Goal: Task Accomplishment & Management: Use online tool/utility

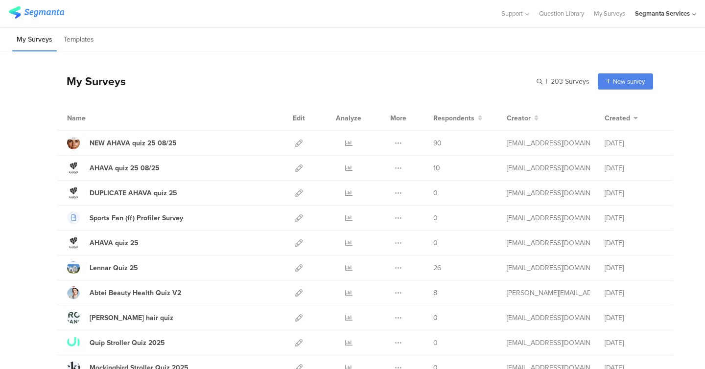
click at [656, 15] on div "Segmanta Services" at bounding box center [662, 13] width 55 height 9
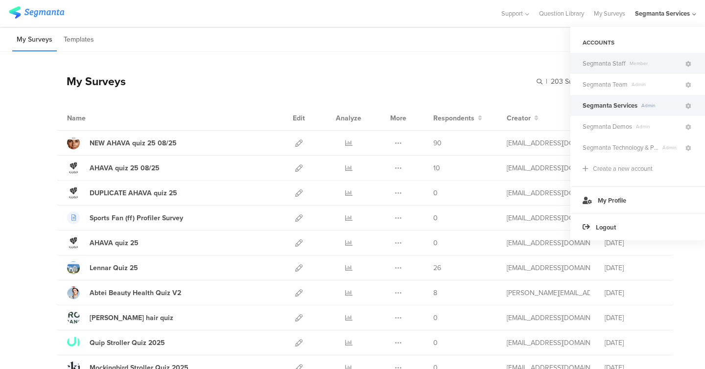
click at [627, 56] on div "Segmanta Staff Member" at bounding box center [637, 63] width 135 height 21
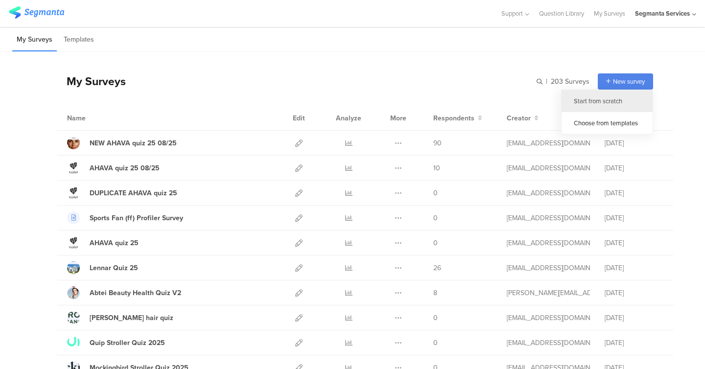
click at [598, 101] on div "Start from scratch" at bounding box center [606, 101] width 91 height 22
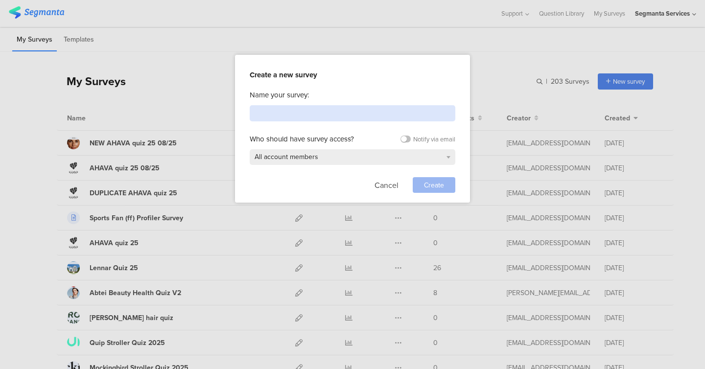
click at [346, 112] on input at bounding box center [353, 113] width 206 height 16
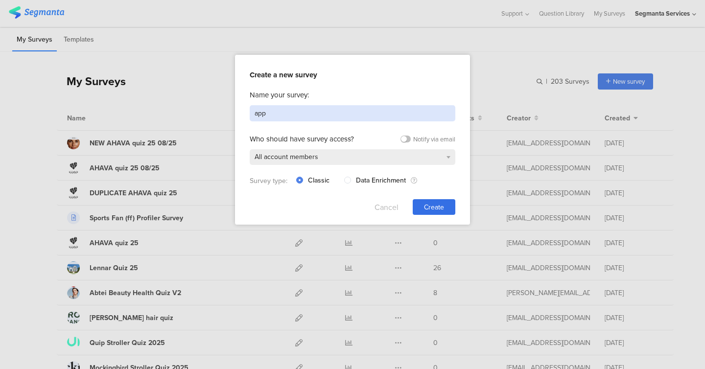
type input "app"
click at [383, 207] on button "Cancel" at bounding box center [386, 207] width 24 height 16
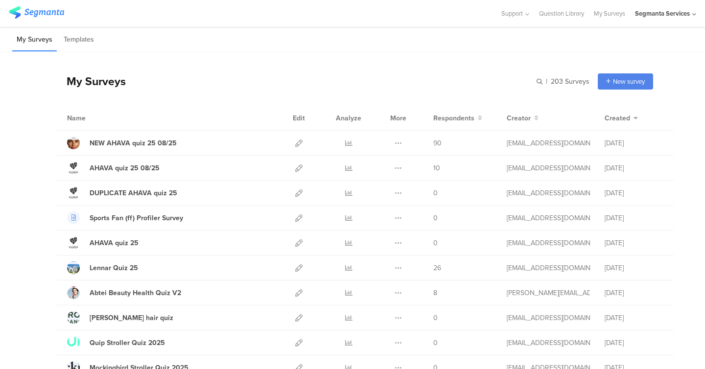
click at [666, 13] on div "Segmanta Services" at bounding box center [662, 13] width 55 height 9
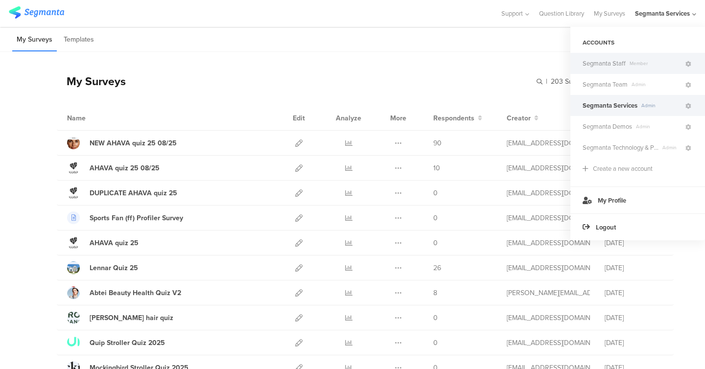
click at [619, 66] on span "Segmanta Staff" at bounding box center [603, 63] width 43 height 9
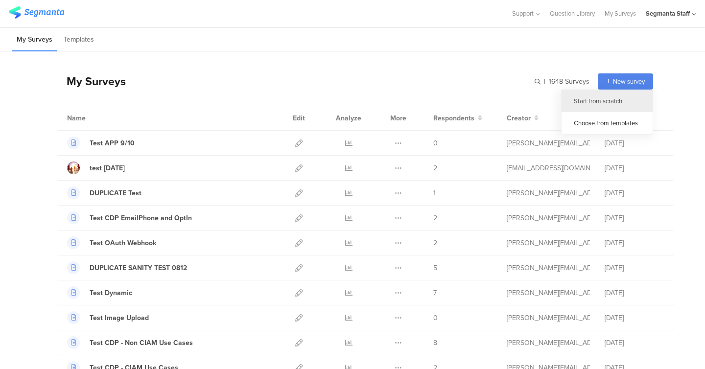
click at [606, 102] on div "Start from scratch" at bounding box center [606, 101] width 91 height 22
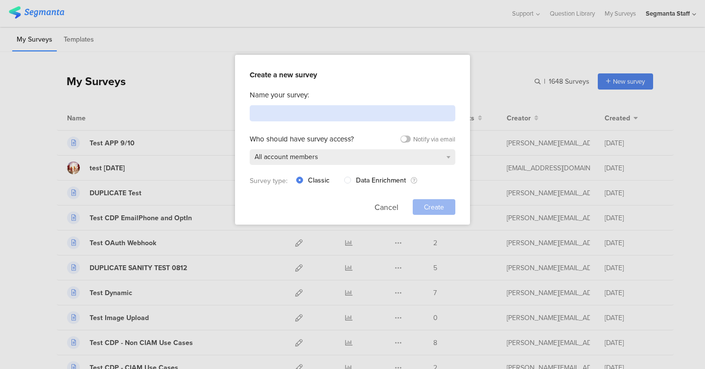
click at [327, 118] on input at bounding box center [353, 113] width 206 height 16
type input "test app 10 sep 25"
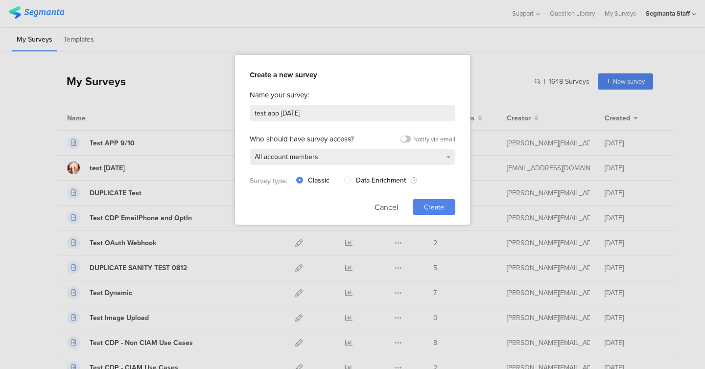
click at [437, 204] on span "Create" at bounding box center [434, 207] width 20 height 10
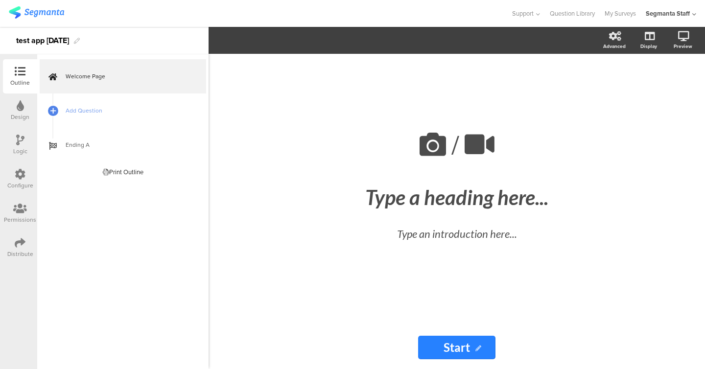
click at [437, 204] on div "Type a heading here..." at bounding box center [456, 197] width 367 height 29
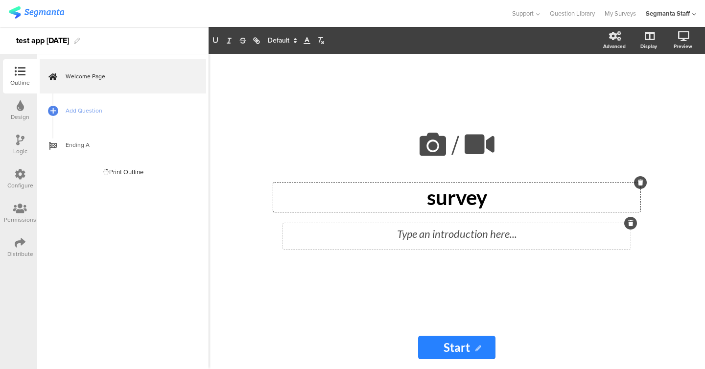
click at [414, 247] on div "Type an introduction here..." at bounding box center [457, 236] width 348 height 26
click at [414, 237] on p at bounding box center [456, 234] width 343 height 16
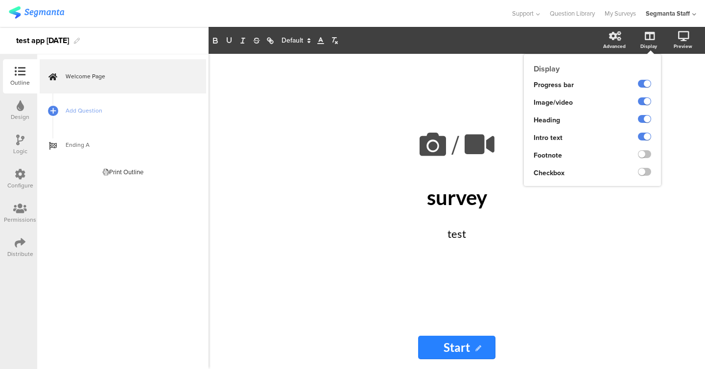
click at [645, 159] on ng-transclude at bounding box center [644, 155] width 13 height 11
click at [645, 158] on label at bounding box center [644, 154] width 13 height 8
click at [0, 0] on input "checkbox" at bounding box center [0, 0] width 0 height 0
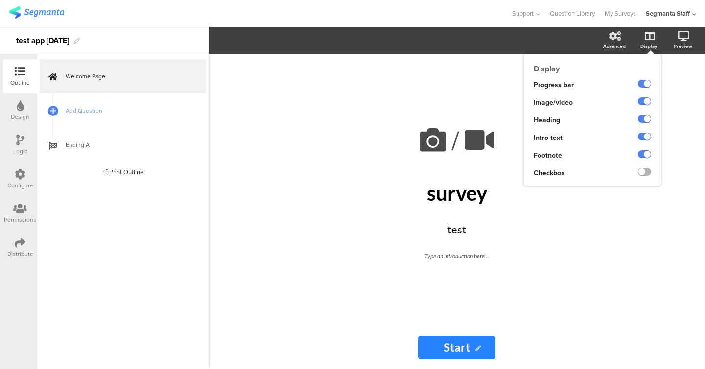
click at [645, 171] on label at bounding box center [644, 172] width 13 height 8
click at [0, 0] on input "checkbox" at bounding box center [0, 0] width 0 height 0
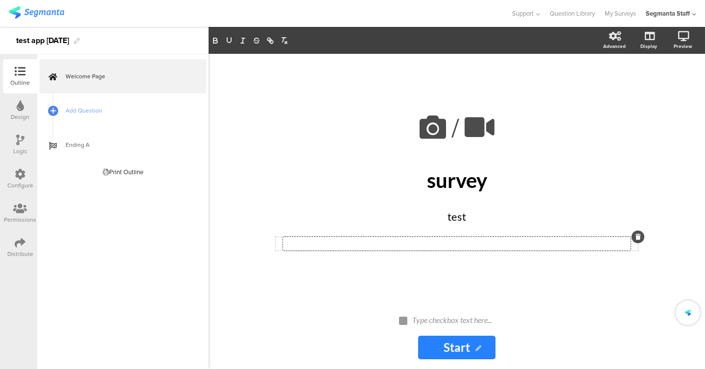
click at [458, 245] on div "Type an introduction here..." at bounding box center [457, 244] width 348 height 14
click at [438, 322] on div "Type checkbox text here..." at bounding box center [461, 319] width 98 height 9
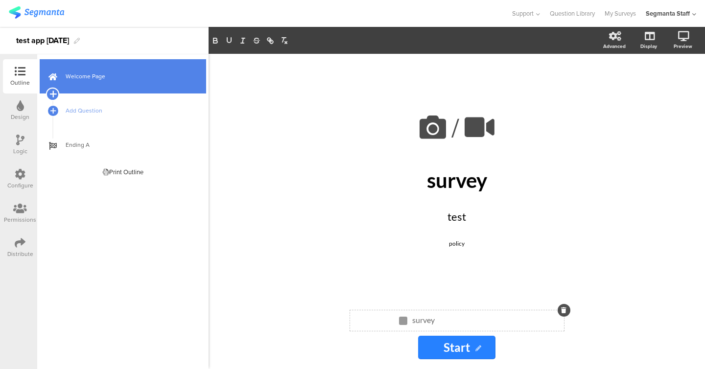
click at [53, 94] on icon at bounding box center [52, 94] width 6 height 9
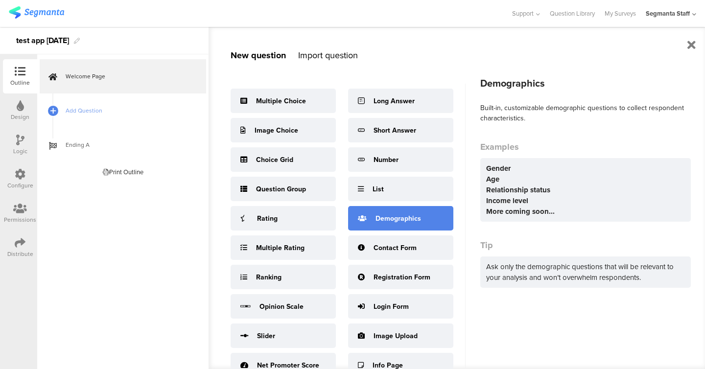
click at [417, 230] on div "Demographics" at bounding box center [400, 218] width 105 height 24
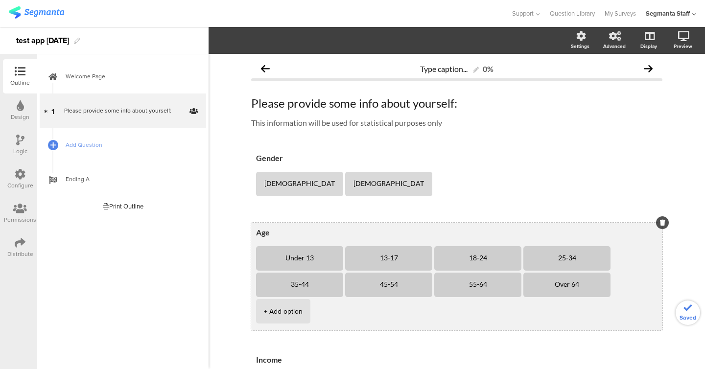
scroll to position [87, 0]
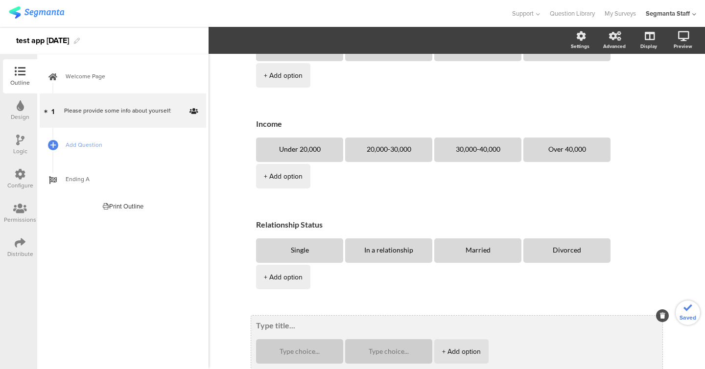
click at [275, 321] on textarea at bounding box center [456, 326] width 401 height 10
type textarea "other"
click at [274, 348] on textarea at bounding box center [299, 351] width 71 height 7
type textarea "1"
click at [390, 348] on textarea at bounding box center [388, 351] width 71 height 7
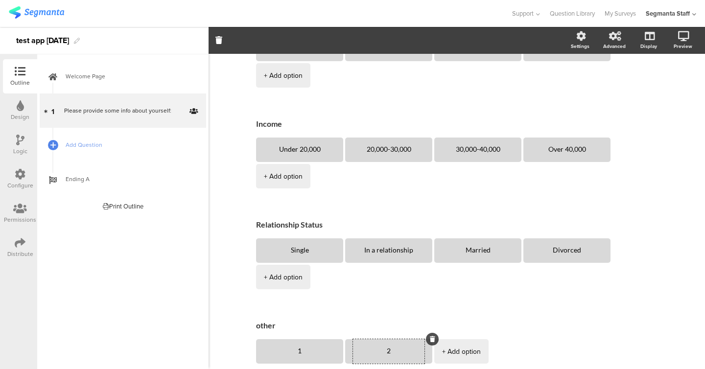
type textarea "2"
click at [229, 195] on div "Type caption... 0% Please provide some info about yourself: Please provide some…" at bounding box center [457, 133] width 496 height 630
click at [84, 144] on span "Add Question" at bounding box center [128, 145] width 125 height 10
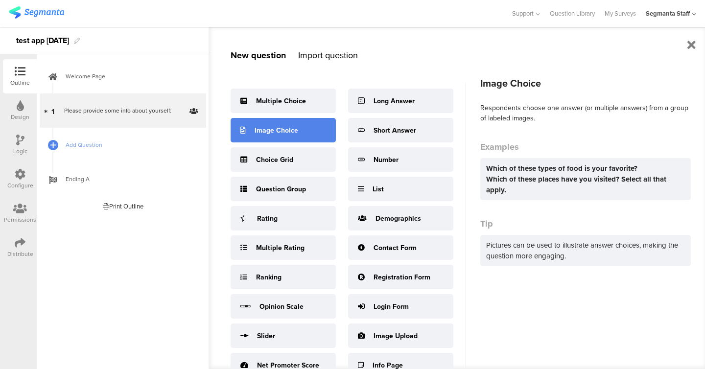
click at [312, 128] on div "Image Choice" at bounding box center [283, 130] width 105 height 24
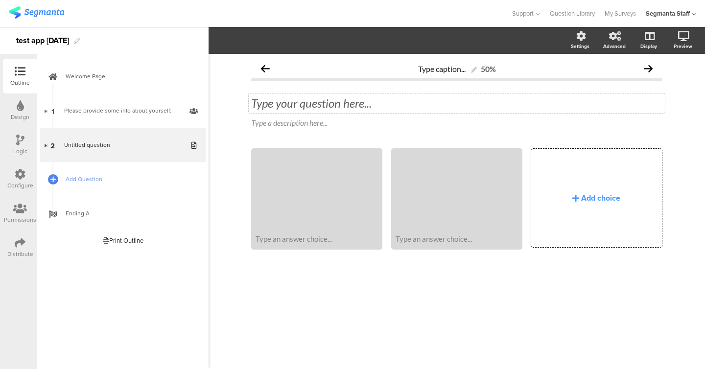
click at [326, 109] on div "Type your question here..." at bounding box center [457, 103] width 416 height 20
click at [593, 212] on div "Add choice" at bounding box center [596, 198] width 130 height 98
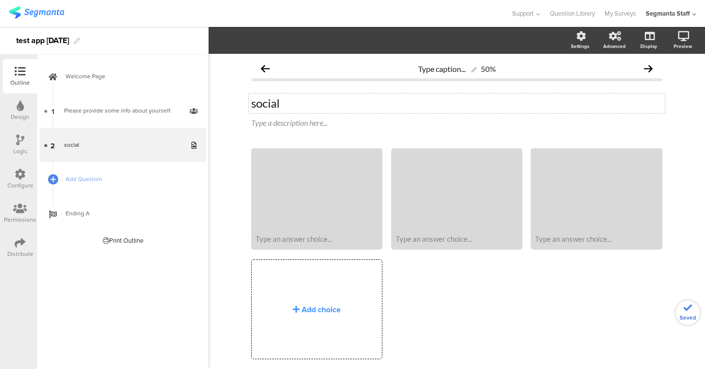
click at [333, 274] on div "Type an answer choice... Type an answer choice..." at bounding box center [456, 270] width 411 height 245
click at [328, 245] on div "Type an answer choice..." at bounding box center [317, 239] width 128 height 19
click at [433, 232] on div "Type an answer choice..." at bounding box center [457, 239] width 128 height 19
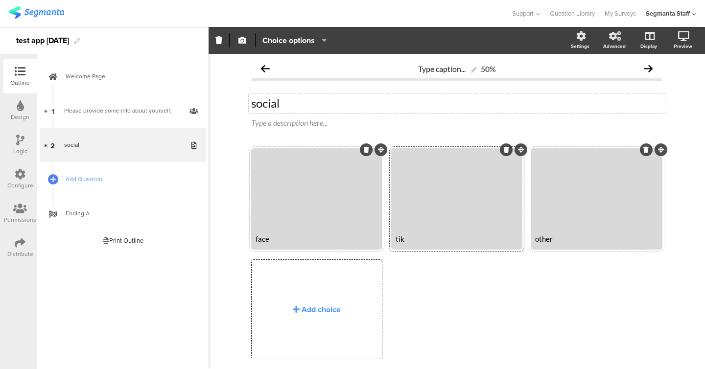
click at [645, 242] on div "other" at bounding box center [596, 238] width 122 height 9
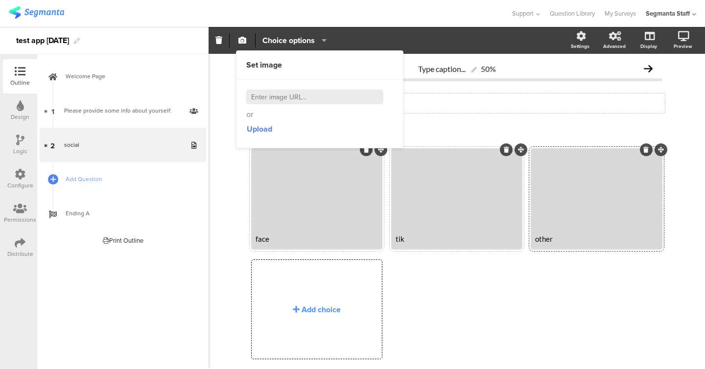
click at [508, 110] on p "social" at bounding box center [456, 103] width 411 height 15
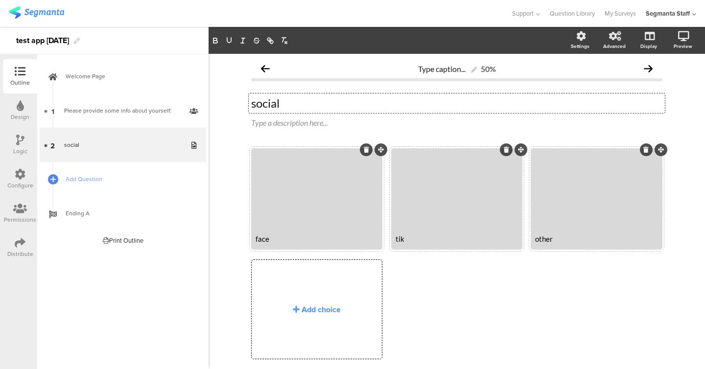
click at [564, 160] on div at bounding box center [596, 190] width 128 height 80
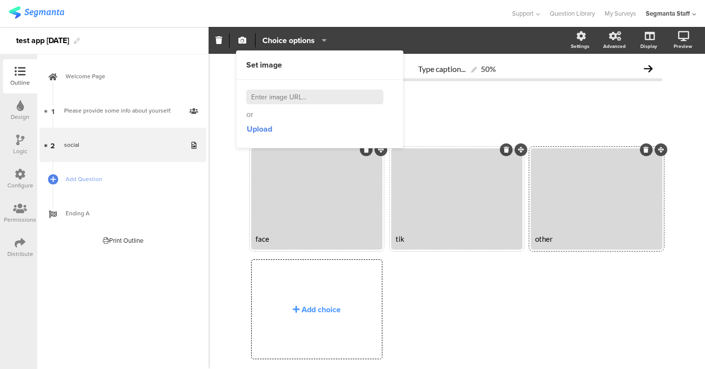
click at [288, 98] on input at bounding box center [314, 97] width 137 height 15
click at [317, 40] on span "Choice options" at bounding box center [294, 40] width 64 height 11
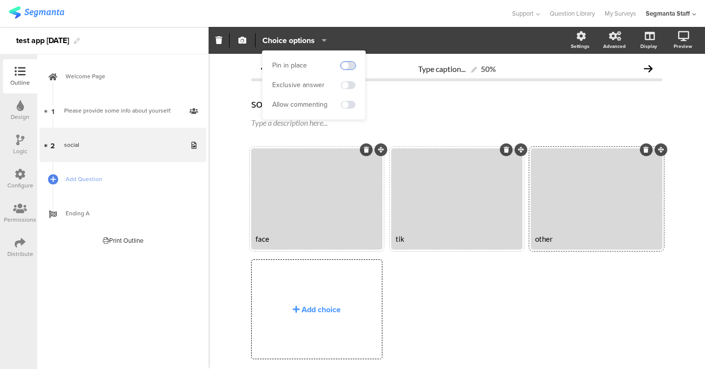
click at [348, 68] on span at bounding box center [348, 66] width 15 height 8
click at [348, 84] on span at bounding box center [348, 85] width 15 height 8
click at [348, 105] on span at bounding box center [348, 105] width 15 height 8
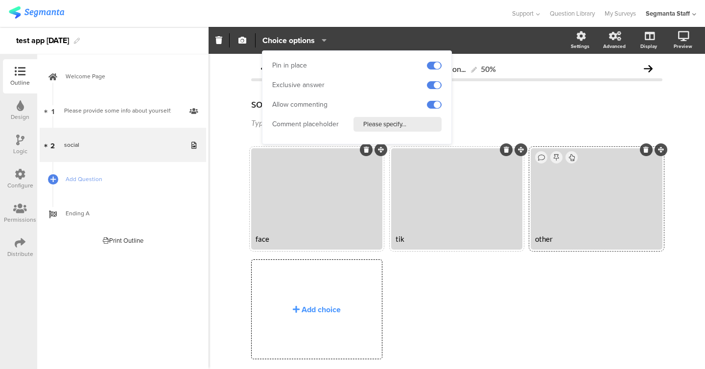
click at [239, 100] on div "Type caption... 50% social social Type a description here... face" at bounding box center [457, 226] width 496 height 345
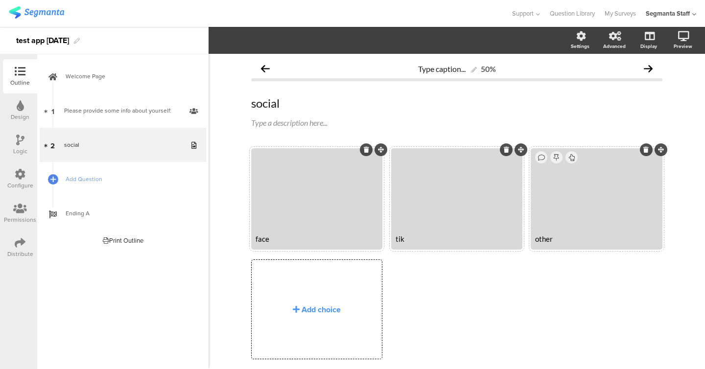
click at [542, 207] on div at bounding box center [596, 190] width 128 height 80
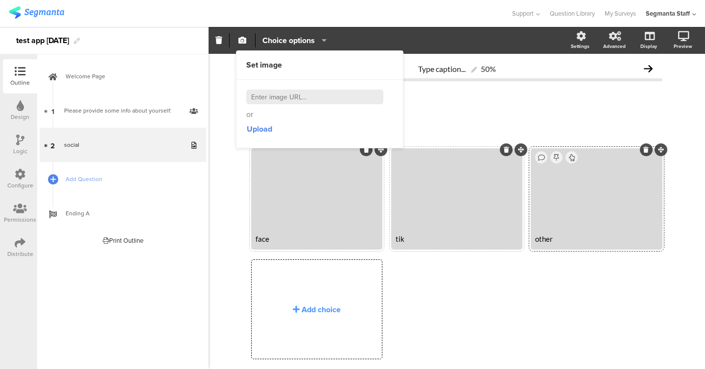
click at [322, 41] on icon "button" at bounding box center [322, 40] width 10 height 8
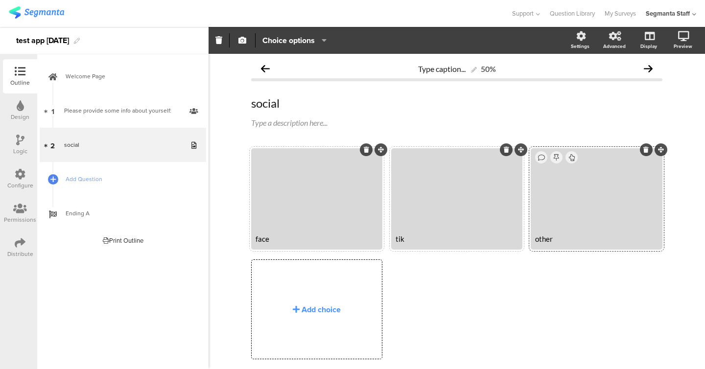
click at [231, 91] on div "Type caption... 50% social social Type a description here... face" at bounding box center [457, 226] width 496 height 345
click at [100, 182] on span "Add Question" at bounding box center [128, 179] width 125 height 10
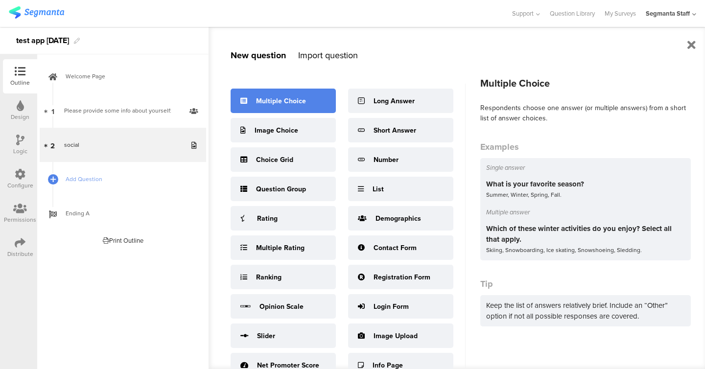
click at [267, 93] on div "Multiple Choice" at bounding box center [283, 101] width 105 height 24
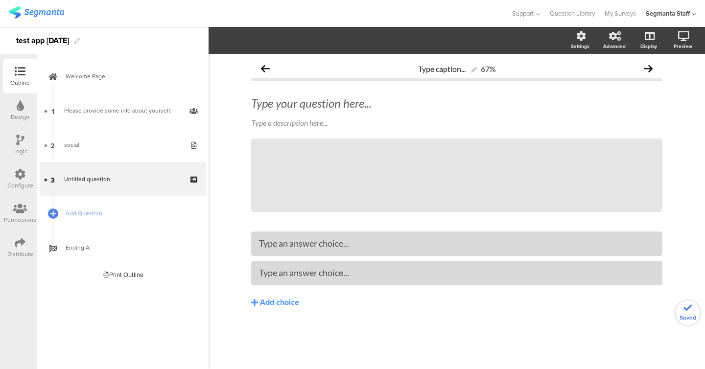
click at [326, 114] on span "Type your question here... Type a description here..." at bounding box center [456, 112] width 411 height 33
click at [328, 107] on div "Type your question here..." at bounding box center [457, 103] width 416 height 20
click at [315, 234] on div at bounding box center [456, 244] width 411 height 24
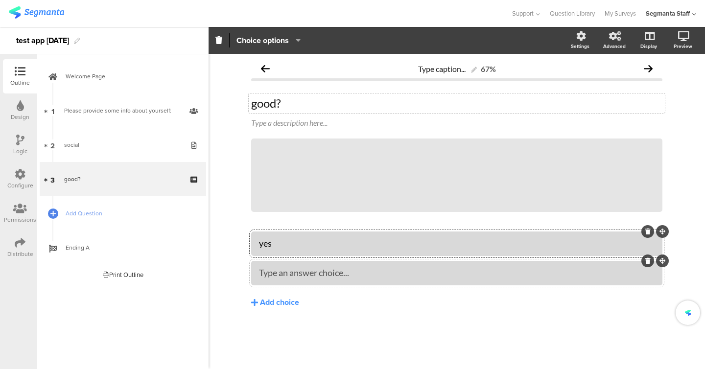
click at [321, 282] on div at bounding box center [456, 273] width 411 height 24
click at [321, 280] on div at bounding box center [456, 273] width 395 height 16
click at [76, 218] on span "Add Question" at bounding box center [128, 214] width 125 height 10
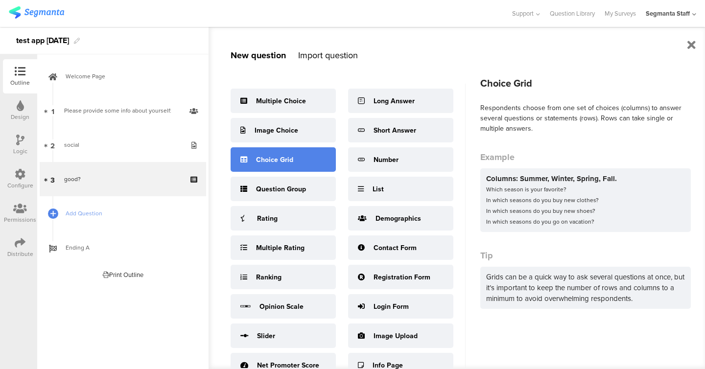
click at [280, 161] on div "Choice Grid" at bounding box center [274, 160] width 37 height 10
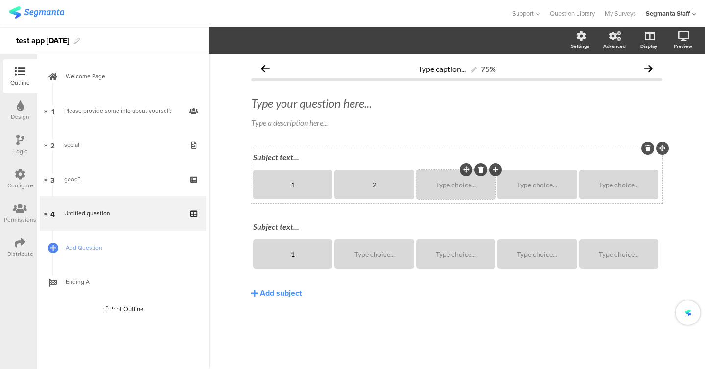
click at [444, 192] on div "Type choice..." at bounding box center [456, 184] width 76 height 29
click at [449, 190] on div "Type choice..." at bounding box center [456, 184] width 76 height 29
click at [538, 189] on div "Type choice..." at bounding box center [537, 184] width 76 height 29
click at [540, 189] on div "Type choice..." at bounding box center [537, 184] width 76 height 29
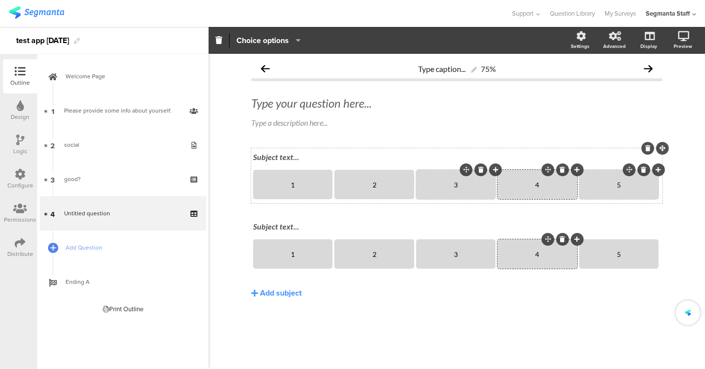
click at [289, 161] on div "Subject text..." at bounding box center [456, 156] width 407 height 9
click at [280, 221] on div "Subject text..." at bounding box center [457, 227] width 412 height 16
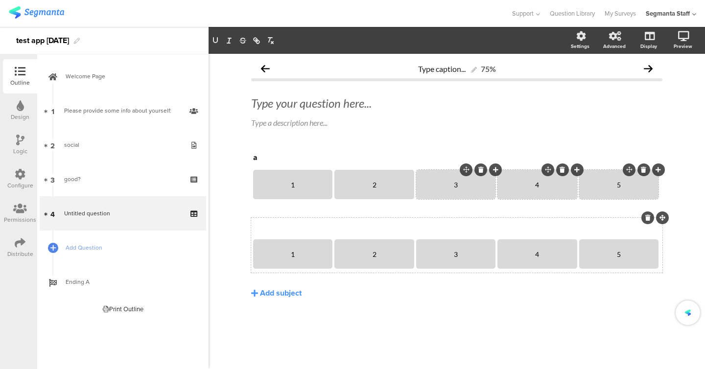
click at [279, 224] on p at bounding box center [456, 226] width 407 height 9
click at [296, 107] on div "Type your question here..." at bounding box center [457, 103] width 416 height 20
click at [104, 253] on link "Add Question" at bounding box center [123, 248] width 166 height 34
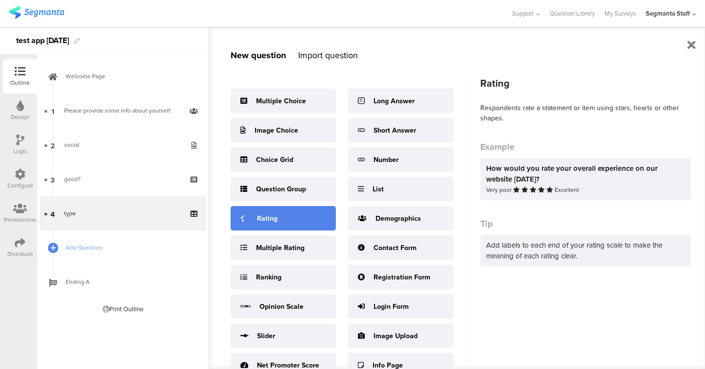
click at [278, 225] on div "Rating" at bounding box center [283, 218] width 105 height 24
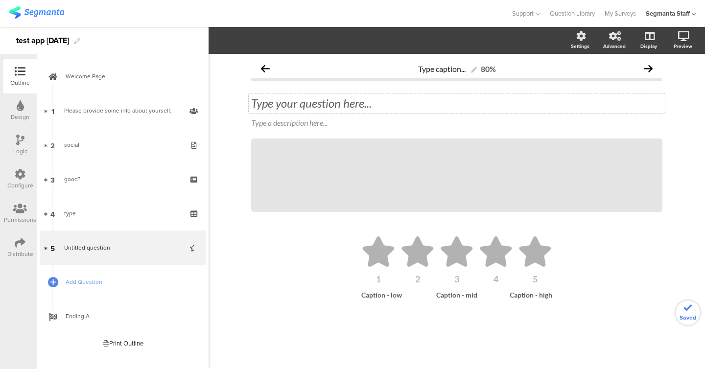
click at [299, 111] on div "Type your question here..." at bounding box center [457, 103] width 416 height 20
click at [374, 266] on icon at bounding box center [378, 251] width 34 height 30
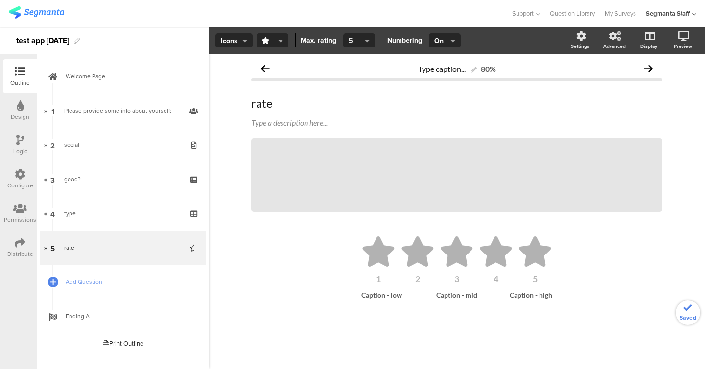
click at [360, 43] on span "5" at bounding box center [355, 41] width 14 height 10
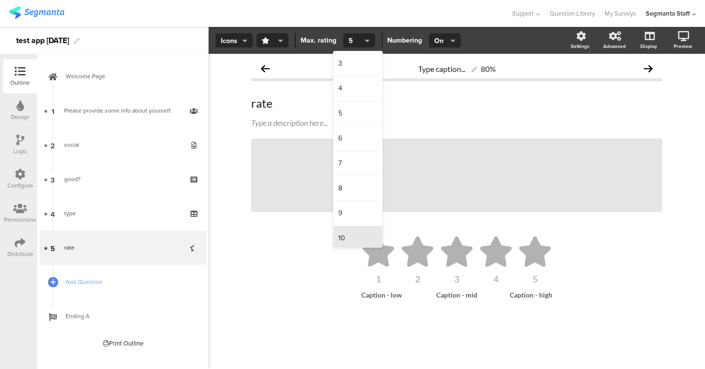
click at [353, 234] on div "10" at bounding box center [357, 238] width 49 height 24
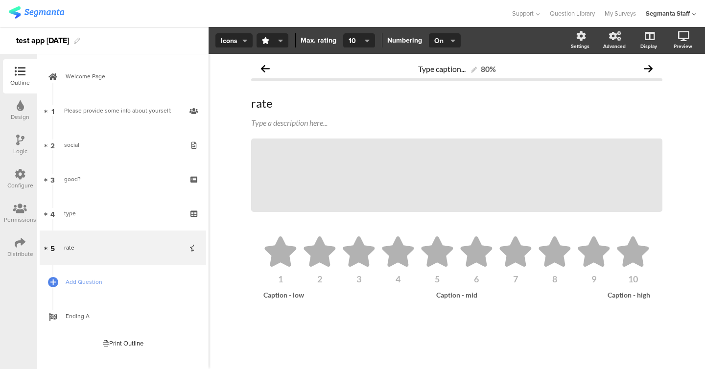
click at [448, 43] on span "On" at bounding box center [443, 41] width 19 height 10
click at [437, 85] on div "Off" at bounding box center [443, 88] width 49 height 24
click at [382, 69] on div "Type caption... 80%" at bounding box center [456, 69] width 411 height 20
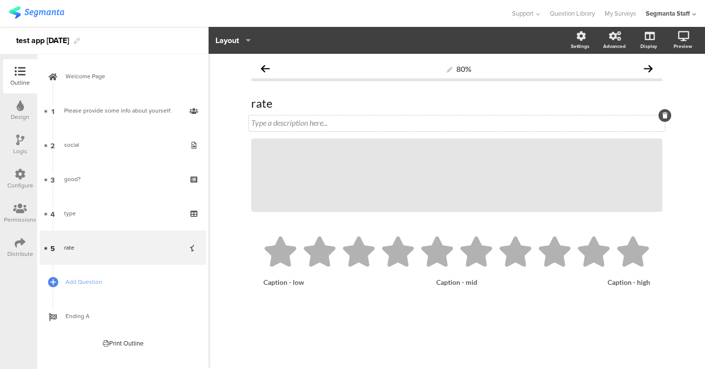
click at [279, 119] on div "Type a description here..." at bounding box center [456, 122] width 411 height 9
click at [254, 121] on p "des" at bounding box center [456, 122] width 411 height 9
click at [214, 46] on button "button" at bounding box center [216, 41] width 14 height 12
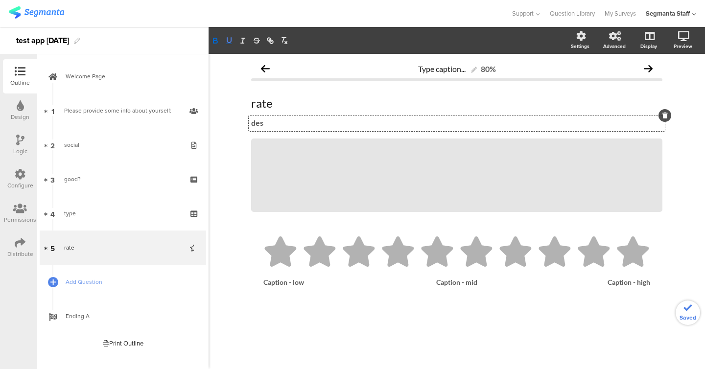
click at [225, 38] on icon "button" at bounding box center [229, 40] width 9 height 9
click at [243, 37] on icon "button" at bounding box center [242, 40] width 9 height 9
click at [256, 40] on icon "button" at bounding box center [256, 40] width 9 height 9
click at [230, 86] on div "Type caption... 80% rate rate des des des / 1 2 3 4 5" at bounding box center [457, 211] width 496 height 315
click at [602, 284] on div "Caption - high" at bounding box center [621, 282] width 57 height 8
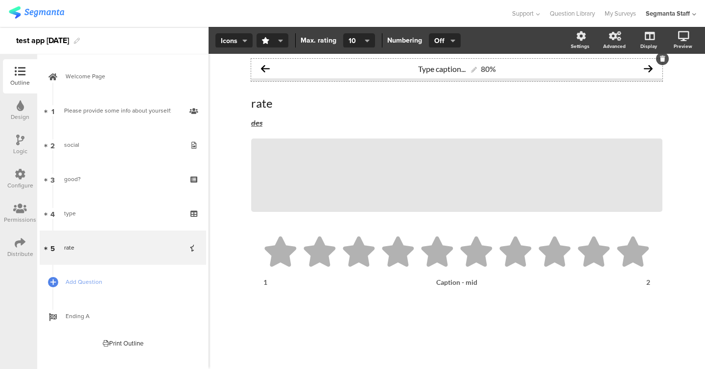
click at [418, 75] on div "Type caption... 80%" at bounding box center [456, 69] width 411 height 20
click at [236, 137] on div "2025 80% rate rate des des / 1 2 3 4" at bounding box center [457, 211] width 496 height 315
click at [99, 283] on span "Add Question" at bounding box center [128, 282] width 125 height 10
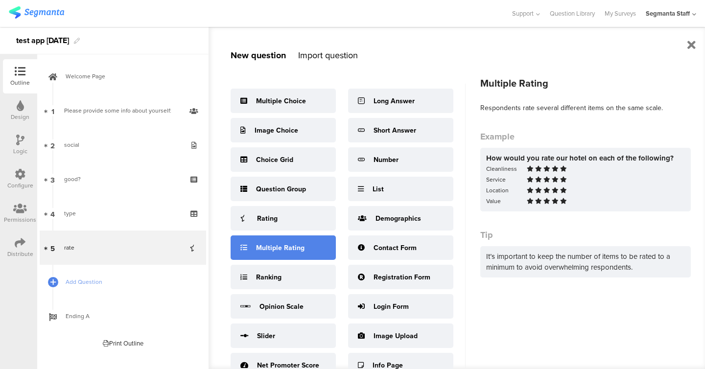
click at [260, 249] on div "Multiple Rating" at bounding box center [280, 248] width 48 height 10
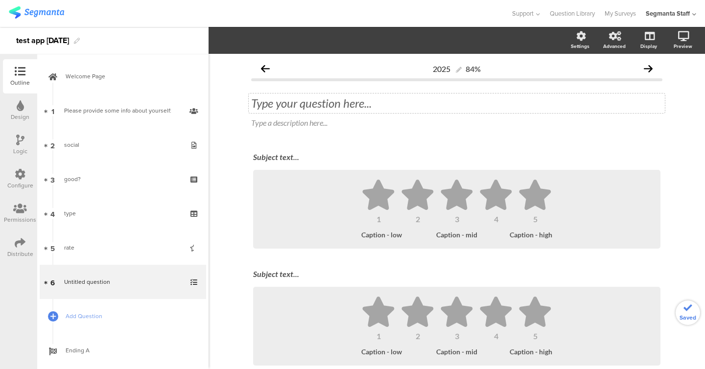
click at [301, 104] on div "Type your question here..." at bounding box center [456, 103] width 411 height 15
click at [277, 156] on div "Subject text..." at bounding box center [456, 156] width 407 height 9
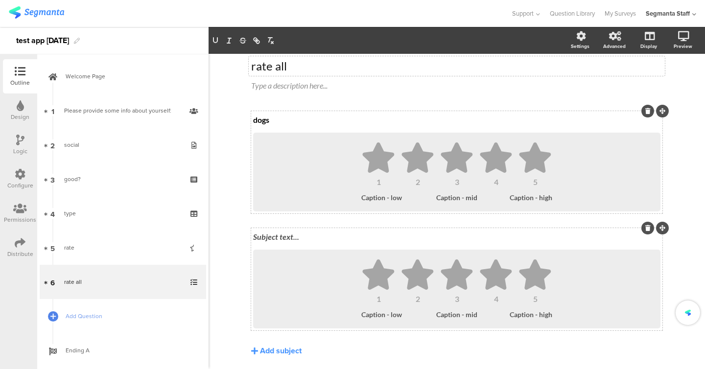
scroll to position [38, 0]
click at [277, 236] on div "Subject text..." at bounding box center [457, 237] width 412 height 16
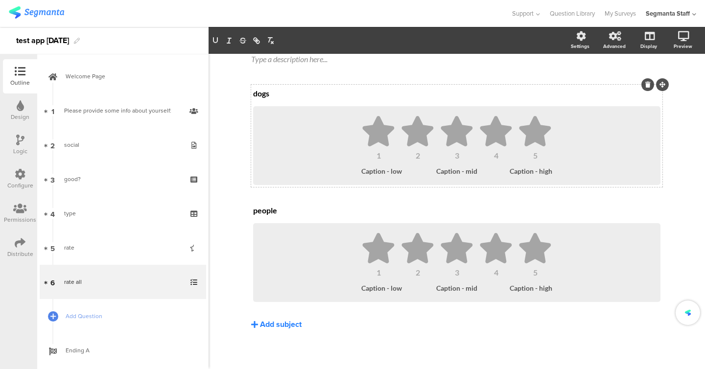
click at [276, 323] on div "Add subject" at bounding box center [281, 324] width 42 height 11
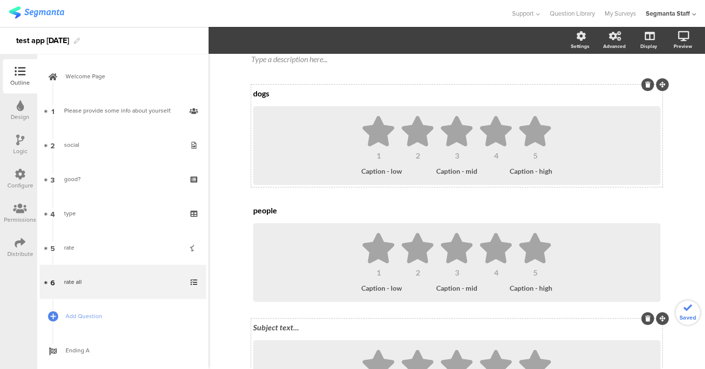
click at [275, 327] on div "Subject text..." at bounding box center [456, 327] width 407 height 9
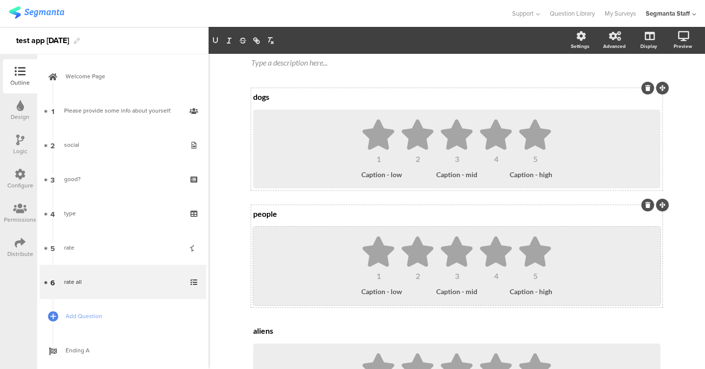
scroll to position [61, 0]
click at [390, 144] on icon at bounding box center [378, 134] width 34 height 30
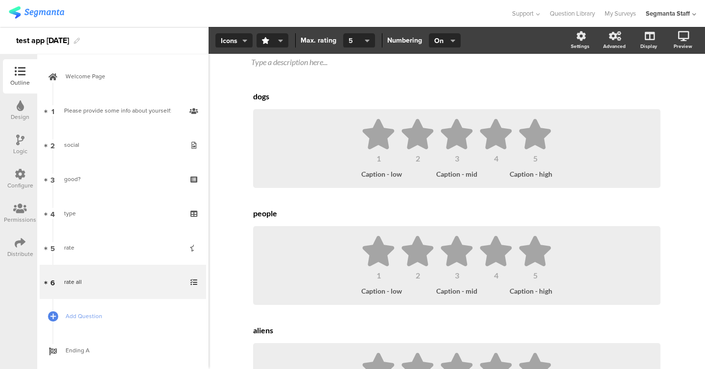
click at [348, 41] on span "5" at bounding box center [355, 41] width 14 height 10
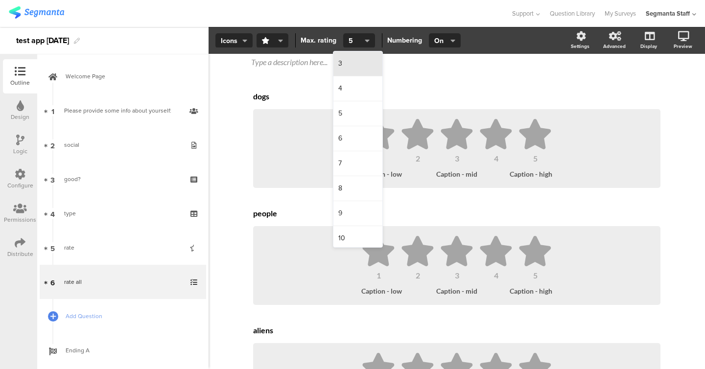
click at [344, 63] on div "3" at bounding box center [357, 63] width 49 height 25
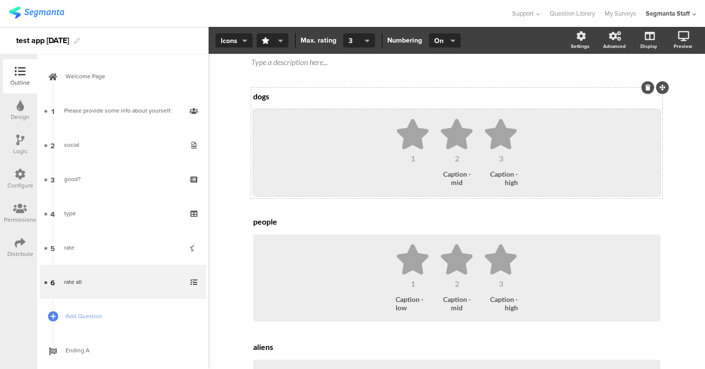
click at [368, 162] on ul "1 2 3" at bounding box center [457, 141] width 388 height 44
click at [436, 38] on span "On" at bounding box center [443, 41] width 19 height 10
click at [436, 87] on div "Off" at bounding box center [443, 88] width 49 height 24
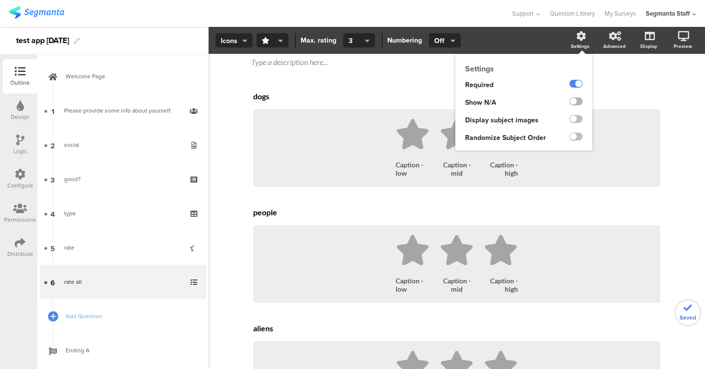
click at [579, 103] on label at bounding box center [575, 101] width 13 height 8
click at [0, 0] on input "checkbox" at bounding box center [0, 0] width 0 height 0
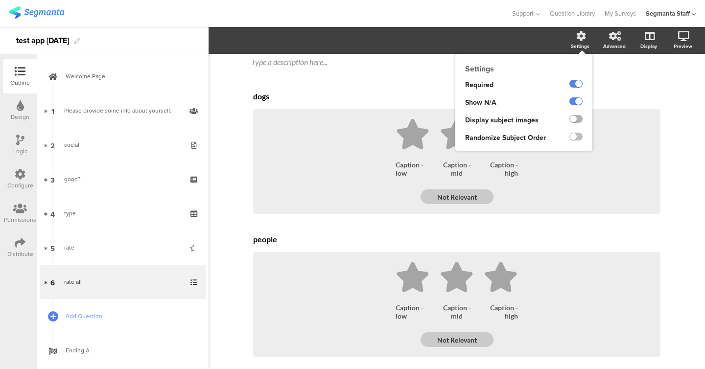
click at [575, 122] on label at bounding box center [575, 119] width 13 height 8
click at [0, 0] on input "checkbox" at bounding box center [0, 0] width 0 height 0
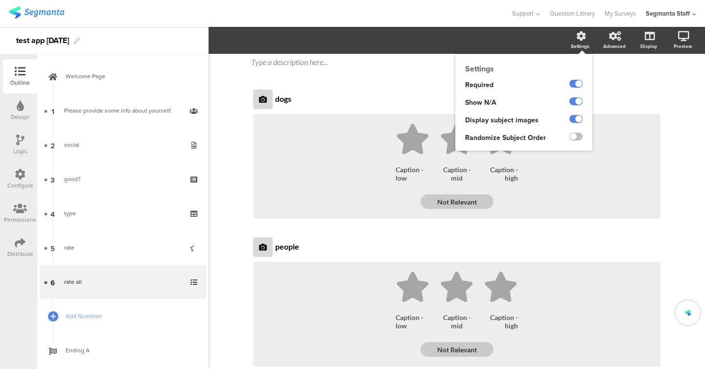
click at [576, 147] on div "Randomize Subject Order" at bounding box center [523, 140] width 137 height 22
click at [576, 139] on label at bounding box center [575, 137] width 13 height 8
click at [0, 0] on input "checkbox" at bounding box center [0, 0] width 0 height 0
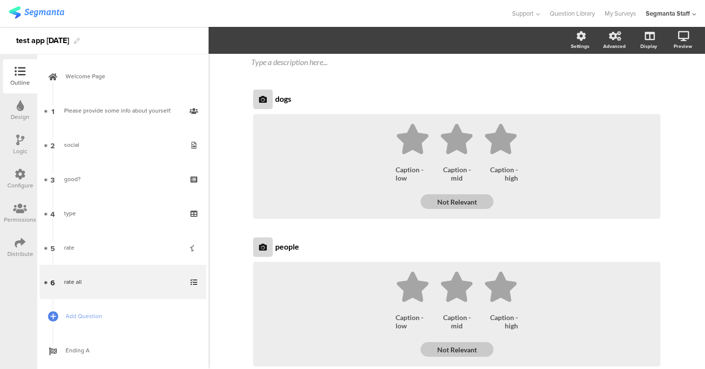
click at [241, 149] on div "2025 84% rate all rate all Type a description here... dogs dogs 1 2 3" at bounding box center [456, 287] width 431 height 588
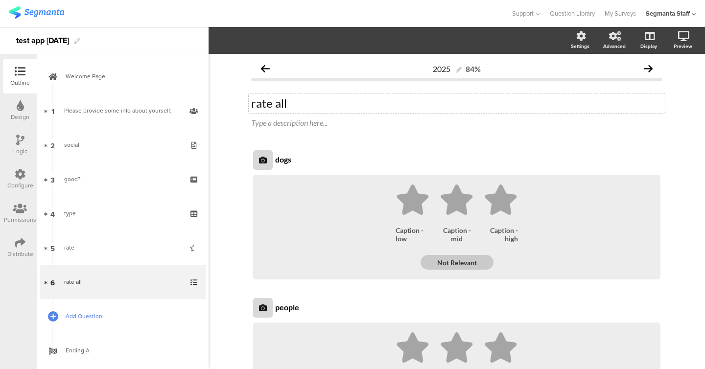
click at [93, 324] on link "Add Question" at bounding box center [123, 316] width 166 height 34
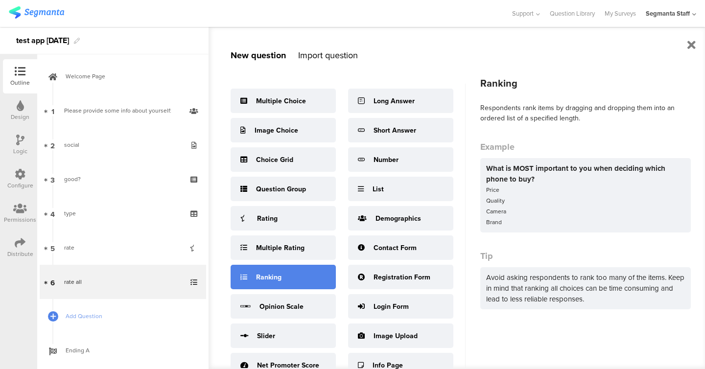
click at [292, 276] on div "Ranking" at bounding box center [283, 277] width 105 height 24
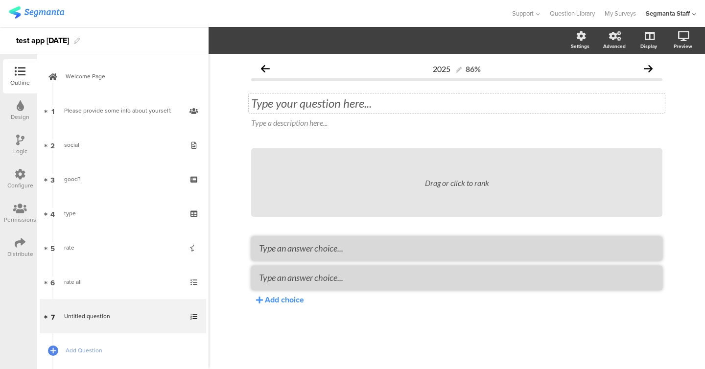
click at [361, 110] on div "Type your question here..." at bounding box center [457, 103] width 416 height 20
click at [294, 296] on div "Add choice" at bounding box center [284, 299] width 39 height 11
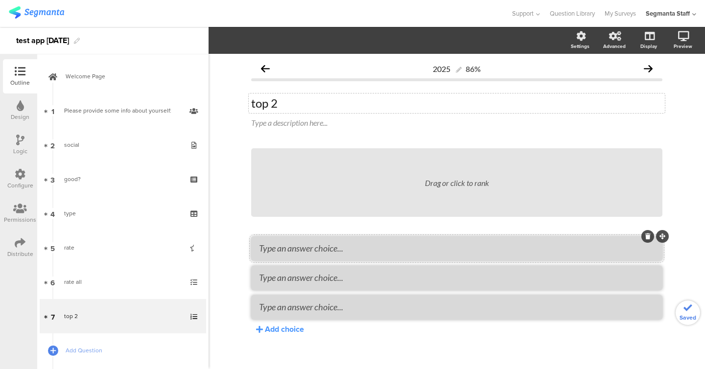
click at [301, 257] on li at bounding box center [456, 248] width 411 height 24
click at [302, 252] on textarea at bounding box center [456, 248] width 395 height 11
type textarea "or"
click at [293, 275] on textarea at bounding box center [456, 277] width 395 height 11
type textarea "mor"
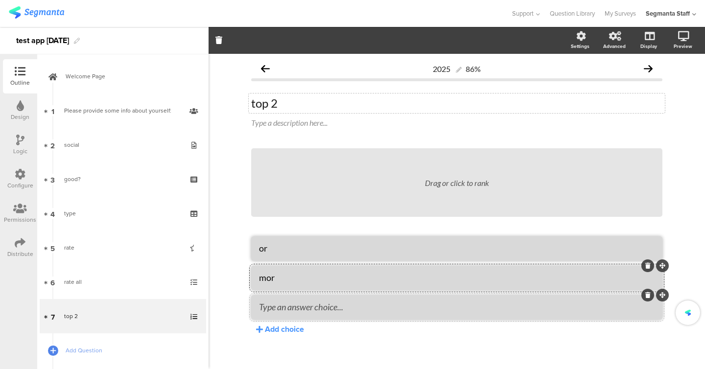
click at [291, 303] on textarea at bounding box center [456, 307] width 395 height 11
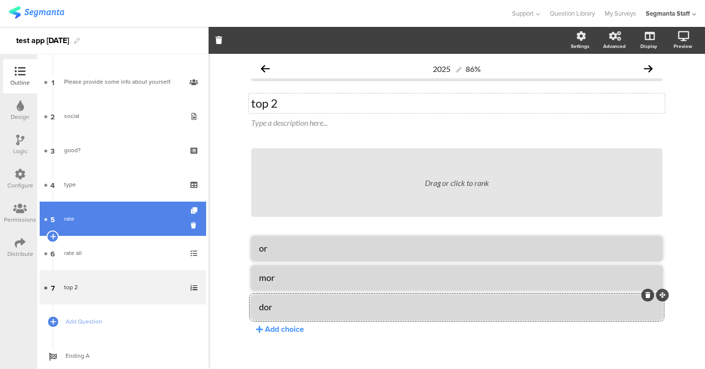
scroll to position [37, 0]
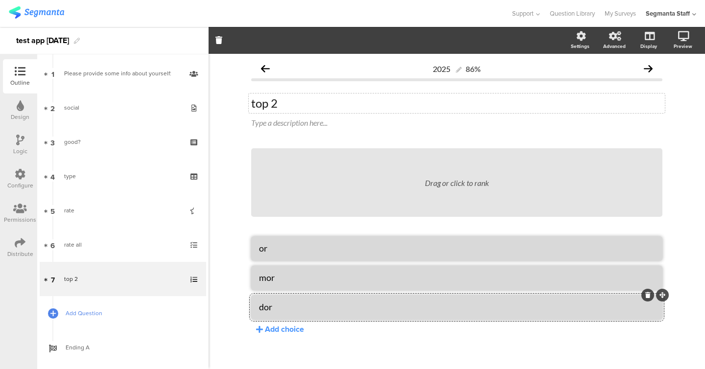
type textarea "dor"
click at [128, 311] on span "Add Question" at bounding box center [128, 313] width 125 height 10
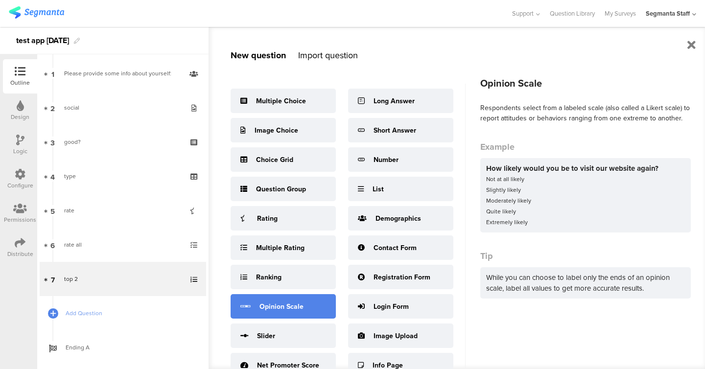
click at [259, 307] on div "Opinion Scale" at bounding box center [281, 307] width 44 height 10
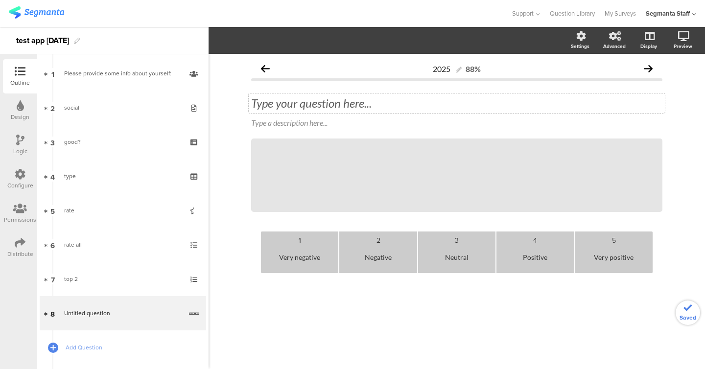
click at [314, 104] on div "Type your question here..." at bounding box center [457, 103] width 416 height 20
click at [313, 264] on div "Very negative" at bounding box center [300, 257] width 70 height 24
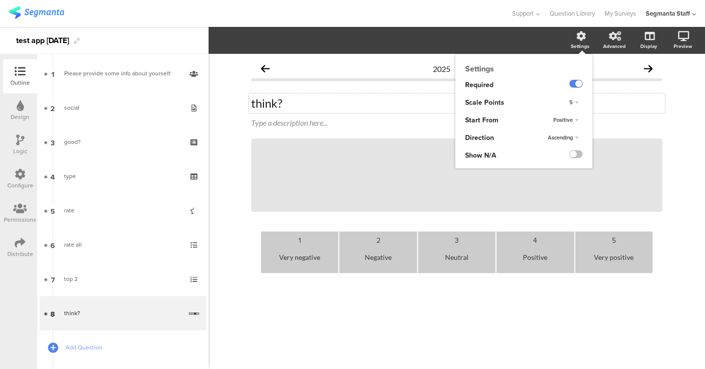
click at [569, 102] on div "5" at bounding box center [573, 103] width 17 height 12
click at [558, 152] on div "7" at bounding box center [561, 153] width 58 height 10
click at [581, 157] on div at bounding box center [575, 154] width 13 height 8
click at [576, 154] on label at bounding box center [575, 154] width 13 height 8
click at [0, 0] on input "checkbox" at bounding box center [0, 0] width 0 height 0
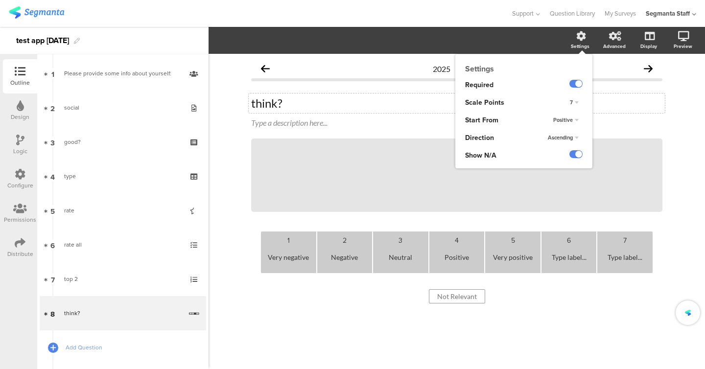
click at [570, 134] on div "Ascending" at bounding box center [563, 138] width 39 height 12
click at [562, 160] on span "Descending" at bounding box center [548, 157] width 27 height 8
click at [568, 119] on span "Positive" at bounding box center [563, 120] width 20 height 8
click at [562, 135] on div "Negative" at bounding box center [561, 140] width 58 height 10
click at [575, 103] on div "7" at bounding box center [574, 103] width 17 height 12
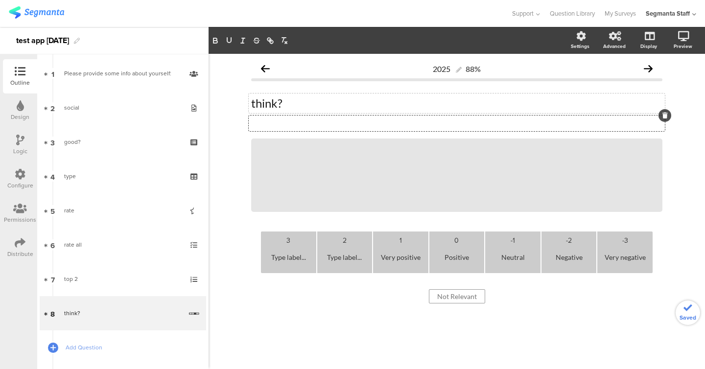
click at [664, 119] on div at bounding box center [664, 115] width 13 height 13
click at [687, 114] on div "2025 88% think? think? Type a description here... / 0" at bounding box center [457, 211] width 496 height 315
click at [664, 116] on icon at bounding box center [664, 116] width 5 height 6
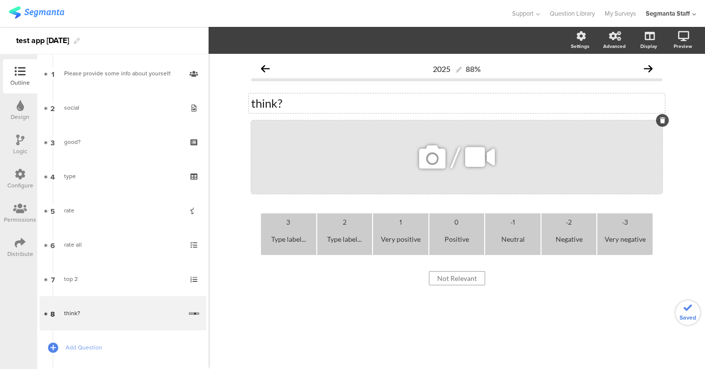
click at [660, 123] on icon at bounding box center [662, 120] width 5 height 6
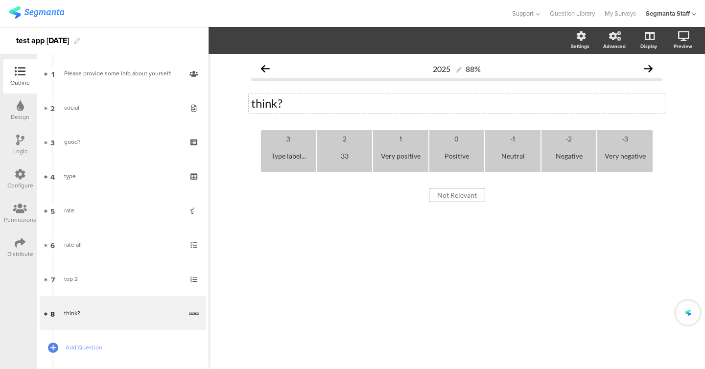
click at [283, 162] on div "Type label..." at bounding box center [288, 156] width 47 height 24
click at [334, 222] on div "-3 Very negative -2 Negative -1 Neutral 0 Positive 1 Very positive 2 33 3 44 No…" at bounding box center [456, 183] width 411 height 106
click at [451, 190] on input "Not Relevant" at bounding box center [457, 195] width 56 height 14
click at [461, 197] on input "klklNot Relevant" at bounding box center [457, 195] width 62 height 14
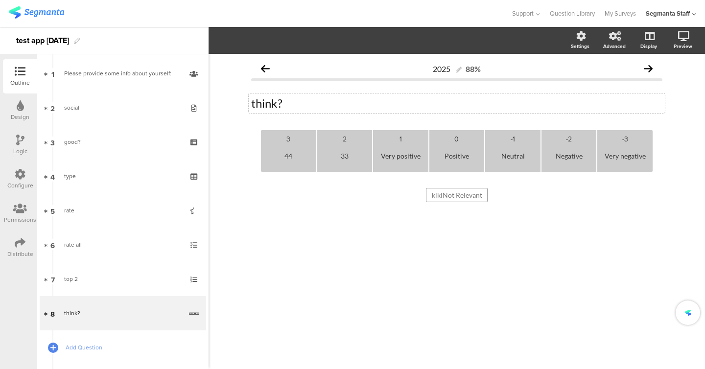
click at [461, 197] on input "klklNot Relevant" at bounding box center [457, 195] width 62 height 14
type input "6789"
click at [447, 269] on div "2025 88% think? think? -3 Very negative -2 Negative -1 Neutral 0 Positive 1 Ver…" at bounding box center [457, 211] width 496 height 315
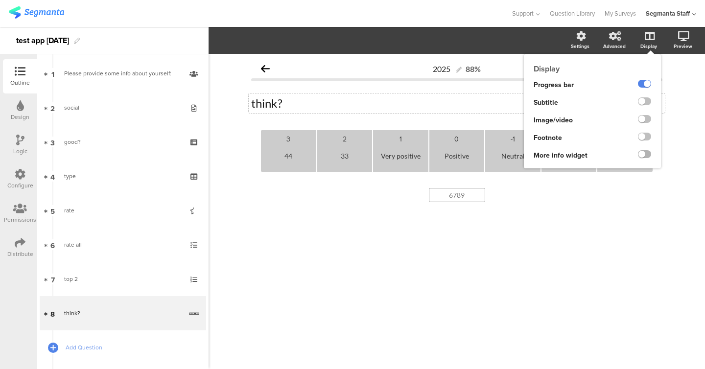
click at [645, 156] on label at bounding box center [644, 154] width 13 height 8
click at [0, 0] on input "checkbox" at bounding box center [0, 0] width 0 height 0
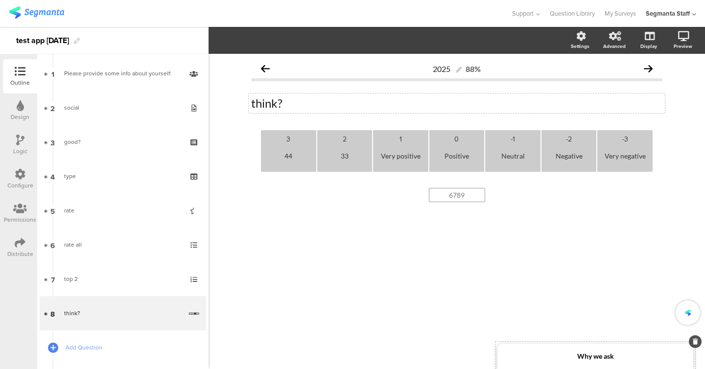
click at [585, 354] on strong "Why we ask" at bounding box center [595, 356] width 37 height 8
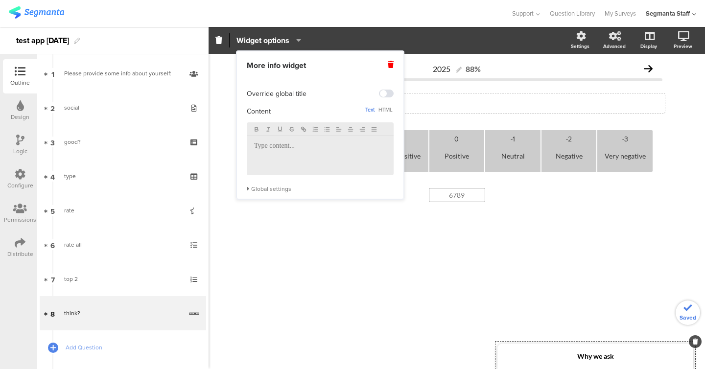
click at [263, 188] on div "Global settings" at bounding box center [320, 189] width 147 height 8
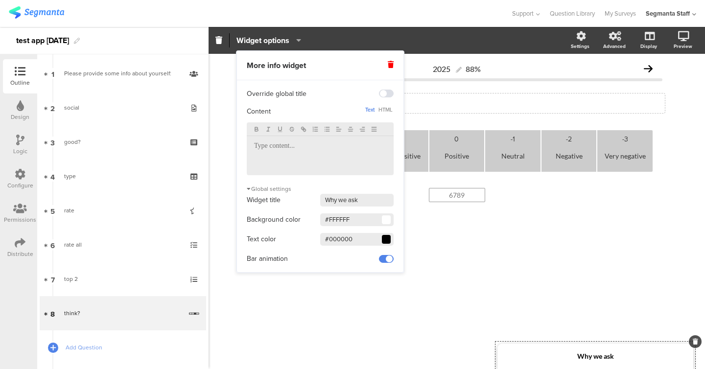
click at [382, 239] on div at bounding box center [386, 239] width 9 height 9
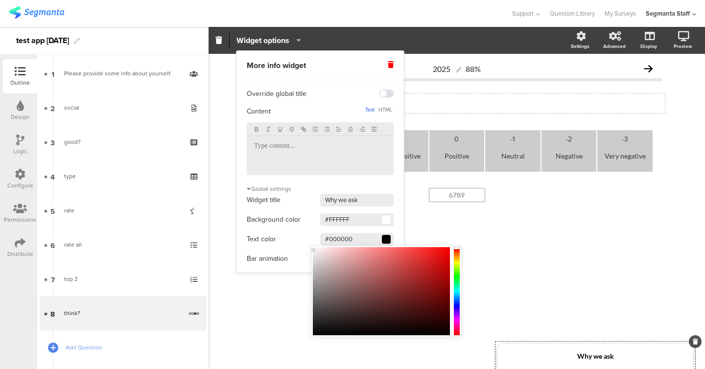
drag, startPoint x: 377, startPoint y: 262, endPoint x: 295, endPoint y: 242, distance: 84.8
click at [295, 242] on body "You are using an unsupported version of Internet Explorer. Unsupported browsers…" at bounding box center [352, 184] width 705 height 369
type input "#FFFFFF"
click at [386, 219] on span at bounding box center [386, 220] width 6 height 6
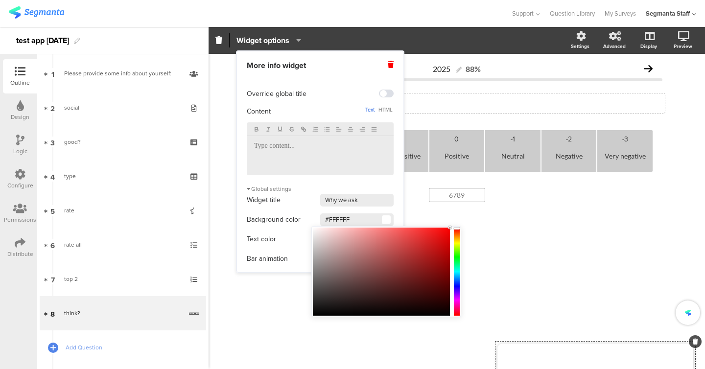
click at [386, 219] on span at bounding box center [386, 220] width 6 height 6
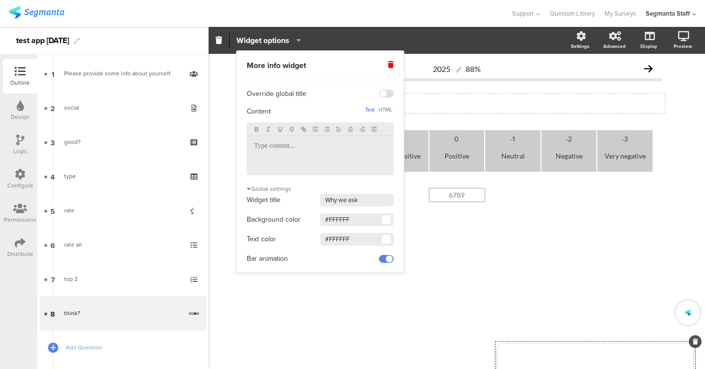
click at [386, 219] on span at bounding box center [386, 220] width 6 height 6
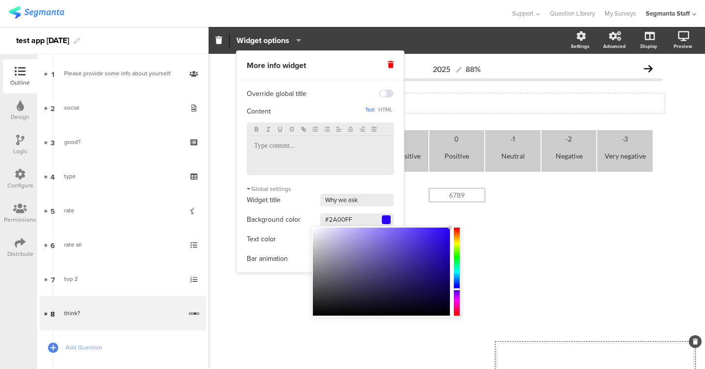
drag, startPoint x: 459, startPoint y: 259, endPoint x: 456, endPoint y: 288, distance: 29.0
click at [456, 288] on div at bounding box center [457, 272] width 6 height 88
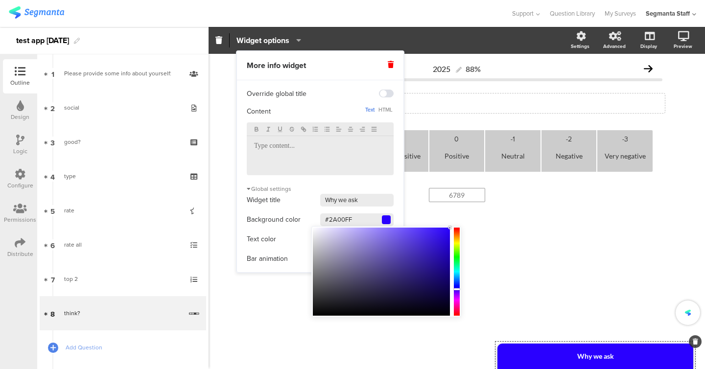
click at [436, 245] on div at bounding box center [381, 272] width 137 height 88
type input "#3415CD"
click at [523, 223] on div "-3 Very negative -2 Negative -1 Neutral 0 Positive 1 Very positive 2 33 3 44 67…" at bounding box center [456, 183] width 411 height 106
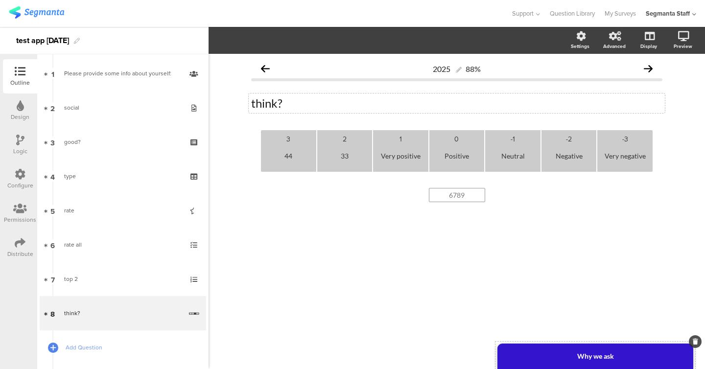
click at [534, 346] on div "Why we ask" at bounding box center [595, 356] width 196 height 25
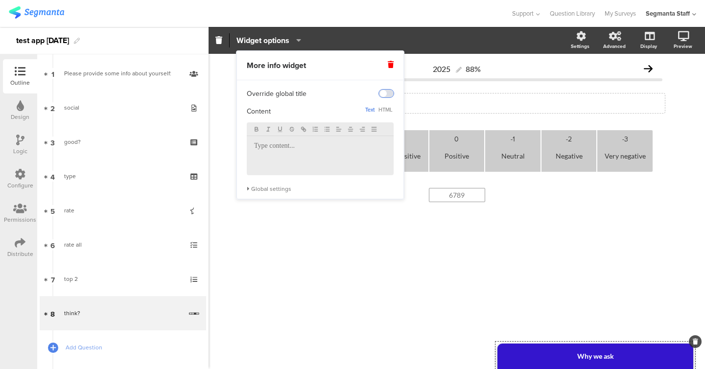
click at [388, 94] on span at bounding box center [386, 94] width 15 height 8
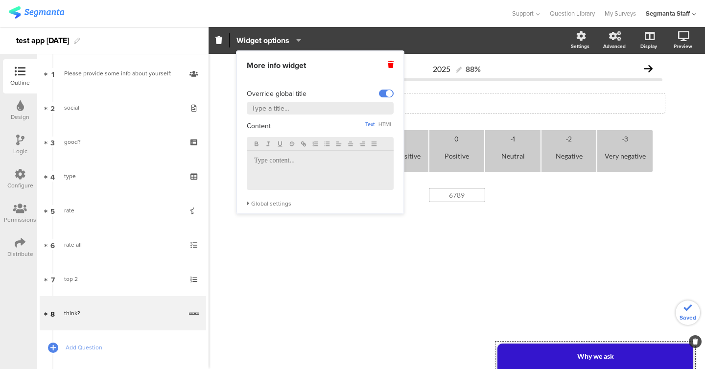
click at [307, 114] on input "text" at bounding box center [320, 108] width 147 height 13
type input "hello"
click at [297, 240] on div "2025 88% think? think? h -3 Very negative -2 Negative -1 Neutral 0 Positive 1 V…" at bounding box center [456, 147] width 431 height 187
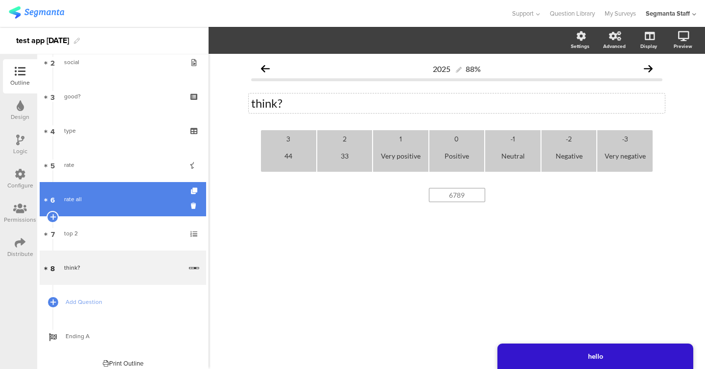
scroll to position [89, 0]
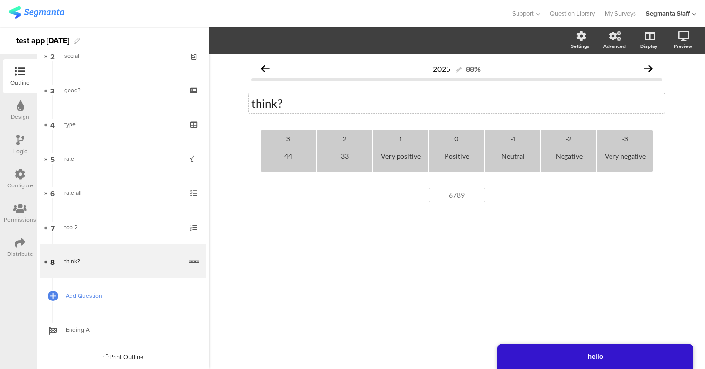
click at [80, 298] on span "Add Question" at bounding box center [128, 296] width 125 height 10
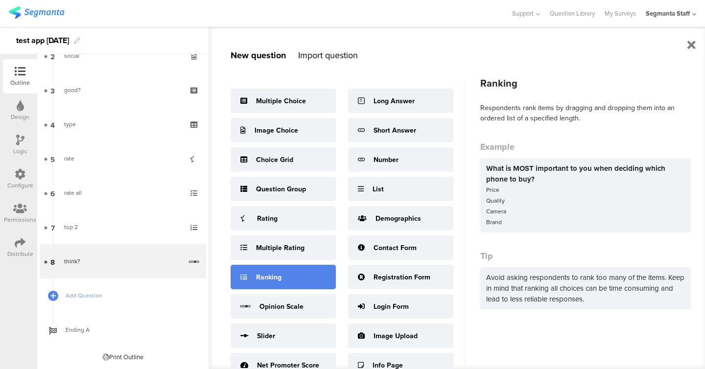
scroll to position [13, 0]
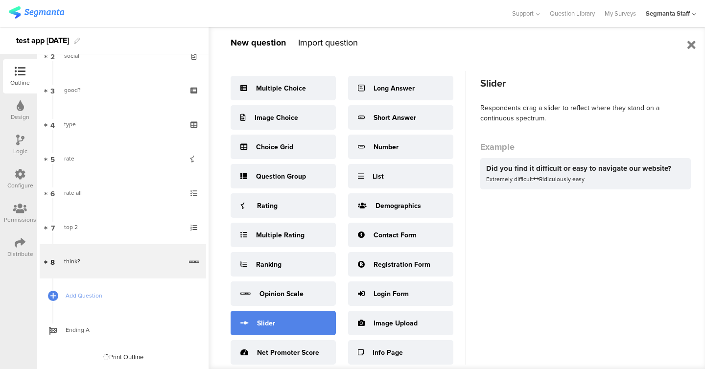
click at [287, 324] on div "Slider" at bounding box center [283, 323] width 105 height 24
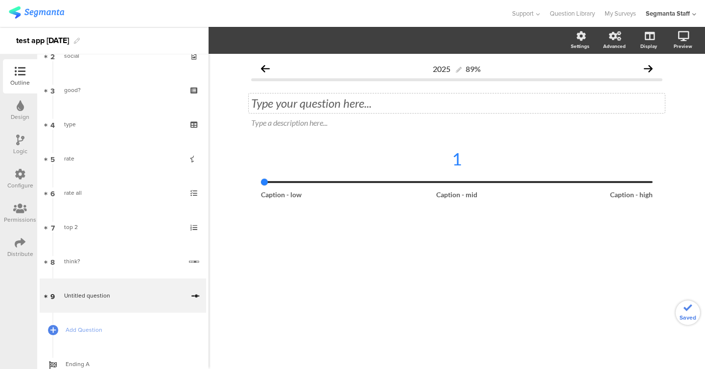
click at [372, 96] on div "Type your question here..." at bounding box center [456, 103] width 411 height 15
click at [407, 168] on div "1" at bounding box center [457, 158] width 392 height 21
click at [429, 177] on div "1" at bounding box center [457, 165] width 392 height 35
click at [318, 40] on span "5" at bounding box center [321, 41] width 14 height 10
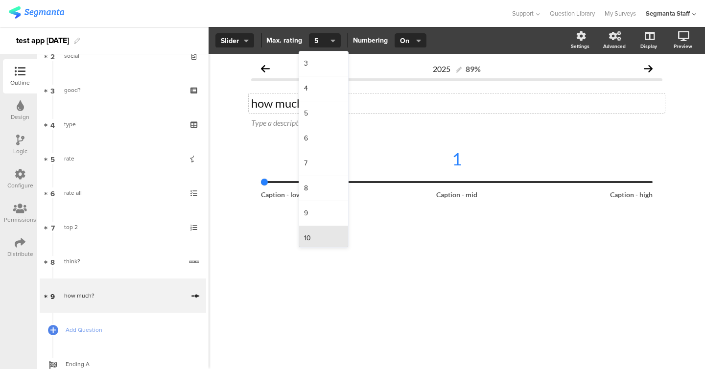
click at [323, 235] on div "10" at bounding box center [323, 238] width 49 height 24
click at [232, 40] on span "Slider" at bounding box center [235, 41] width 28 height 10
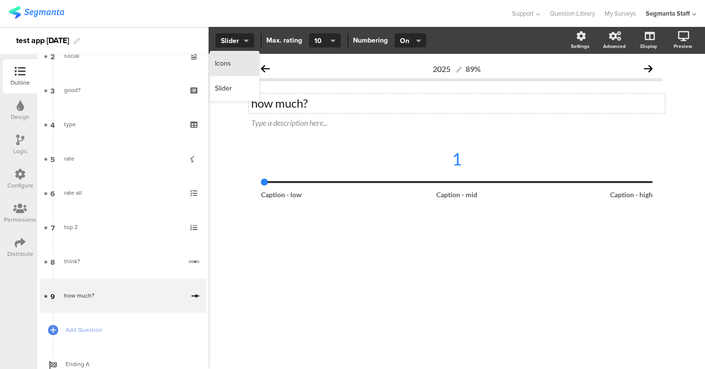
click at [233, 63] on div "Icons" at bounding box center [234, 63] width 49 height 25
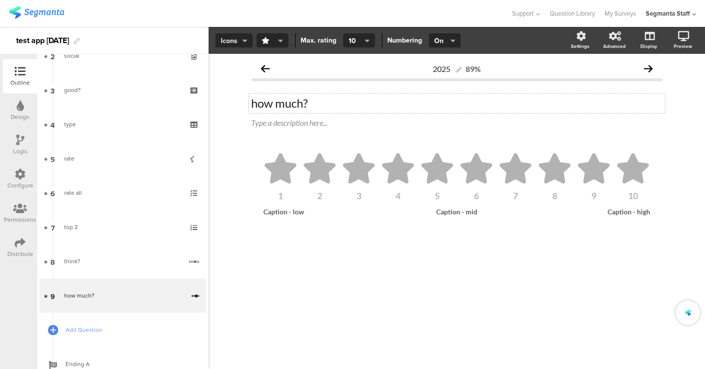
click at [234, 41] on span "Icons" at bounding box center [234, 41] width 26 height 10
click at [232, 89] on div "Slider" at bounding box center [233, 88] width 49 height 24
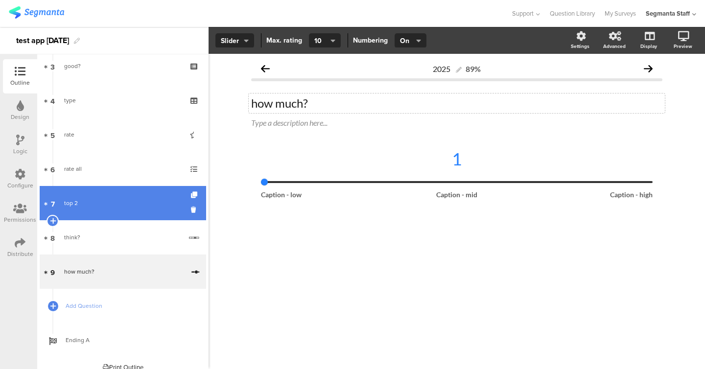
scroll to position [123, 0]
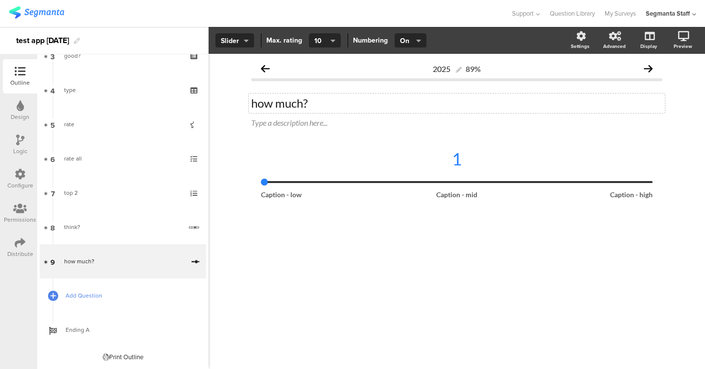
click at [79, 307] on link "Add Question" at bounding box center [123, 296] width 166 height 34
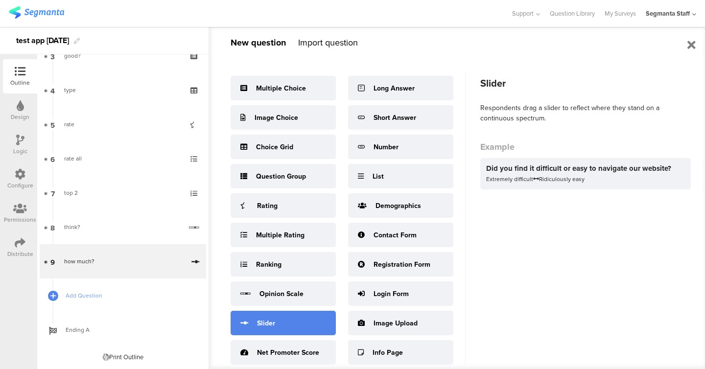
click at [271, 320] on div "Slider" at bounding box center [266, 323] width 18 height 10
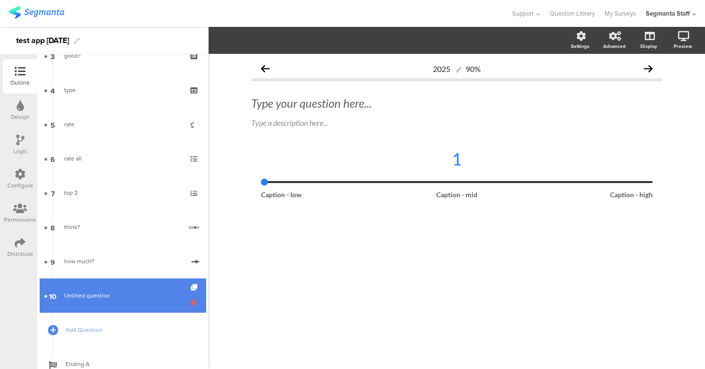
click at [192, 303] on icon at bounding box center [195, 302] width 8 height 9
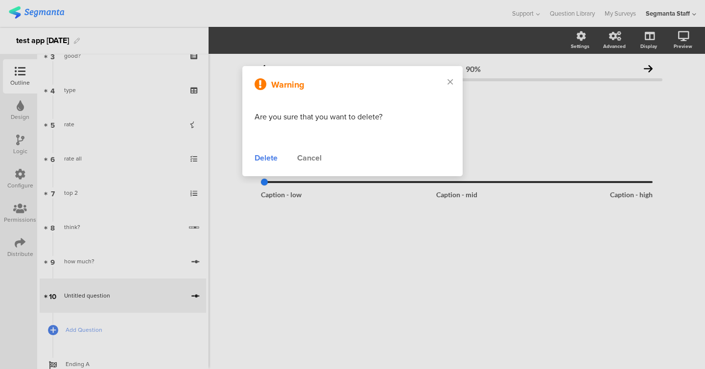
click at [273, 161] on div "Delete" at bounding box center [266, 158] width 23 height 12
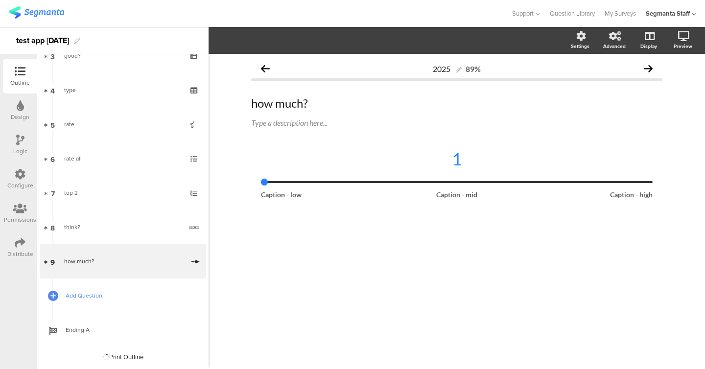
click at [100, 295] on span "Add Question" at bounding box center [128, 296] width 125 height 10
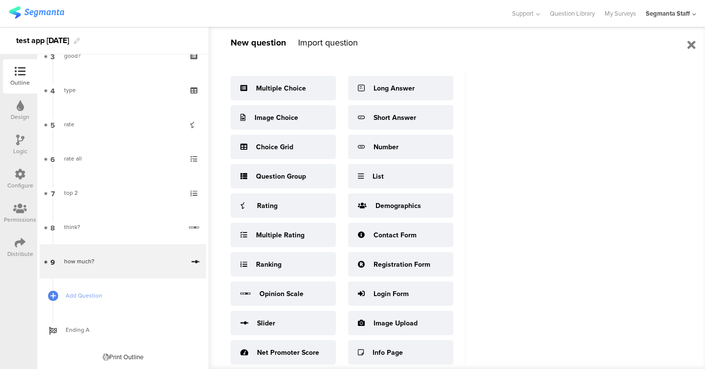
click at [302, 338] on div "Multiple Choice Image Choice Choice Grid Question Group Rating Multiple Rating …" at bounding box center [348, 218] width 235 height 294
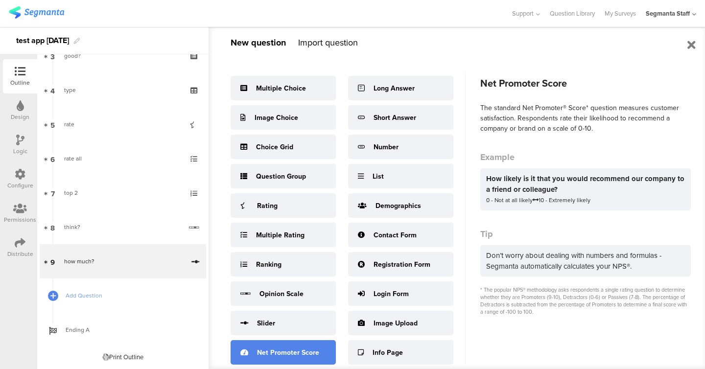
click at [301, 345] on div "Net Promoter Score" at bounding box center [283, 352] width 105 height 24
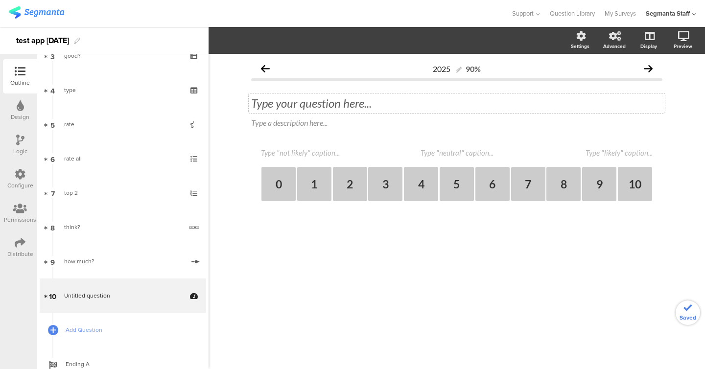
click at [351, 97] on div "Type your question here..." at bounding box center [457, 103] width 416 height 20
click at [338, 155] on textarea at bounding box center [310, 152] width 98 height 9
type textarea "no"
click at [604, 144] on div "2025 90% like? like? Type a description here... no 0 1 2 3 4 5 6 7 8 9 10" at bounding box center [456, 147] width 411 height 177
click at [604, 154] on textarea at bounding box center [604, 152] width 98 height 9
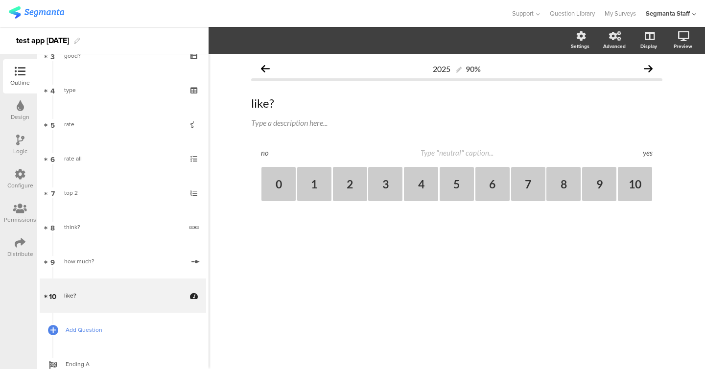
type textarea "yes"
click at [96, 333] on span "Add Question" at bounding box center [128, 330] width 125 height 10
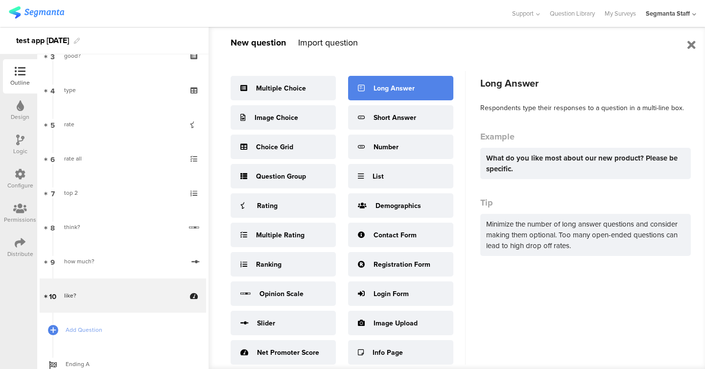
click at [379, 97] on div "Long Answer" at bounding box center [400, 88] width 105 height 24
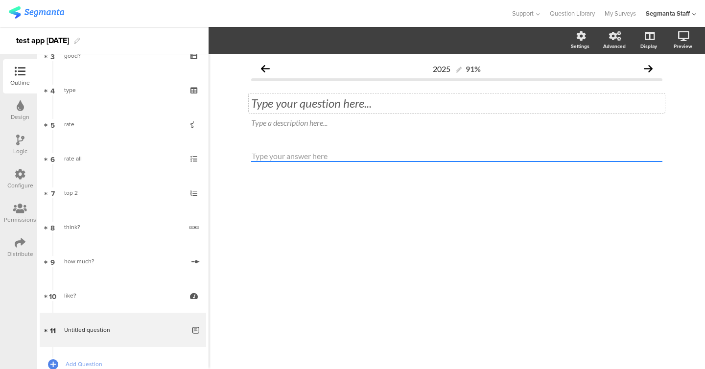
click at [373, 99] on div "Type your question here..." at bounding box center [456, 103] width 411 height 15
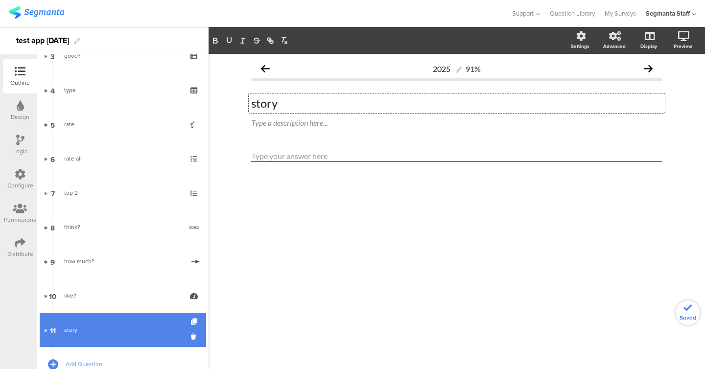
scroll to position [192, 0]
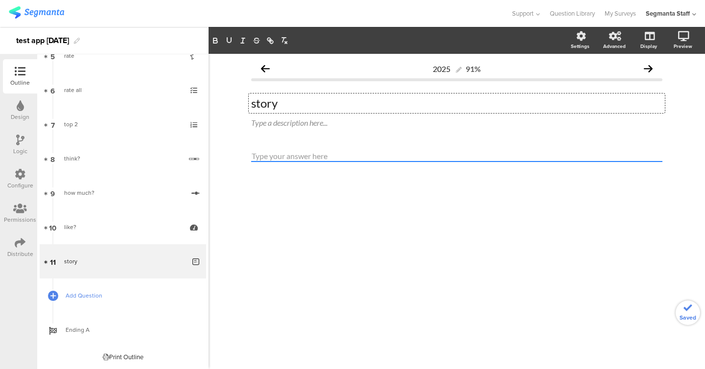
click at [114, 302] on link "Add Question" at bounding box center [123, 296] width 166 height 34
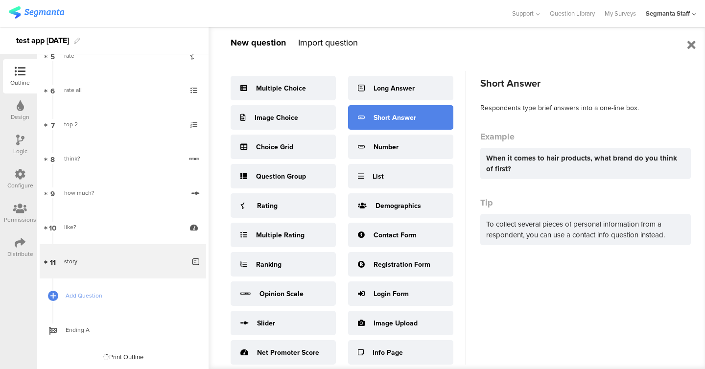
click at [407, 113] on div "Short Answer" at bounding box center [394, 118] width 43 height 10
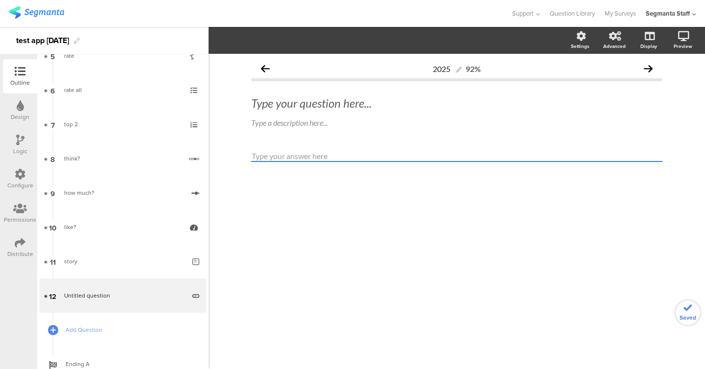
click at [378, 114] on span "Type your question here... Type a description here..." at bounding box center [456, 112] width 411 height 33
click at [371, 105] on div "Type your question here..." at bounding box center [456, 103] width 411 height 15
click at [66, 331] on span "Add Question" at bounding box center [128, 330] width 125 height 10
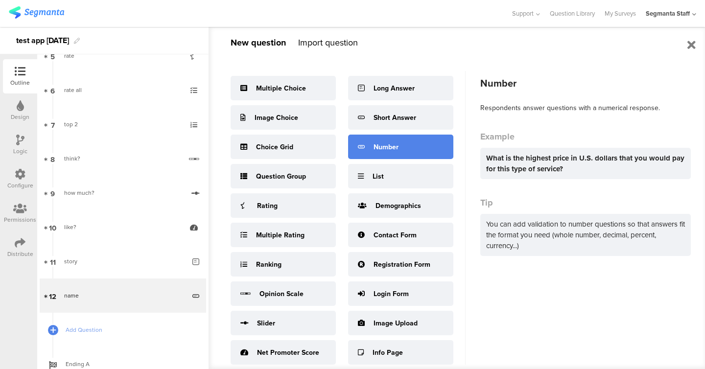
click at [374, 141] on div "Number" at bounding box center [400, 147] width 105 height 24
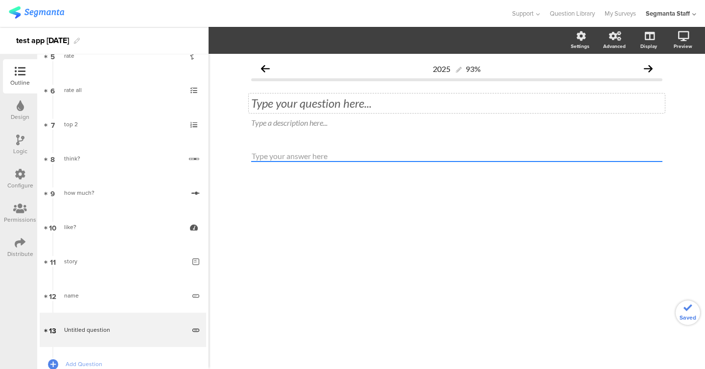
click at [368, 109] on div "Type your question here..." at bounding box center [457, 103] width 416 height 20
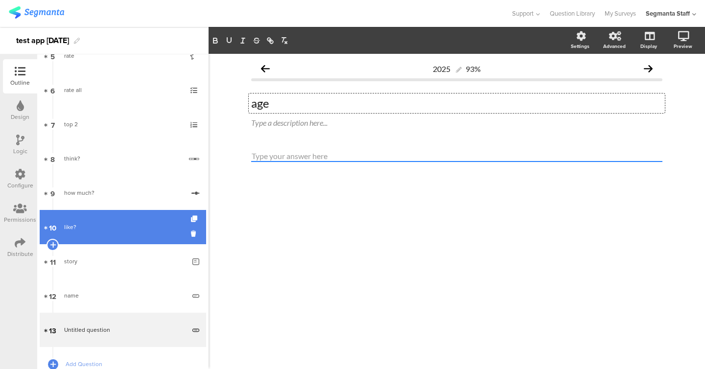
scroll to position [260, 0]
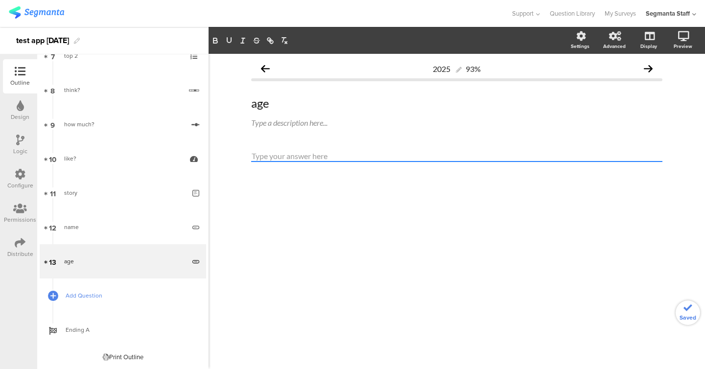
click at [119, 300] on span "Add Question" at bounding box center [128, 296] width 125 height 10
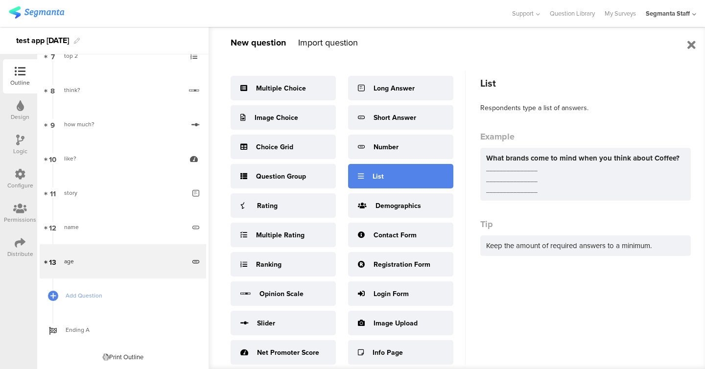
click at [396, 170] on div "List" at bounding box center [400, 176] width 105 height 24
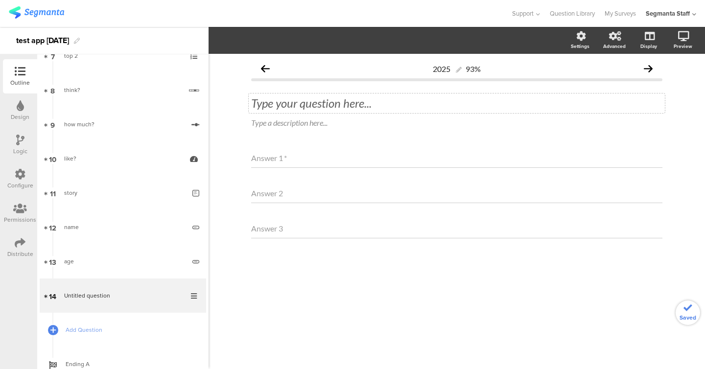
click at [306, 98] on div "Type your question here..." at bounding box center [457, 103] width 416 height 20
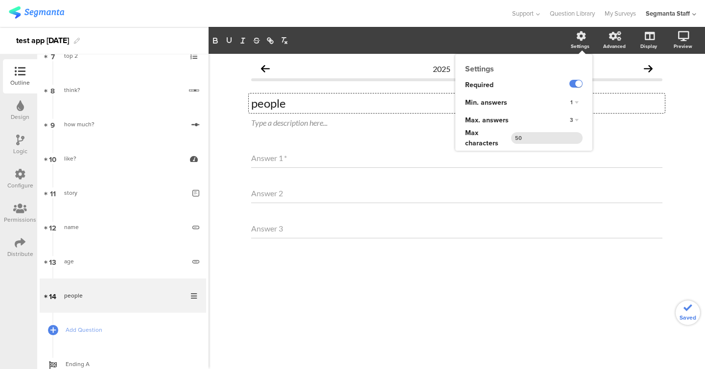
click at [572, 118] on span "3" at bounding box center [571, 120] width 3 height 8
click at [566, 158] on div "5" at bounding box center [561, 160] width 58 height 10
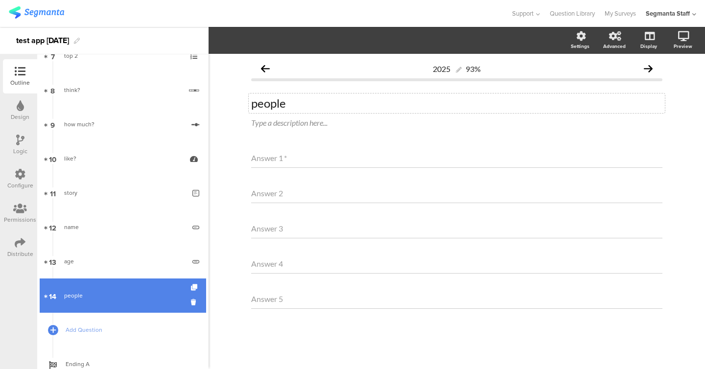
scroll to position [295, 0]
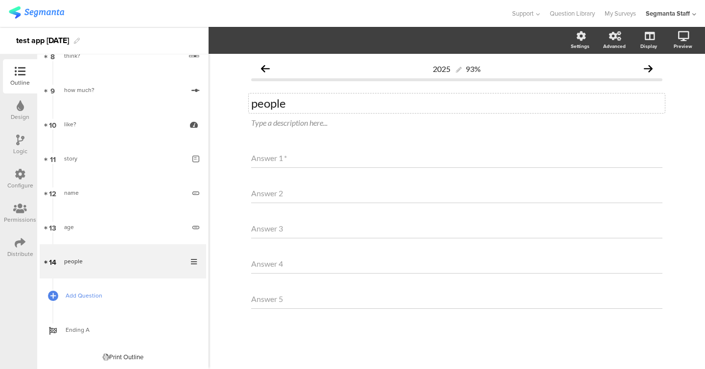
click at [104, 301] on link "Add Question" at bounding box center [123, 296] width 166 height 34
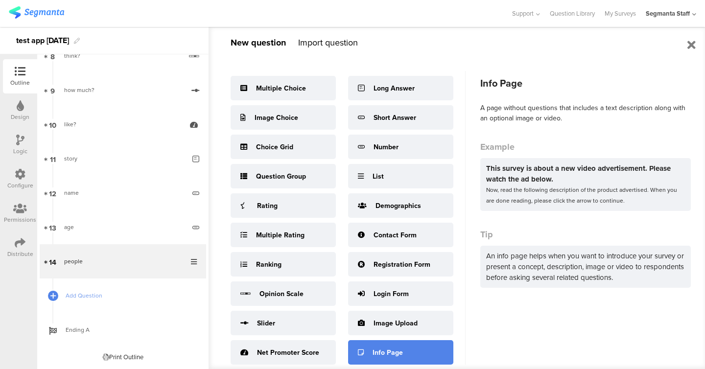
click at [397, 348] on div "Info Page" at bounding box center [387, 353] width 30 height 10
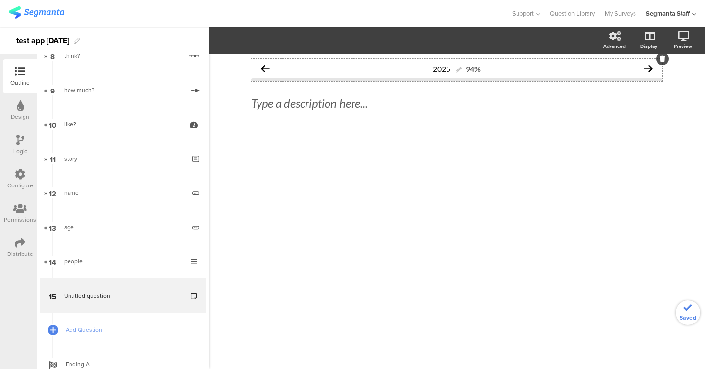
click at [387, 74] on div "2025 94%" at bounding box center [456, 69] width 411 height 20
click at [333, 107] on div "Type a description here..." at bounding box center [456, 103] width 411 height 15
click at [85, 330] on span "Add Question" at bounding box center [128, 330] width 125 height 10
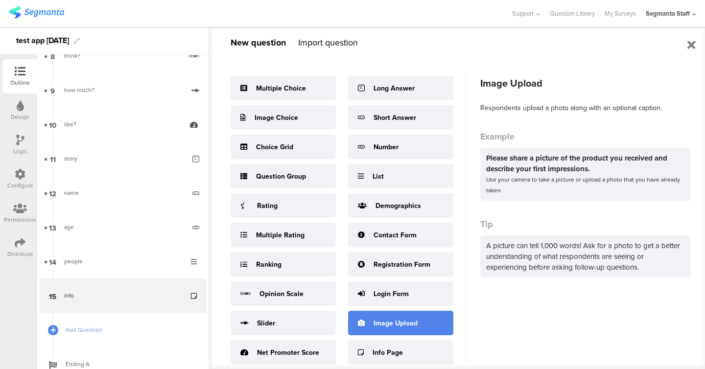
click at [403, 315] on div "Image Upload" at bounding box center [400, 323] width 105 height 24
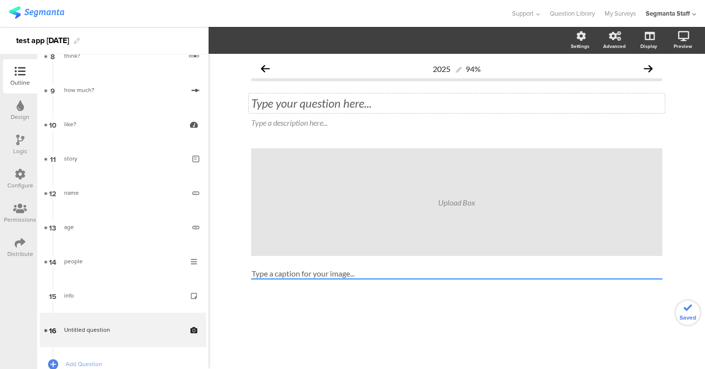
click at [340, 107] on div "Type your question here..." at bounding box center [456, 103] width 411 height 15
click at [579, 86] on label at bounding box center [575, 84] width 13 height 8
click at [0, 0] on input "checkbox" at bounding box center [0, 0] width 0 height 0
click at [55, 363] on icon at bounding box center [53, 364] width 6 height 8
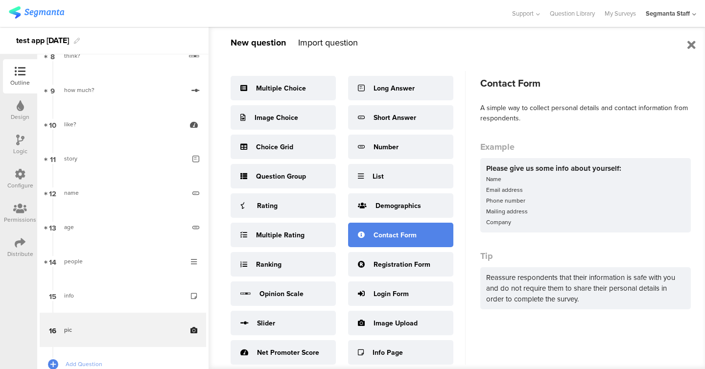
click at [371, 231] on div "Contact Form" at bounding box center [400, 235] width 105 height 24
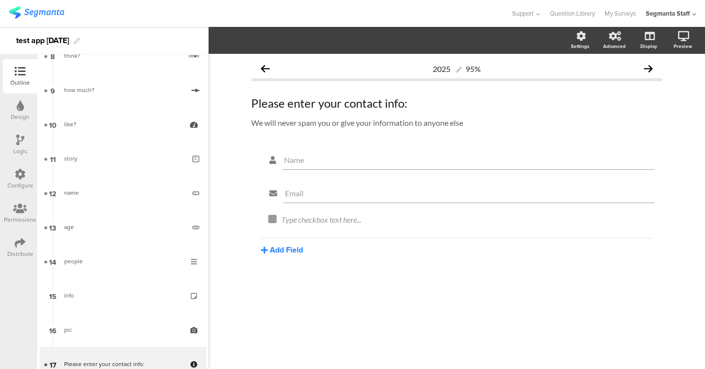
click at [294, 248] on button "Add Field" at bounding box center [282, 249] width 42 height 11
click at [292, 265] on button "Text" at bounding box center [311, 267] width 100 height 16
click at [295, 280] on button "Add Field" at bounding box center [282, 283] width 42 height 11
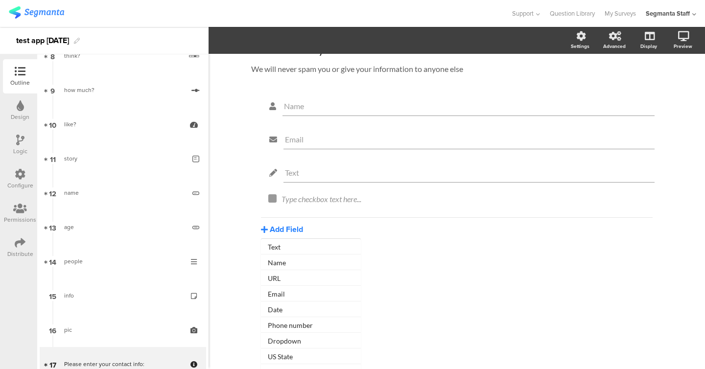
scroll to position [81, 0]
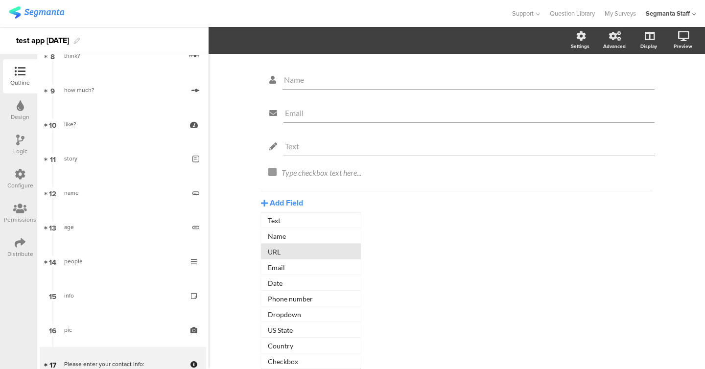
click at [297, 252] on button "URL" at bounding box center [311, 252] width 100 height 16
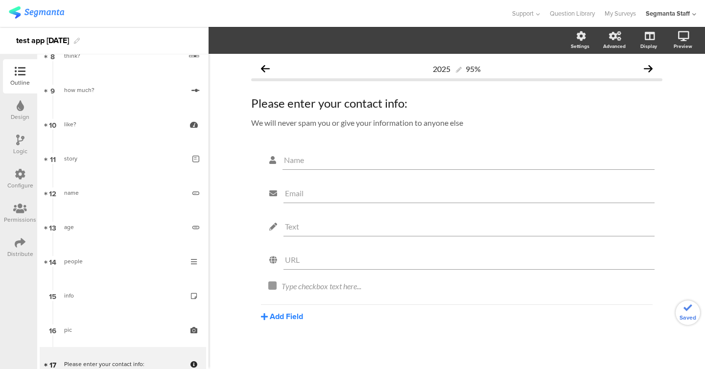
click at [285, 312] on button "Add Field" at bounding box center [282, 316] width 42 height 11
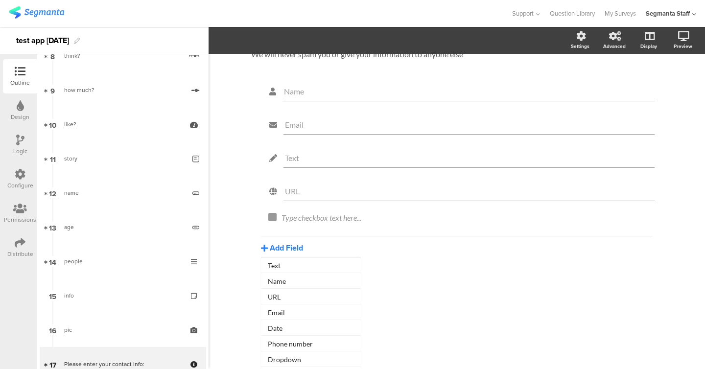
scroll to position [109, 0]
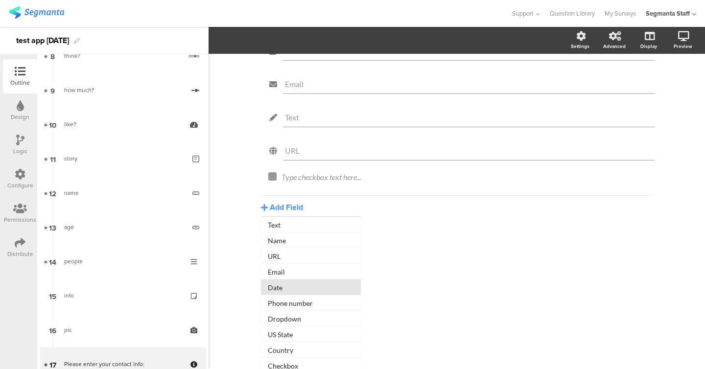
click at [284, 295] on button "Date" at bounding box center [311, 287] width 100 height 16
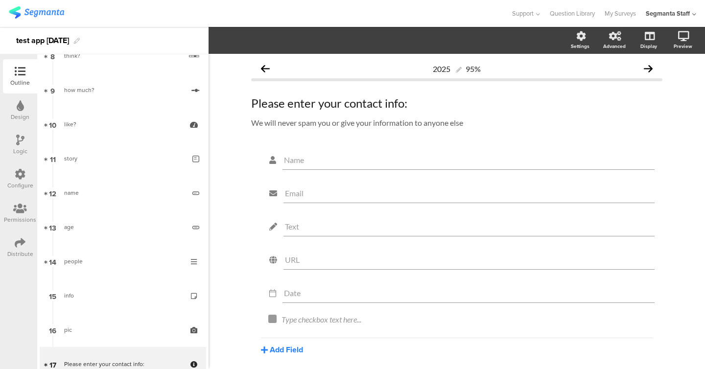
click at [282, 352] on button "Add Field" at bounding box center [282, 349] width 42 height 11
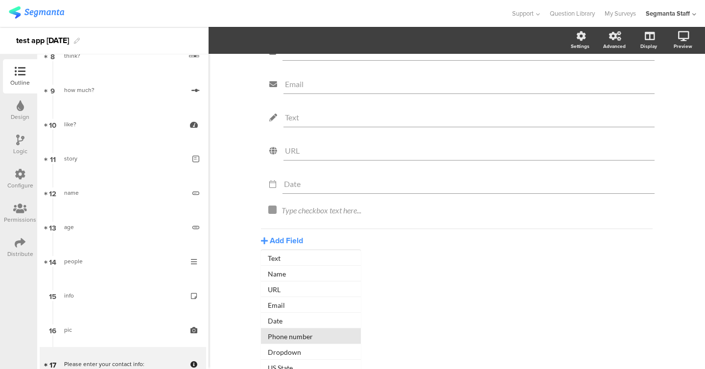
click at [288, 336] on button "Phone number" at bounding box center [311, 336] width 100 height 16
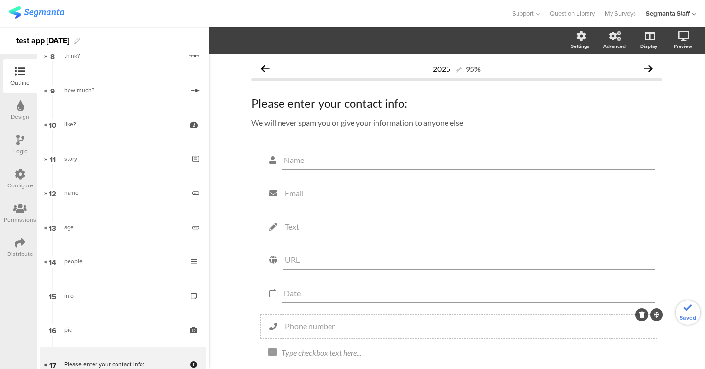
scroll to position [72, 0]
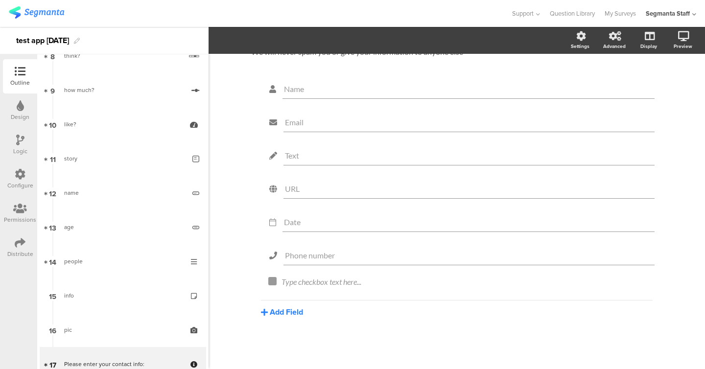
click at [292, 317] on button "Add Field" at bounding box center [282, 311] width 42 height 11
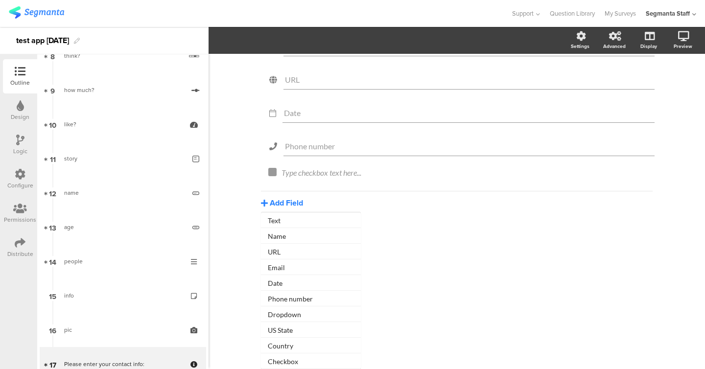
click at [292, 317] on button "Dropdown" at bounding box center [311, 314] width 100 height 16
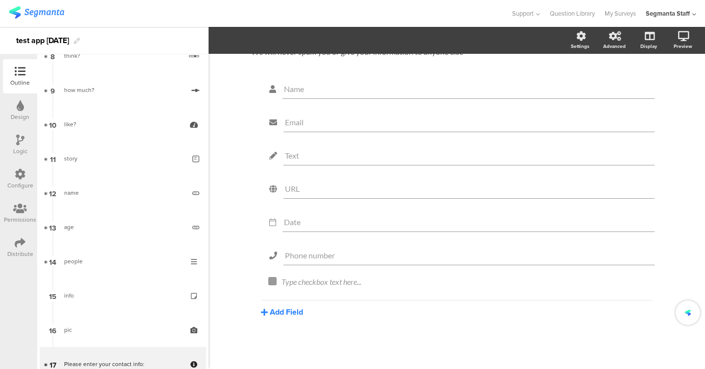
scroll to position [0, 0]
click at [285, 345] on button "Add Field" at bounding box center [282, 343] width 42 height 11
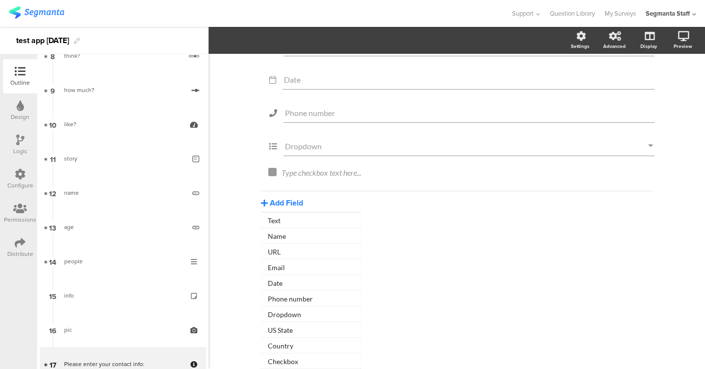
scroll to position [105, 0]
click at [288, 327] on button "US State" at bounding box center [311, 330] width 100 height 16
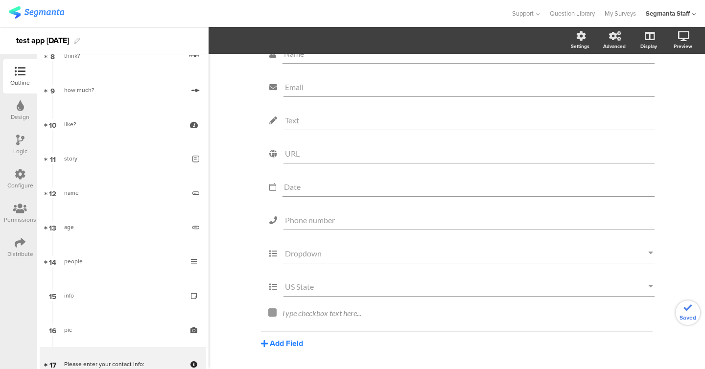
click at [278, 341] on button "Add Field" at bounding box center [282, 343] width 42 height 11
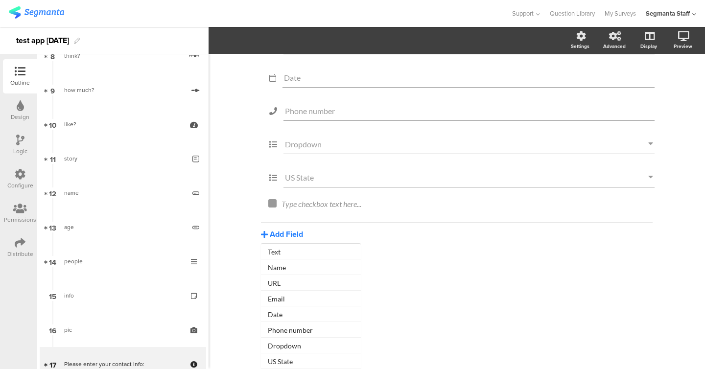
scroll to position [139, 0]
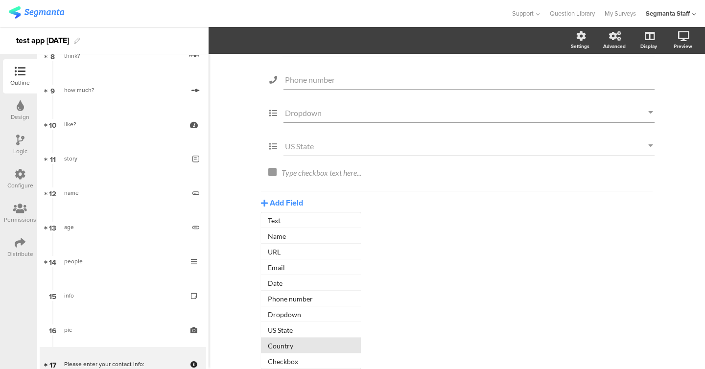
click at [279, 347] on button "Country" at bounding box center [311, 346] width 100 height 16
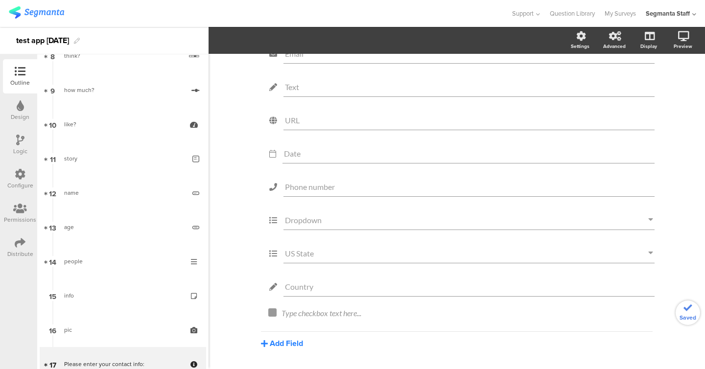
click at [283, 344] on button "Add Field" at bounding box center [282, 343] width 42 height 11
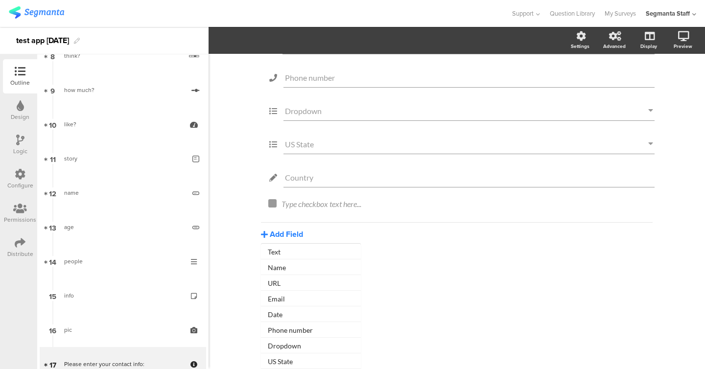
scroll to position [173, 0]
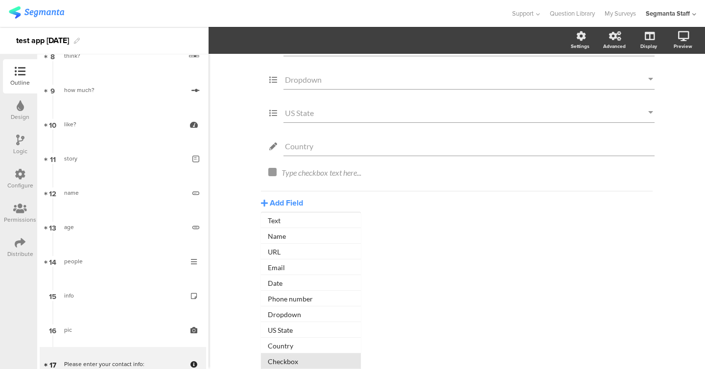
click at [285, 360] on button "Checkbox" at bounding box center [311, 361] width 100 height 16
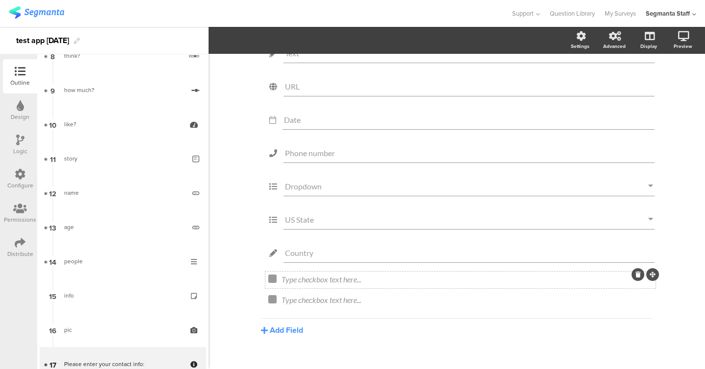
click at [639, 274] on icon at bounding box center [637, 275] width 5 height 6
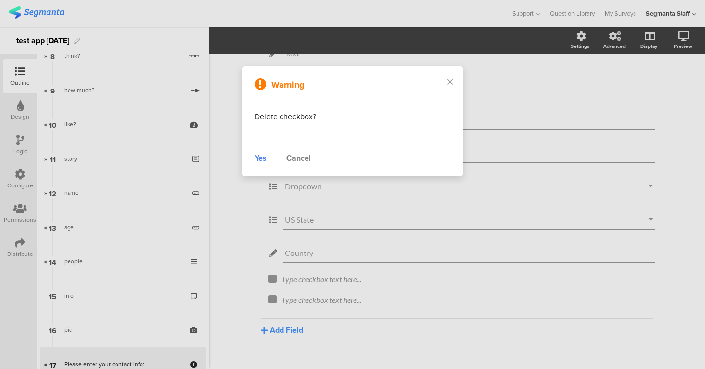
click at [268, 161] on div "Yes Cancel" at bounding box center [353, 158] width 196 height 12
click at [257, 158] on div "Yes" at bounding box center [261, 158] width 12 height 12
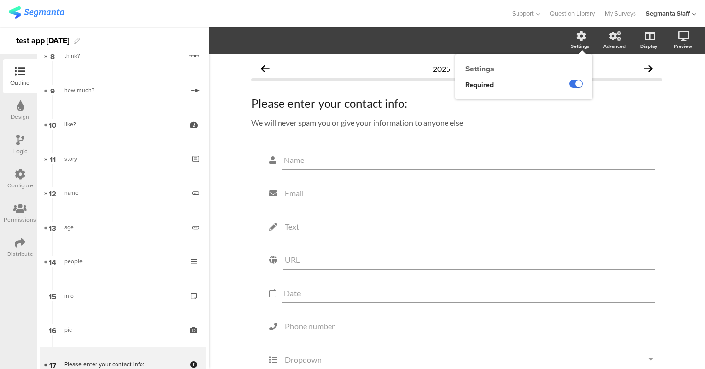
click at [576, 87] on label at bounding box center [575, 84] width 13 height 8
click at [0, 0] on input "checkbox" at bounding box center [0, 0] width 0 height 0
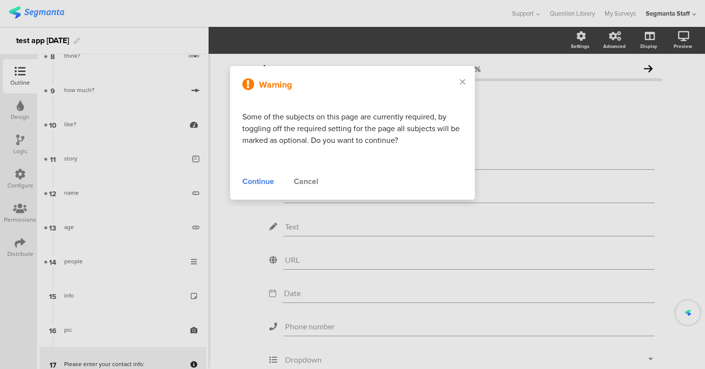
click at [257, 182] on div "Continue" at bounding box center [258, 182] width 32 height 12
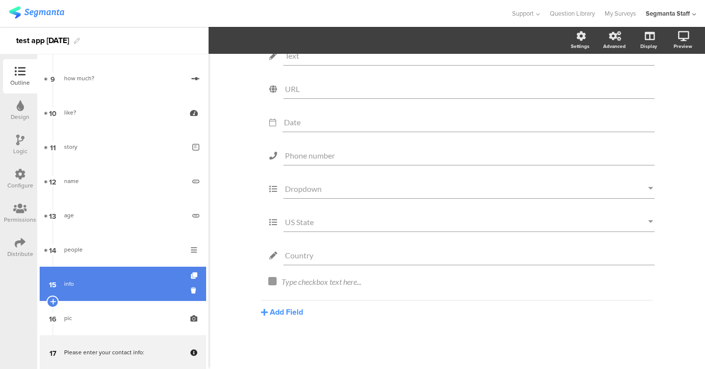
scroll to position [397, 0]
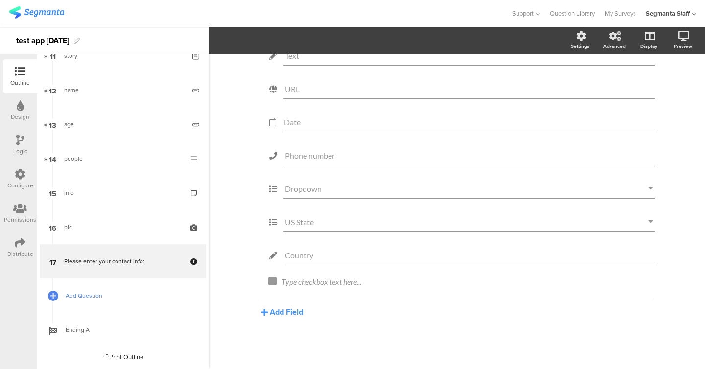
click at [102, 296] on span "Add Question" at bounding box center [128, 296] width 125 height 10
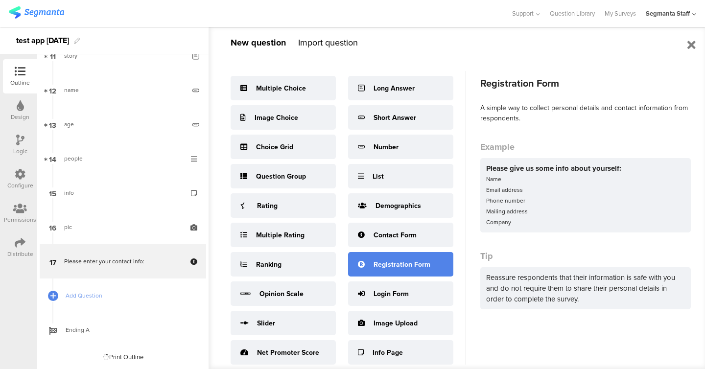
click at [371, 255] on div "Registration Form" at bounding box center [400, 264] width 105 height 24
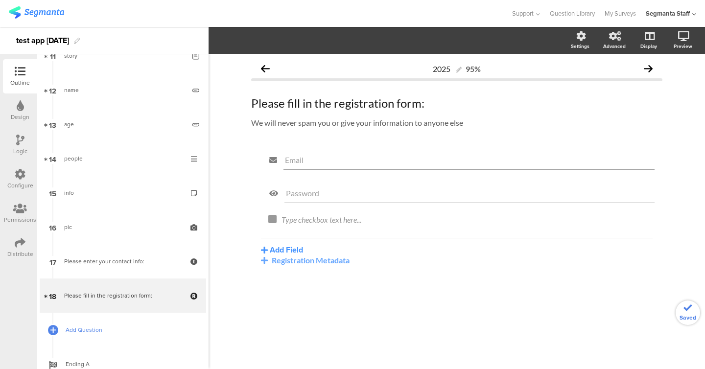
click at [81, 328] on span "Add Question" at bounding box center [128, 330] width 125 height 10
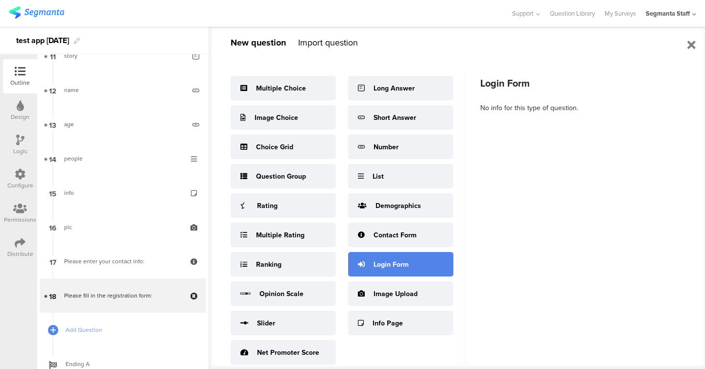
click at [393, 267] on div "Login Form" at bounding box center [390, 264] width 35 height 10
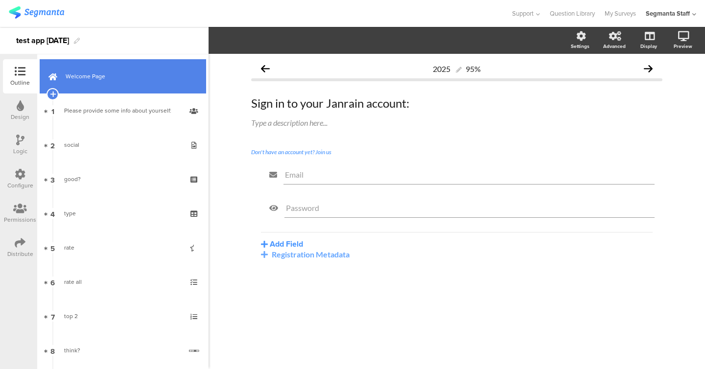
click at [93, 79] on span "Welcome Page" at bounding box center [128, 76] width 125 height 10
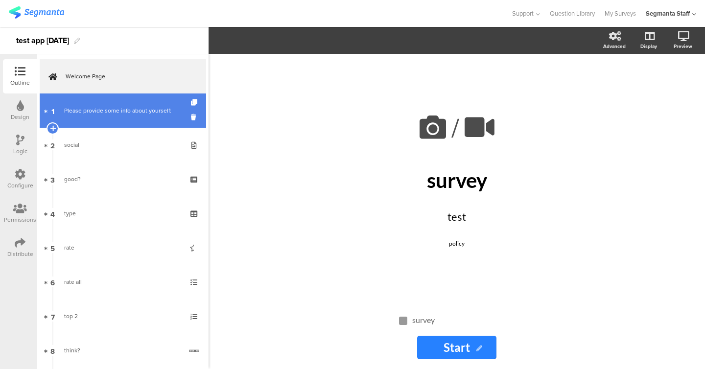
click at [89, 113] on div "Please provide some info about yourself:" at bounding box center [122, 111] width 117 height 10
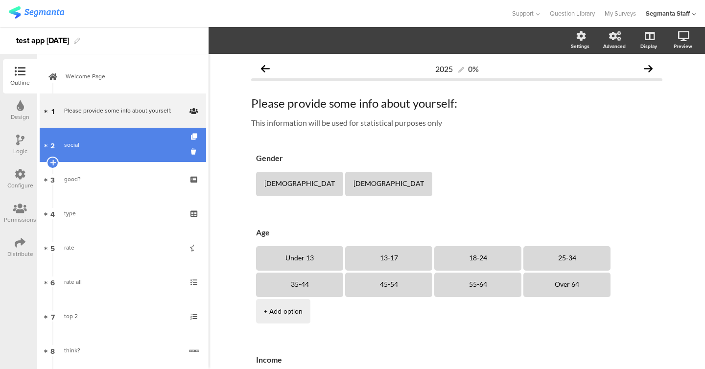
click at [102, 137] on link "2 social" at bounding box center [123, 145] width 166 height 34
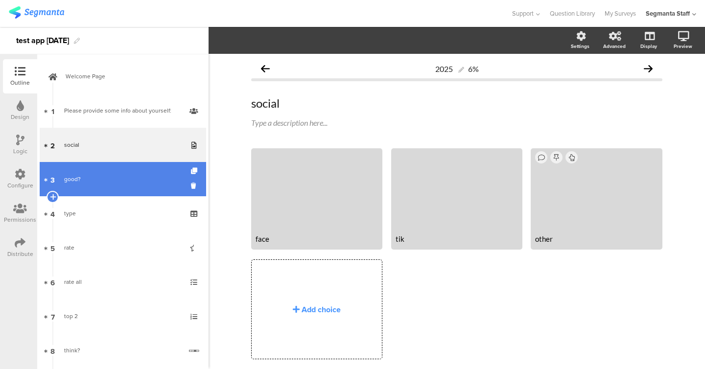
click at [102, 175] on div "good?" at bounding box center [122, 179] width 117 height 10
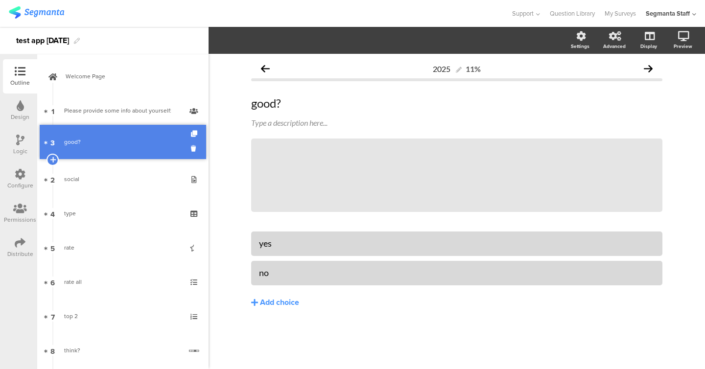
drag, startPoint x: 102, startPoint y: 175, endPoint x: 101, endPoint y: 141, distance: 33.8
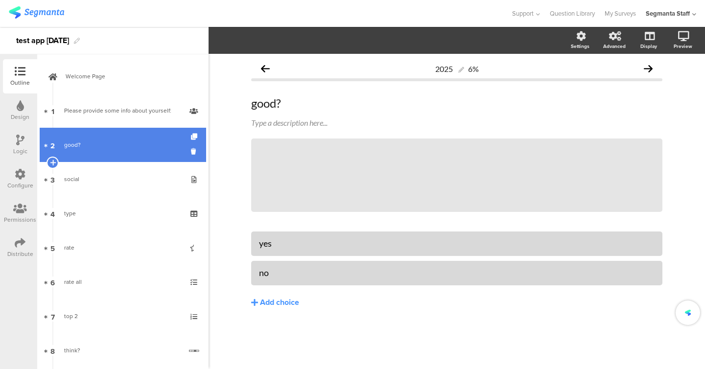
click at [101, 145] on div "good?" at bounding box center [122, 145] width 117 height 10
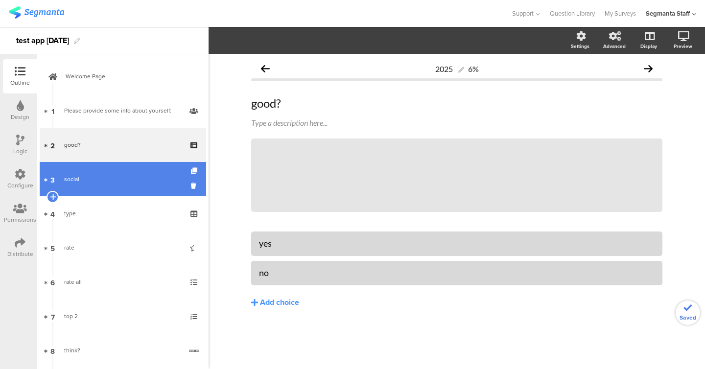
click at [96, 188] on link "3 social" at bounding box center [123, 179] width 166 height 34
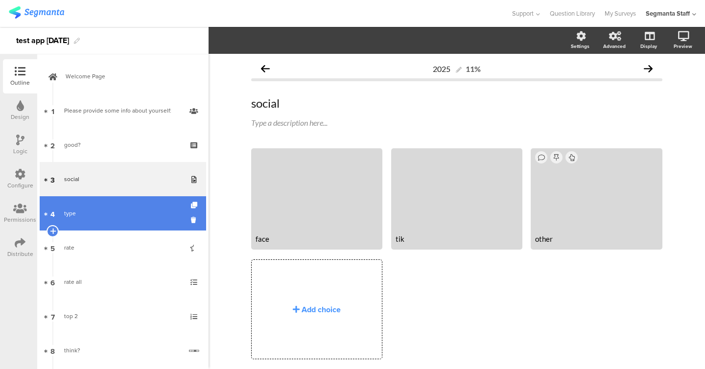
click at [97, 202] on link "4 type" at bounding box center [123, 213] width 166 height 34
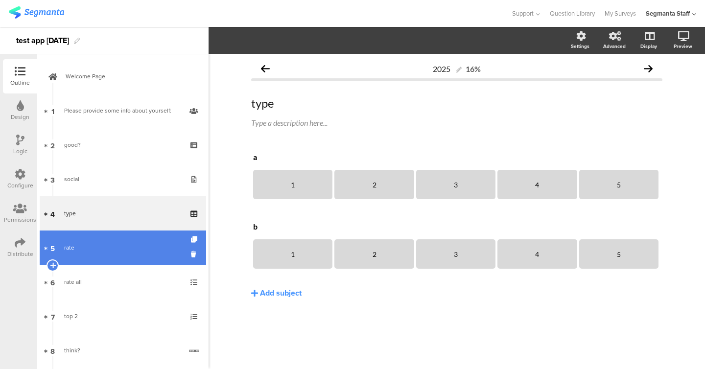
click at [96, 234] on link "5 rate" at bounding box center [123, 248] width 166 height 34
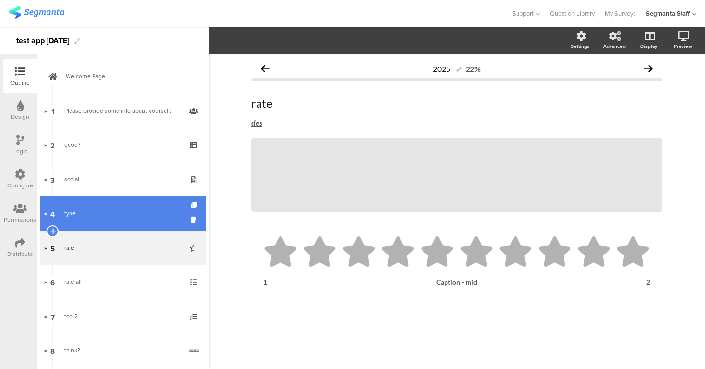
click at [95, 214] on div "type" at bounding box center [122, 214] width 117 height 10
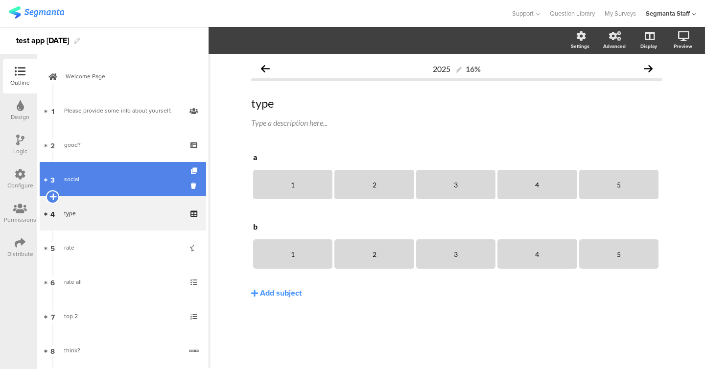
click at [51, 198] on icon at bounding box center [52, 196] width 6 height 9
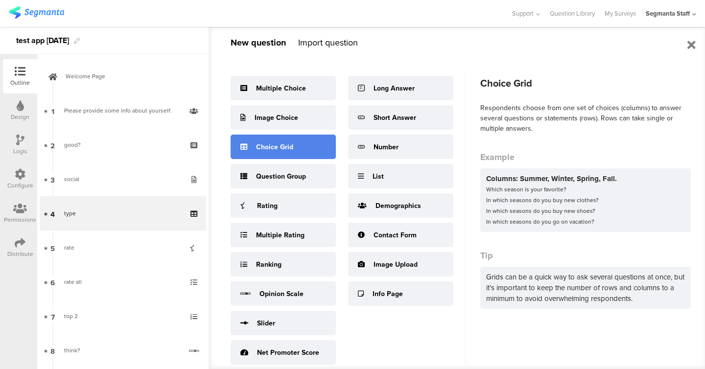
click at [260, 149] on div "Choice Grid" at bounding box center [274, 147] width 37 height 10
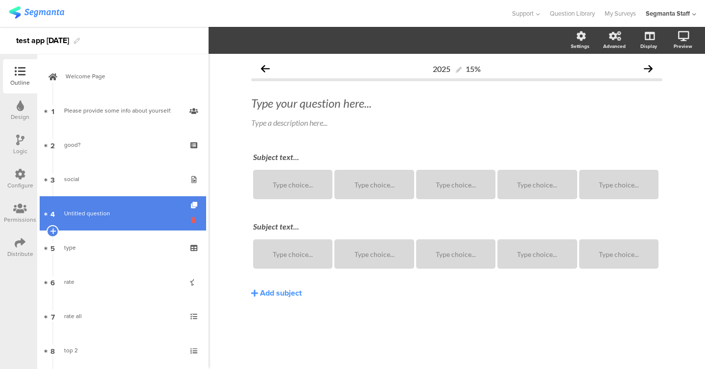
click at [192, 220] on icon at bounding box center [195, 219] width 8 height 9
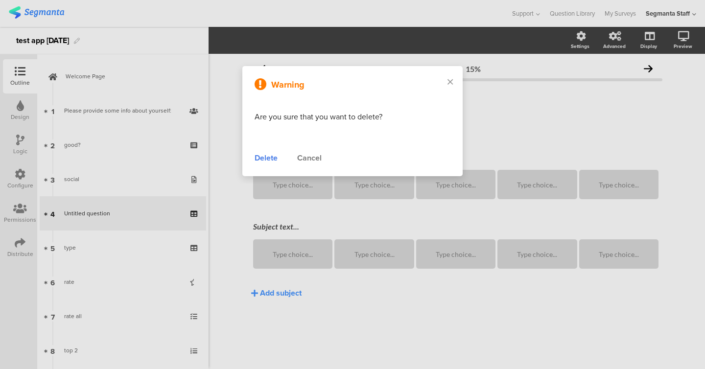
click at [277, 156] on div "Delete" at bounding box center [266, 158] width 23 height 12
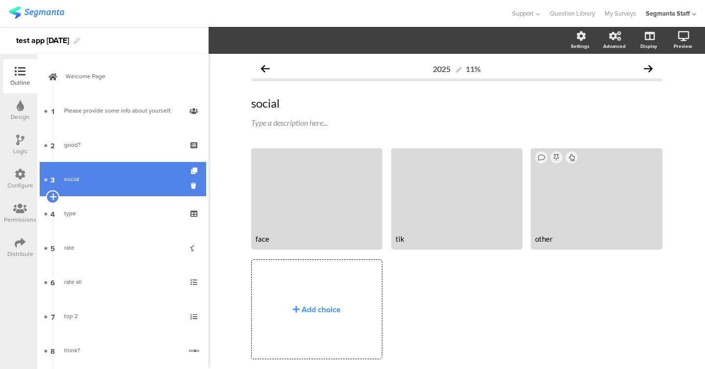
click at [52, 196] on icon at bounding box center [52, 196] width 6 height 9
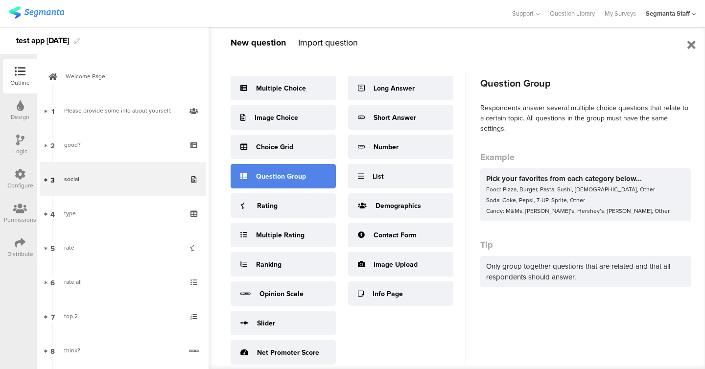
click at [268, 179] on div "Question Group" at bounding box center [281, 176] width 50 height 10
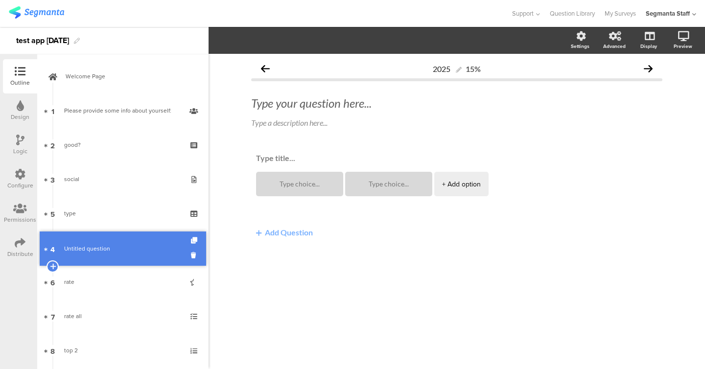
drag, startPoint x: 100, startPoint y: 212, endPoint x: 99, endPoint y: 247, distance: 35.3
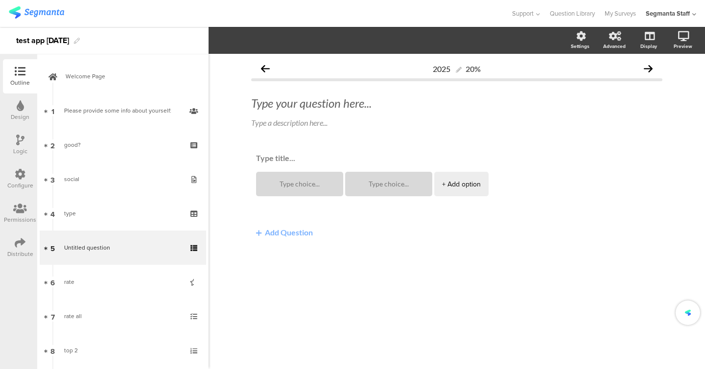
click at [99, 247] on span "Untitled question" at bounding box center [87, 247] width 46 height 9
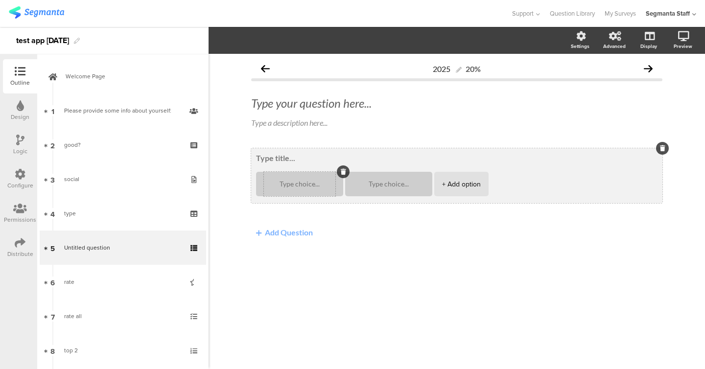
click at [289, 186] on textarea at bounding box center [299, 184] width 71 height 7
type textarea "1"
click at [388, 185] on textarea at bounding box center [388, 184] width 71 height 7
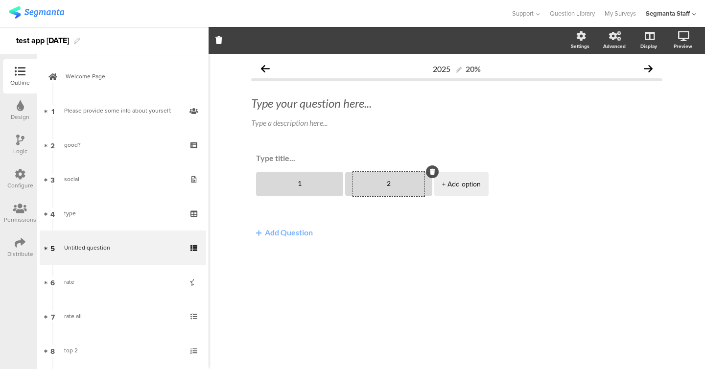
type textarea "2"
click at [288, 232] on button "Add Question" at bounding box center [284, 232] width 67 height 19
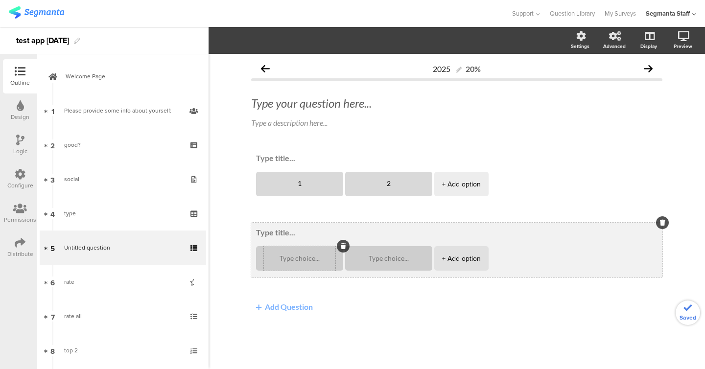
click at [297, 263] on div at bounding box center [299, 258] width 71 height 24
click at [297, 261] on textarea at bounding box center [299, 258] width 71 height 7
type textarea "1"
click at [390, 257] on textarea at bounding box center [388, 258] width 71 height 7
click at [442, 259] on div "+ Add option" at bounding box center [461, 258] width 39 height 24
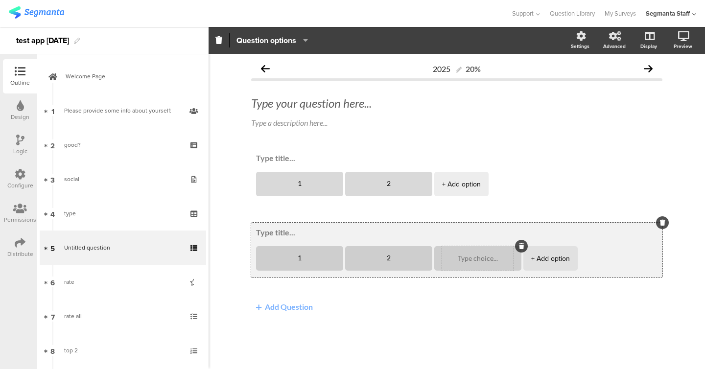
type textarea "2"
click at [452, 255] on textarea at bounding box center [477, 258] width 71 height 7
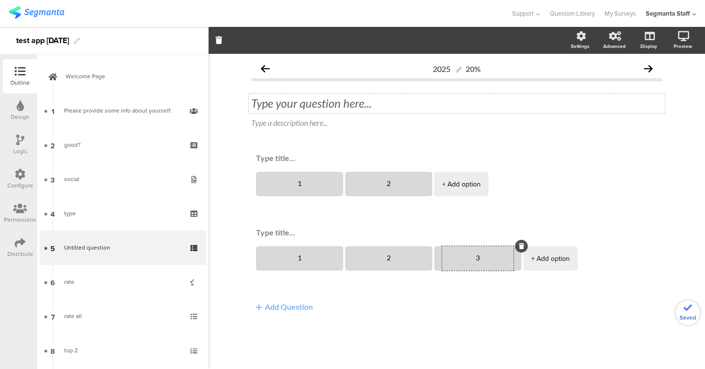
type textarea "3"
click at [308, 107] on div "Type your question here..." at bounding box center [457, 103] width 416 height 20
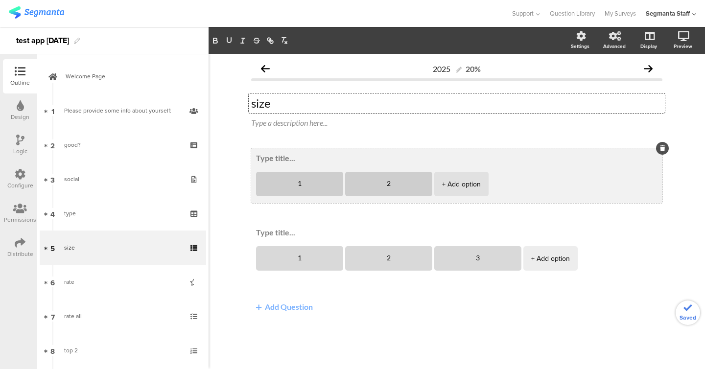
click at [271, 160] on textarea at bounding box center [456, 158] width 401 height 10
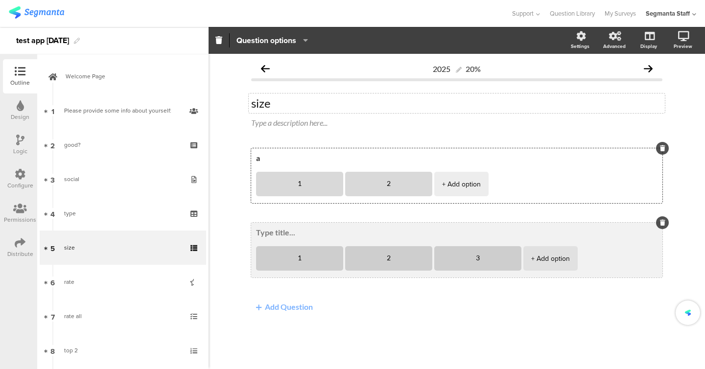
type textarea "a"
click at [277, 232] on textarea at bounding box center [456, 233] width 401 height 10
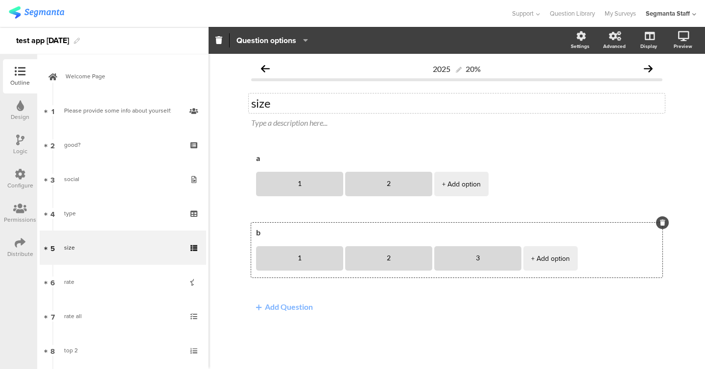
type textarea "b"
click at [235, 214] on div "2025 20% size size Type a description here... a 1 2" at bounding box center [457, 211] width 496 height 315
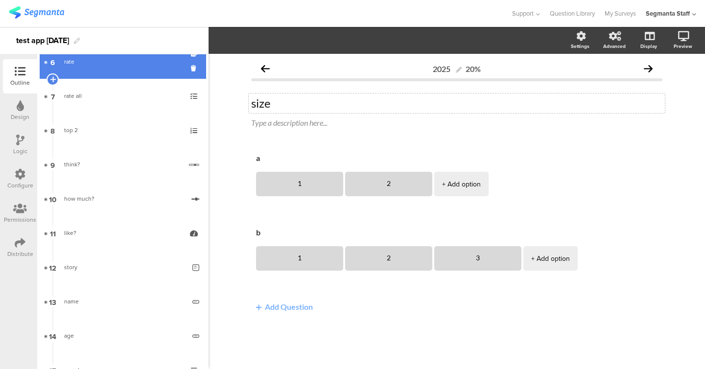
scroll to position [500, 0]
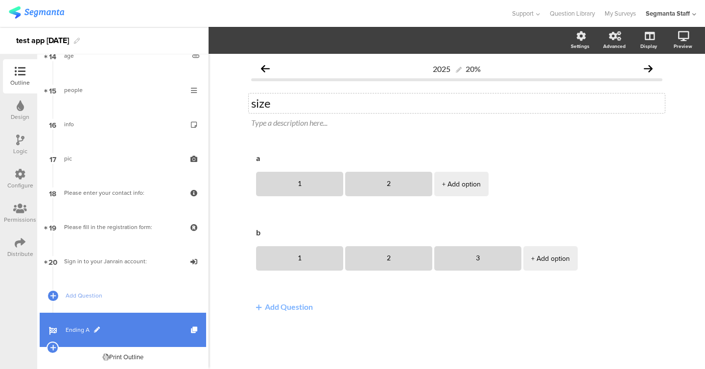
click at [80, 322] on link "Ending A" at bounding box center [123, 330] width 166 height 34
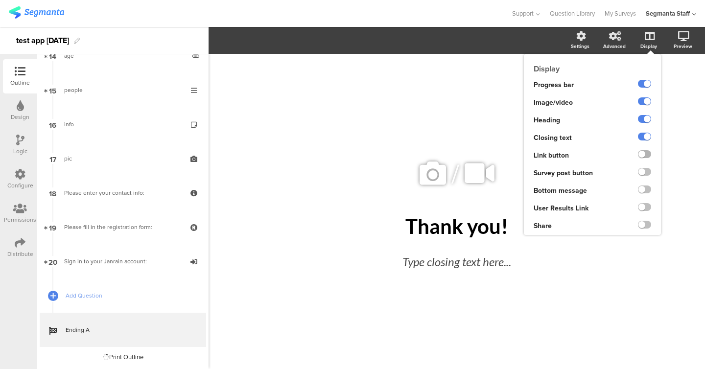
click at [645, 155] on label at bounding box center [644, 154] width 13 height 8
click at [0, 0] on input "checkbox" at bounding box center [0, 0] width 0 height 0
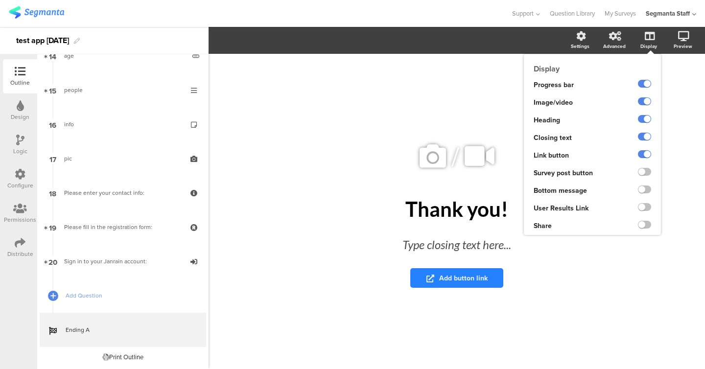
click at [645, 168] on ng-transclude at bounding box center [644, 172] width 13 height 11
click at [645, 175] on label at bounding box center [644, 172] width 13 height 8
click at [0, 0] on input "checkbox" at bounding box center [0, 0] width 0 height 0
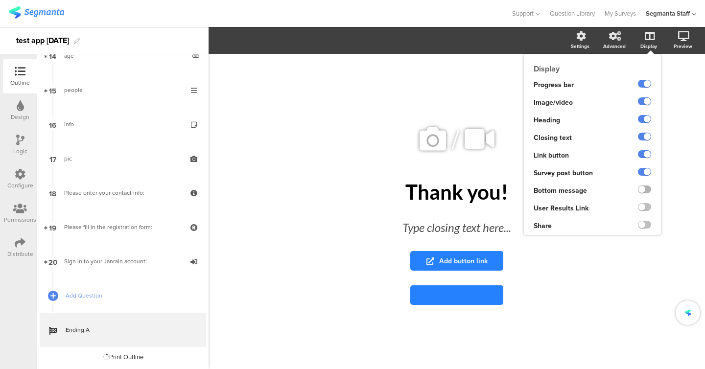
click at [644, 193] on label at bounding box center [644, 190] width 13 height 8
click at [0, 0] on input "checkbox" at bounding box center [0, 0] width 0 height 0
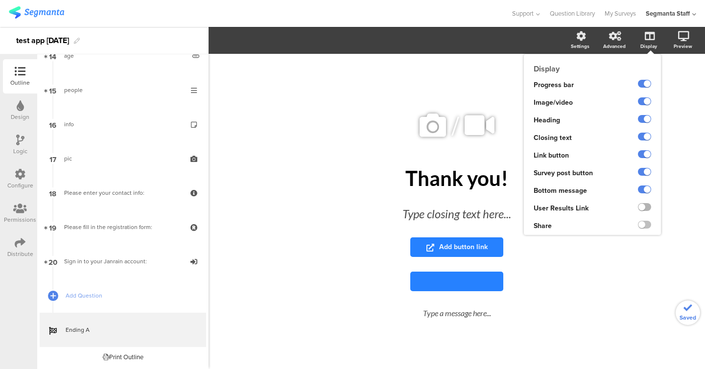
click at [645, 204] on label at bounding box center [644, 207] width 13 height 8
click at [0, 0] on input "checkbox" at bounding box center [0, 0] width 0 height 0
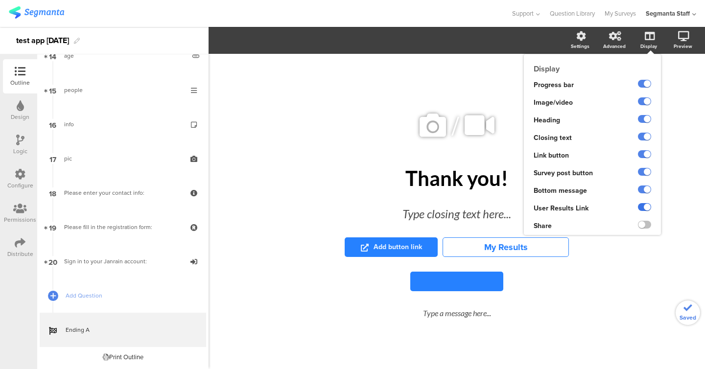
click at [645, 206] on label at bounding box center [644, 207] width 13 height 8
click at [0, 0] on input "checkbox" at bounding box center [0, 0] width 0 height 0
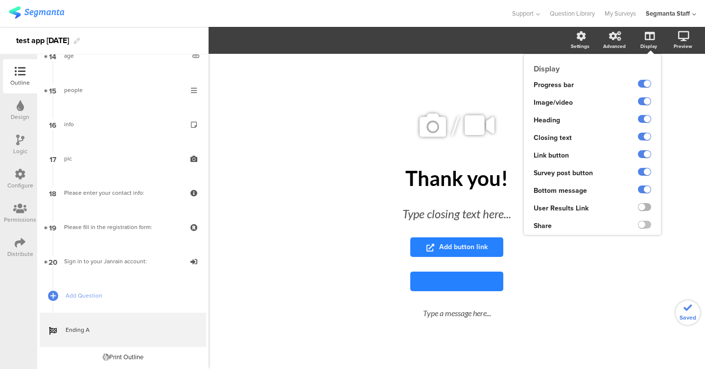
click at [649, 206] on label at bounding box center [644, 207] width 13 height 8
click at [0, 0] on input "checkbox" at bounding box center [0, 0] width 0 height 0
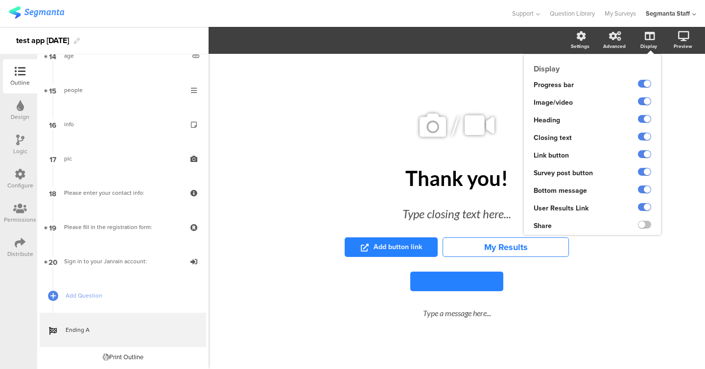
click at [649, 219] on div at bounding box center [635, 226] width 52 height 18
click at [649, 222] on label at bounding box center [644, 225] width 13 height 8
click at [0, 0] on input "checkbox" at bounding box center [0, 0] width 0 height 0
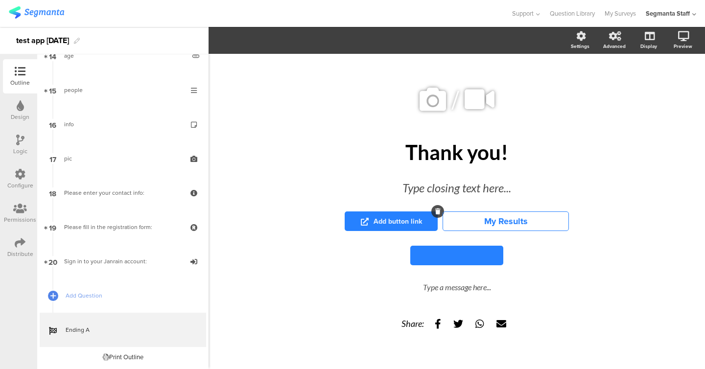
click at [437, 210] on div at bounding box center [436, 211] width 15 height 13
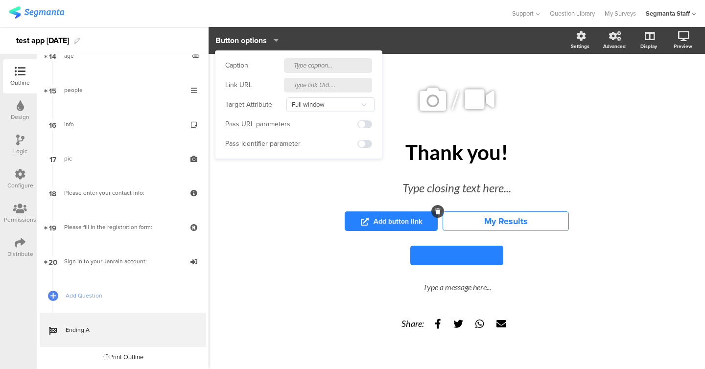
click at [327, 85] on input "text" at bounding box center [328, 85] width 88 height 15
paste input "https://cdn.pixabay.com/photo/2022/08/21/08/02/animal-7400625_1280.jpg"
type input "https://cdn.pixabay.com/photo/2022/08/21/08/02/animal-7400625_1280.jpg"
click at [322, 70] on input "text" at bounding box center [328, 65] width 88 height 15
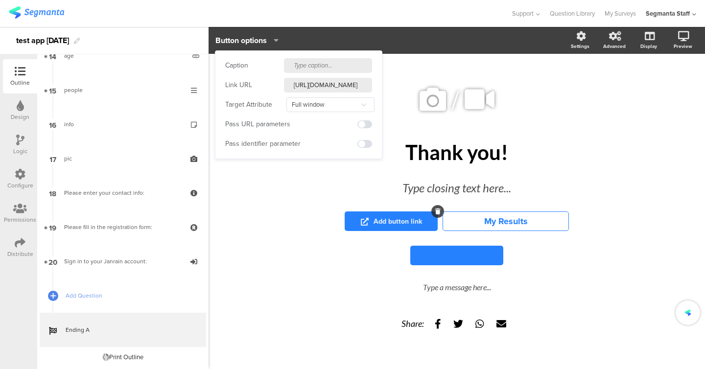
scroll to position [0, 0]
type input "buy"
click at [461, 255] on button at bounding box center [456, 256] width 93 height 20
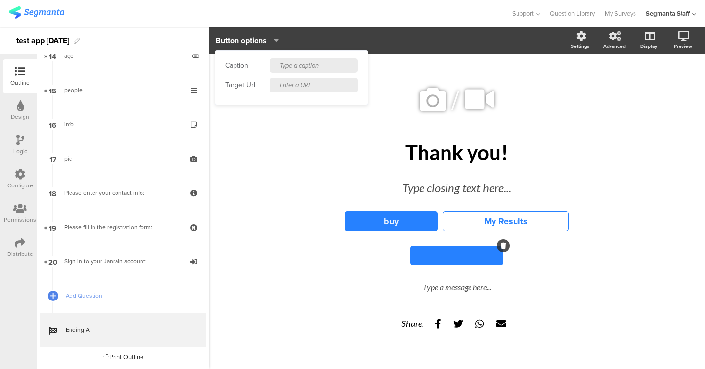
click at [333, 89] on input "text" at bounding box center [314, 85] width 88 height 15
paste input "https://cdn.pixabay.com/photo/2022/08/21/08/02/animal-7400625_1280.jpg"
type input "https://cdn.pixabay.com/photo/2022/08/21/08/02/animal-7400625_1280.jpg"
click at [316, 67] on input "text" at bounding box center [314, 65] width 88 height 15
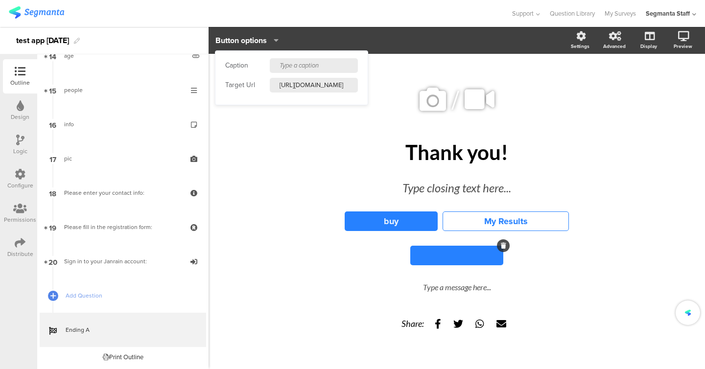
scroll to position [0, 0]
type input "visit"
click at [448, 290] on div "Type a message here..." at bounding box center [457, 286] width 362 height 9
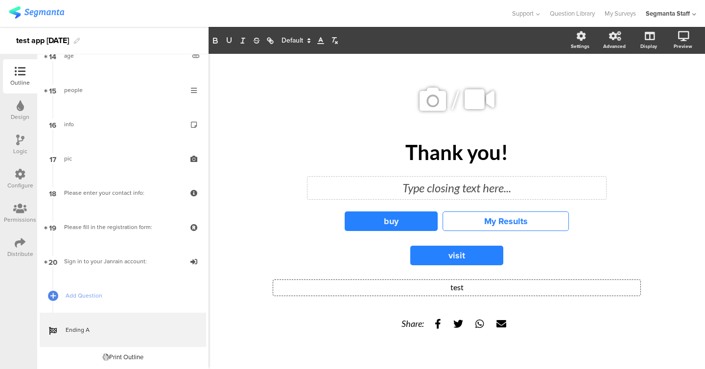
click at [461, 194] on div "Type closing text here..." at bounding box center [457, 188] width 294 height 18
click at [248, 187] on div "/ Thank you! Thank you! survey survey survey buy My Results visit test test Sha…" at bounding box center [457, 216] width 496 height 325
click at [433, 122] on cover-media-container "/" at bounding box center [457, 109] width 362 height 62
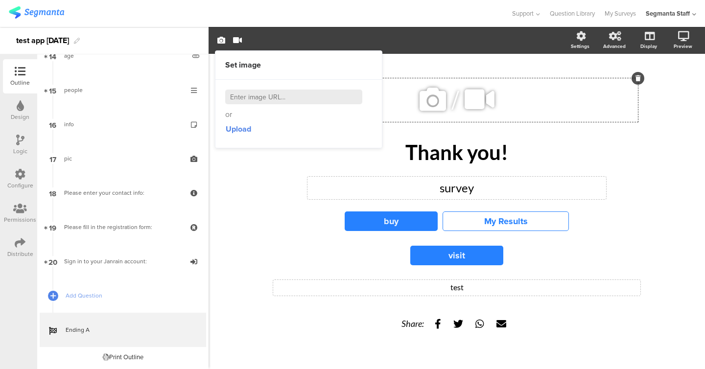
click at [430, 99] on icon at bounding box center [432, 99] width 33 height 33
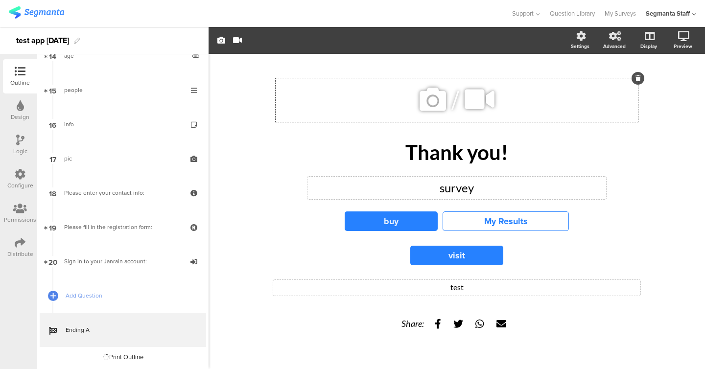
click at [434, 97] on icon at bounding box center [432, 99] width 33 height 33
click at [317, 228] on div "buy My Results" at bounding box center [457, 221] width 362 height 20
click at [417, 112] on icon at bounding box center [432, 99] width 33 height 33
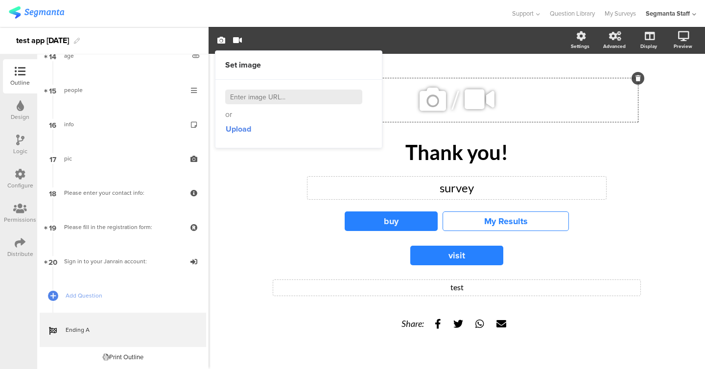
click at [336, 99] on input at bounding box center [293, 97] width 137 height 15
paste input "https://cdn.pixabay.com/photo/2022/08/21/08/02/animal-7400625_1280.jpg"
type input "https://cdn.pixabay.com/photo/2022/08/21/08/02/animal-7400625_1280.jpg"
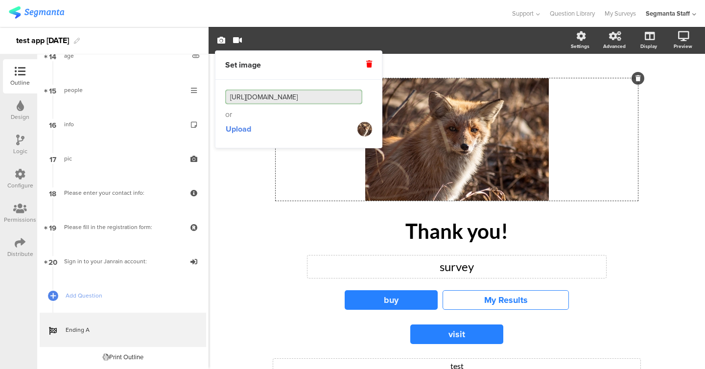
click at [255, 202] on div "/ Thank you! Thank you! survey survey buy My Results visit test test Share:" at bounding box center [456, 251] width 411 height 394
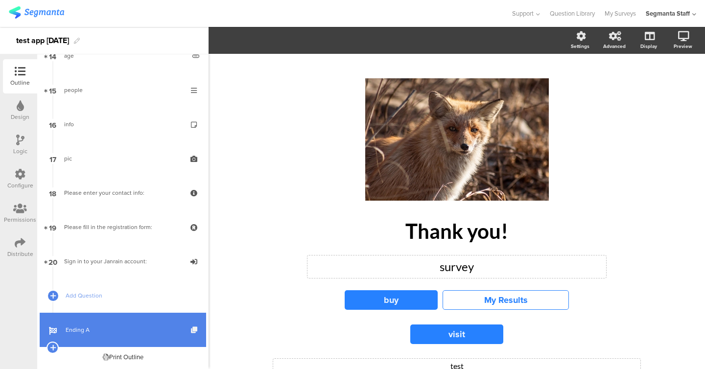
click at [191, 328] on icon at bounding box center [195, 330] width 8 height 6
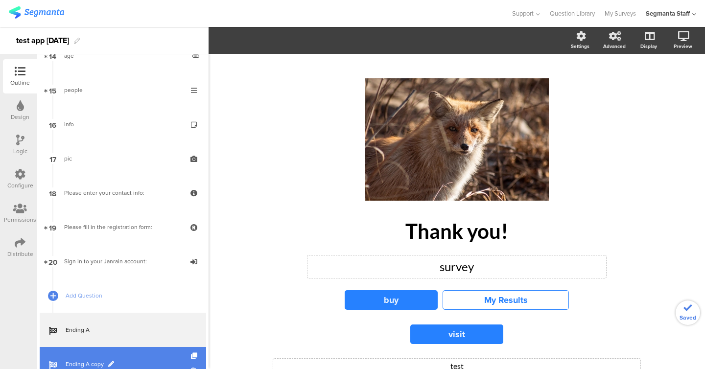
scroll to position [534, 0]
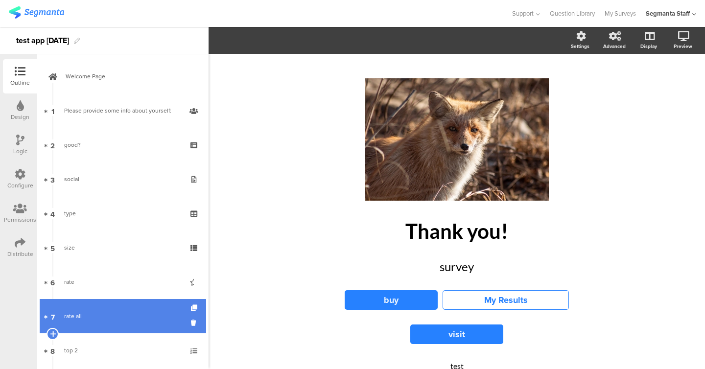
click at [111, 331] on link "7 rate all" at bounding box center [123, 316] width 166 height 34
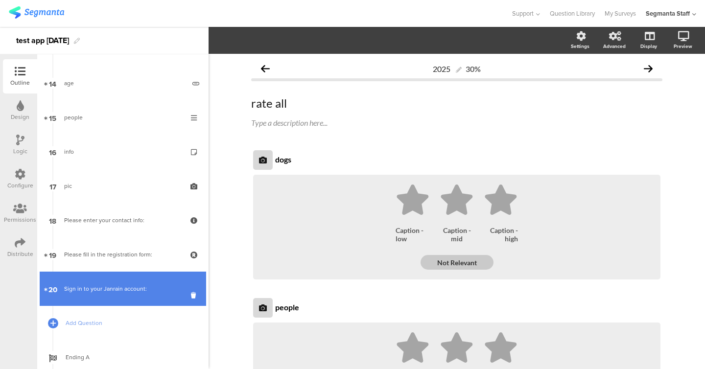
scroll to position [534, 0]
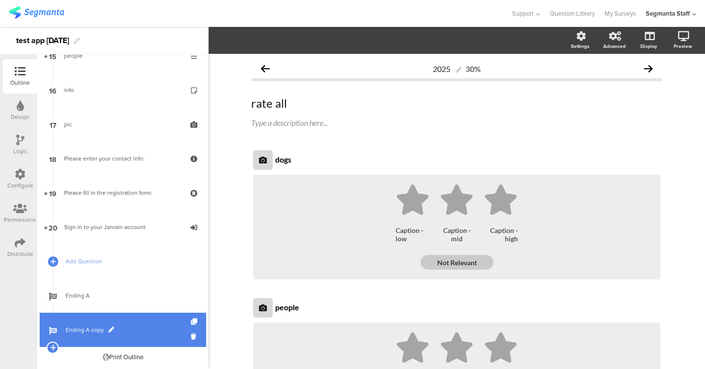
click at [109, 328] on span at bounding box center [111, 330] width 6 height 6
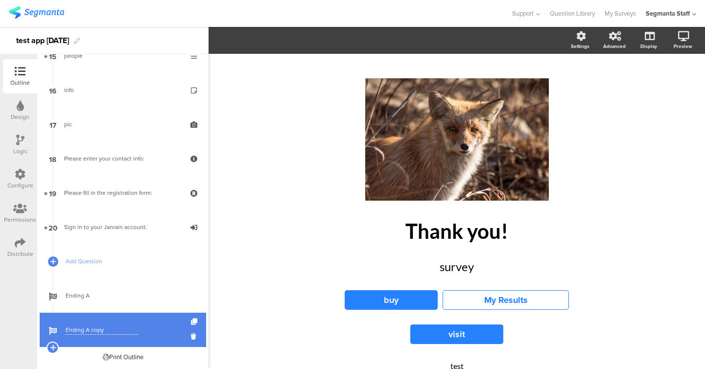
drag, startPoint x: 105, startPoint y: 328, endPoint x: 73, endPoint y: 324, distance: 31.6
click at [73, 324] on div "Ending A copy" at bounding box center [123, 330] width 166 height 34
type input "SHIMON"
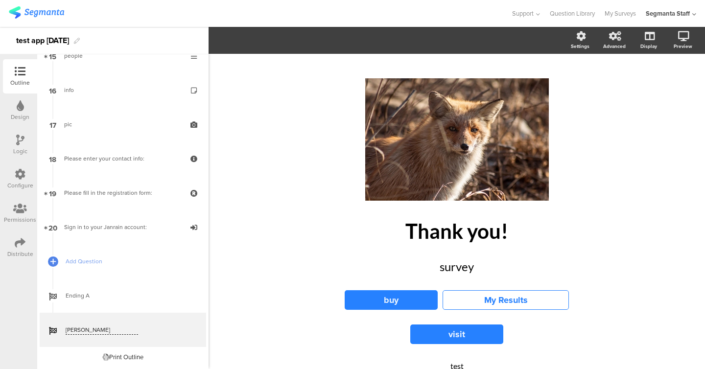
click at [266, 281] on div "/ Thank you! Thank you! survey survey buy My Results visit test test Share:" at bounding box center [457, 256] width 392 height 384
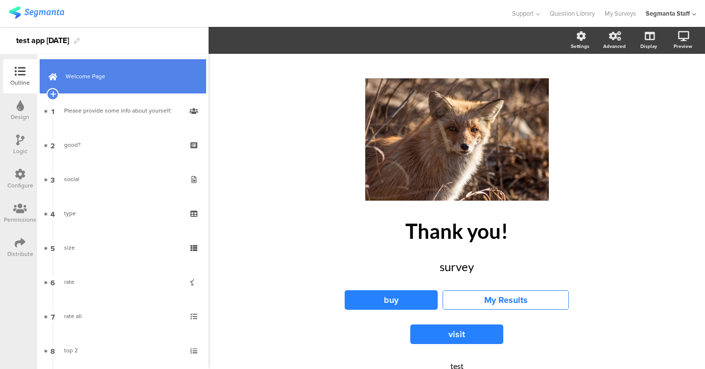
click at [102, 70] on link "Welcome Page" at bounding box center [123, 76] width 166 height 34
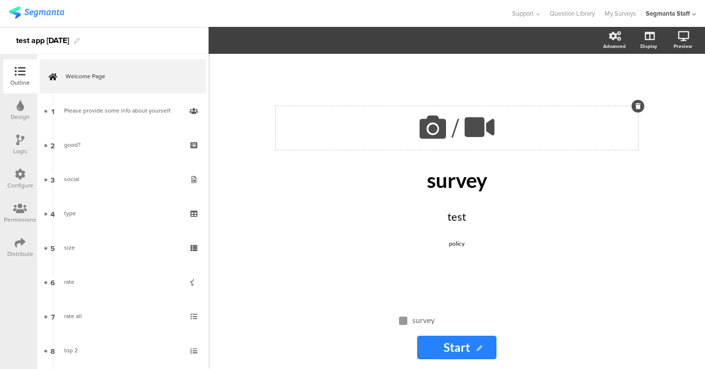
click at [429, 127] on icon at bounding box center [432, 127] width 33 height 33
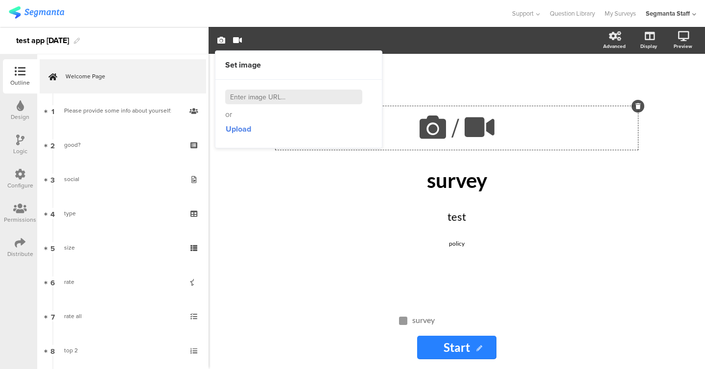
click at [318, 93] on input at bounding box center [293, 97] width 137 height 15
paste input "https://cdn.pixabay.com/photo/2022/08/21/08/02/animal-7400625_1280.jpg"
type input "https://cdn.pixabay.com/photo/2022/08/21/08/02/animal-7400625_1280.jpg"
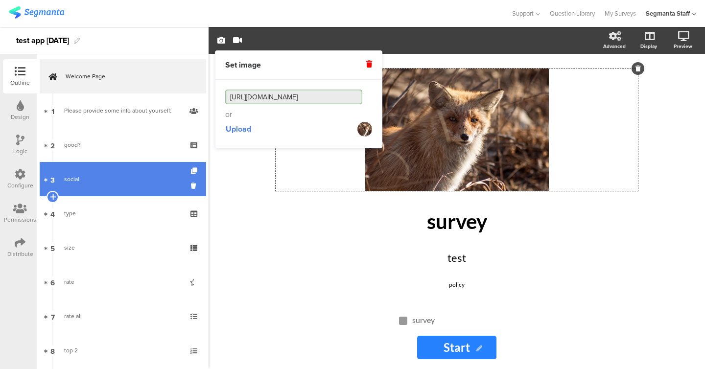
click at [100, 177] on div "social" at bounding box center [122, 179] width 117 height 10
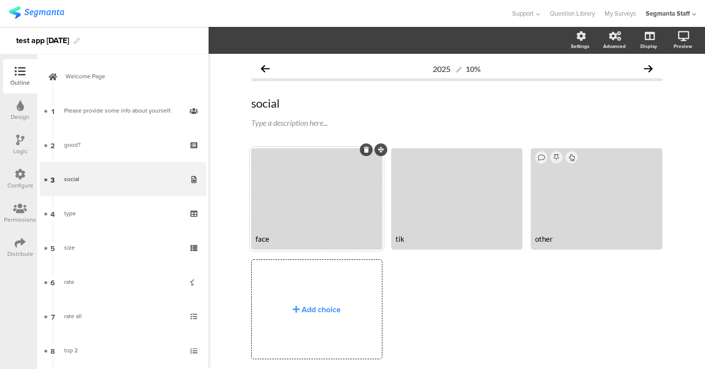
click at [296, 197] on div at bounding box center [317, 190] width 128 height 80
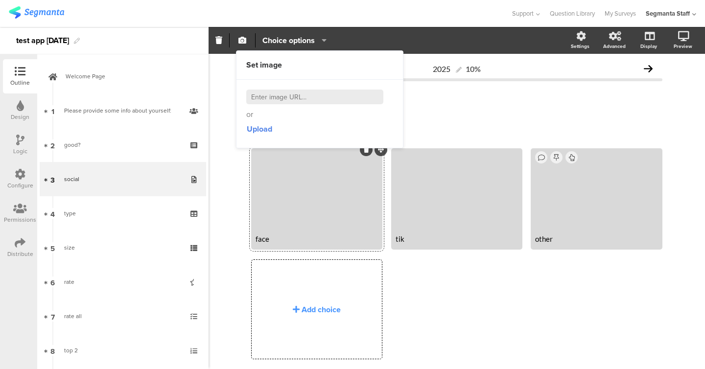
click at [273, 103] on input at bounding box center [314, 97] width 137 height 15
paste input "https://cdn.pixabay.com/photo/2022/08/21/08/02/animal-7400625_1280.jpg"
type input "https://cdn.pixabay.com/photo/2022/08/21/08/02/animal-7400625_1280.jpg"
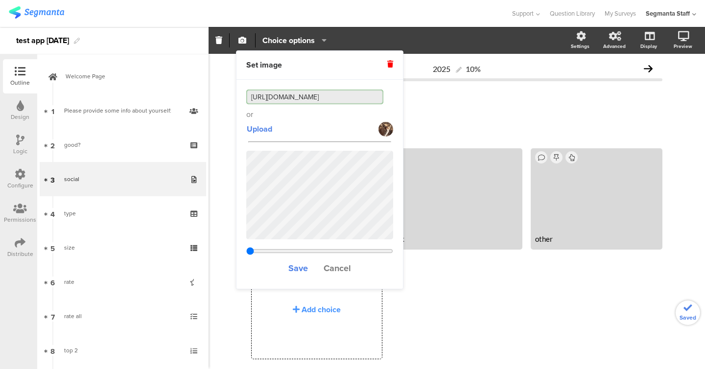
type input "0.468375"
type input "https://cdn.pixabay.com/photo/2022/08/21/08/02/animal-7400625_1280.jpg"
type input "0.805375"
click at [363, 247] on input "range" at bounding box center [319, 251] width 147 height 8
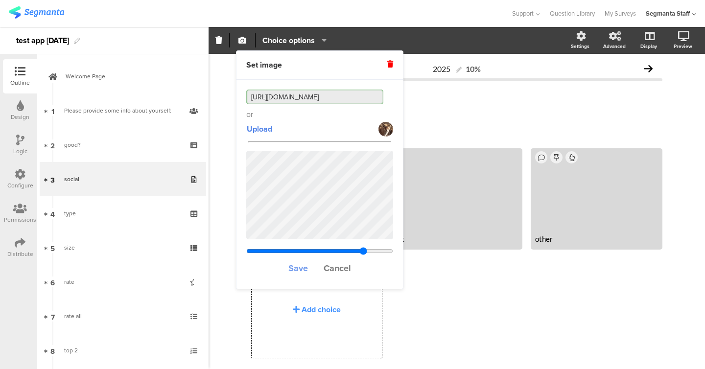
click at [302, 271] on span "Save" at bounding box center [298, 268] width 20 height 13
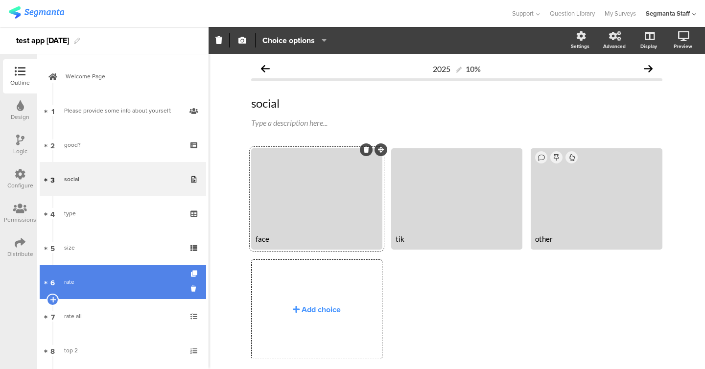
click at [88, 267] on link "6 rate" at bounding box center [123, 282] width 166 height 34
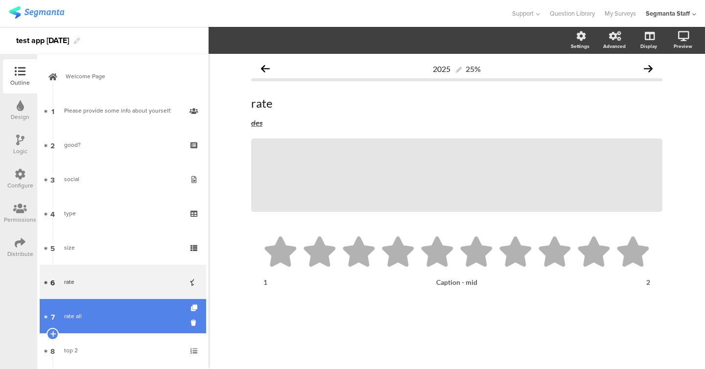
click at [88, 305] on link "7 rate all" at bounding box center [123, 316] width 166 height 34
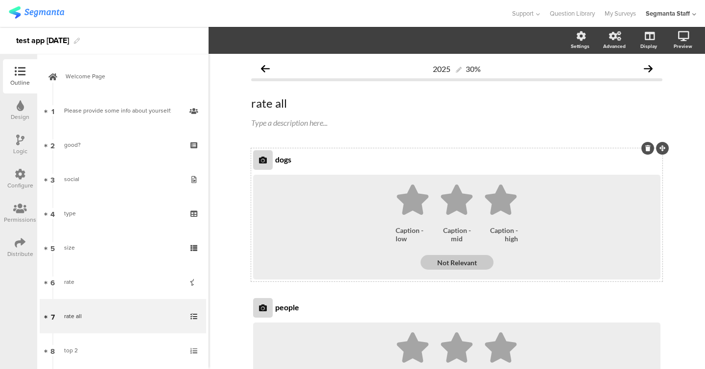
click at [261, 165] on div at bounding box center [263, 160] width 20 height 20
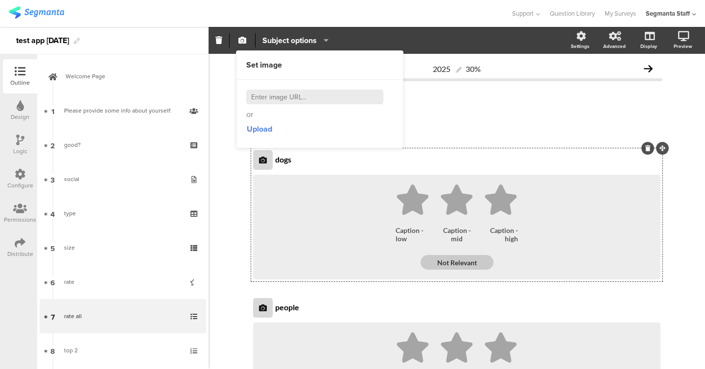
click at [280, 97] on input at bounding box center [314, 97] width 137 height 15
paste input "https://cdn.pixabay.com/photo/2022/08/21/08/02/animal-7400625_1280.jpg"
type input "https://cdn.pixabay.com/photo/2022/08/21/08/02/animal-7400625_1280.jpg"
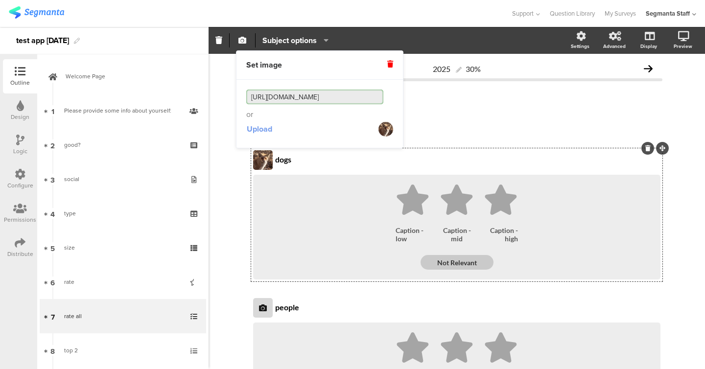
click at [251, 127] on span "Upload" at bounding box center [259, 128] width 25 height 11
click at [233, 112] on div "2025 30% rate all rate all Type a description here... dogs dogs 1 2" at bounding box center [457, 348] width 496 height 588
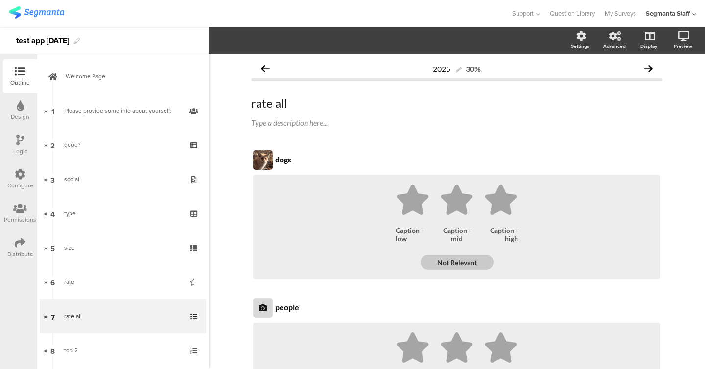
click at [23, 109] on icon at bounding box center [20, 105] width 7 height 11
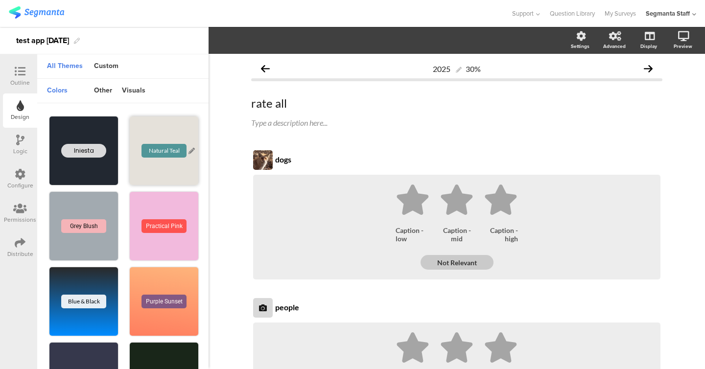
click at [158, 131] on div "Natural Teal" at bounding box center [164, 150] width 69 height 69
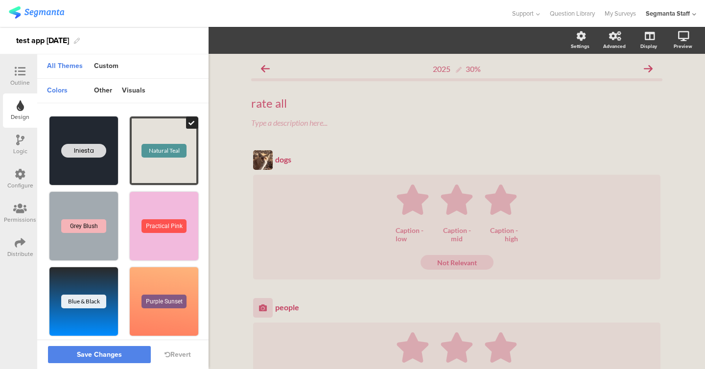
click at [111, 337] on sg-theme-box "Blue & Black" at bounding box center [83, 301] width 69 height 75
click at [111, 355] on span "Save Changes" at bounding box center [99, 355] width 45 height 0
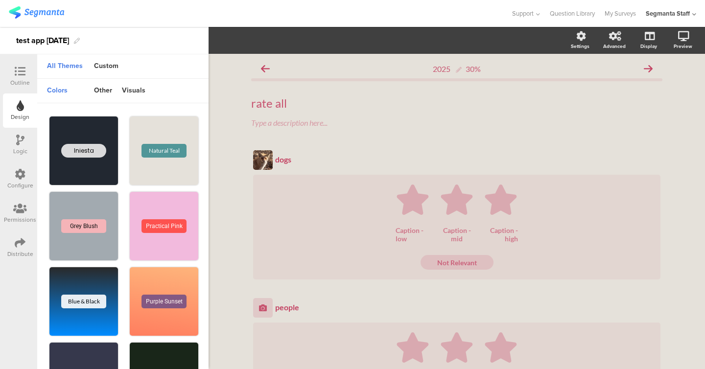
click at [25, 73] on div at bounding box center [20, 72] width 20 height 12
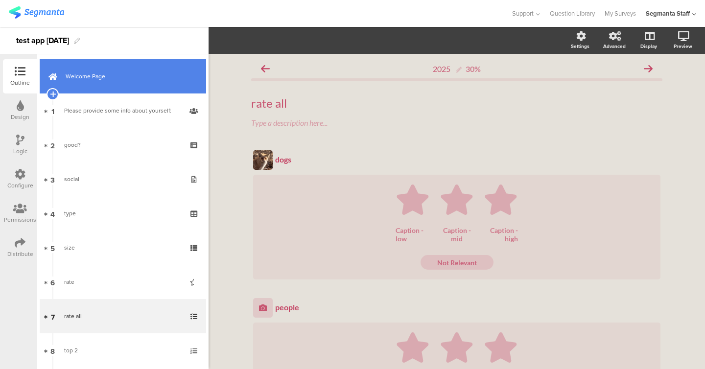
click at [89, 71] on link "Welcome Page" at bounding box center [123, 76] width 166 height 34
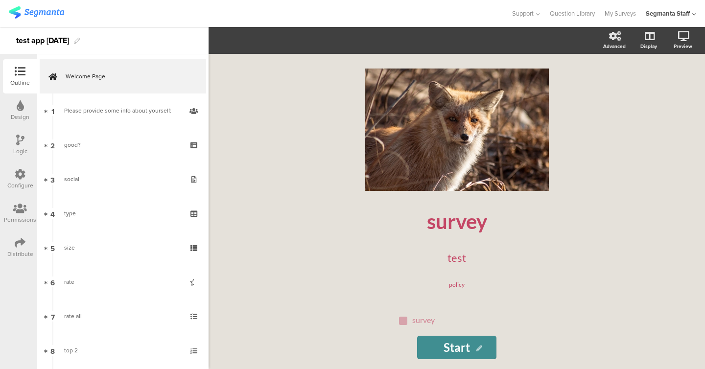
click at [22, 109] on icon at bounding box center [20, 105] width 7 height 11
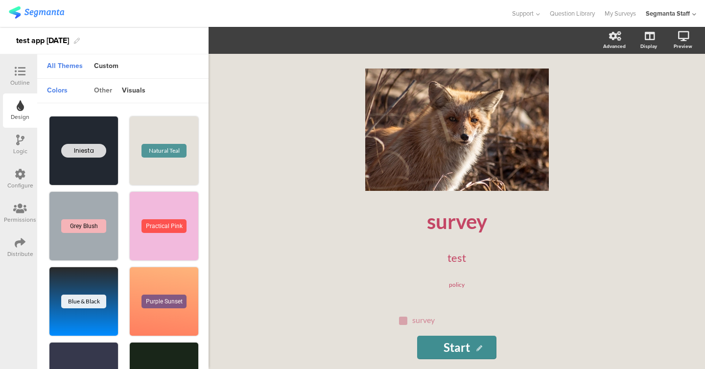
click at [100, 96] on div "other" at bounding box center [103, 91] width 28 height 17
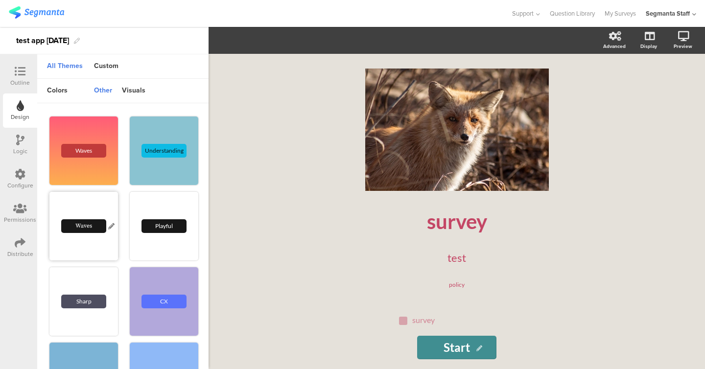
click at [92, 213] on div "Waves" at bounding box center [83, 226] width 69 height 69
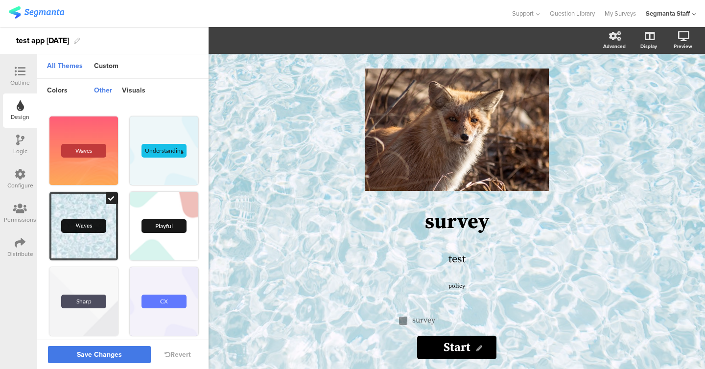
click at [94, 346] on button "Save Changes" at bounding box center [99, 354] width 103 height 17
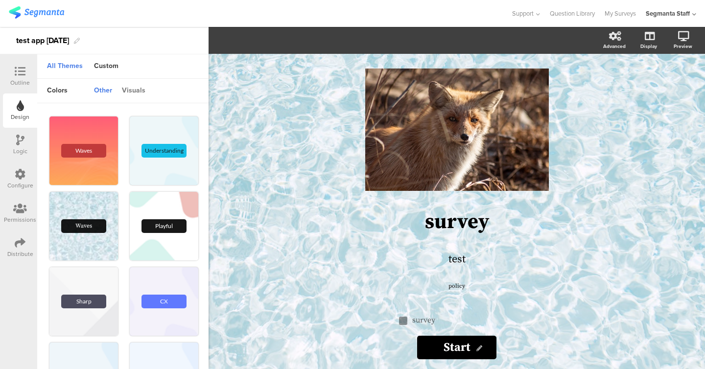
click at [133, 88] on div "visuals" at bounding box center [133, 91] width 33 height 17
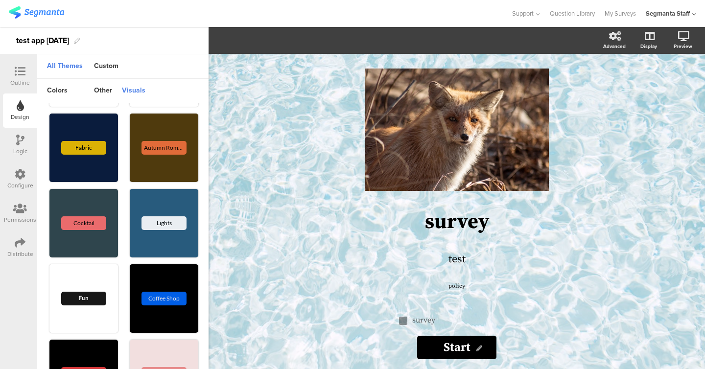
scroll to position [1186, 0]
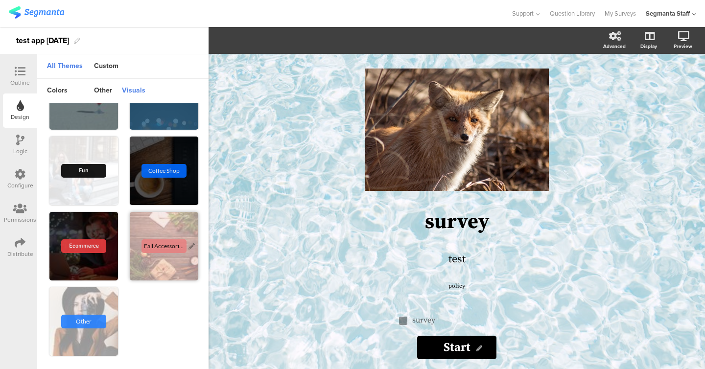
click at [130, 272] on div "Fall Accessories" at bounding box center [164, 246] width 69 height 69
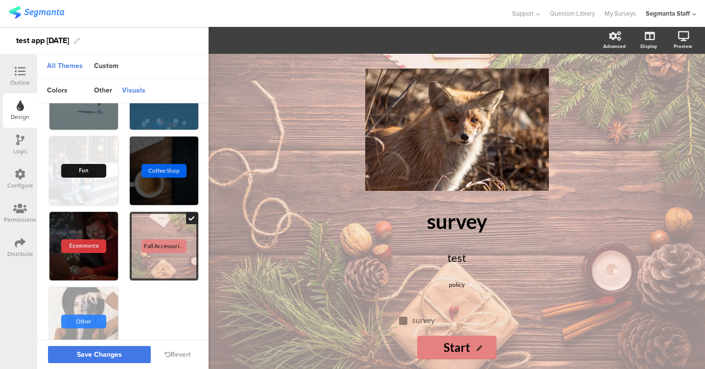
click at [91, 360] on button "Save Changes" at bounding box center [99, 354] width 103 height 17
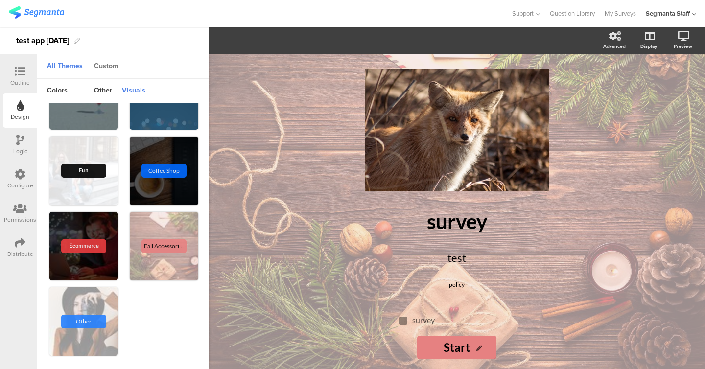
click at [116, 64] on div "Custom" at bounding box center [106, 66] width 34 height 17
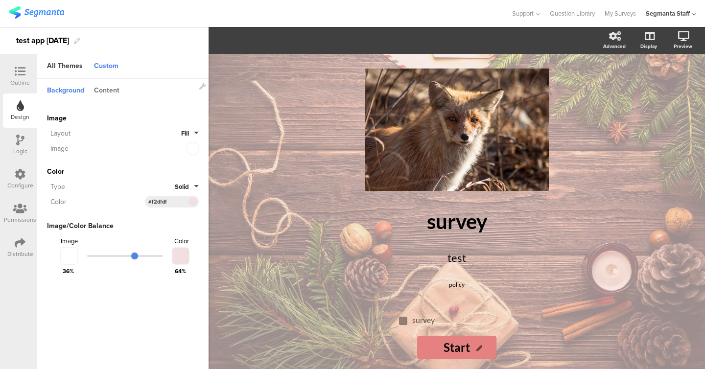
click at [115, 97] on div "Content" at bounding box center [106, 91] width 35 height 17
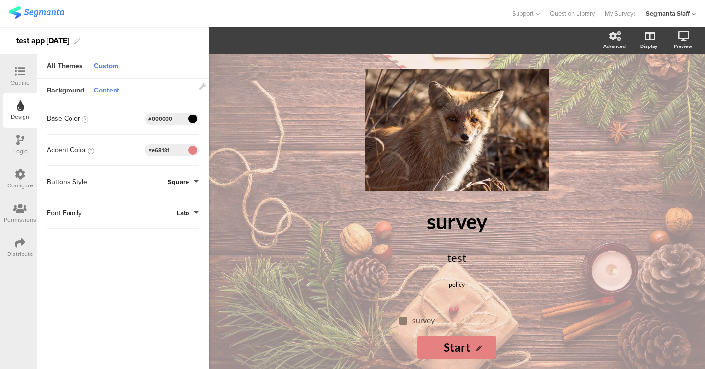
click at [194, 151] on span at bounding box center [192, 150] width 11 height 6
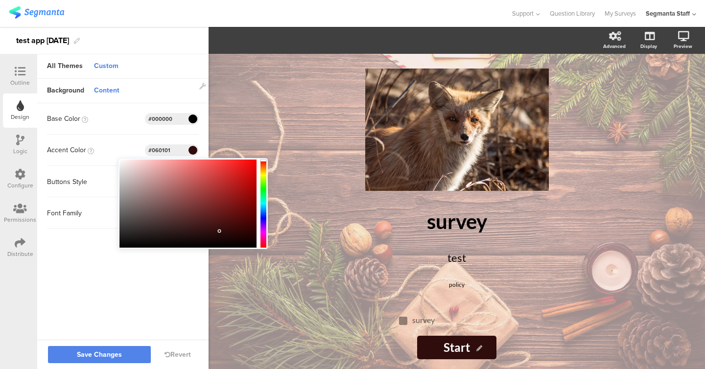
type input "#000000"
drag, startPoint x: 217, startPoint y: 225, endPoint x: 241, endPoint y: 255, distance: 38.3
click at [241, 255] on body "You are using an unsupported version of Internet Explorer. Unsupported browsers…" at bounding box center [352, 184] width 705 height 369
click at [184, 289] on sg-customize-design "Background Content Image Invalid URL or Upload File Layout Fill Image Color Typ…" at bounding box center [122, 210] width 171 height 262
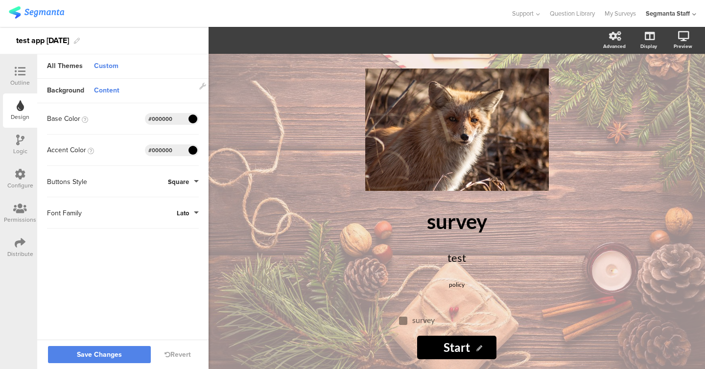
click at [183, 181] on span "Square" at bounding box center [178, 181] width 21 height 9
click at [160, 220] on button "Round" at bounding box center [161, 224] width 73 height 21
click at [180, 207] on div "Font Family Lato" at bounding box center [123, 213] width 152 height 12
click at [180, 210] on span "Lato" at bounding box center [183, 213] width 12 height 9
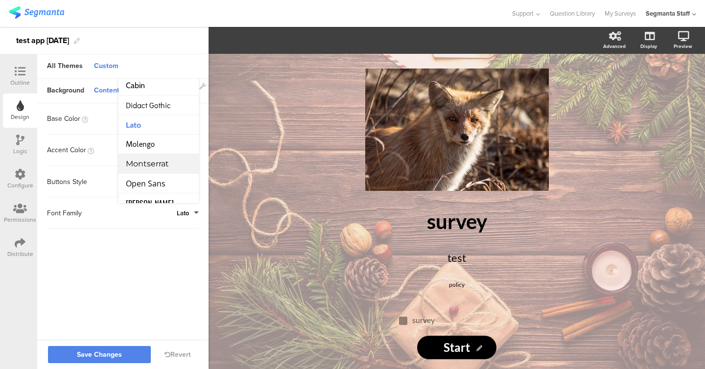
click at [151, 163] on span "Montserrat" at bounding box center [147, 163] width 43 height 9
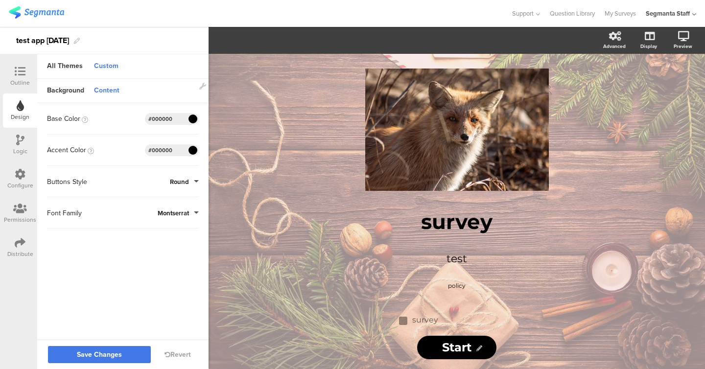
click at [111, 355] on span "Save Changes" at bounding box center [99, 355] width 45 height 0
click at [66, 65] on div "All Themes" at bounding box center [65, 66] width 46 height 17
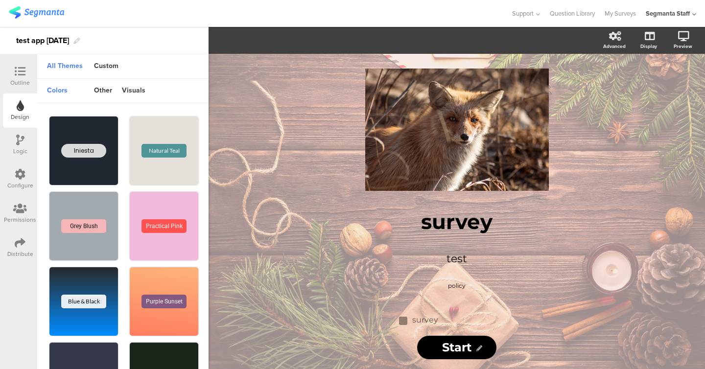
click at [165, 70] on div "All Themes Custom" at bounding box center [122, 66] width 171 height 24
click at [127, 92] on div "visuals" at bounding box center [133, 91] width 33 height 17
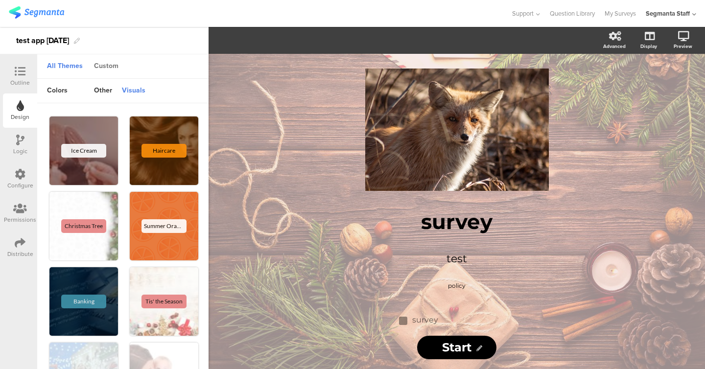
click at [101, 70] on div "Custom" at bounding box center [106, 66] width 34 height 17
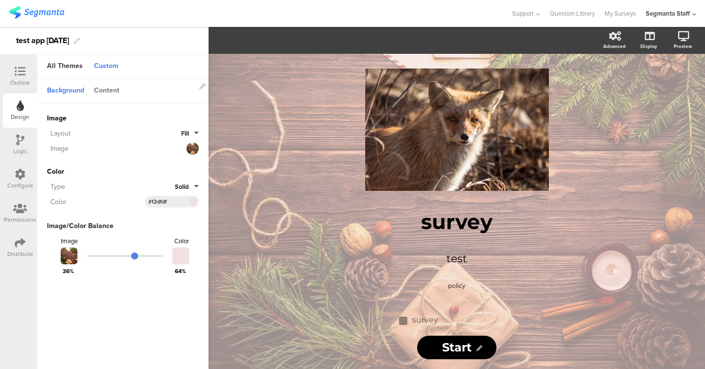
click at [101, 93] on div "Content" at bounding box center [106, 91] width 35 height 17
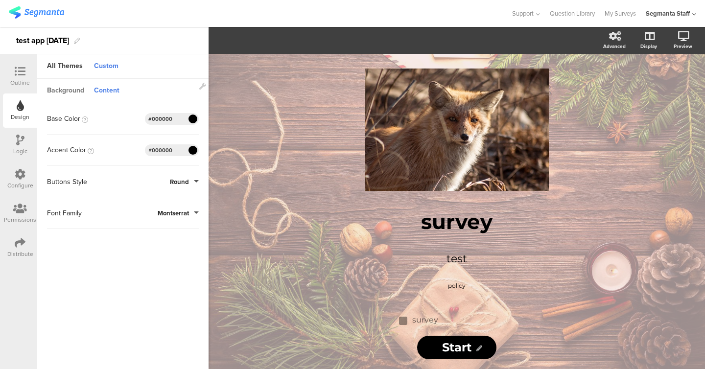
click at [74, 94] on div "Background" at bounding box center [65, 91] width 47 height 17
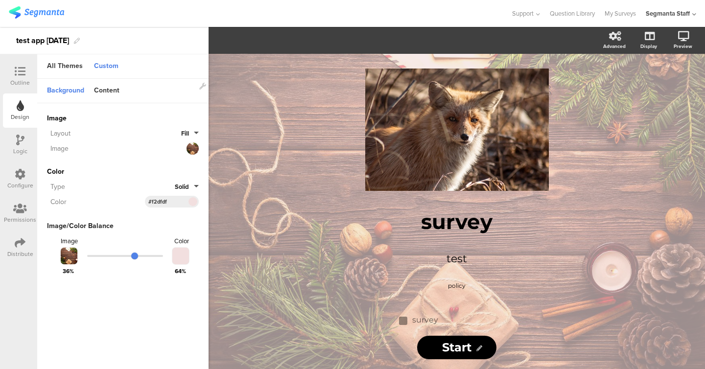
click at [195, 186] on button "Solid" at bounding box center [187, 186] width 24 height 9
click at [171, 219] on button "Gradient" at bounding box center [161, 229] width 73 height 21
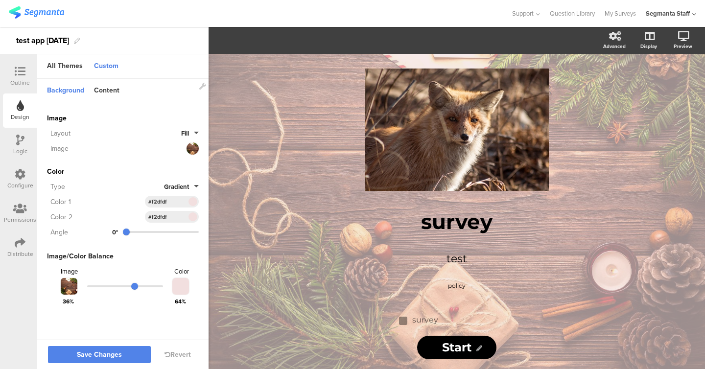
type input "291"
click at [182, 231] on input "range" at bounding box center [161, 232] width 76 height 2
click at [153, 285] on input "range" at bounding box center [125, 286] width 76 height 2
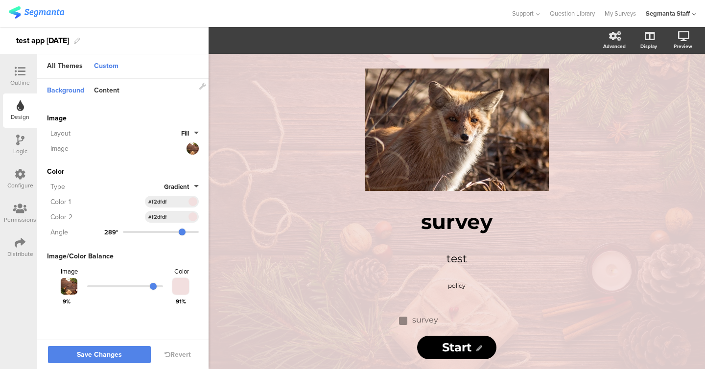
click at [158, 209] on section "Color 1 #F2DFDF Clear OK #f2dfdf Color 2 #F2DFDF Clear OK #f2dfdf Angle 289°" at bounding box center [123, 217] width 152 height 42
click at [183, 202] on div "#f2dfdf" at bounding box center [172, 202] width 54 height 12
click at [193, 202] on span at bounding box center [192, 202] width 11 height 6
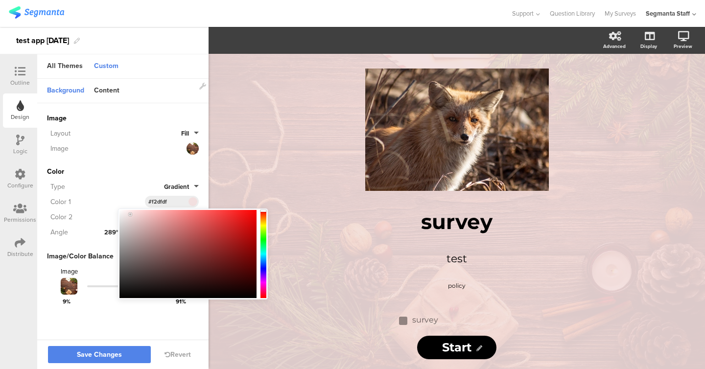
type input "#d33939"
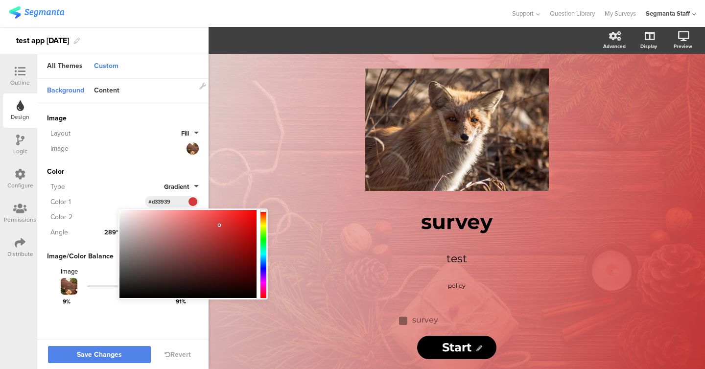
click at [219, 225] on div at bounding box center [187, 254] width 137 height 88
click at [129, 163] on div "Image Invalid URL or Upload File Layout Fill Image Color Type Gradient Color 1 …" at bounding box center [123, 210] width 152 height 214
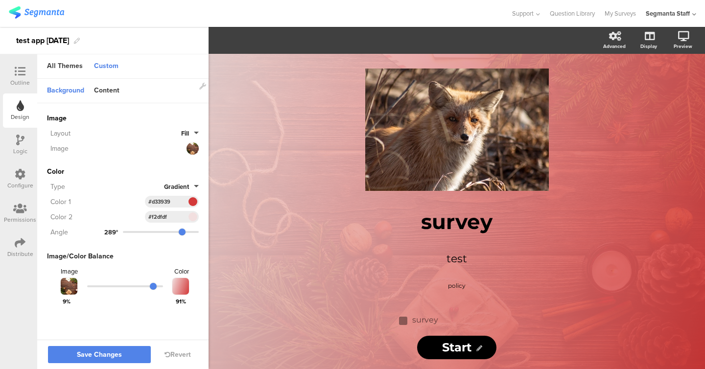
click at [113, 367] on div "Save Changes Revert" at bounding box center [122, 354] width 171 height 29
click at [111, 355] on span "Save Changes" at bounding box center [99, 355] width 45 height 0
click at [17, 160] on div "Logic" at bounding box center [20, 145] width 34 height 34
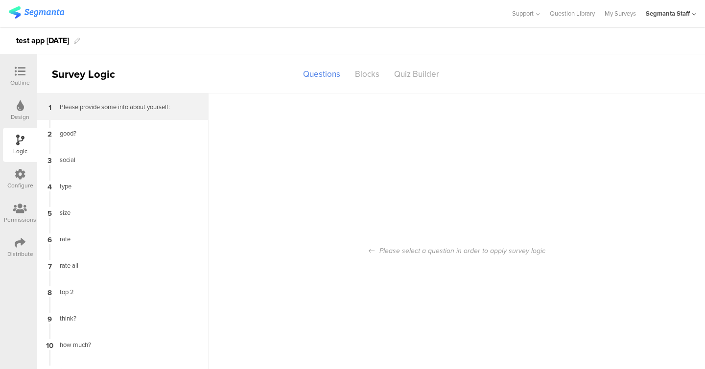
click at [100, 109] on div "Please provide some info about yourself:" at bounding box center [115, 106] width 122 height 9
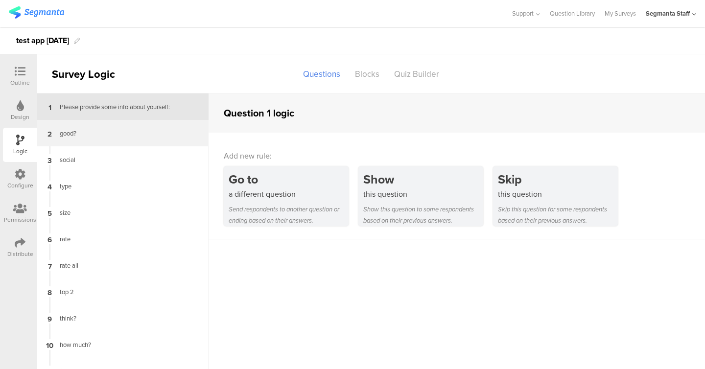
click at [95, 132] on div "good?" at bounding box center [115, 133] width 122 height 9
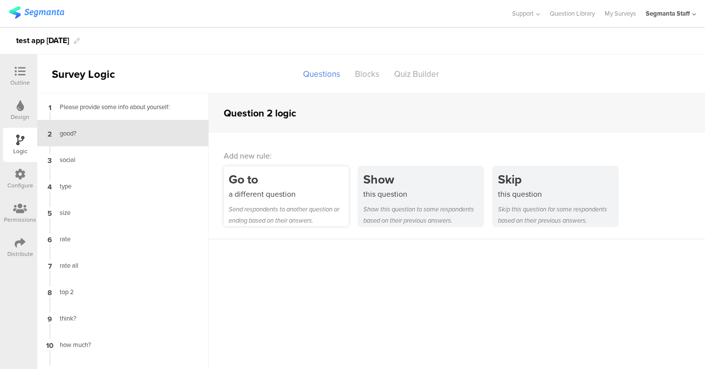
click at [251, 189] on div "a different question" at bounding box center [289, 193] width 120 height 11
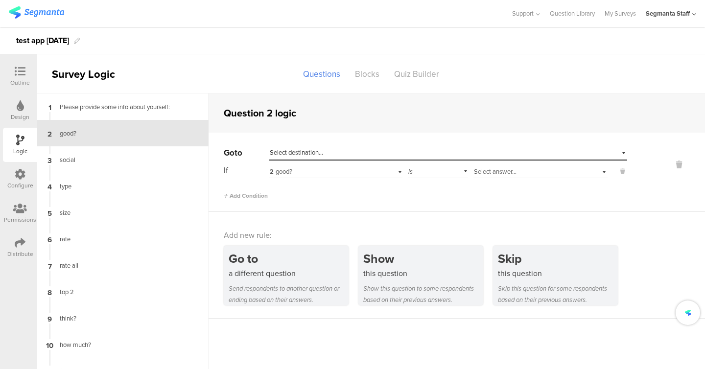
click at [271, 151] on span "Select destination..." at bounding box center [296, 152] width 53 height 9
click at [303, 153] on span "Select destination..." at bounding box center [296, 152] width 53 height 9
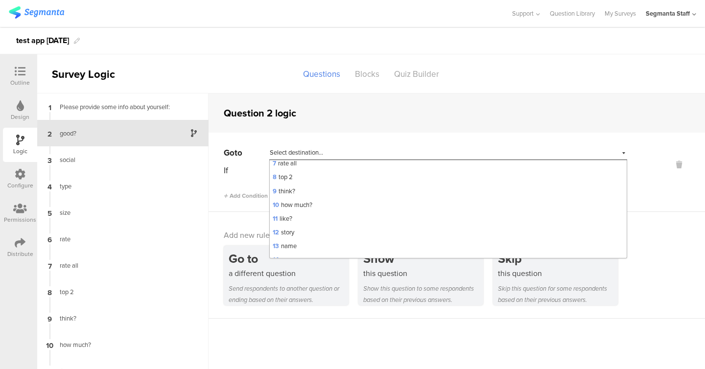
scroll to position [210, 0]
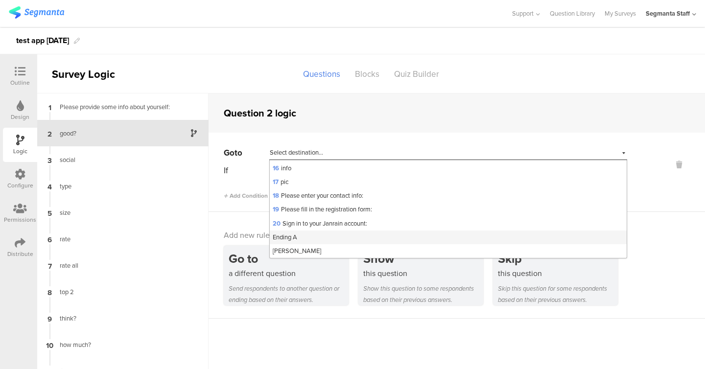
click at [295, 239] on span "Ending A" at bounding box center [285, 236] width 24 height 9
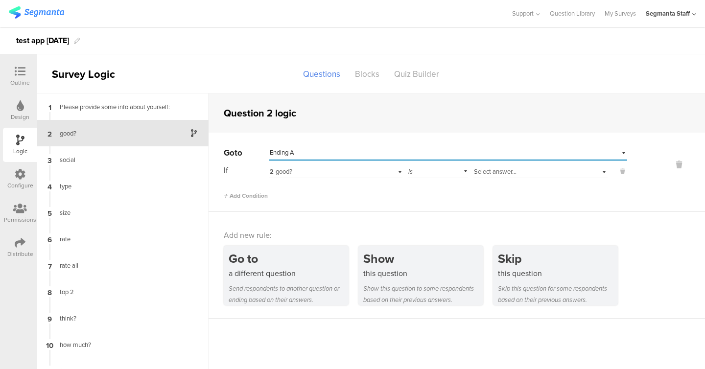
click at [478, 168] on span "Select answer..." at bounding box center [495, 171] width 43 height 9
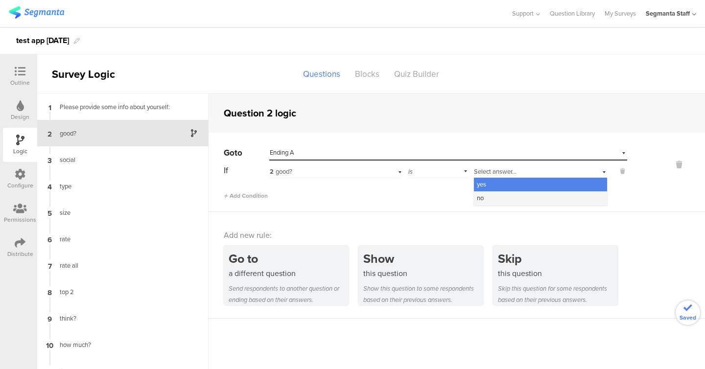
click at [484, 197] on span "no" at bounding box center [480, 197] width 7 height 9
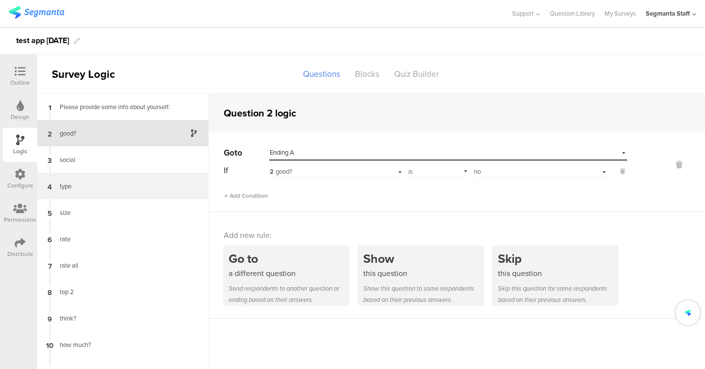
click at [52, 188] on div at bounding box center [50, 186] width 8 height 26
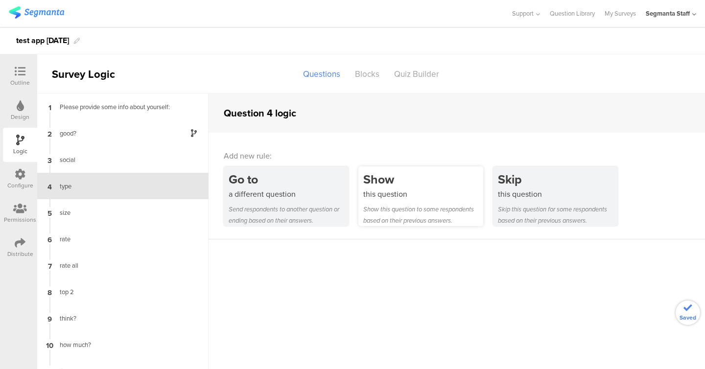
click at [388, 185] on div "Show" at bounding box center [423, 179] width 120 height 18
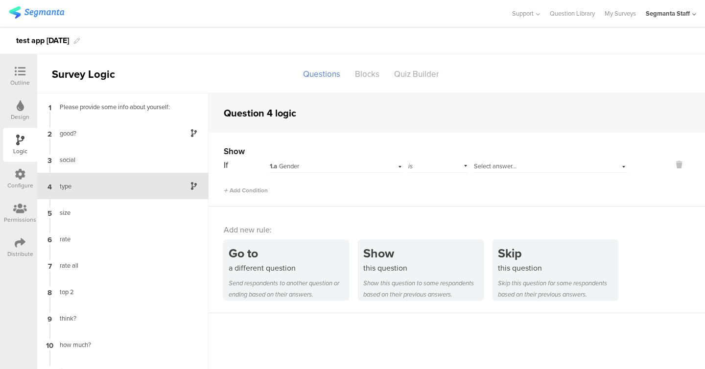
click at [284, 163] on span "1.a Gender" at bounding box center [284, 166] width 29 height 9
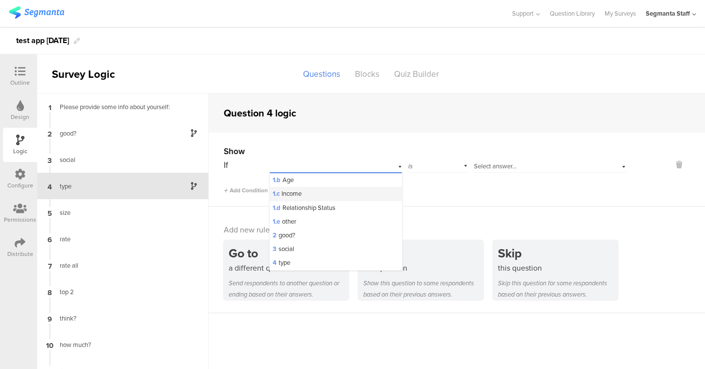
scroll to position [32, 0]
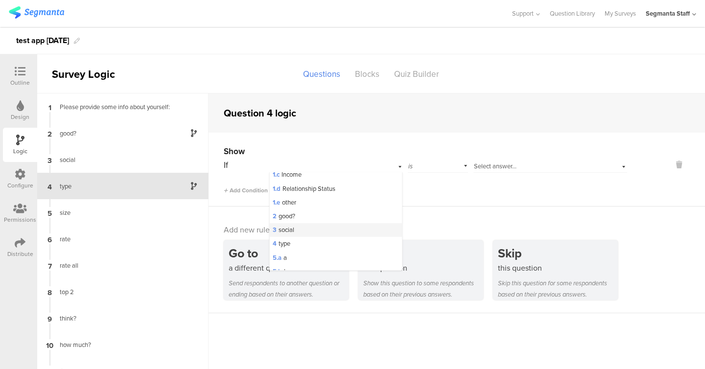
click at [294, 231] on span "3 social" at bounding box center [284, 229] width 22 height 9
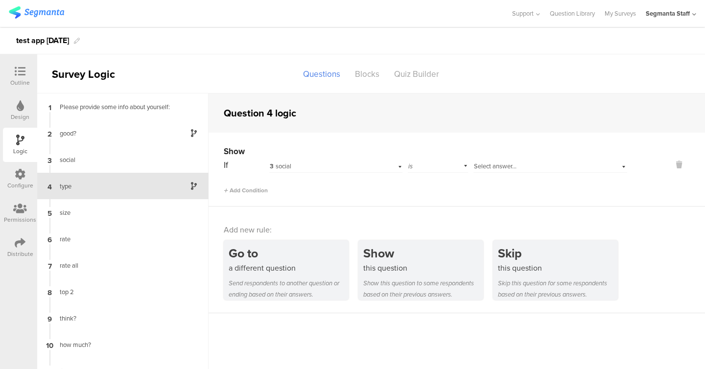
click at [510, 160] on div "Select answer..." at bounding box center [550, 165] width 154 height 15
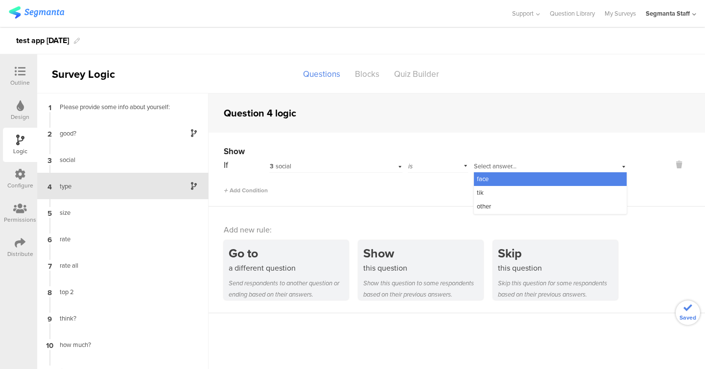
click at [494, 178] on div "face" at bounding box center [550, 179] width 153 height 14
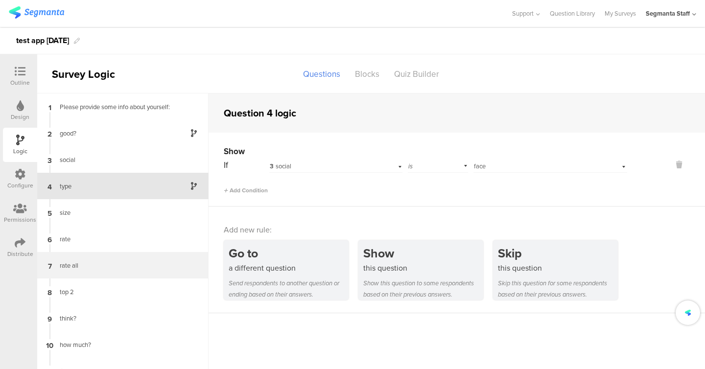
click at [94, 263] on div "rate all" at bounding box center [115, 265] width 122 height 9
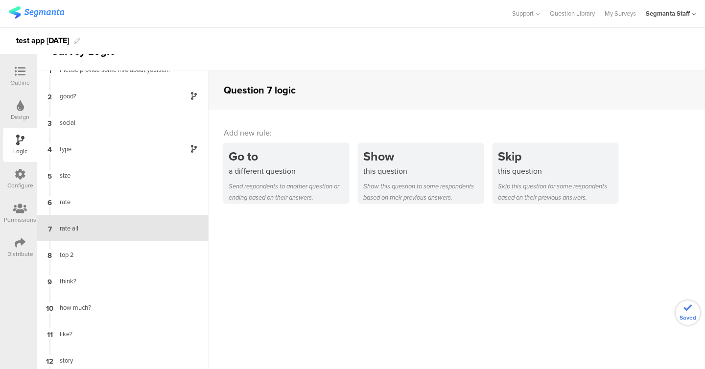
scroll to position [14, 0]
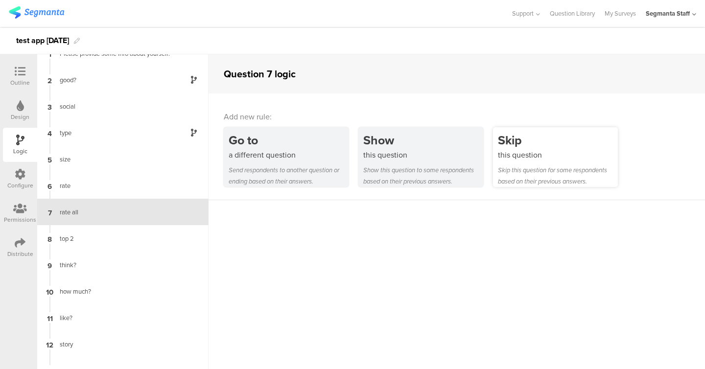
click at [515, 162] on div "Skip this question Skip this question for some respondents based on their previ…" at bounding box center [555, 157] width 125 height 60
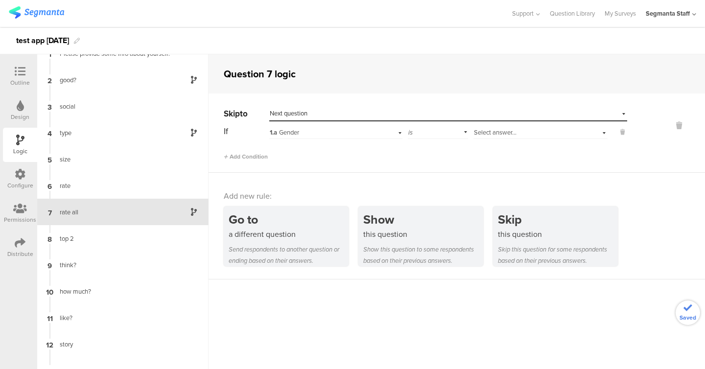
click at [305, 133] on div "1.a Gender" at bounding box center [324, 132] width 108 height 9
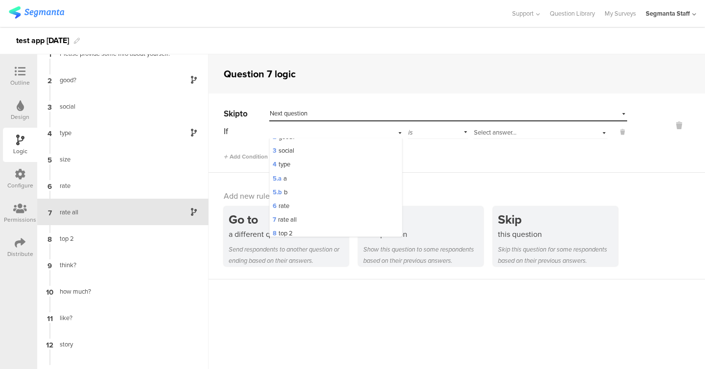
scroll to position [78, 0]
click at [295, 206] on div "6 rate" at bounding box center [336, 206] width 132 height 14
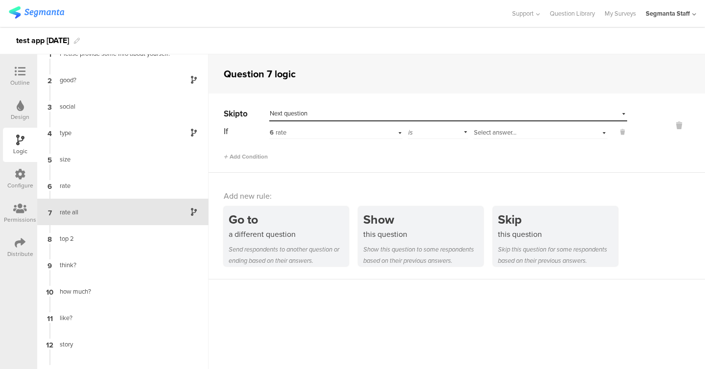
scroll to position [0, 0]
click at [523, 128] on div "Select answer..." at bounding box center [528, 132] width 109 height 9
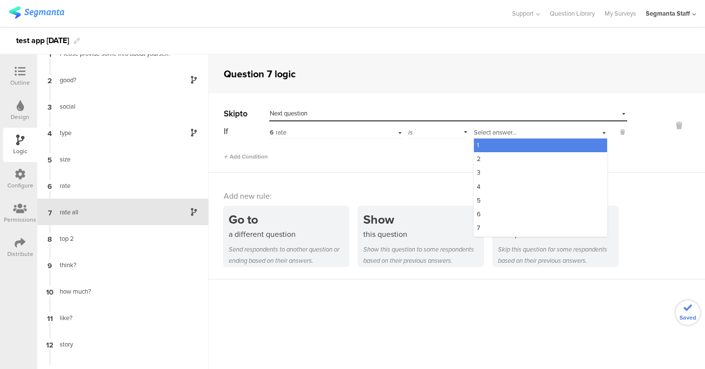
click at [499, 149] on div "1" at bounding box center [540, 146] width 133 height 14
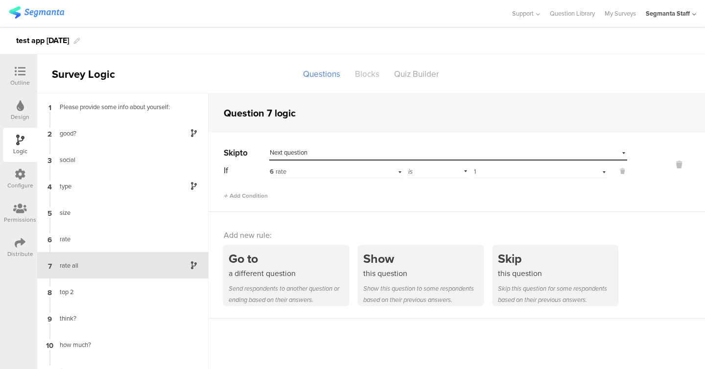
click at [371, 71] on div "Blocks" at bounding box center [367, 74] width 39 height 17
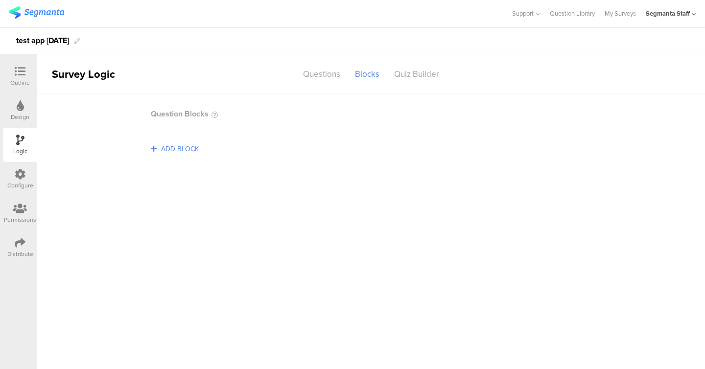
click at [192, 146] on span "ADD BLOCK" at bounding box center [180, 148] width 43 height 15
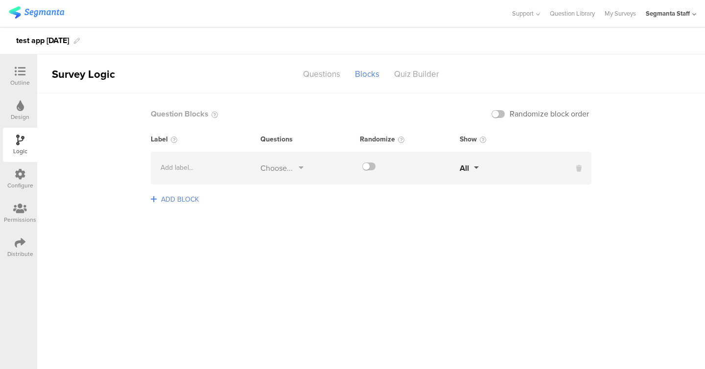
click at [375, 168] on div at bounding box center [410, 167] width 100 height 8
click at [273, 166] on div "Choose..." at bounding box center [276, 168] width 32 height 11
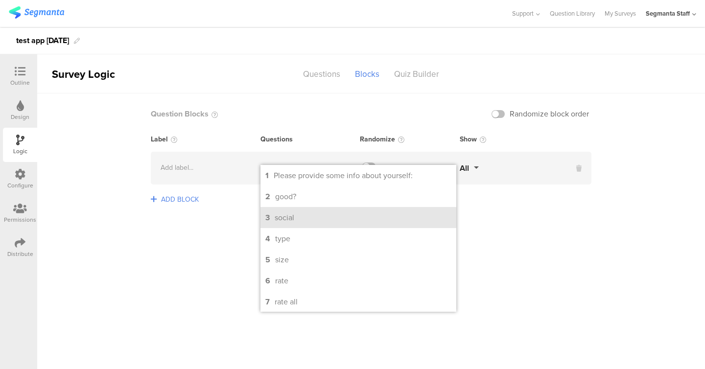
click at [294, 218] on div "social" at bounding box center [285, 217] width 20 height 11
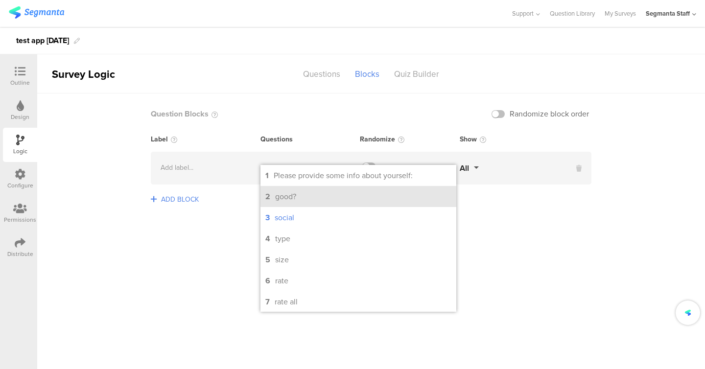
click at [296, 203] on li "2 good?" at bounding box center [358, 196] width 196 height 21
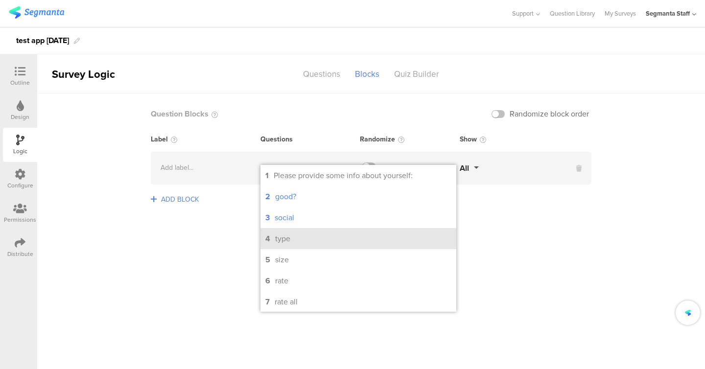
click at [294, 238] on li "4 type" at bounding box center [358, 238] width 196 height 21
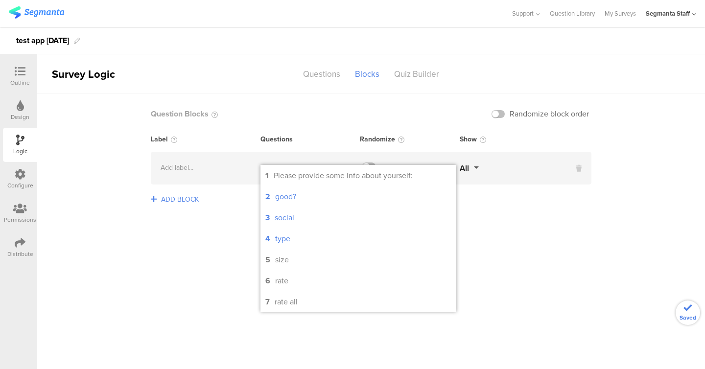
click at [373, 156] on div "Add label... 2, 3, 4 1 Please provide some info about yourself: 2 good? 3 socia…" at bounding box center [371, 168] width 441 height 33
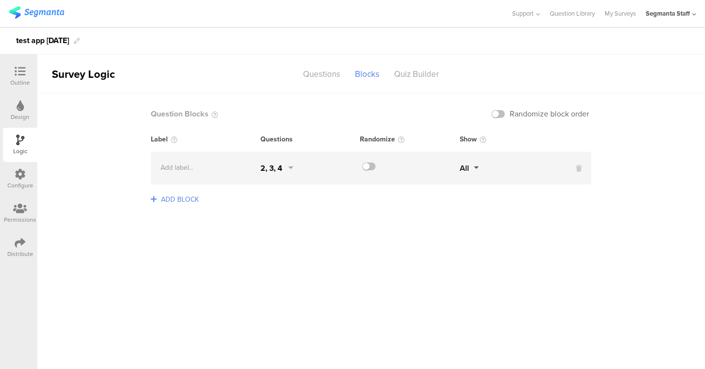
click at [187, 200] on span "ADD BLOCK" at bounding box center [180, 199] width 43 height 15
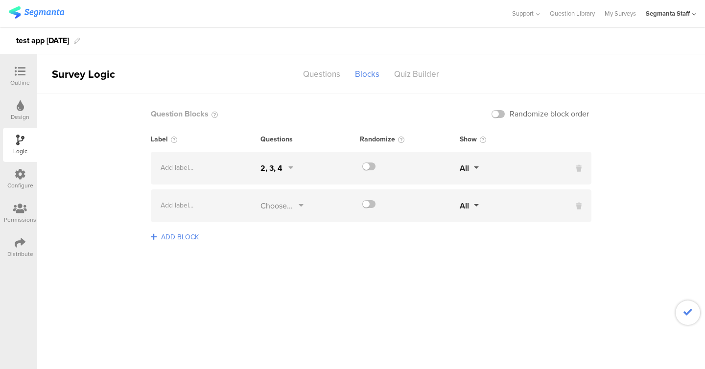
click at [289, 208] on div "Choose..." at bounding box center [276, 205] width 32 height 11
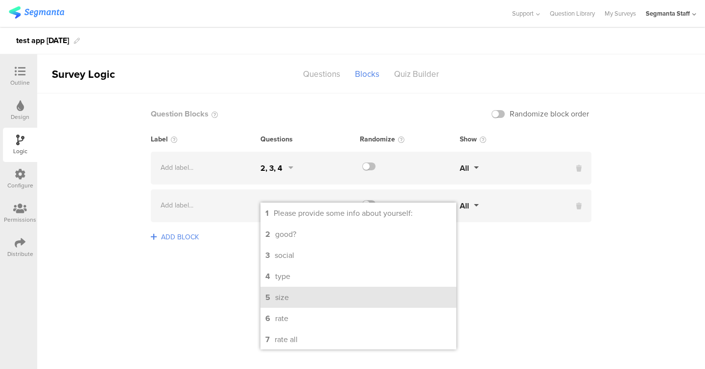
click at [286, 305] on li "5 size" at bounding box center [358, 297] width 196 height 21
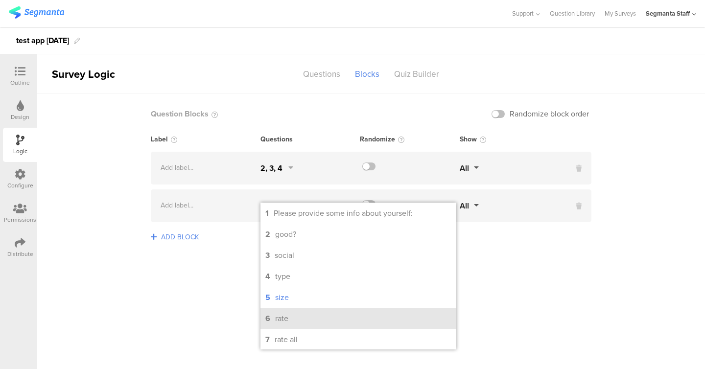
click at [286, 324] on div "rate" at bounding box center [281, 318] width 13 height 11
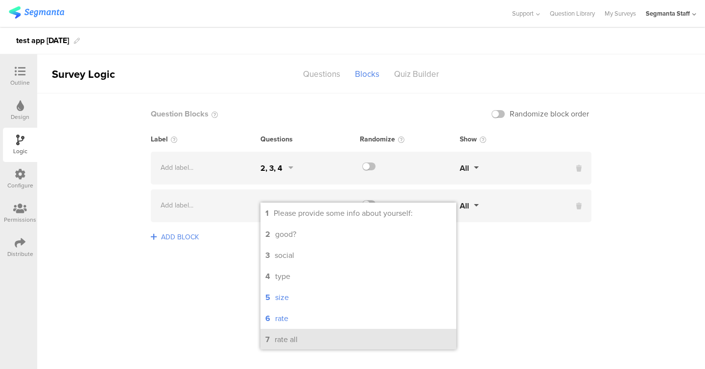
click at [287, 342] on div "rate all" at bounding box center [286, 339] width 23 height 11
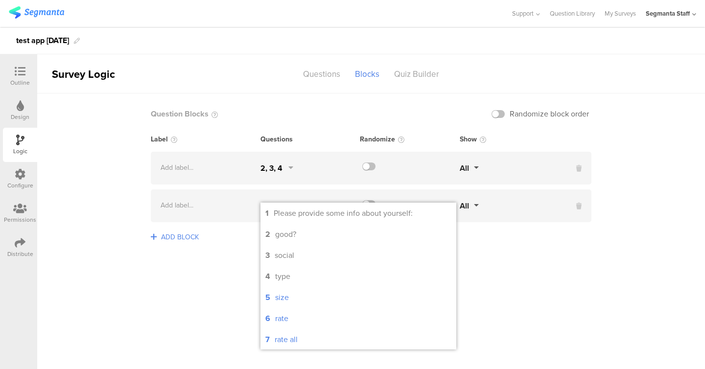
click at [248, 315] on sg-logic-groups-list "Question Blocks Randomize block order Label Questions Randomize Show Add label.…" at bounding box center [371, 231] width 668 height 276
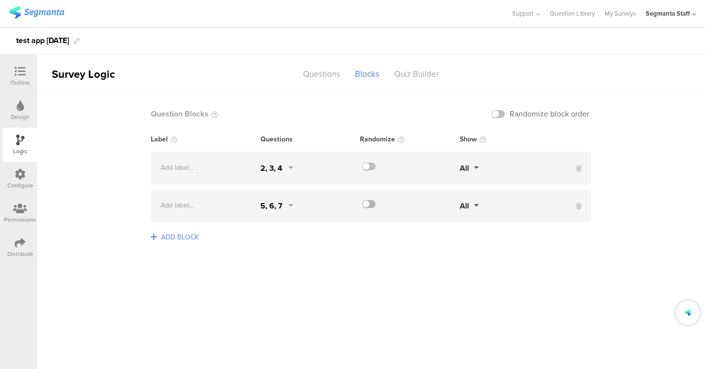
click at [368, 207] on label at bounding box center [368, 204] width 13 height 8
click at [0, 0] on input "checkbox" at bounding box center [0, 0] width 0 height 0
click at [367, 180] on div "Add label... 2, 3, 4 All" at bounding box center [371, 168] width 441 height 33
click at [368, 172] on div at bounding box center [410, 168] width 100 height 11
click at [369, 164] on label at bounding box center [368, 167] width 13 height 8
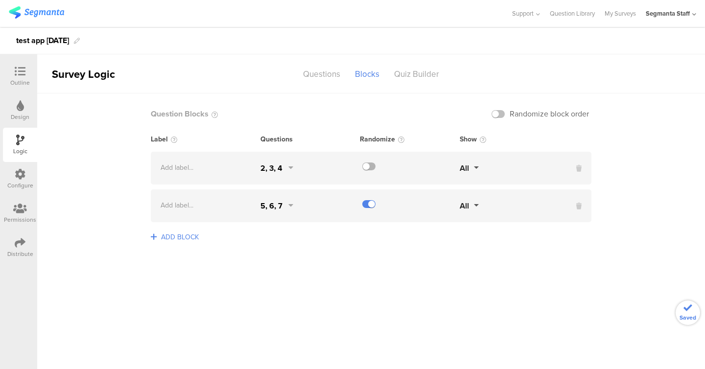
click at [0, 0] on input "checkbox" at bounding box center [0, 0] width 0 height 0
click at [500, 116] on label at bounding box center [497, 114] width 13 height 8
click at [0, 0] on input "checkbox" at bounding box center [0, 0] width 0 height 0
click at [399, 80] on div "Quiz Builder" at bounding box center [417, 74] width 60 height 17
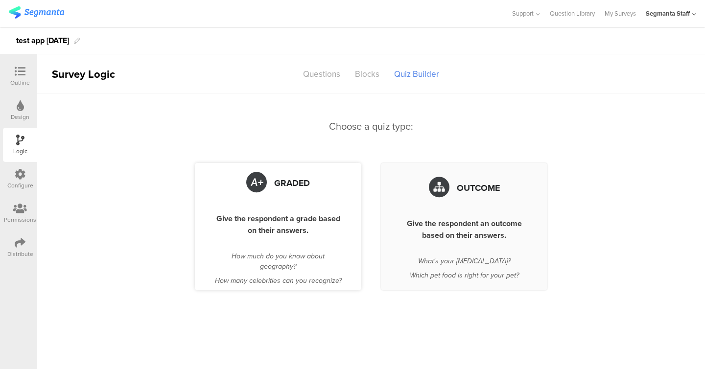
click at [261, 209] on div "Graded Give the respondent a grade based on their answers. How much do you know…" at bounding box center [278, 226] width 166 height 127
click at [274, 177] on div "Graded" at bounding box center [277, 183] width 127 height 30
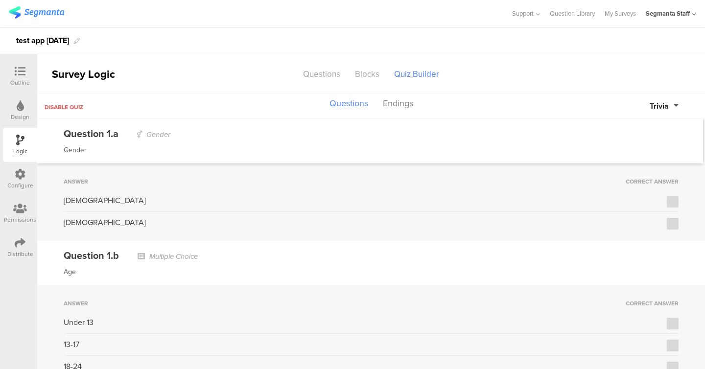
click at [682, 205] on div "Answer Correct Answer Male Female" at bounding box center [371, 201] width 668 height 77
click at [679, 207] on div "Answer Correct Answer Male Female" at bounding box center [371, 201] width 668 height 77
click at [676, 194] on div "Answer Correct Answer Male Female" at bounding box center [371, 201] width 668 height 77
click at [676, 205] on label at bounding box center [673, 202] width 12 height 12
click at [0, 0] on input "checkbox" at bounding box center [0, 0] width 0 height 0
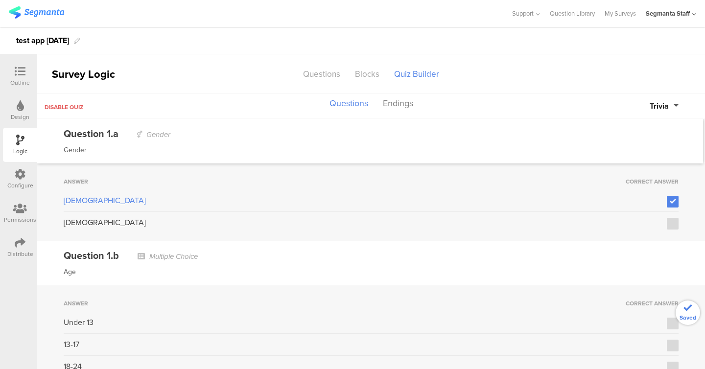
click at [678, 106] on button "Trivia" at bounding box center [664, 105] width 29 height 11
click at [626, 155] on button "Points" at bounding box center [641, 148] width 73 height 21
click at [658, 198] on div "0" at bounding box center [662, 201] width 31 height 12
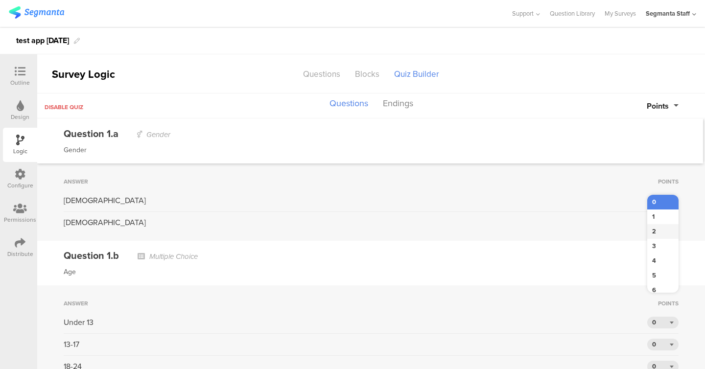
click at [654, 237] on div "2" at bounding box center [662, 231] width 31 height 15
click at [401, 106] on button "Endings" at bounding box center [397, 103] width 35 height 19
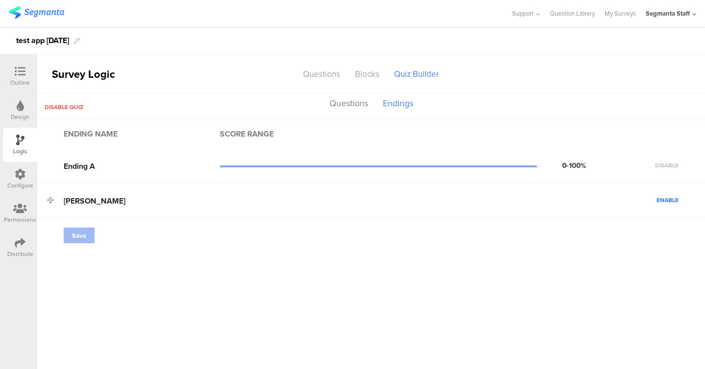
click at [662, 200] on span "Enable" at bounding box center [667, 200] width 22 height 9
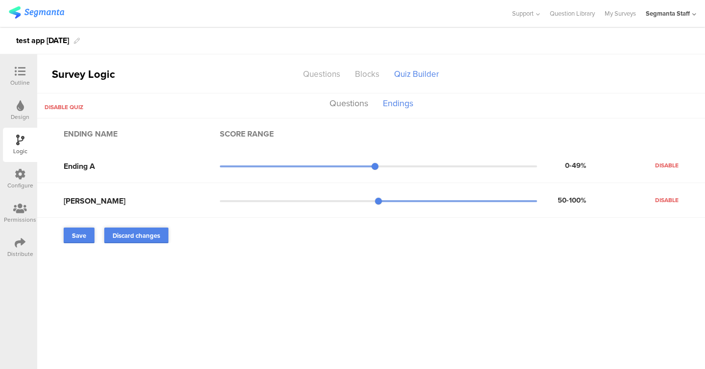
click at [82, 245] on ending-ranges "Ending name Score range Ending A 0-49% Disable SHIMON 50-100% Disable Save Disc…" at bounding box center [371, 244] width 668 height 250
click at [81, 232] on span "Save" at bounding box center [79, 235] width 14 height 9
click at [75, 108] on span "Disable quiz" at bounding box center [64, 107] width 39 height 9
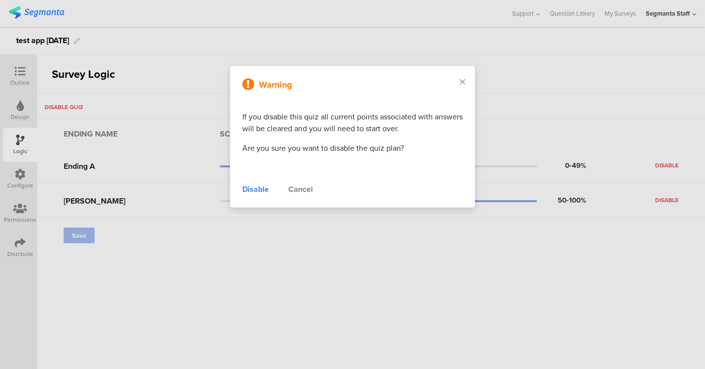
click at [251, 193] on div "Disable" at bounding box center [255, 190] width 26 height 12
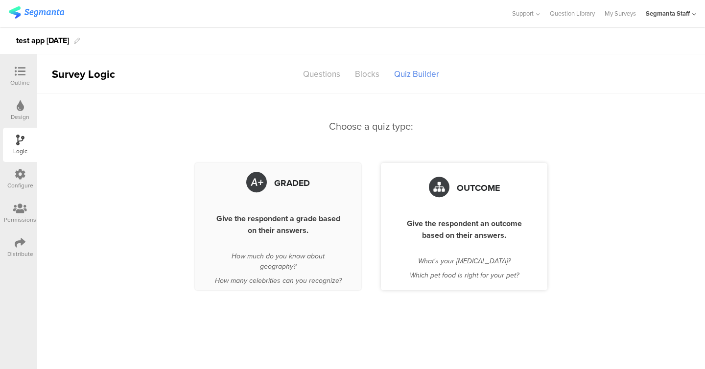
click at [430, 222] on div "Give the respondent an outcome based on their answers." at bounding box center [463, 229] width 127 height 23
click at [510, 216] on div "Outcome Give the respondent an outcome based on their answers. What's your pers…" at bounding box center [464, 226] width 166 height 127
click at [468, 173] on div "Outcome" at bounding box center [463, 188] width 127 height 30
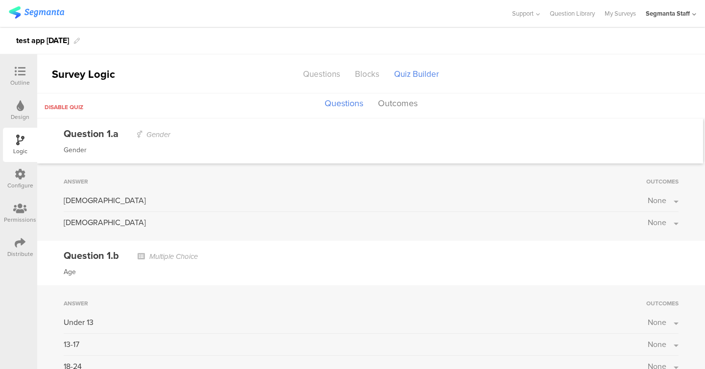
click at [655, 204] on span "None" at bounding box center [657, 200] width 19 height 11
click at [649, 230] on li "Ending A" at bounding box center [611, 225] width 117 height 11
click at [647, 228] on label at bounding box center [643, 226] width 13 height 8
click at [0, 0] on input "checkbox" at bounding box center [0, 0] width 0 height 0
click at [539, 273] on div "Age" at bounding box center [371, 272] width 615 height 12
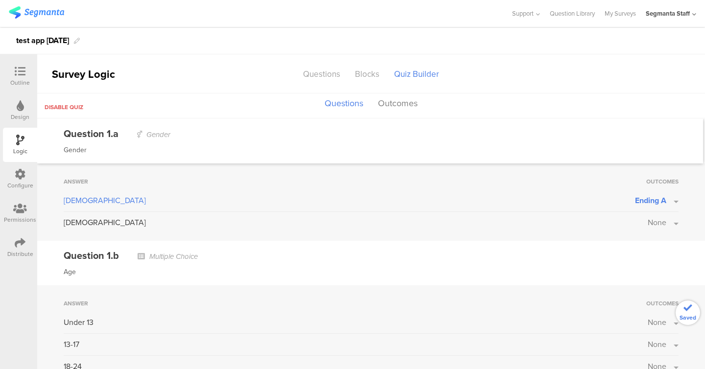
click at [667, 302] on div "Outcomes" at bounding box center [662, 303] width 32 height 9
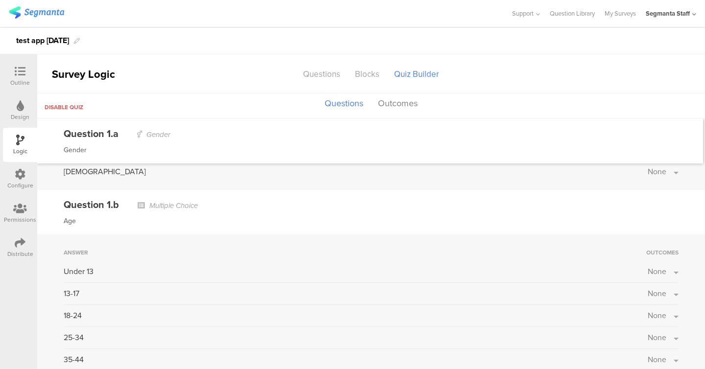
scroll to position [50, 0]
click at [655, 271] on span "None" at bounding box center [657, 271] width 19 height 11
click at [642, 321] on li "SHIMON" at bounding box center [611, 316] width 117 height 11
click at [642, 317] on label at bounding box center [643, 317] width 13 height 8
click at [0, 0] on input "checkbox" at bounding box center [0, 0] width 0 height 0
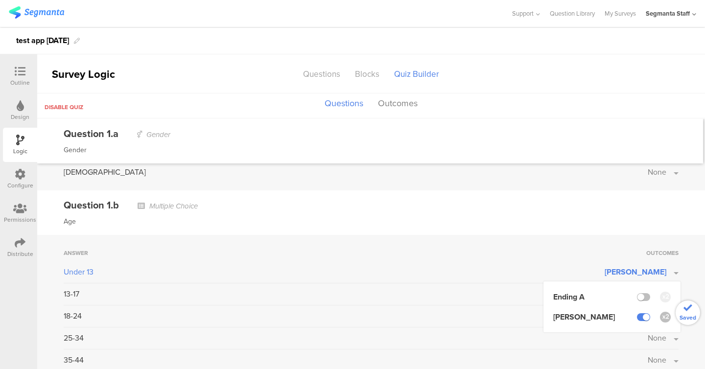
click at [546, 196] on div "Question 1.b Multiple Choice Age" at bounding box center [371, 212] width 668 height 45
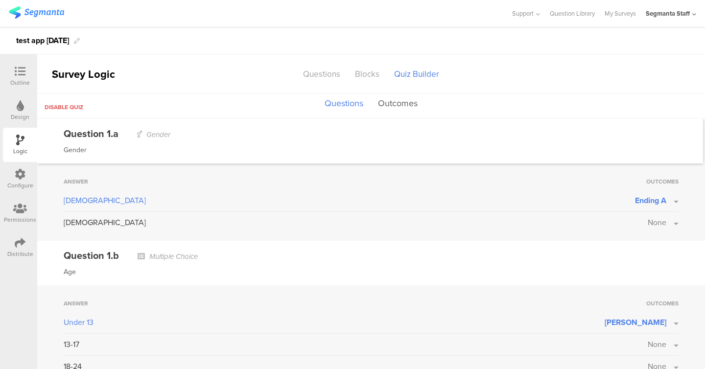
click at [389, 107] on button "Outcomes" at bounding box center [397, 103] width 45 height 19
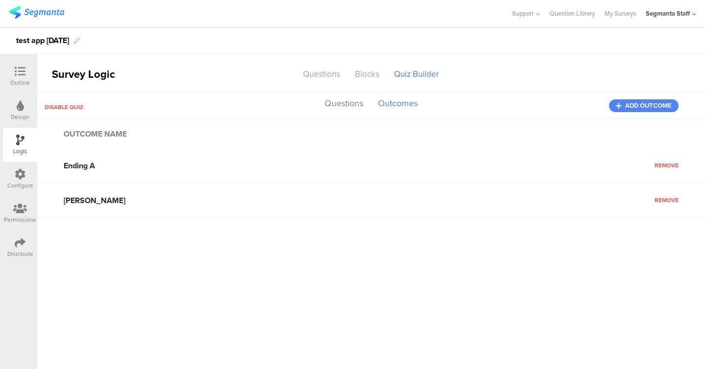
click at [653, 96] on div "Disable quiz Questions Outcomes Add outcome" at bounding box center [371, 105] width 668 height 25
click at [647, 106] on span "Add outcome" at bounding box center [648, 106] width 46 height 0
click at [74, 111] on span "Disable quiz" at bounding box center [64, 107] width 39 height 9
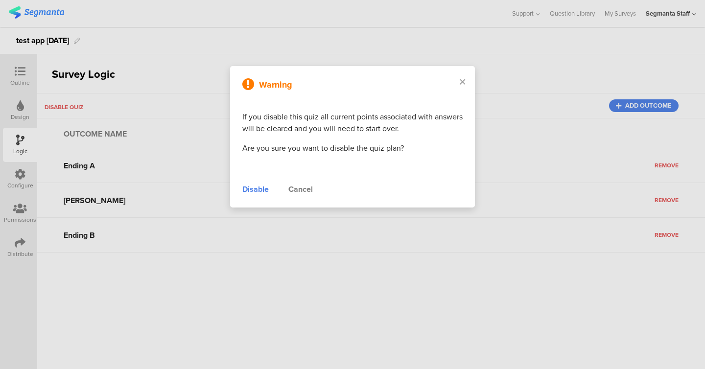
click at [249, 189] on div "Disable" at bounding box center [255, 190] width 26 height 12
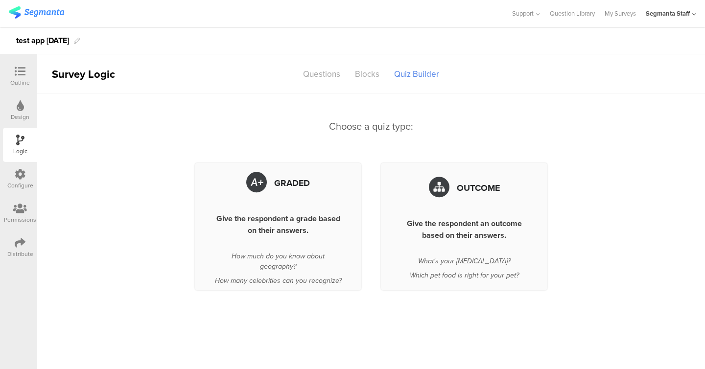
click at [13, 241] on div "Distribute" at bounding box center [20, 248] width 34 height 34
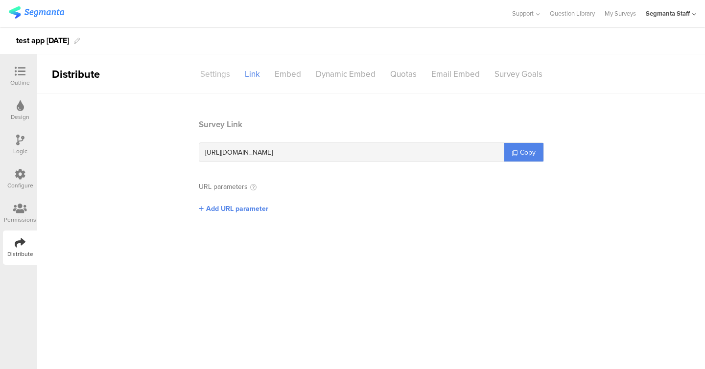
click at [229, 74] on div "Settings" at bounding box center [215, 74] width 45 height 17
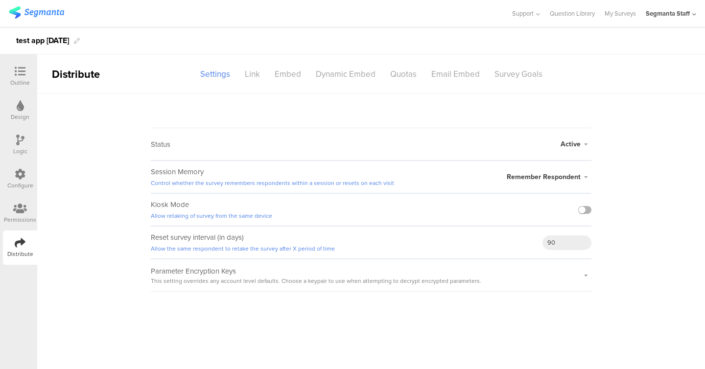
click at [587, 210] on label at bounding box center [584, 210] width 13 height 8
click at [0, 0] on input "checkbox" at bounding box center [0, 0] width 0 height 0
click at [246, 73] on div "Link" at bounding box center [252, 74] width 30 height 17
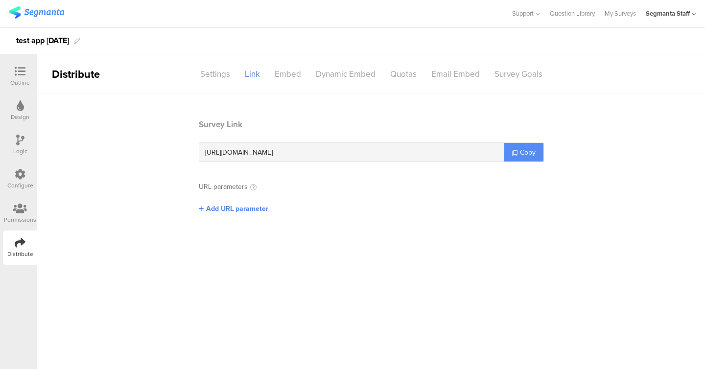
click at [525, 146] on link "Copy" at bounding box center [523, 152] width 39 height 19
click at [524, 148] on span "Copy" at bounding box center [528, 152] width 16 height 10
click at [408, 78] on div "Quotas" at bounding box center [403, 74] width 41 height 17
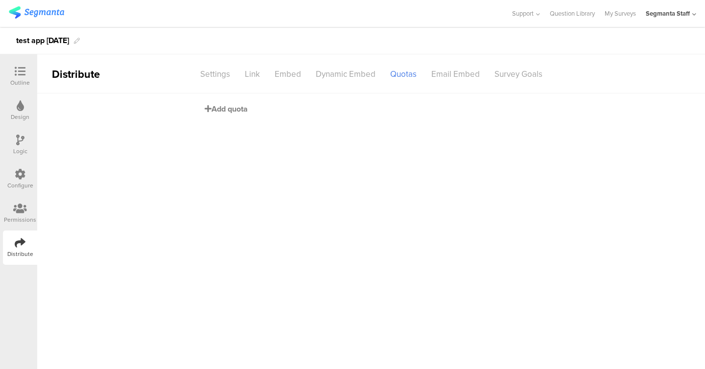
click at [242, 110] on span "Add quota" at bounding box center [226, 108] width 43 height 11
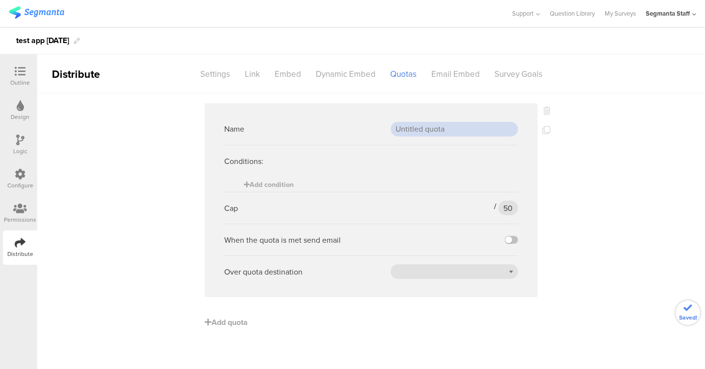
click at [453, 134] on input "text" at bounding box center [454, 129] width 127 height 15
type input "url"
click at [512, 206] on input "50" at bounding box center [508, 208] width 20 height 15
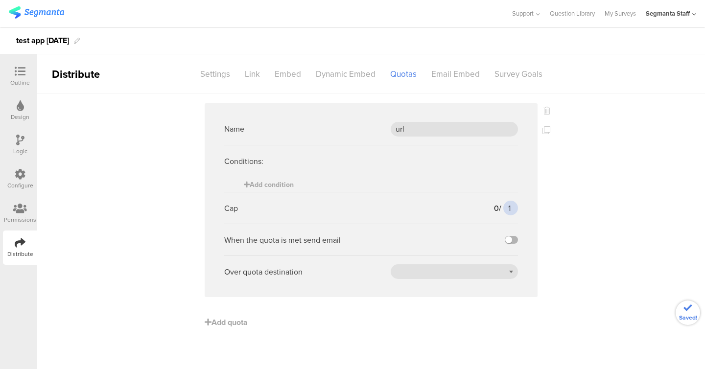
type input "1"
click at [514, 241] on label at bounding box center [511, 240] width 13 height 8
click at [0, 0] on input "checkbox" at bounding box center [0, 0] width 0 height 0
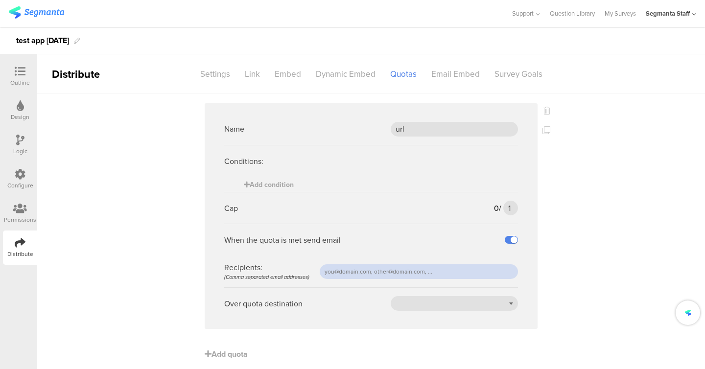
click at [346, 274] on input "text" at bounding box center [419, 271] width 198 height 15
type input "eliran.one@gmail.com"
click at [290, 185] on span "Add condition" at bounding box center [269, 185] width 50 height 10
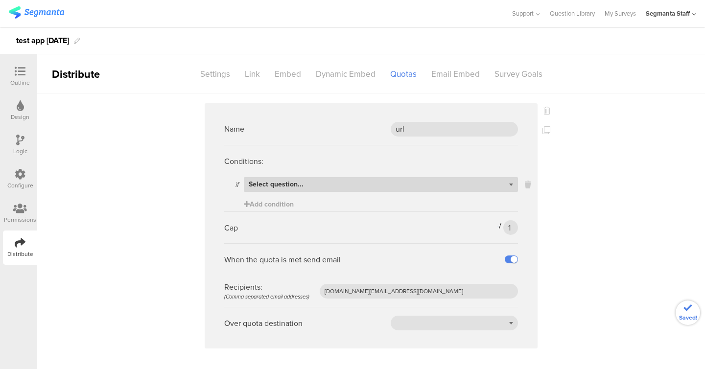
click at [315, 185] on div "Select question..." at bounding box center [381, 184] width 274 height 15
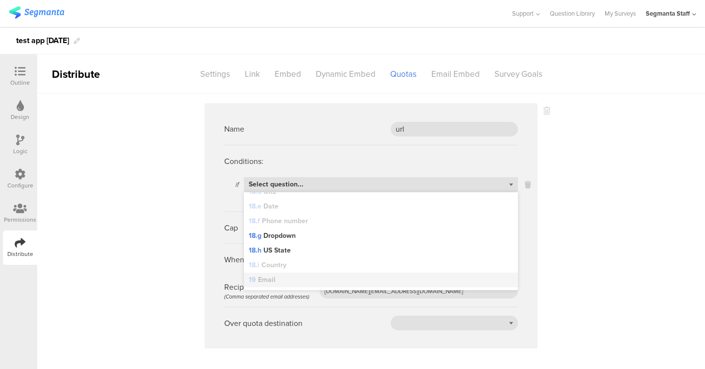
scroll to position [387, 0]
click at [339, 289] on div "URL parameter" at bounding box center [381, 283] width 274 height 15
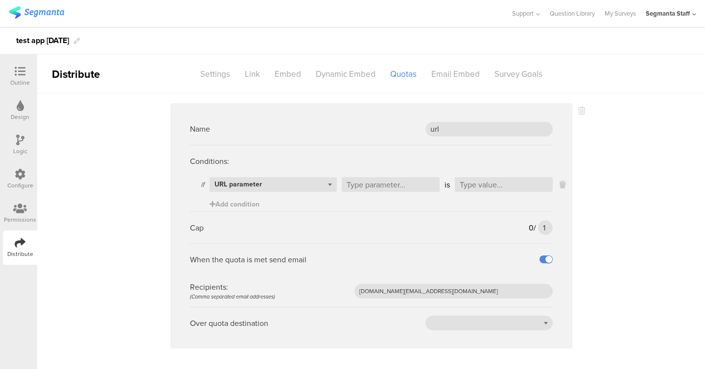
click at [415, 176] on div "Conditions:" at bounding box center [371, 161] width 363 height 32
click at [415, 184] on input "text" at bounding box center [391, 184] width 98 height 15
type input "w"
click at [480, 188] on input "text" at bounding box center [504, 184] width 98 height 15
type input "seg"
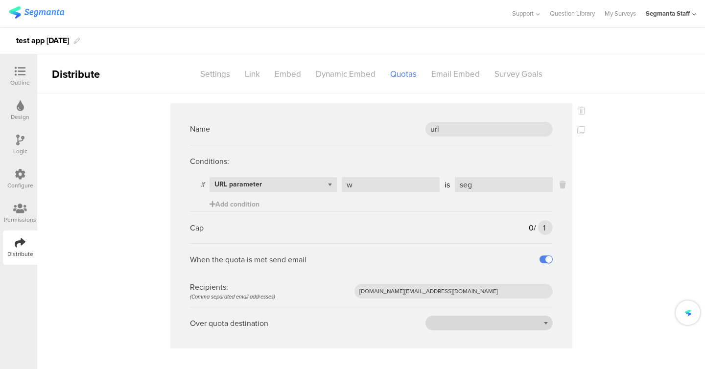
click at [534, 326] on div at bounding box center [488, 323] width 127 height 15
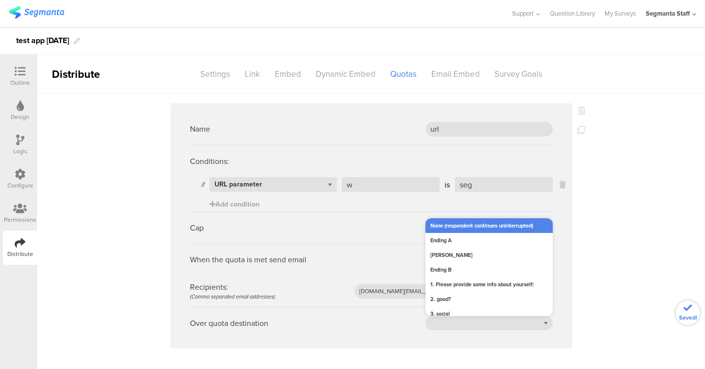
click at [447, 222] on div "None (respondent continues uninterrupted)" at bounding box center [488, 225] width 127 height 15
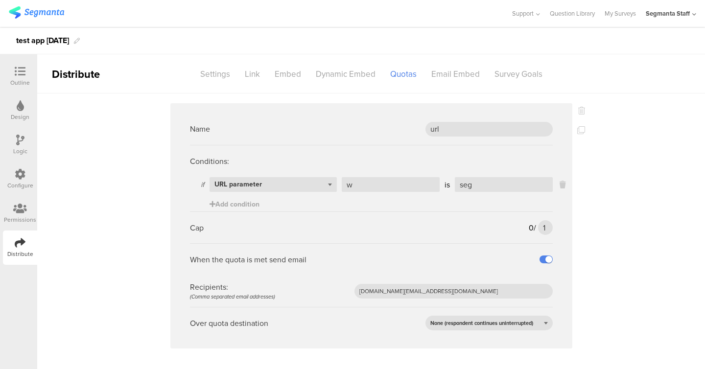
click at [663, 245] on div "Name url Conditions: if Select question... URL parameter w is seg Add condition…" at bounding box center [371, 245] width 668 height 305
click at [580, 133] on icon at bounding box center [581, 130] width 8 height 8
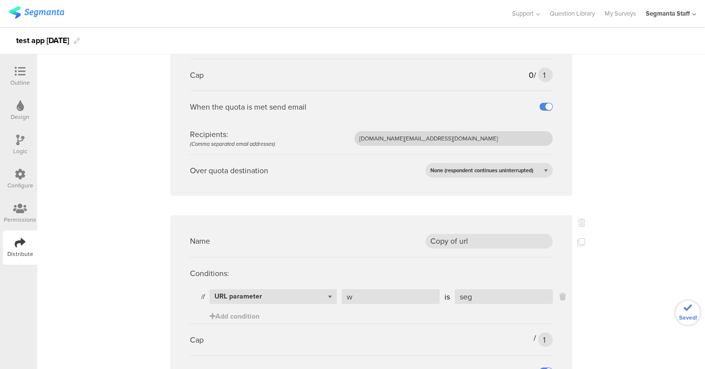
scroll to position [280, 0]
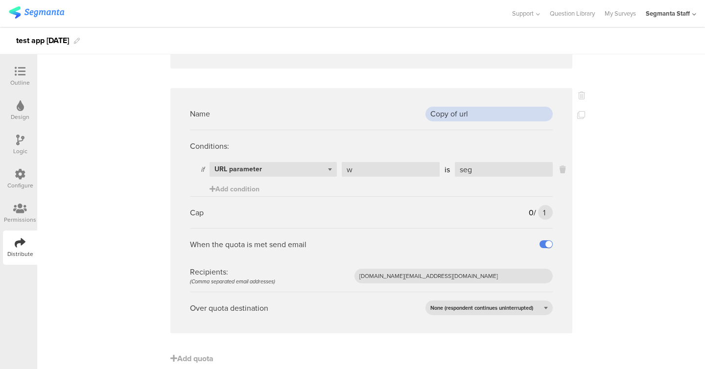
click at [465, 118] on input "Copy of url" at bounding box center [488, 114] width 127 height 15
type input "G"
click at [564, 169] on icon at bounding box center [562, 169] width 6 height 11
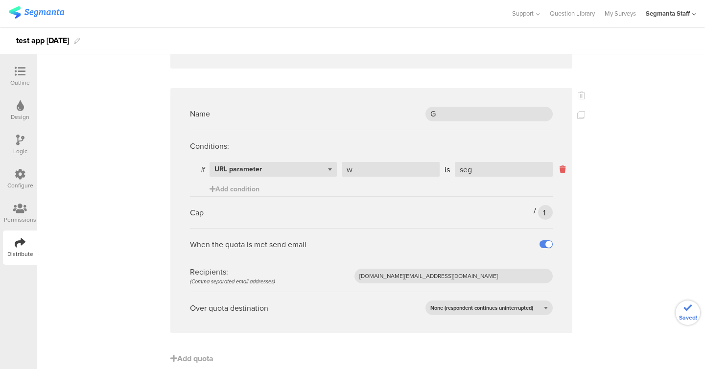
scroll to position [275, 0]
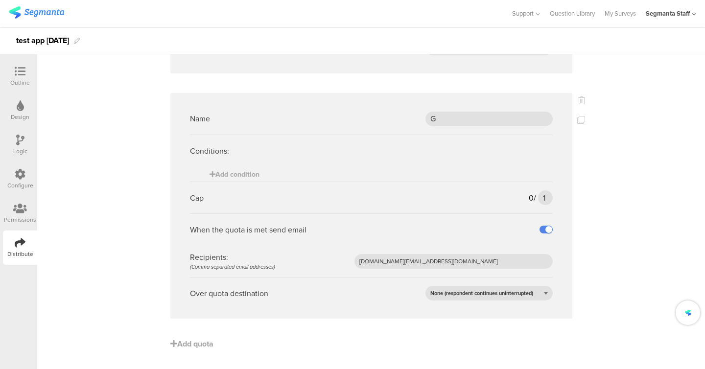
click at [265, 178] on sg-logic-expression "Add condition" at bounding box center [371, 174] width 363 height 15
click at [252, 175] on span "Add condition" at bounding box center [234, 174] width 50 height 10
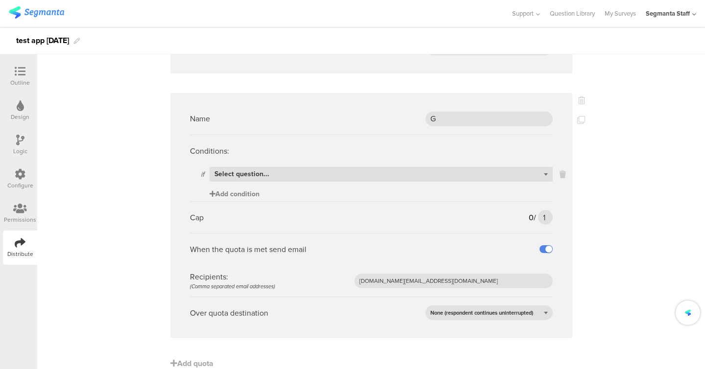
scroll to position [280, 0]
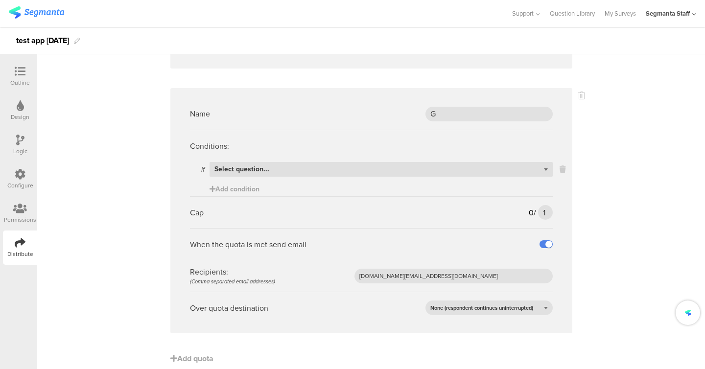
click at [269, 185] on sg-logic-expression "if Select question... Add condition" at bounding box center [371, 179] width 363 height 34
click at [269, 190] on sg-logic-expression "if Select question... Add condition" at bounding box center [371, 179] width 363 height 34
click at [270, 173] on div "Select question..." at bounding box center [380, 169] width 343 height 15
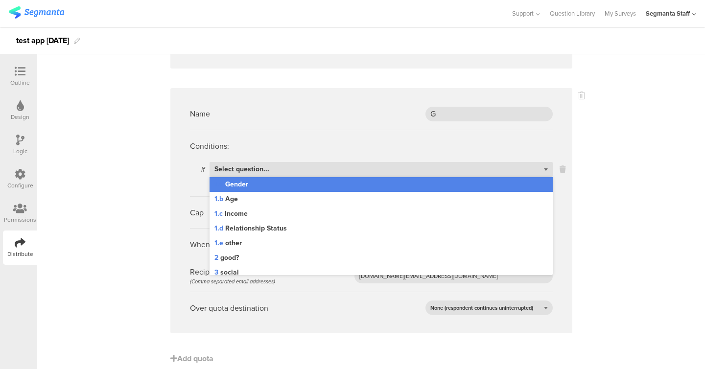
click at [281, 185] on div "1.a Gender" at bounding box center [380, 184] width 343 height 15
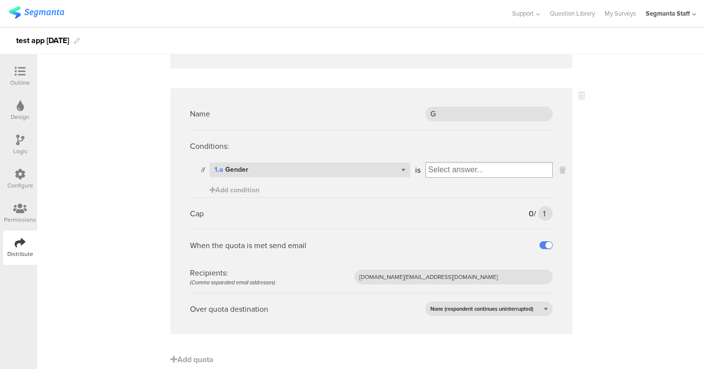
click at [443, 168] on input "Select box" at bounding box center [489, 170] width 126 height 14
click at [444, 185] on div "[DEMOGRAPHIC_DATA]" at bounding box center [489, 186] width 122 height 15
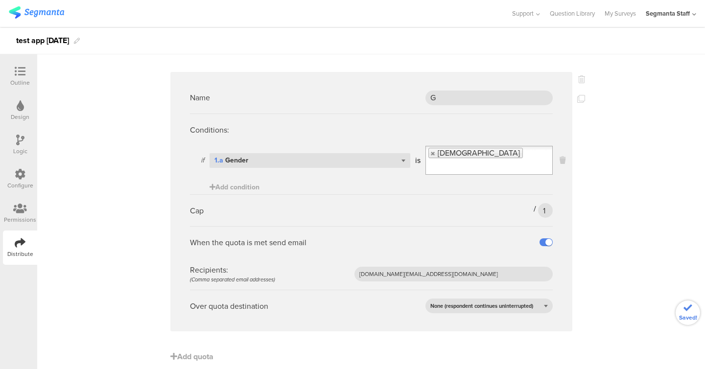
scroll to position [0, 0]
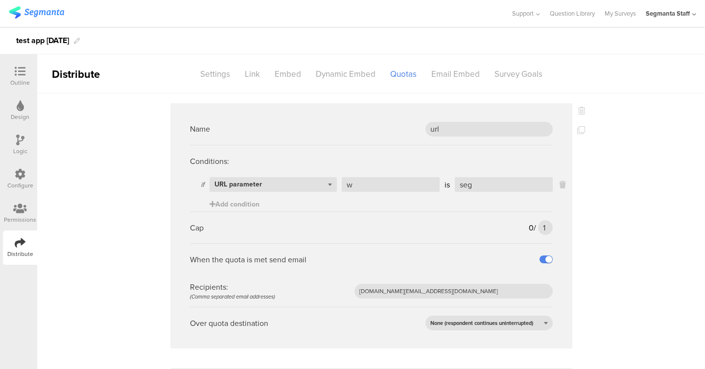
click at [508, 84] on sg-section-page-header "Distribute Settings Link Embed Dynamic Embed Quotas Email Embed Survey Goals" at bounding box center [371, 73] width 668 height 39
click at [509, 77] on div "Survey Goals" at bounding box center [518, 74] width 63 height 17
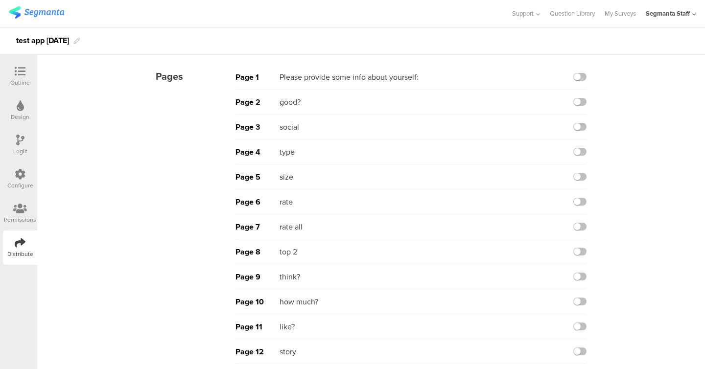
scroll to position [46, 0]
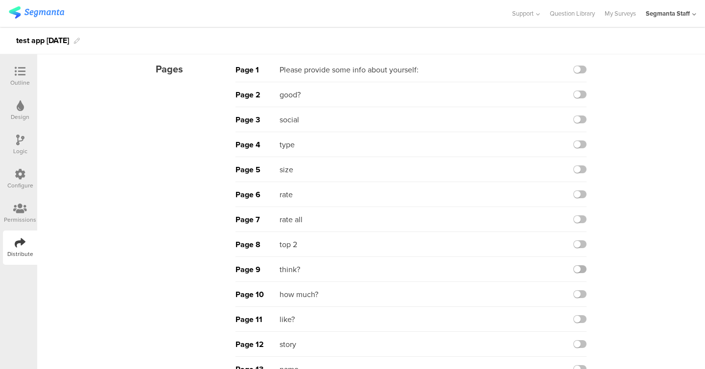
click at [583, 268] on label at bounding box center [579, 269] width 13 height 8
click at [0, 0] on input "checkbox" at bounding box center [0, 0] width 0 height 0
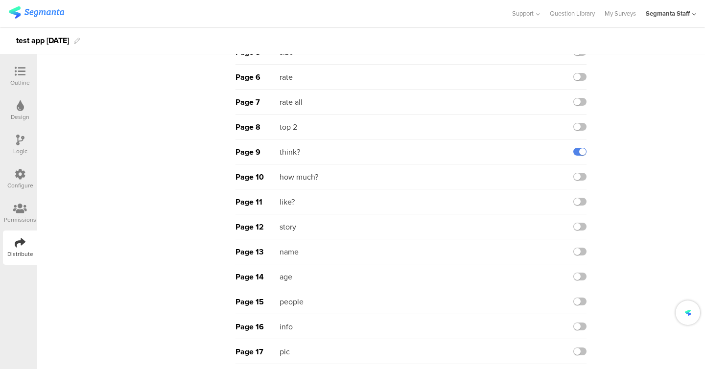
scroll to position [343, 0]
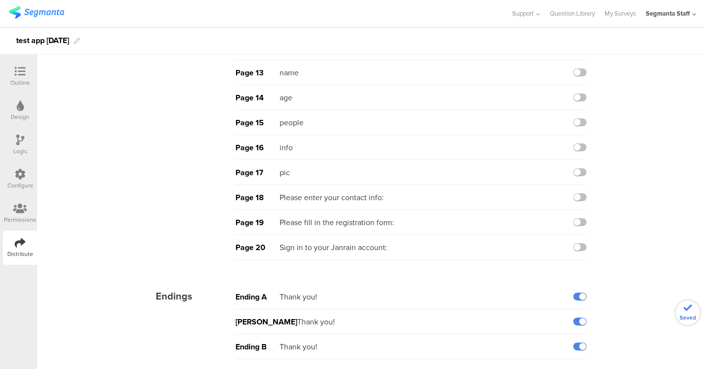
click at [576, 301] on div "Ending A Thank you!" at bounding box center [410, 296] width 351 height 25
click at [576, 297] on label at bounding box center [579, 297] width 13 height 8
click at [0, 0] on input "checkbox" at bounding box center [0, 0] width 0 height 0
click at [576, 328] on div "SHIMON Thank you!" at bounding box center [410, 321] width 351 height 25
click at [576, 326] on div "SHIMON Thank you!" at bounding box center [410, 321] width 351 height 25
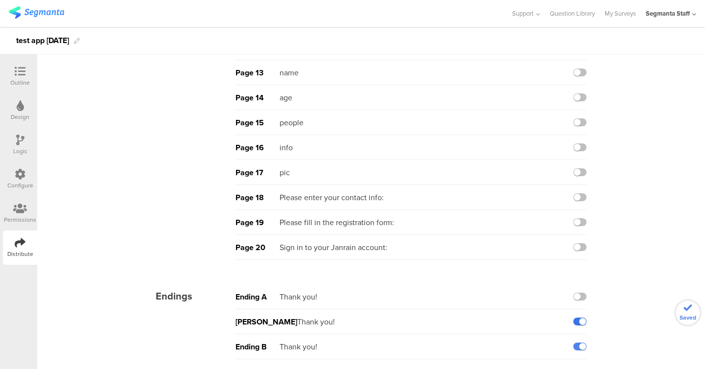
click at [576, 324] on label at bounding box center [579, 322] width 13 height 8
click at [0, 0] on input "checkbox" at bounding box center [0, 0] width 0 height 0
click at [576, 348] on label at bounding box center [579, 347] width 13 height 8
click at [0, 0] on input "checkbox" at bounding box center [0, 0] width 0 height 0
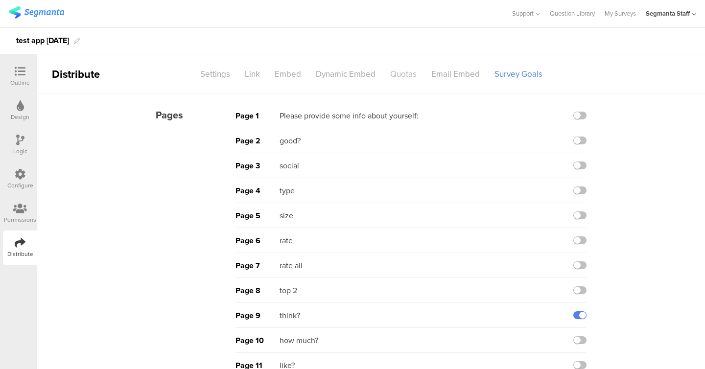
click at [421, 78] on div "Quotas" at bounding box center [403, 74] width 41 height 17
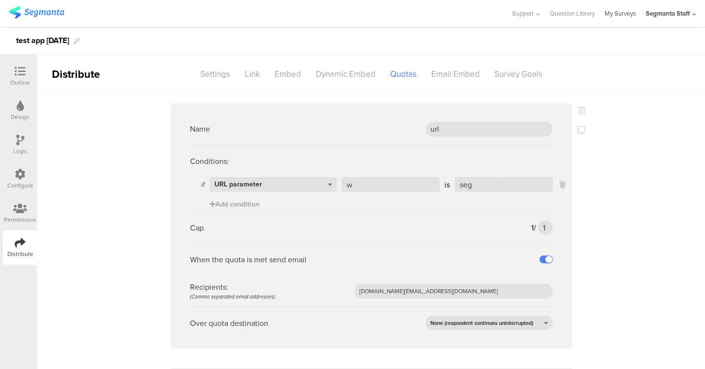
click at [613, 16] on link "My Surveys" at bounding box center [619, 13] width 31 height 27
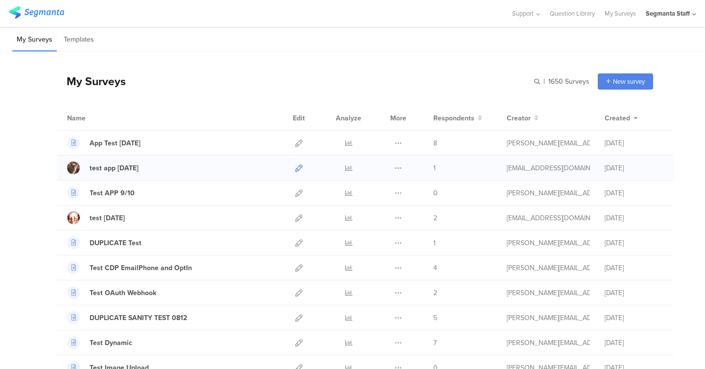
click at [297, 167] on icon at bounding box center [298, 167] width 7 height 7
click at [347, 171] on icon at bounding box center [348, 167] width 7 height 7
click at [398, 169] on icon at bounding box center [398, 167] width 7 height 7
click at [380, 191] on button "Duplicate" at bounding box center [379, 193] width 54 height 18
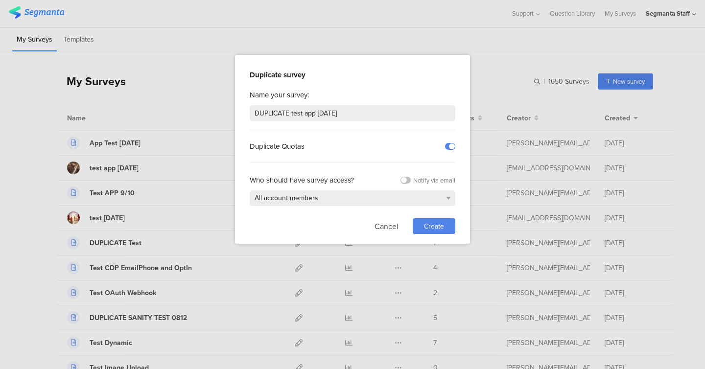
click at [431, 227] on span "Create" at bounding box center [434, 226] width 20 height 10
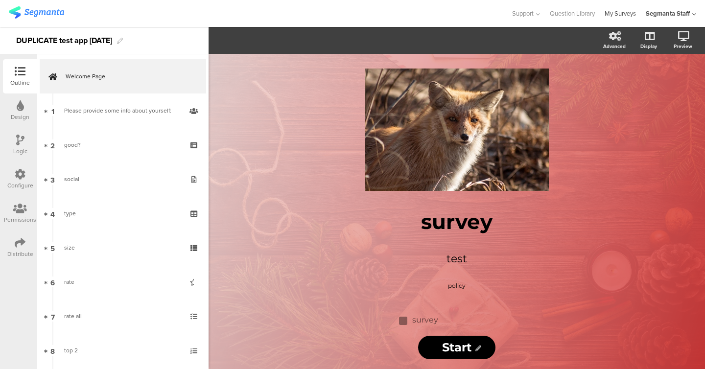
click at [616, 13] on link "My Surveys" at bounding box center [619, 13] width 31 height 27
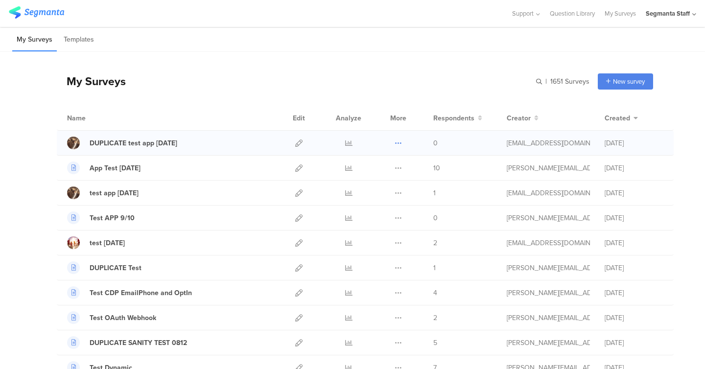
click at [400, 143] on icon at bounding box center [398, 142] width 7 height 7
click at [383, 199] on button "Delete" at bounding box center [379, 203] width 54 height 18
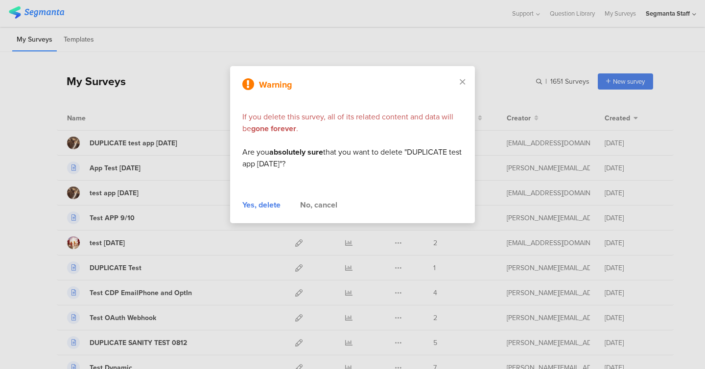
click at [259, 203] on div "Yes, delete" at bounding box center [261, 205] width 38 height 12
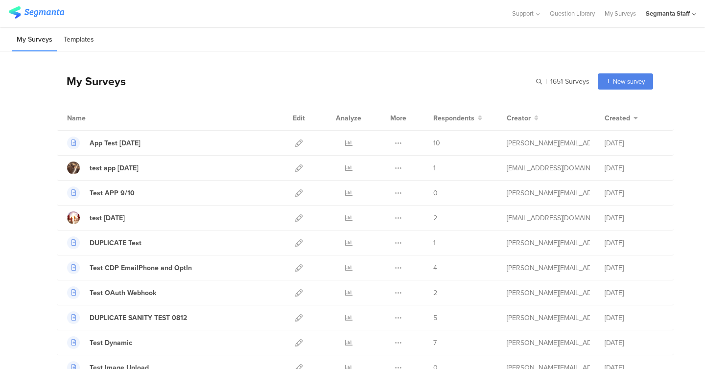
click at [75, 40] on li "Templates" at bounding box center [78, 39] width 39 height 23
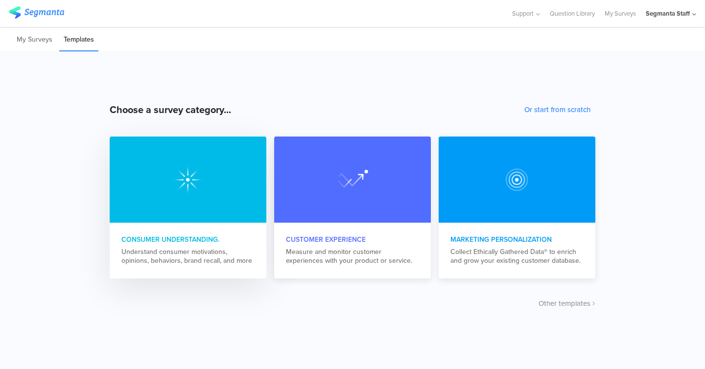
click at [139, 170] on div at bounding box center [188, 180] width 157 height 86
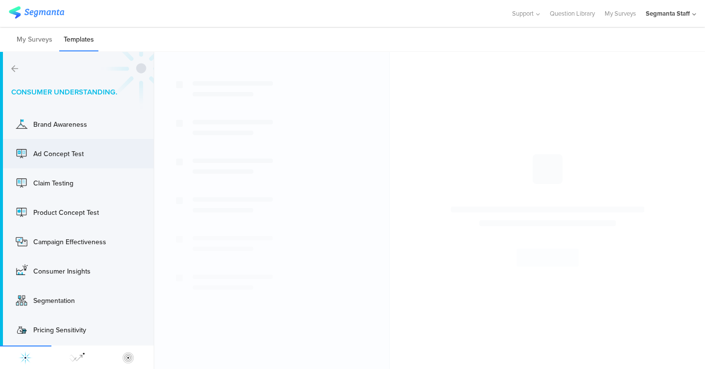
click at [108, 158] on div "Ad Concept Test" at bounding box center [72, 154] width 78 height 10
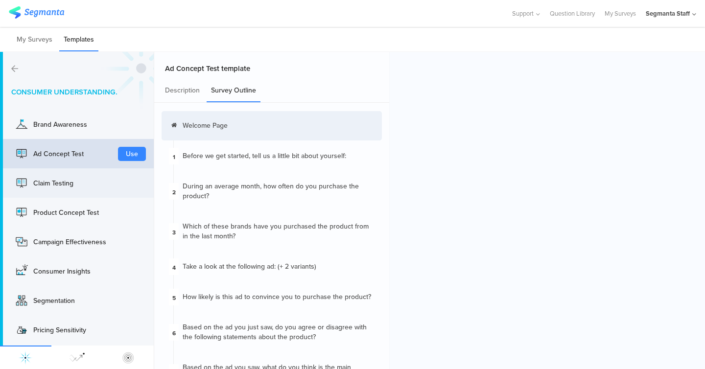
click at [100, 197] on div "Claim Testing Use" at bounding box center [77, 182] width 154 height 29
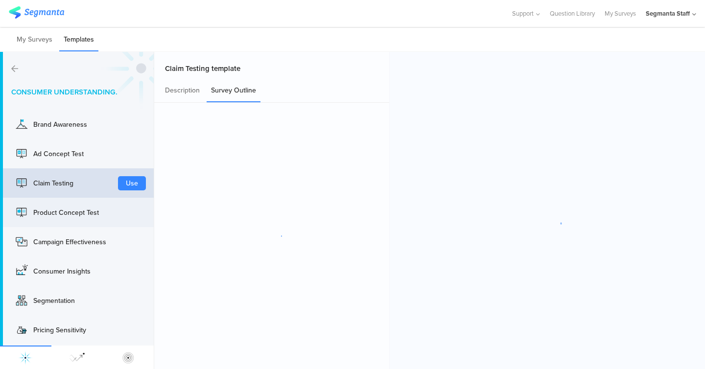
click at [99, 222] on div "Product Concept Test Use" at bounding box center [77, 212] width 154 height 29
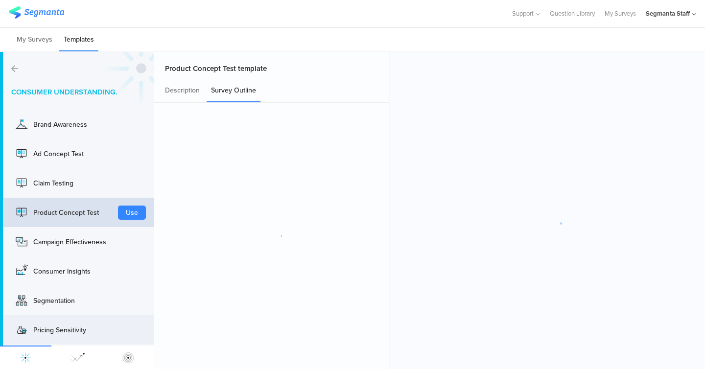
click at [78, 331] on div "Pricing Sensitivity" at bounding box center [72, 330] width 78 height 10
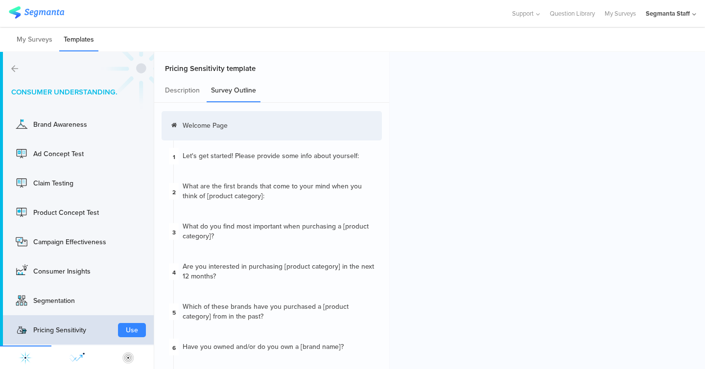
click at [84, 346] on div at bounding box center [76, 357] width 51 height 23
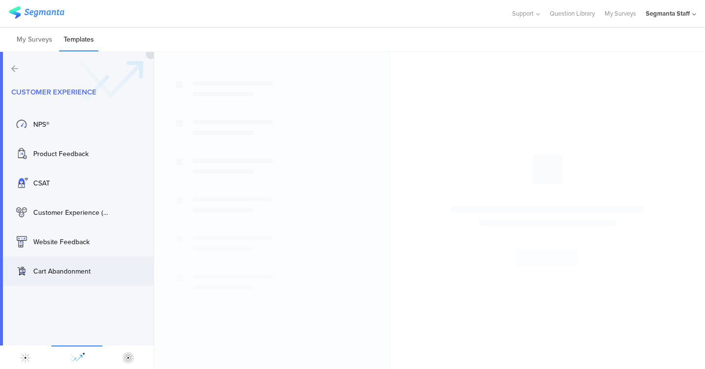
click at [87, 277] on div "Cart Abandonment" at bounding box center [63, 271] width 98 height 16
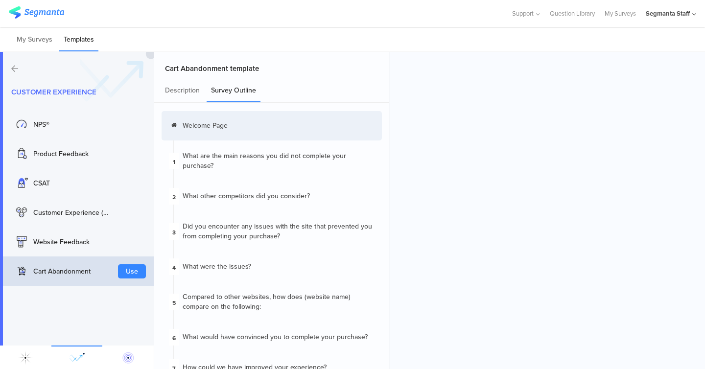
click at [131, 362] on img at bounding box center [128, 358] width 16 height 16
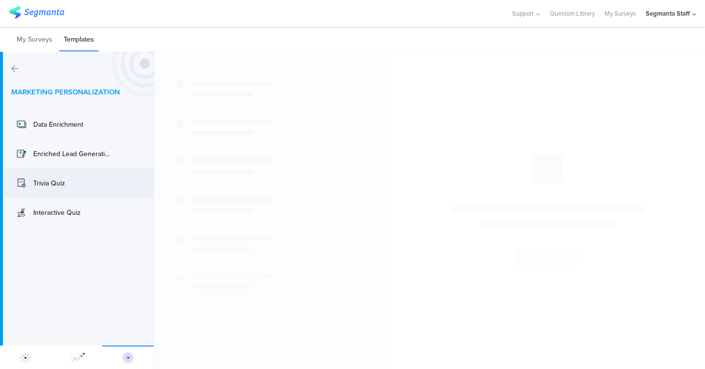
click at [48, 180] on div "Trivia Quiz" at bounding box center [72, 183] width 78 height 10
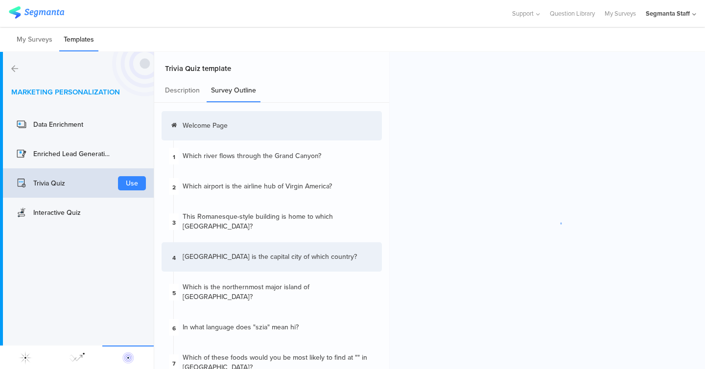
click at [305, 248] on div "4 Ljubljana is the capital city of which country?" at bounding box center [272, 256] width 220 height 29
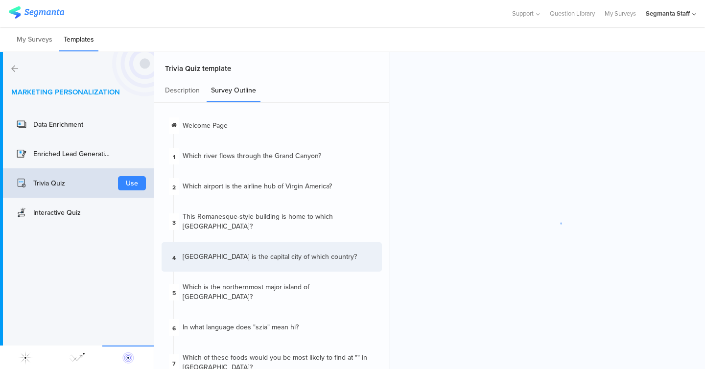
click at [124, 356] on img at bounding box center [128, 358] width 16 height 16
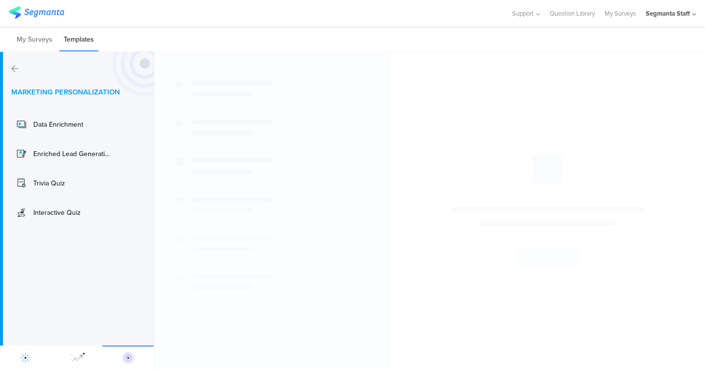
click at [36, 360] on div at bounding box center [25, 357] width 51 height 23
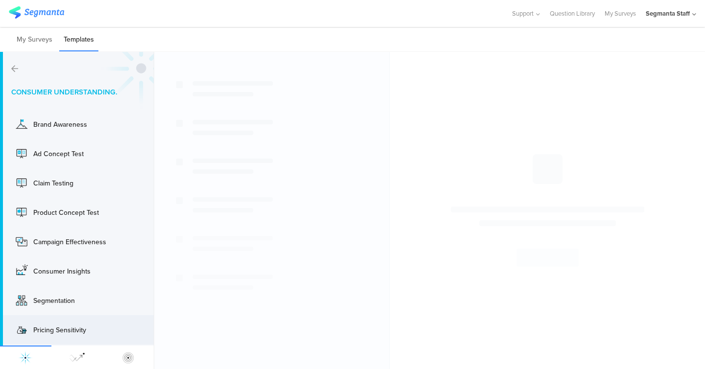
click at [46, 331] on div "Pricing Sensitivity" at bounding box center [72, 330] width 78 height 10
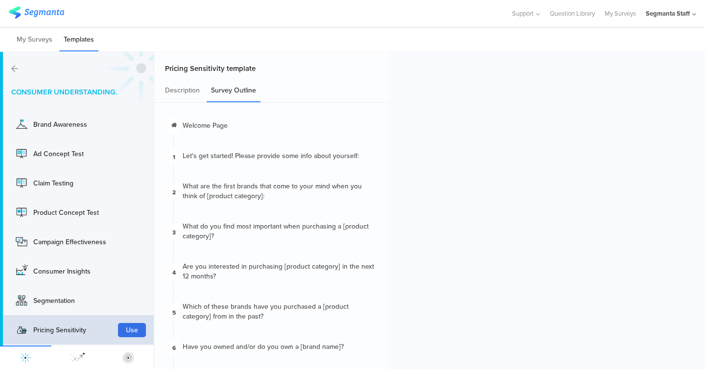
click at [134, 325] on button "Use" at bounding box center [132, 330] width 28 height 14
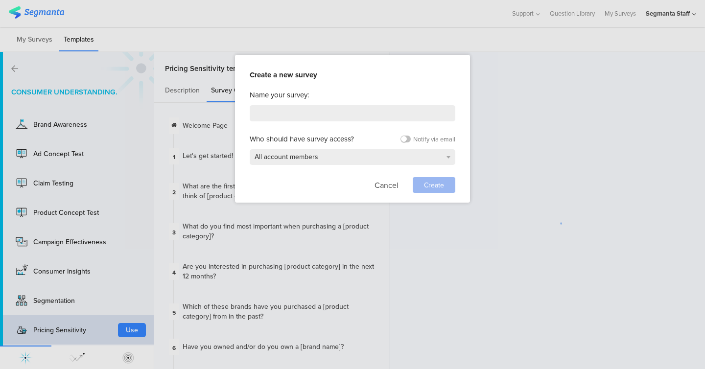
click at [296, 123] on div "Name your survey: Who should have survey access? Notify via email All account m…" at bounding box center [353, 141] width 206 height 103
click at [296, 116] on input at bounding box center [353, 113] width 206 height 16
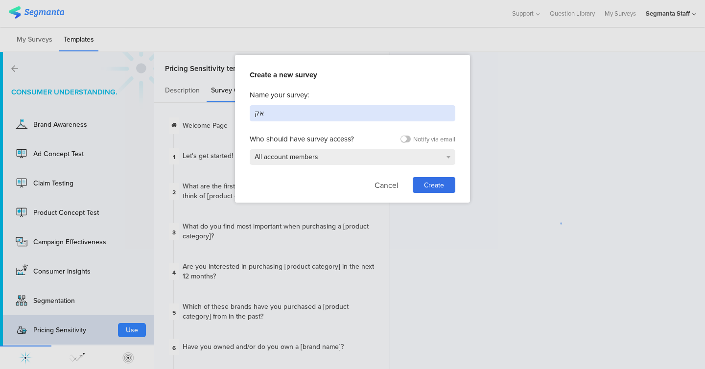
type input "א"
type input "templ"
click at [424, 182] on span "Create" at bounding box center [434, 185] width 20 height 10
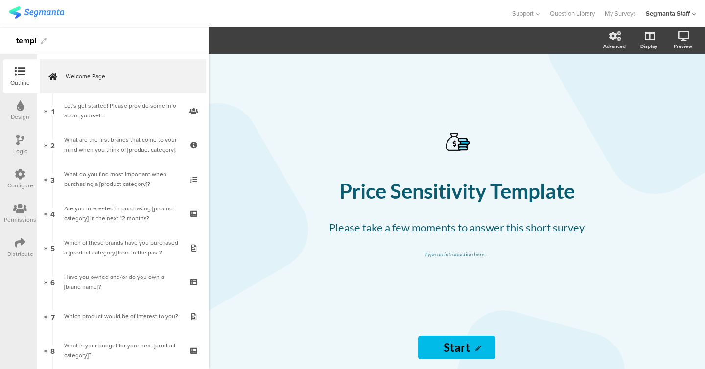
click at [639, 9] on div "Support Help Center Live Chat Question Library My Surveys Segmanta Staff ACCOUN…" at bounding box center [599, 13] width 194 height 27
click at [621, 15] on link "My Surveys" at bounding box center [619, 13] width 31 height 27
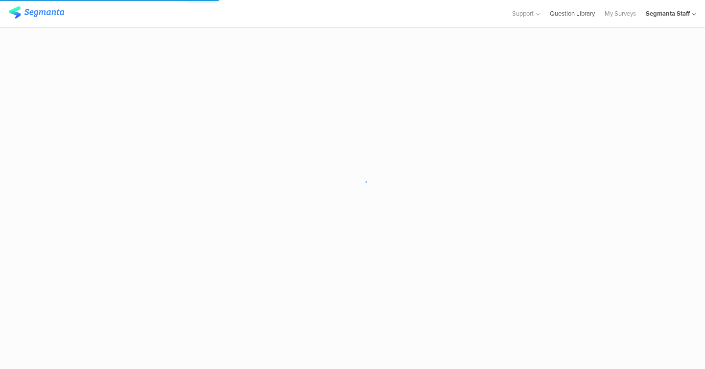
click at [579, 13] on link "Question Library" at bounding box center [572, 13] width 45 height 27
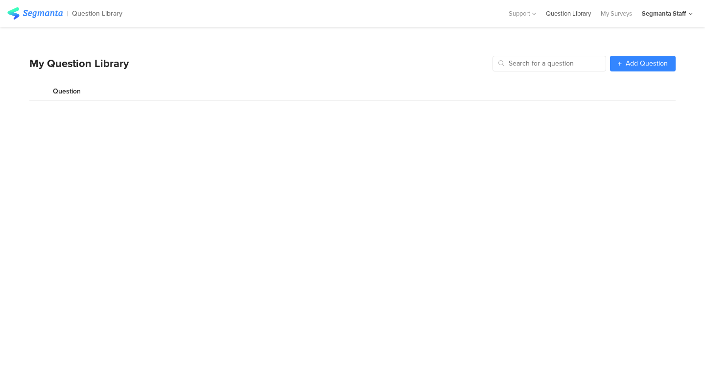
click at [581, 10] on div "Question Library" at bounding box center [568, 13] width 55 height 9
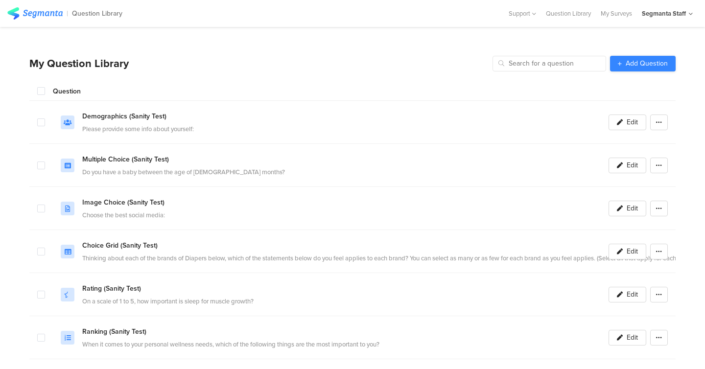
click at [644, 65] on span "Add Question" at bounding box center [647, 63] width 42 height 7
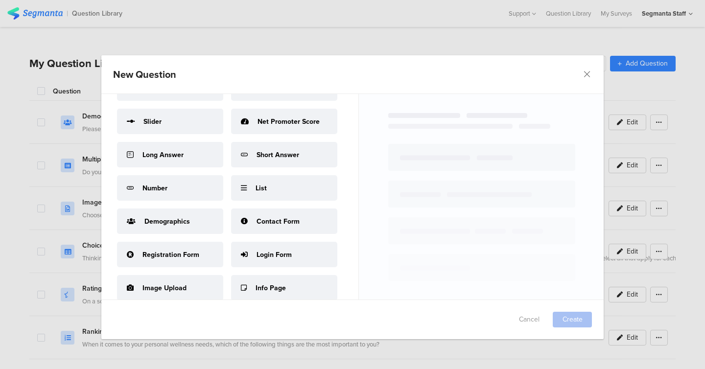
scroll to position [136, 0]
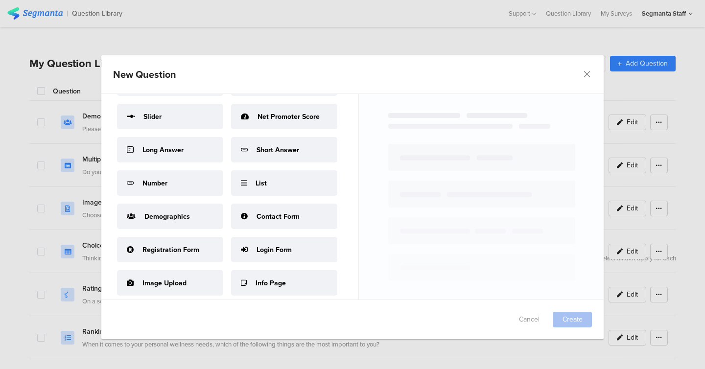
click at [174, 227] on div "Demographics" at bounding box center [170, 216] width 106 height 25
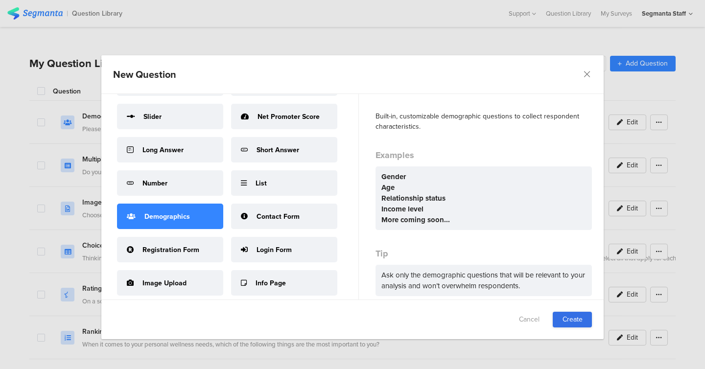
click at [572, 316] on link "Create" at bounding box center [572, 320] width 39 height 16
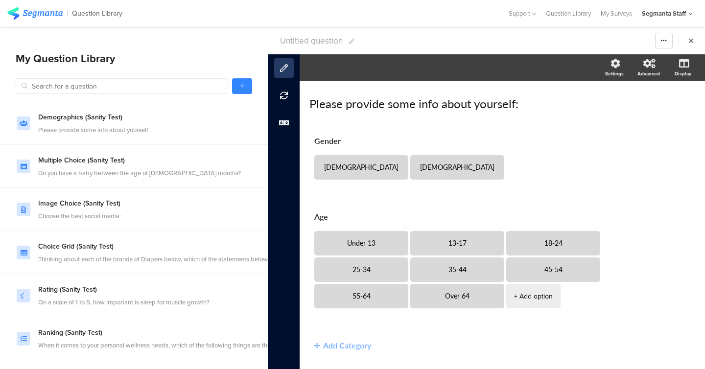
click at [306, 40] on span "Untitled question" at bounding box center [311, 41] width 63 height 12
click at [310, 38] on input "text" at bounding box center [337, 41] width 115 height 16
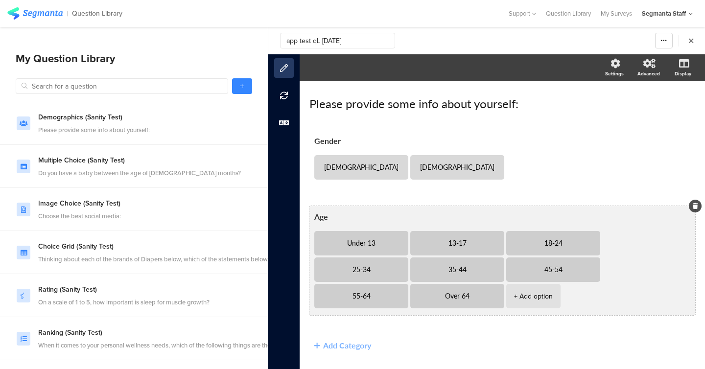
scroll to position [26, 0]
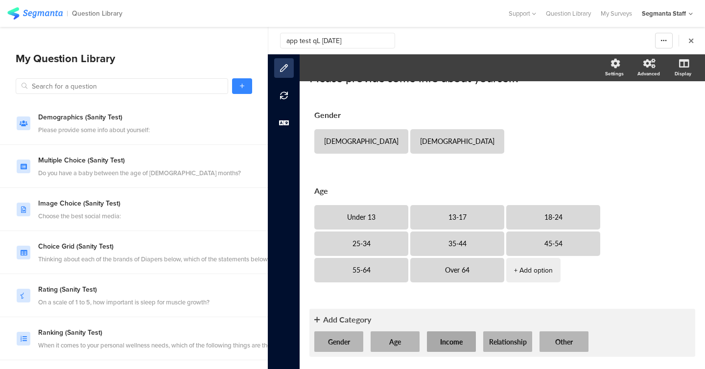
type input "app test qL [DATE]"
click at [447, 338] on button "Income" at bounding box center [451, 341] width 49 height 21
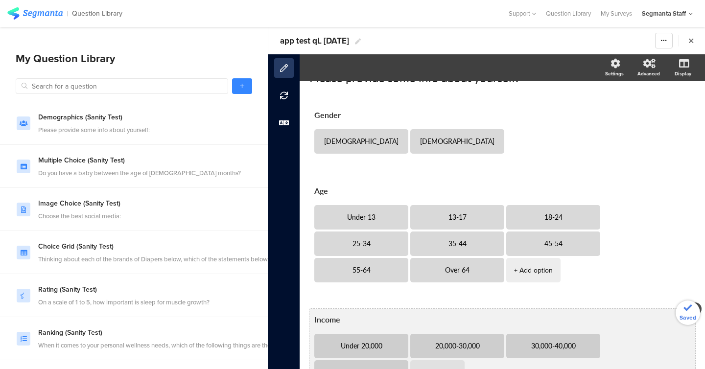
scroll to position [128, 0]
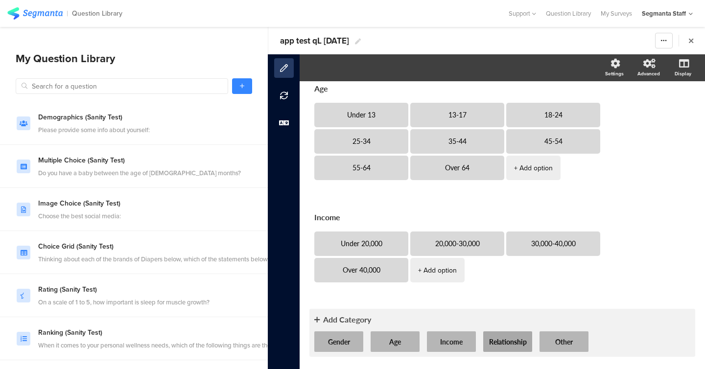
click at [506, 346] on button "Relationship" at bounding box center [507, 341] width 49 height 21
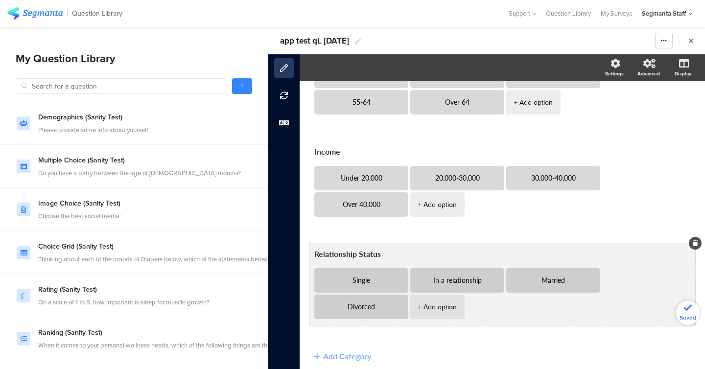
scroll to position [231, 0]
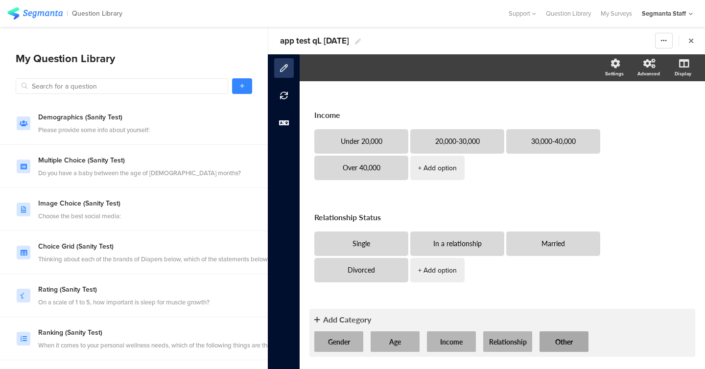
click at [556, 337] on button "Other" at bounding box center [563, 341] width 49 height 21
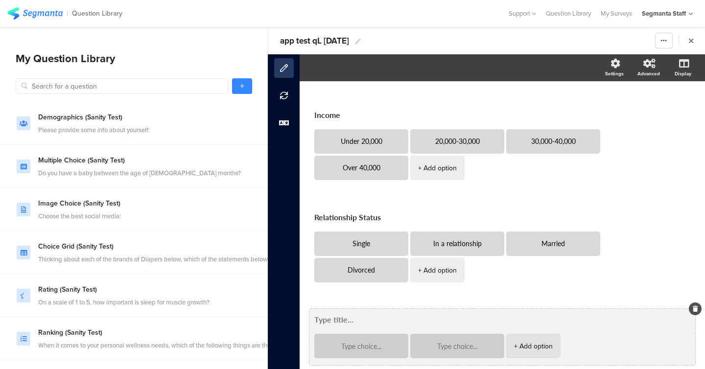
click at [346, 316] on textarea at bounding box center [502, 319] width 376 height 11
type textarea "other"
click at [346, 346] on textarea at bounding box center [361, 346] width 78 height 7
click at [441, 341] on div at bounding box center [457, 346] width 78 height 24
type textarea "12"
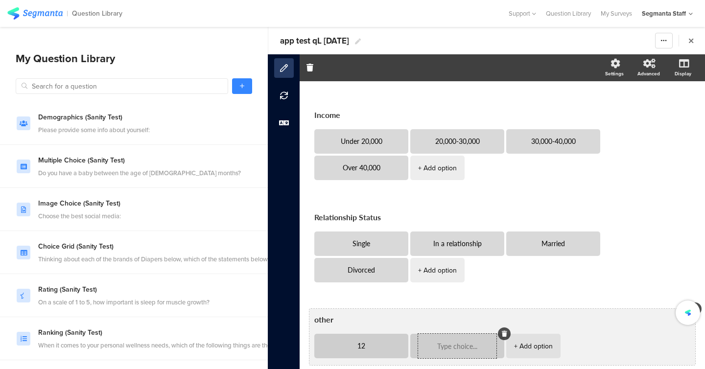
click at [441, 345] on textarea at bounding box center [457, 346] width 78 height 7
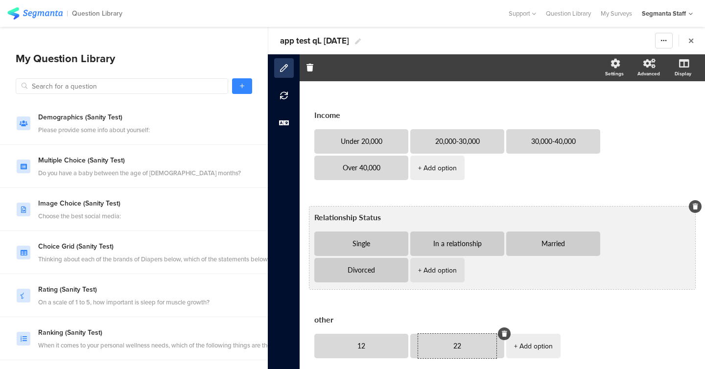
scroll to position [0, 0]
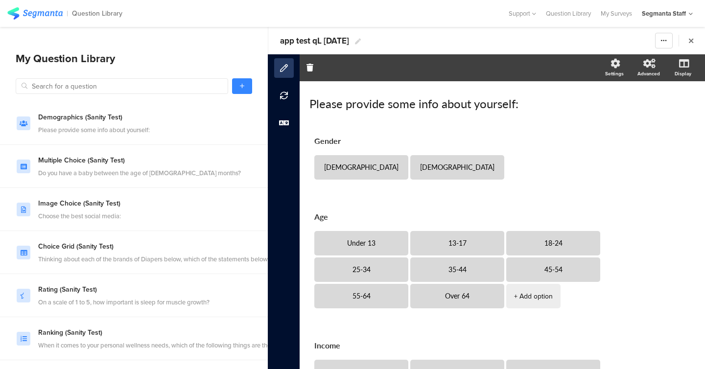
type textarea "22"
click at [315, 40] on span "app test qL [DATE]" at bounding box center [314, 41] width 69 height 12
click at [315, 40] on input "app test qL [DATE]" at bounding box center [337, 41] width 115 height 16
click at [244, 87] on icon at bounding box center [242, 86] width 4 height 6
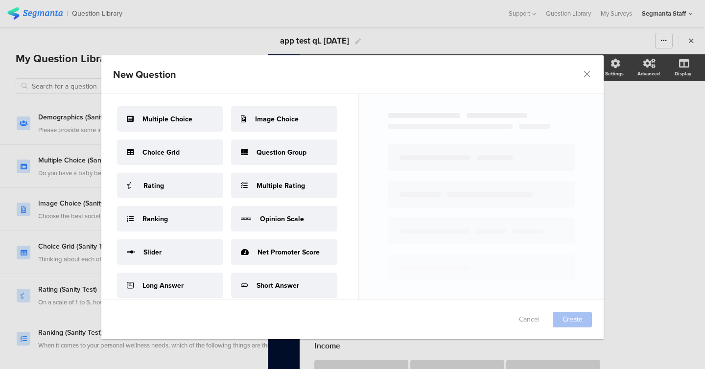
click at [169, 122] on span "Multiple Choice" at bounding box center [167, 119] width 50 height 10
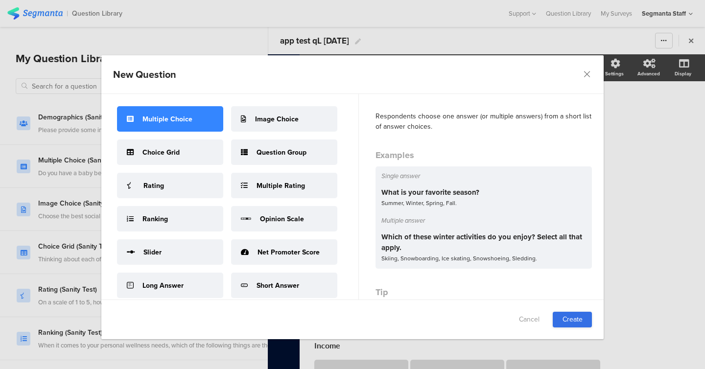
click at [564, 323] on link "Create" at bounding box center [572, 320] width 39 height 16
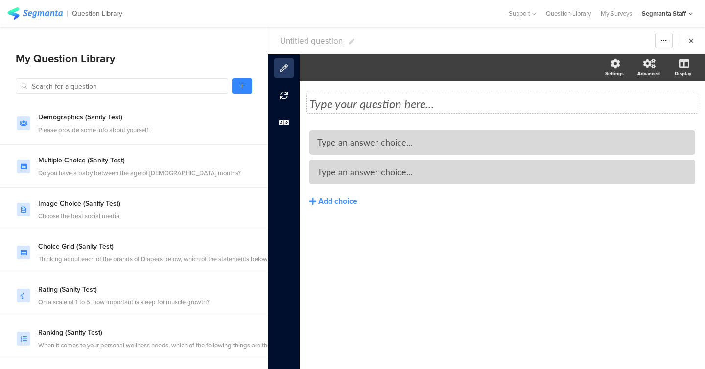
click at [400, 109] on div "Type your question here..." at bounding box center [502, 103] width 391 height 20
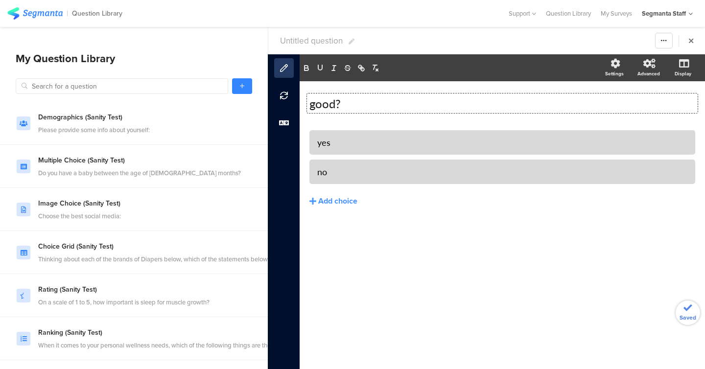
click at [306, 47] on section "Untitled question Warning Cancel Yes Duplicate Permanently Archive" at bounding box center [486, 40] width 437 height 27
click at [306, 43] on span "Untitled question" at bounding box center [311, 41] width 63 height 12
type input "app test qL [DATE]"
click at [243, 88] on icon at bounding box center [242, 86] width 4 height 6
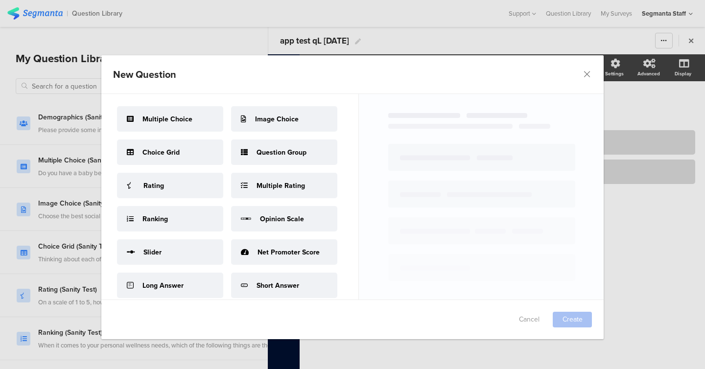
click at [185, 179] on div "Rating" at bounding box center [170, 185] width 106 height 25
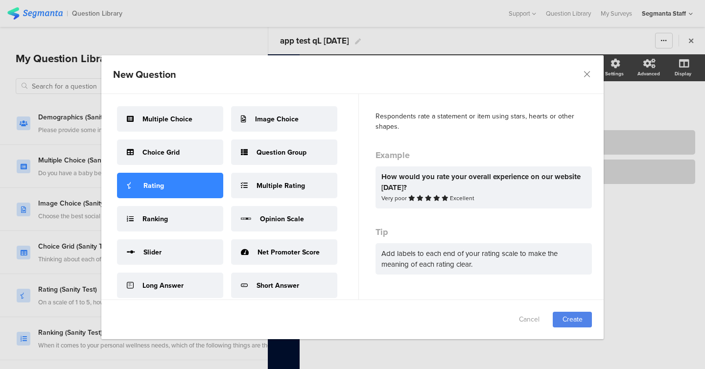
click at [569, 299] on section "Respondents rate a statement or item using stars, hearts or other shapes. Examp…" at bounding box center [481, 197] width 245 height 206
click at [569, 314] on link "Create" at bounding box center [572, 320] width 39 height 16
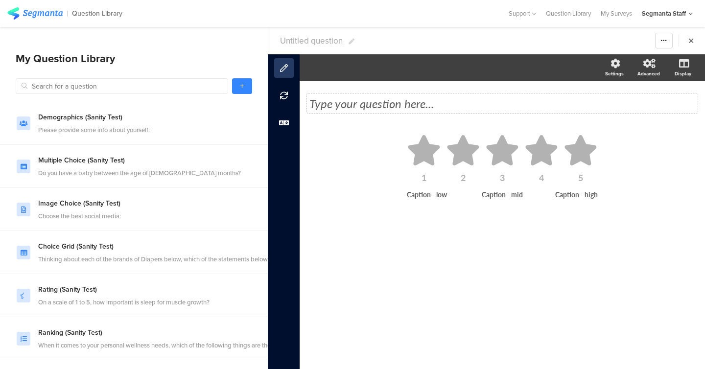
click at [402, 105] on div "Type your question here..." at bounding box center [502, 103] width 391 height 20
click at [500, 149] on icon at bounding box center [503, 150] width 32 height 30
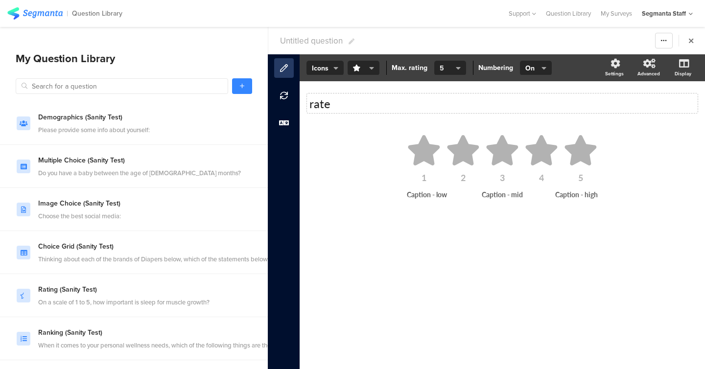
click at [456, 67] on icon "button" at bounding box center [458, 68] width 5 height 8
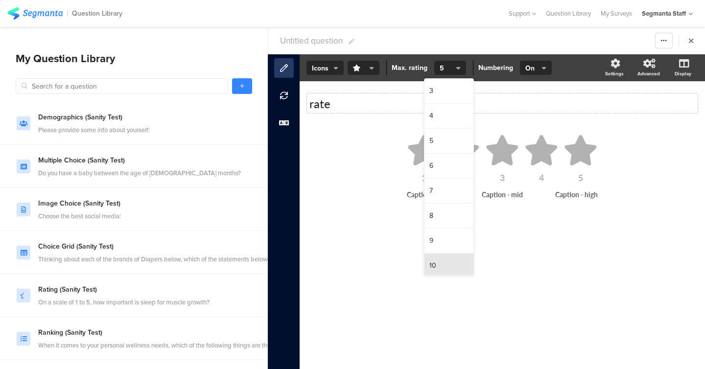
click at [434, 263] on span "10" at bounding box center [432, 266] width 7 height 10
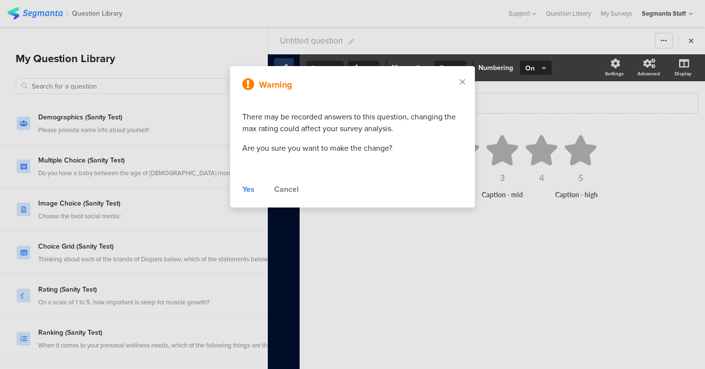
click at [248, 194] on div "Yes" at bounding box center [248, 190] width 12 height 12
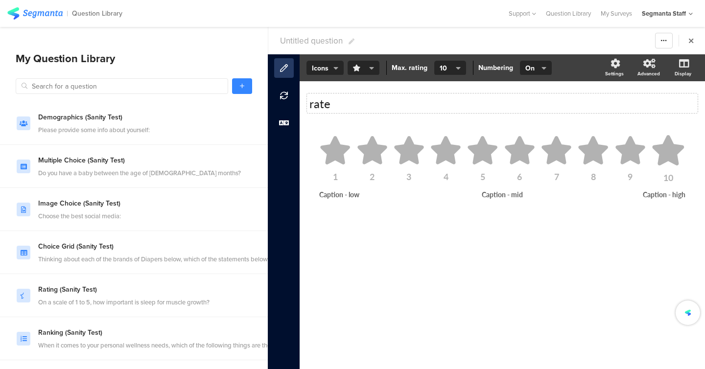
click at [368, 68] on span "button" at bounding box center [361, 68] width 17 height 10
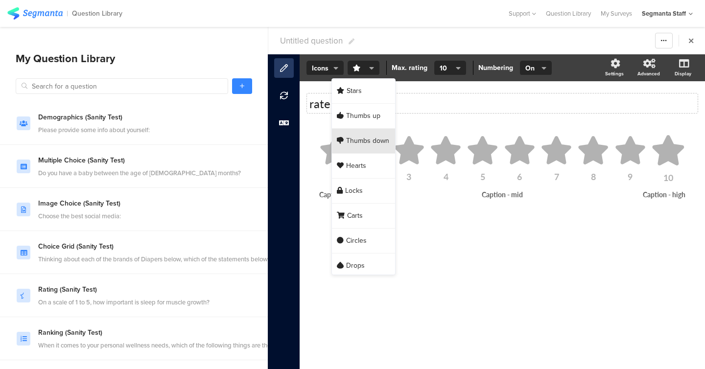
click at [351, 132] on div "Thumbs down" at bounding box center [363, 141] width 63 height 25
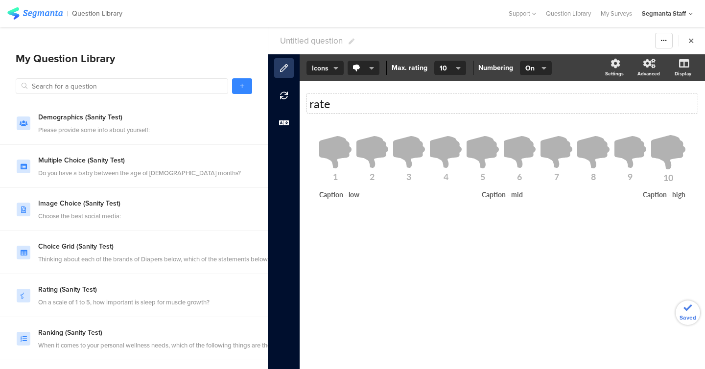
click at [327, 68] on span "Icons" at bounding box center [325, 68] width 26 height 10
click at [419, 118] on div "rate rate" at bounding box center [502, 103] width 386 height 34
click at [319, 40] on span "Untitled question" at bounding box center [311, 41] width 63 height 12
type input "app test qL [DATE]"
click at [237, 84] on link at bounding box center [242, 86] width 20 height 16
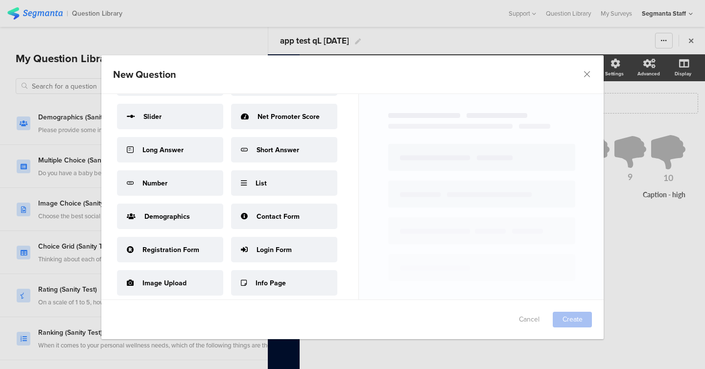
scroll to position [133, 0]
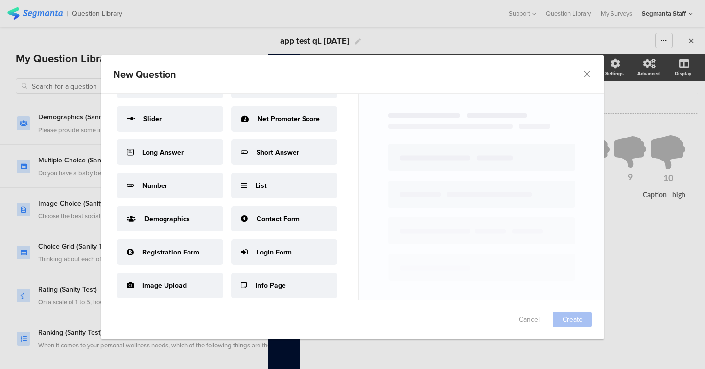
click at [255, 190] on div "List" at bounding box center [284, 185] width 106 height 25
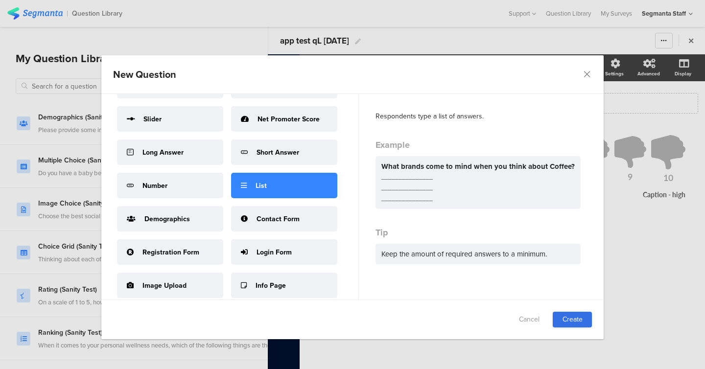
click at [569, 324] on link "Create" at bounding box center [572, 320] width 39 height 16
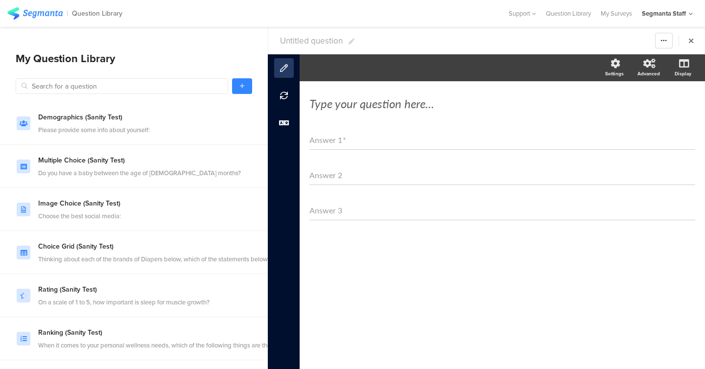
click at [318, 47] on section "Untitled question Warning Cancel Yes Duplicate Permanently Archive" at bounding box center [486, 40] width 437 height 27
click at [315, 41] on span "Untitled question" at bounding box center [311, 41] width 63 height 12
click at [315, 41] on input "text" at bounding box center [337, 41] width 115 height 16
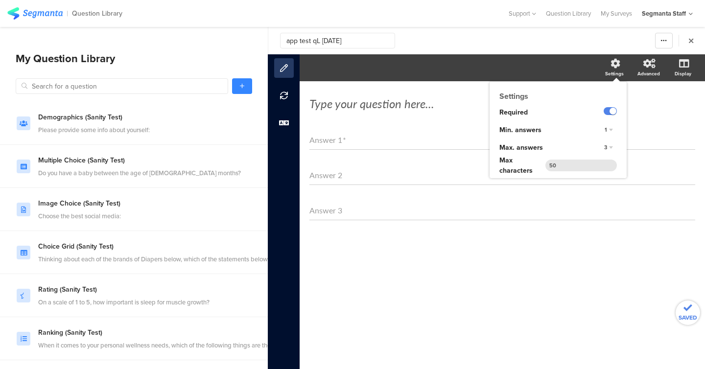
type input "app test qL [DATE]"
click at [605, 147] on span "3" at bounding box center [605, 147] width 3 height 8
click at [597, 198] on div "6" at bounding box center [595, 198] width 58 height 10
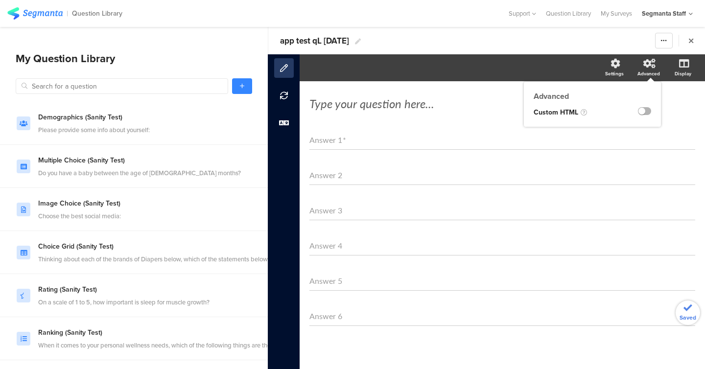
click at [650, 109] on label at bounding box center [644, 111] width 13 height 8
click at [0, 0] on input "checkbox" at bounding box center [0, 0] width 0 height 0
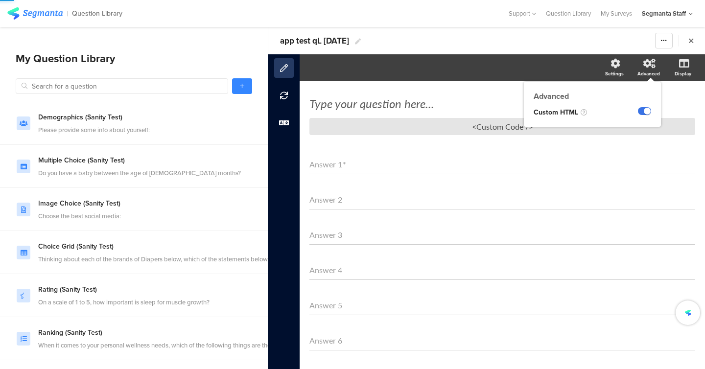
click at [650, 109] on label at bounding box center [644, 111] width 13 height 8
click at [0, 0] on input "checkbox" at bounding box center [0, 0] width 0 height 0
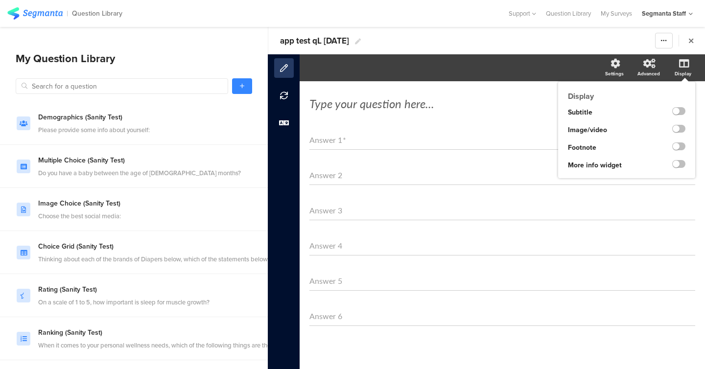
click at [681, 136] on div at bounding box center [672, 130] width 45 height 18
click at [680, 133] on label at bounding box center [678, 129] width 13 height 8
click at [0, 0] on input "checkbox" at bounding box center [0, 0] width 0 height 0
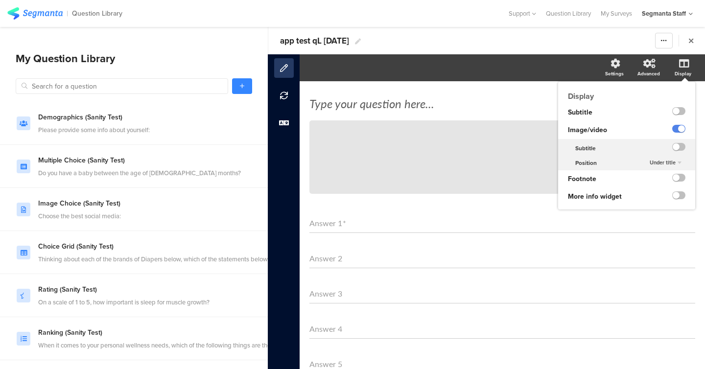
click at [676, 119] on div at bounding box center [670, 113] width 49 height 18
click at [675, 109] on label at bounding box center [678, 111] width 13 height 8
click at [0, 0] on input "checkbox" at bounding box center [0, 0] width 0 height 0
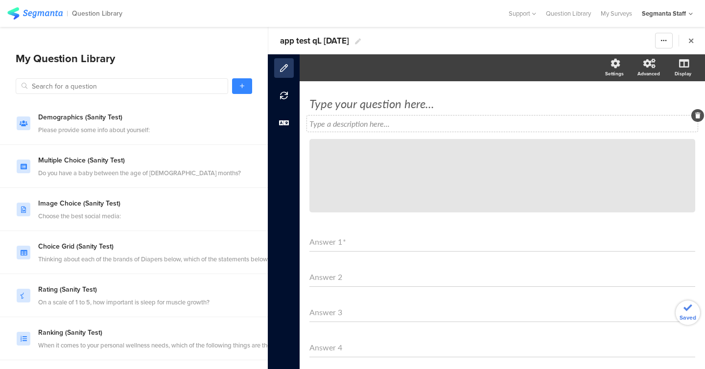
click at [380, 120] on div "Type a description here..." at bounding box center [502, 124] width 391 height 16
click at [359, 123] on p "des" at bounding box center [502, 123] width 386 height 11
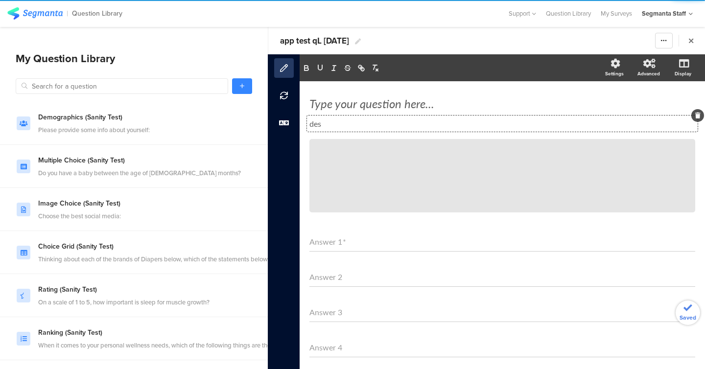
click at [307, 76] on section "Settings Advanced Display" at bounding box center [502, 67] width 405 height 27
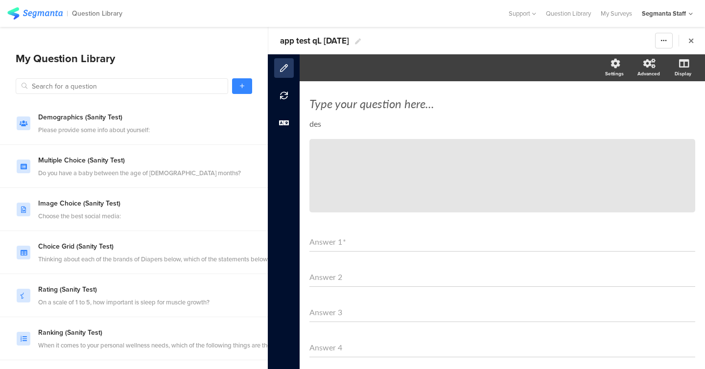
click at [320, 122] on p "des" at bounding box center [502, 123] width 386 height 11
click at [307, 69] on icon "button" at bounding box center [306, 68] width 9 height 9
click at [324, 69] on icon "button" at bounding box center [320, 68] width 9 height 9
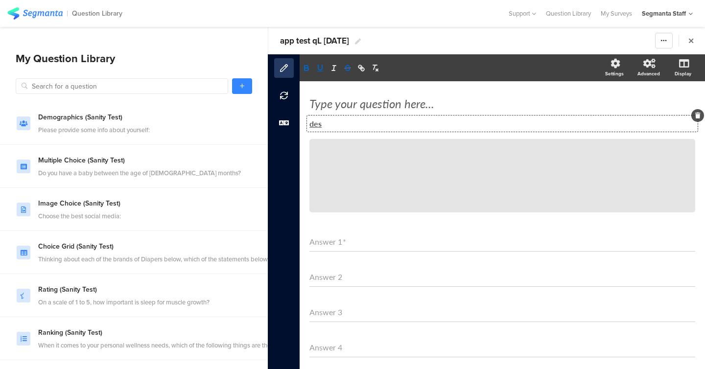
click at [344, 69] on icon "button" at bounding box center [347, 68] width 9 height 9
click at [331, 65] on icon "button" at bounding box center [333, 68] width 9 height 9
click at [440, 91] on div "Type your question here... des des /" at bounding box center [502, 154] width 386 height 136
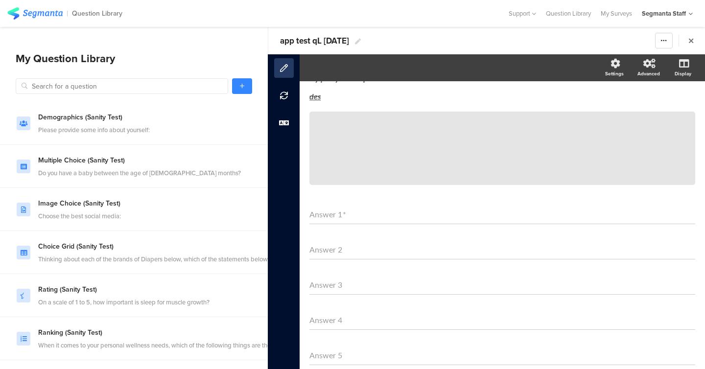
scroll to position [30, 0]
click at [482, 153] on icon at bounding box center [476, 145] width 33 height 33
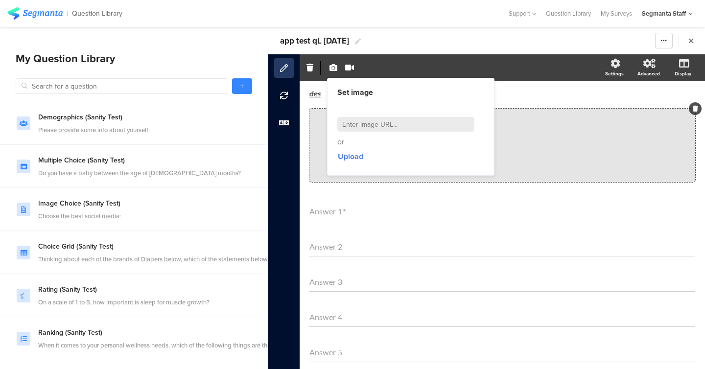
click at [426, 128] on input at bounding box center [405, 124] width 137 height 15
paste input "https://cdn.pixabay.com/photo/2022/08/21/08/02/animal-7400625_1280.jpg"
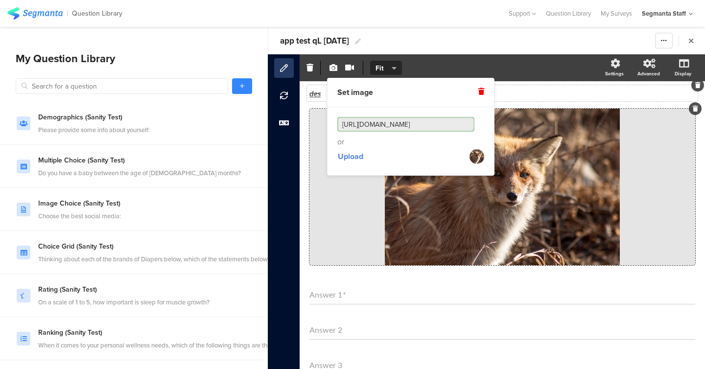
type input "https://cdn.pixabay.com/photo/2022/08/21/08/02/animal-7400625_1280.jpg"
click at [547, 98] on div "des des" at bounding box center [502, 93] width 391 height 16
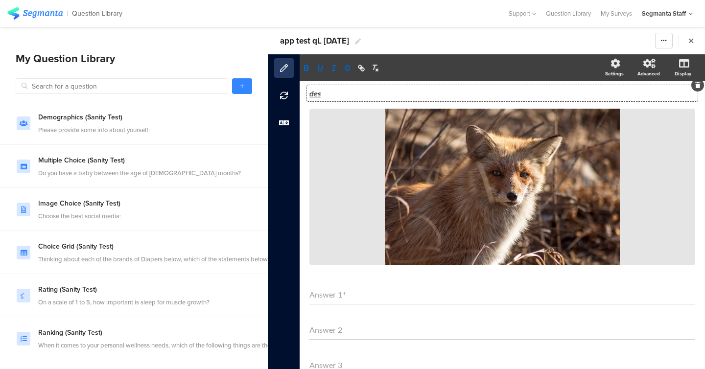
click at [341, 45] on span "app test qL [DATE]" at bounding box center [314, 41] width 69 height 12
click at [341, 45] on input "app test qL [DATE]" at bounding box center [337, 41] width 115 height 16
click at [238, 92] on link at bounding box center [242, 86] width 20 height 16
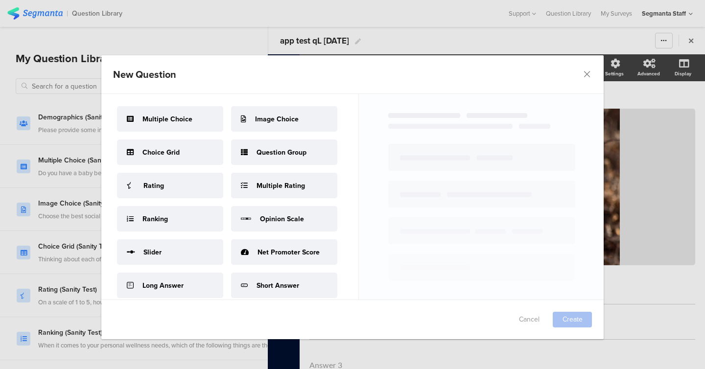
scroll to position [136, 0]
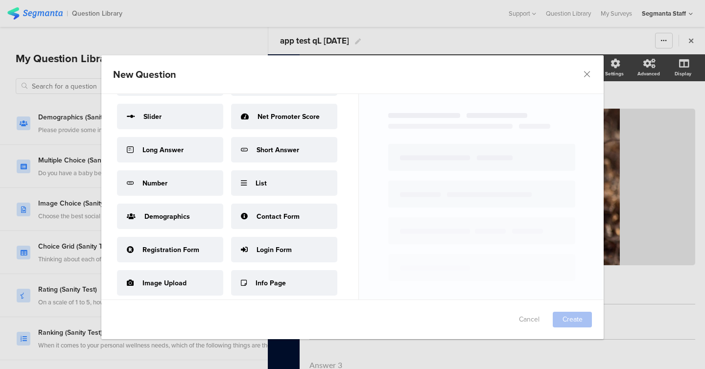
click at [274, 217] on span "Contact Form" at bounding box center [277, 216] width 43 height 10
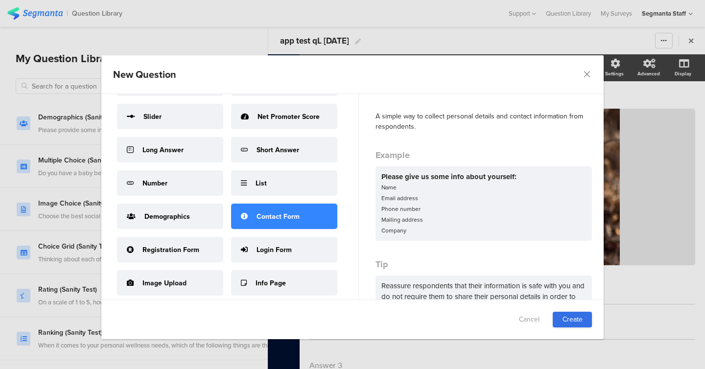
click at [564, 326] on link "Create" at bounding box center [572, 320] width 39 height 16
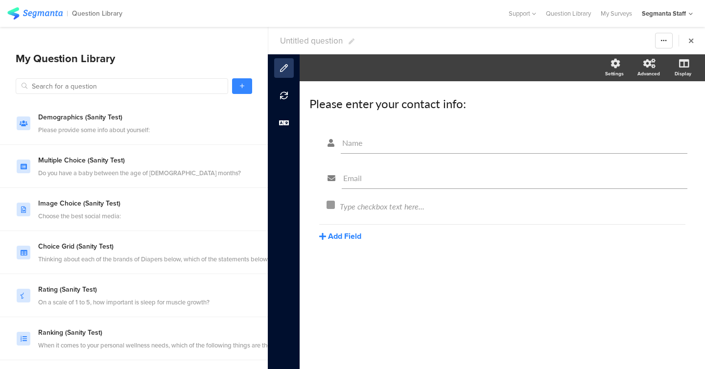
click at [347, 239] on button "Add Field" at bounding box center [340, 236] width 42 height 11
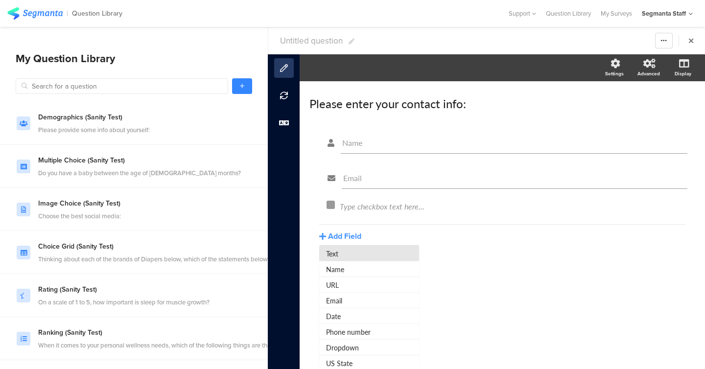
click at [354, 252] on button "Text" at bounding box center [369, 254] width 100 height 16
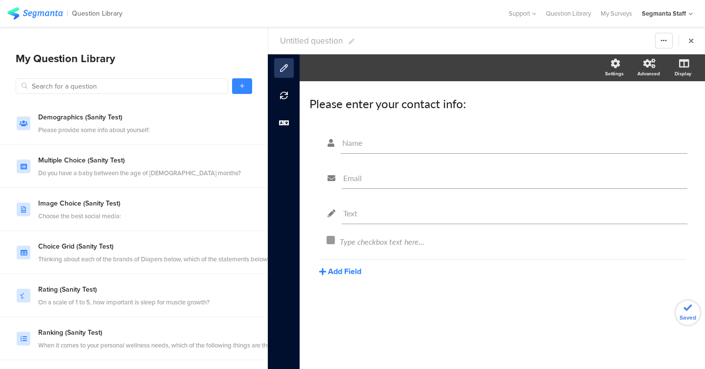
click at [351, 269] on button "Add Field" at bounding box center [340, 271] width 42 height 11
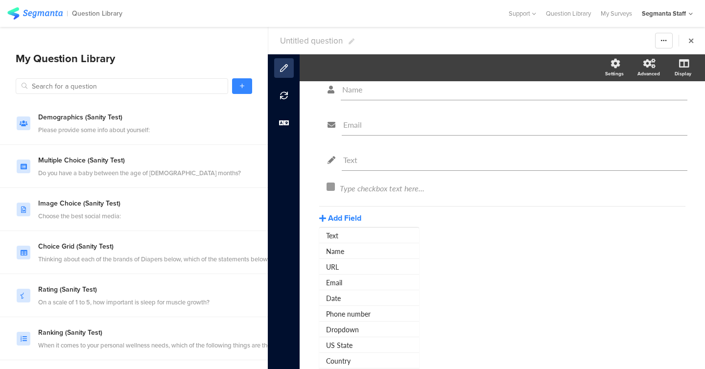
scroll to position [69, 0]
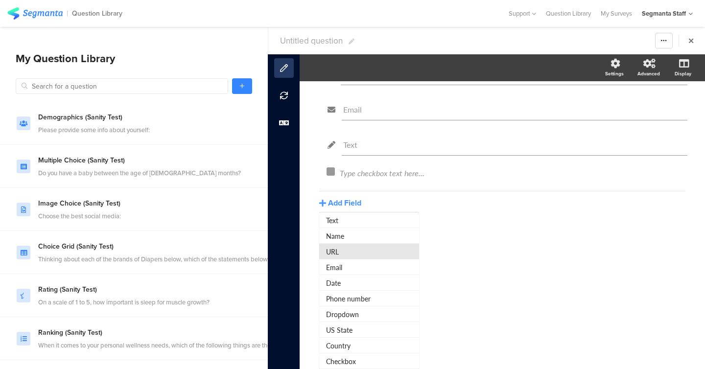
click at [349, 252] on button "URL" at bounding box center [369, 252] width 100 height 16
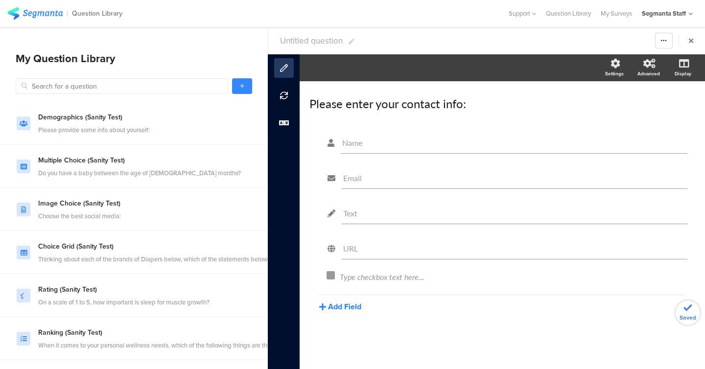
click at [343, 309] on button "Add Field" at bounding box center [340, 306] width 42 height 11
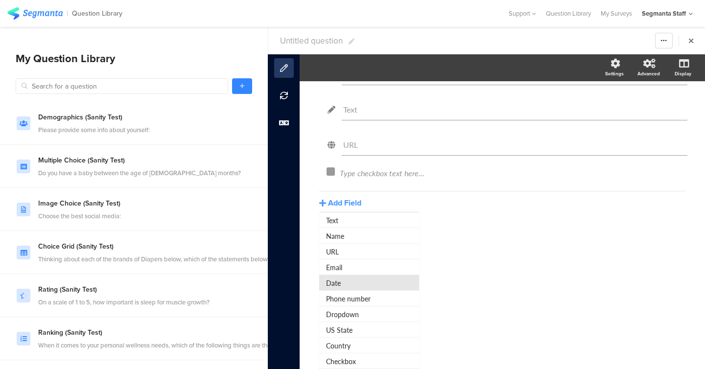
click at [343, 285] on button "Date" at bounding box center [369, 283] width 100 height 16
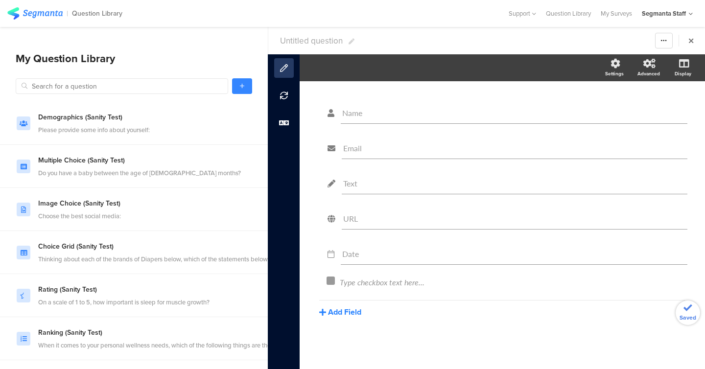
click at [341, 314] on button "Add Field" at bounding box center [340, 311] width 42 height 11
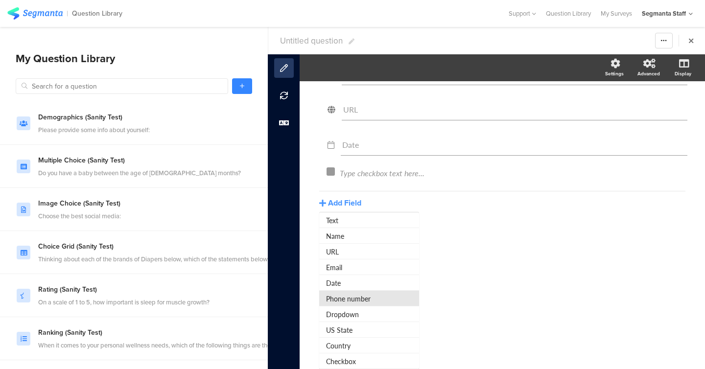
click at [341, 300] on button "Phone number" at bounding box center [369, 299] width 100 height 16
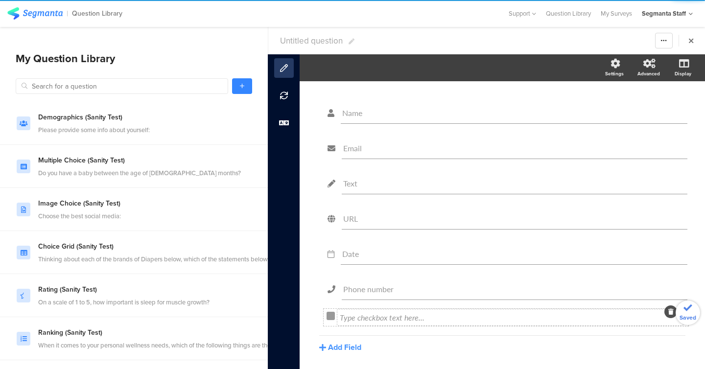
click at [341, 315] on div "Type checkbox text here..." at bounding box center [510, 317] width 341 height 11
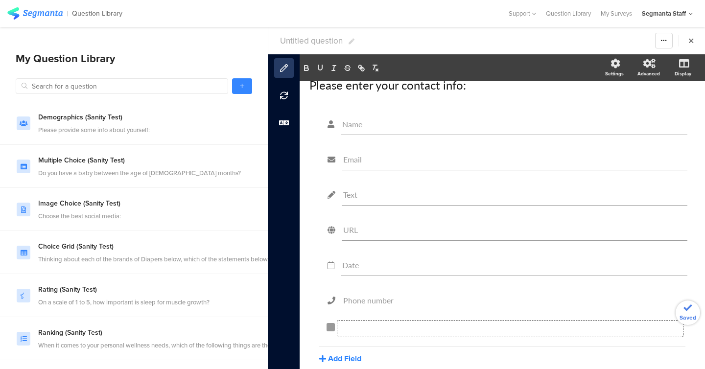
click at [342, 362] on button "Add Field" at bounding box center [340, 358] width 42 height 11
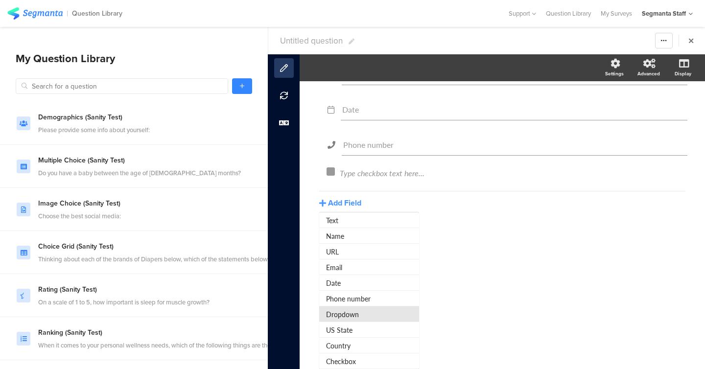
click at [348, 316] on button "Dropdown" at bounding box center [369, 314] width 100 height 16
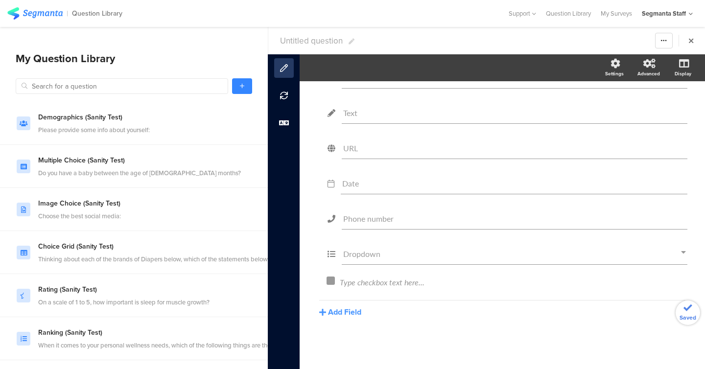
scroll to position [100, 0]
click at [343, 313] on button "Add Field" at bounding box center [340, 311] width 42 height 11
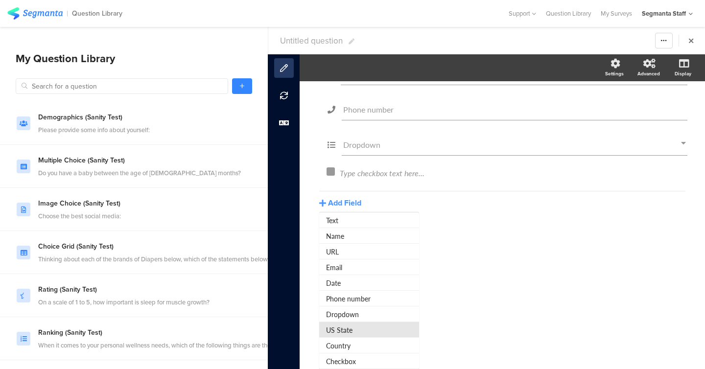
click at [345, 328] on button "US State" at bounding box center [369, 330] width 100 height 16
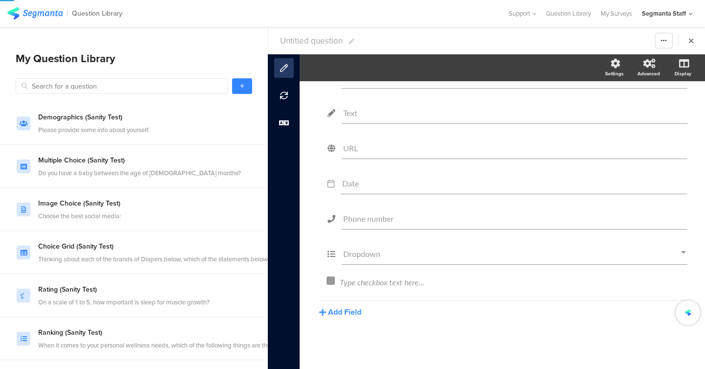
scroll to position [100, 0]
click at [347, 342] on button "Add Field" at bounding box center [340, 347] width 42 height 11
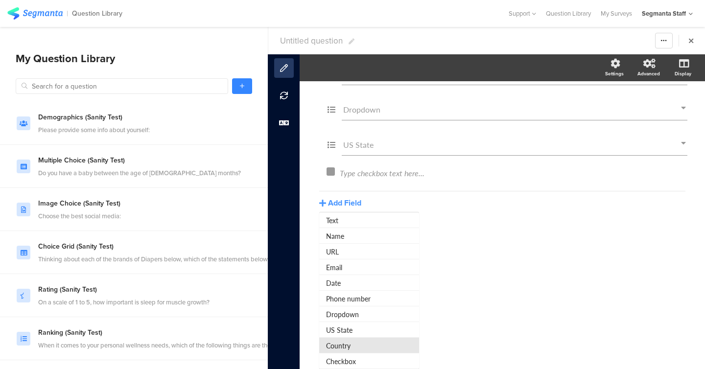
click at [347, 343] on button "Country" at bounding box center [369, 346] width 100 height 16
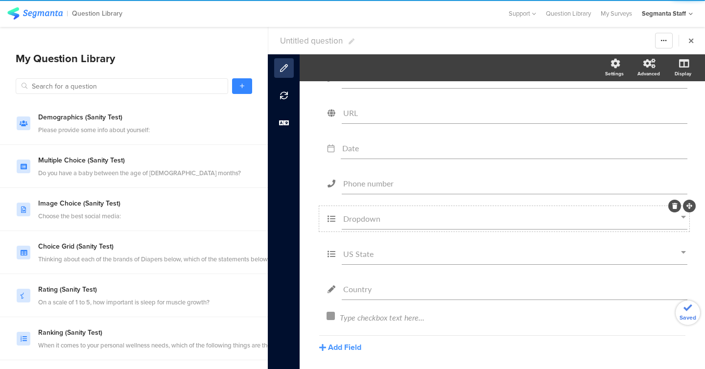
scroll to position [0, 0]
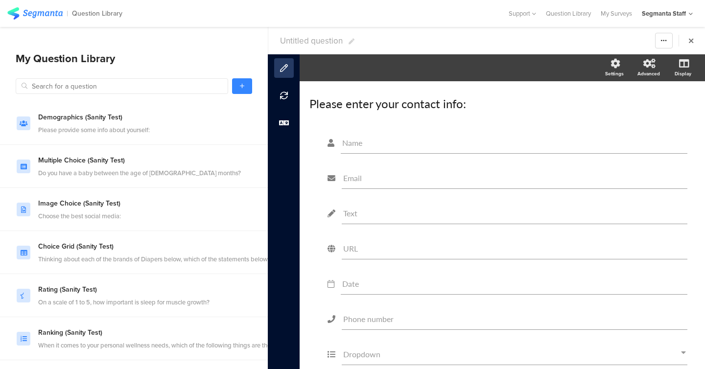
click at [317, 41] on span "Untitled question" at bounding box center [311, 41] width 63 height 12
type input "app test qL [DATE]"
click at [239, 84] on link at bounding box center [242, 86] width 20 height 16
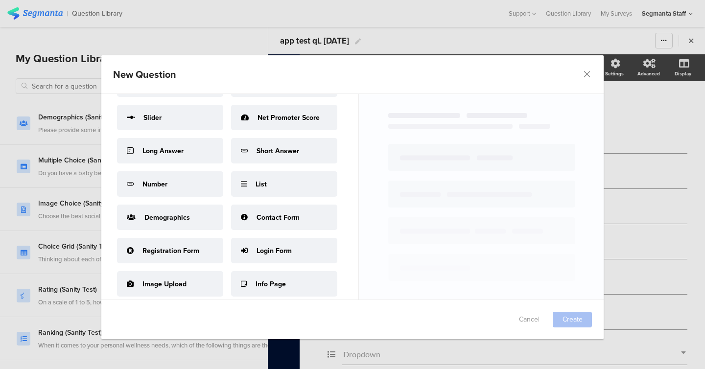
scroll to position [133, 0]
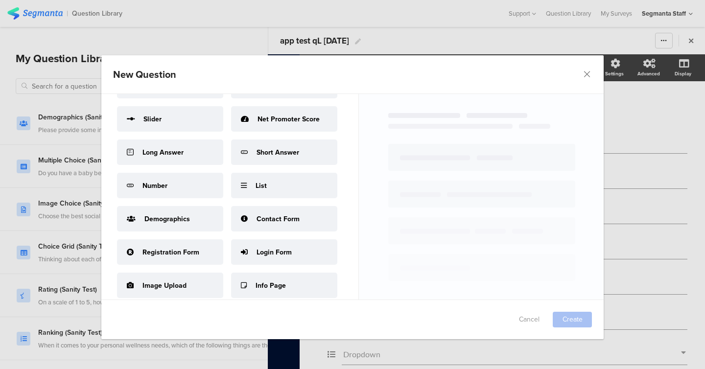
click at [647, 115] on div "New Question Failed saving changes. If the problem persists please contact us a…" at bounding box center [352, 184] width 705 height 369
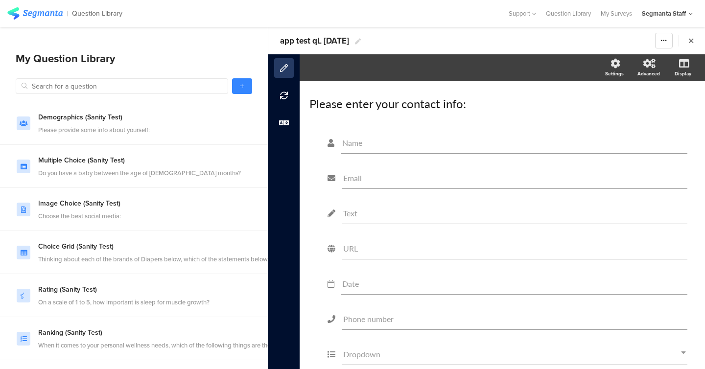
click at [326, 45] on span "app test qL [DATE]" at bounding box center [314, 41] width 69 height 12
click at [326, 45] on input "app test qL [DATE]" at bounding box center [337, 41] width 115 height 16
click at [623, 11] on div "My Surveys" at bounding box center [616, 13] width 41 height 9
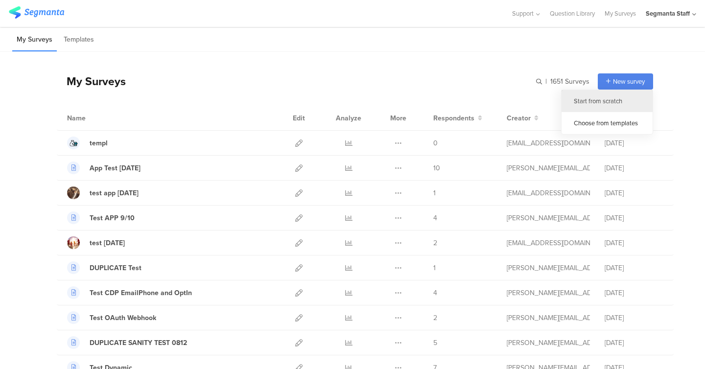
click at [598, 98] on div "Start from scratch" at bounding box center [606, 101] width 91 height 22
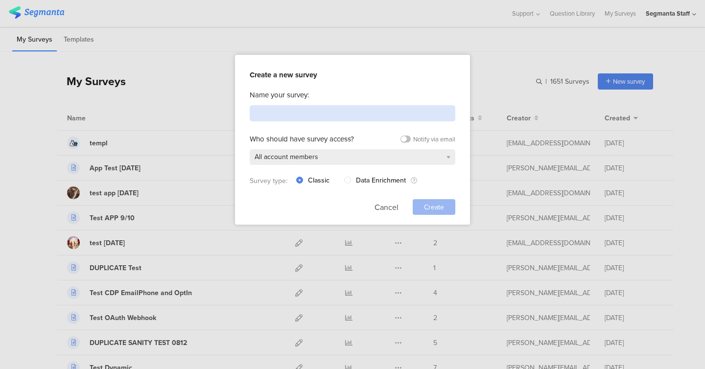
click at [383, 111] on input at bounding box center [353, 113] width 206 height 16
paste input "app test qL [DATE]"
type input "app test qL [DATE]"
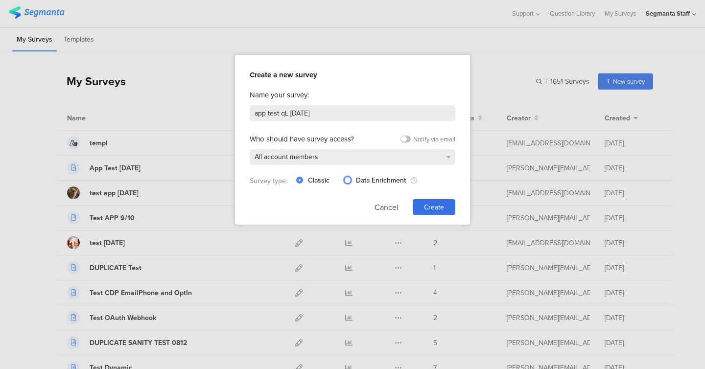
click at [348, 179] on span at bounding box center [347, 180] width 7 height 7
click at [348, 179] on input "Data Enrichment" at bounding box center [347, 180] width 7 height 8
radio input "true"
radio input "false"
radio input "true"
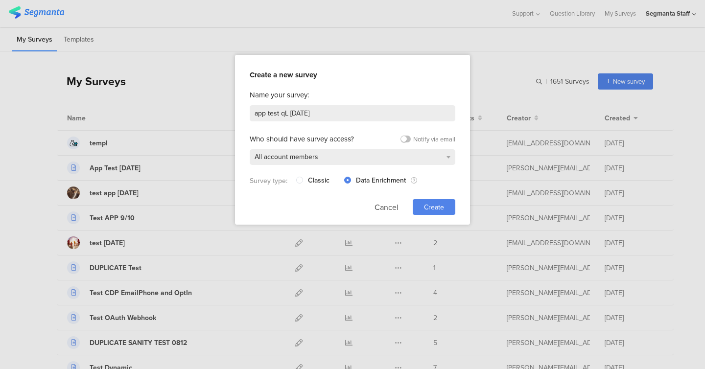
click at [436, 207] on span "Create" at bounding box center [434, 207] width 20 height 10
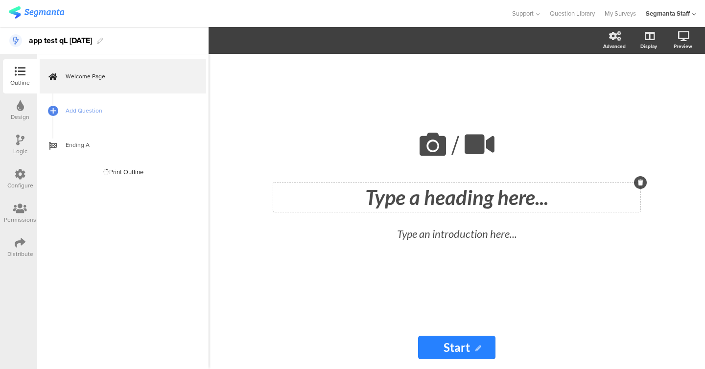
click at [436, 206] on div "Type a heading here..." at bounding box center [457, 197] width 362 height 24
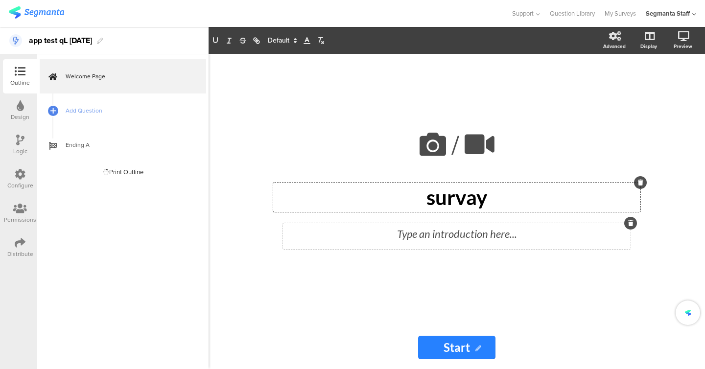
click at [421, 242] on div "Type an introduction here..." at bounding box center [457, 236] width 348 height 26
click at [421, 233] on p at bounding box center [456, 234] width 343 height 16
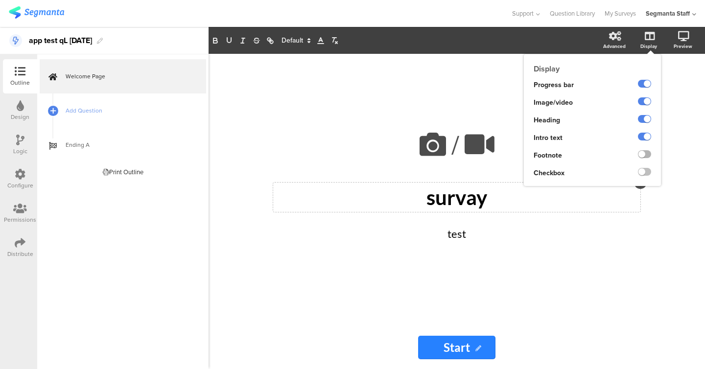
click at [646, 151] on label at bounding box center [644, 154] width 13 height 8
click at [0, 0] on input "checkbox" at bounding box center [0, 0] width 0 height 0
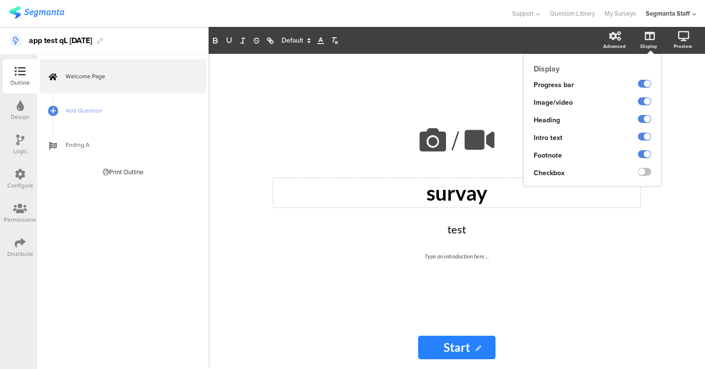
click at [646, 163] on div at bounding box center [636, 156] width 48 height 18
click at [646, 174] on label at bounding box center [644, 172] width 13 height 8
click at [0, 0] on input "checkbox" at bounding box center [0, 0] width 0 height 0
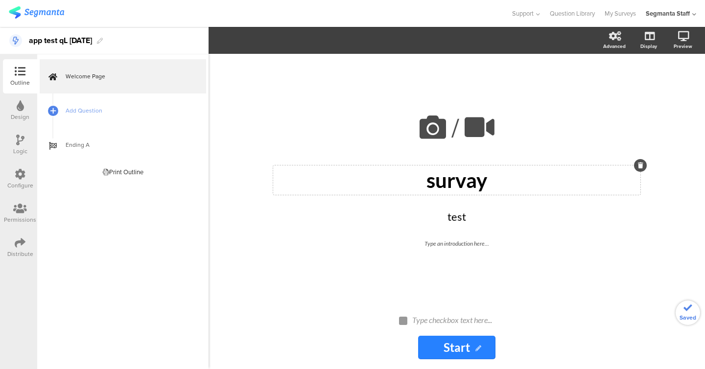
click at [463, 251] on div "Type an introduction here..." at bounding box center [457, 244] width 348 height 14
click at [451, 328] on div "Type checkbox text here..." at bounding box center [461, 321] width 103 height 16
click at [83, 109] on span "Add Question" at bounding box center [128, 111] width 125 height 10
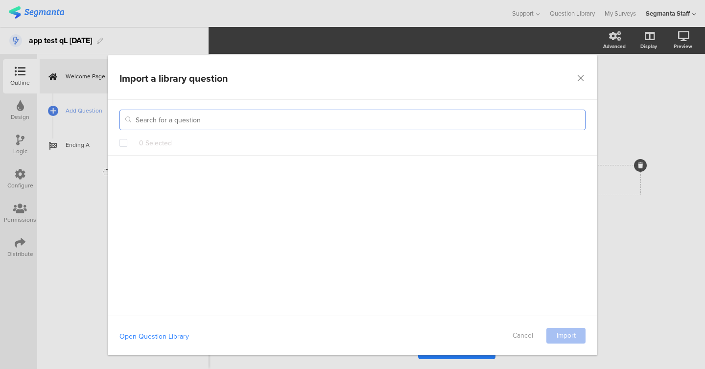
click at [268, 123] on input "dialog" at bounding box center [352, 120] width 466 height 21
paste input "app test qL [DATE]"
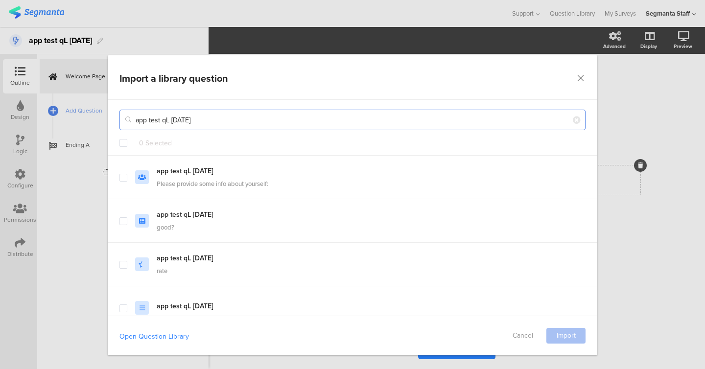
type input "app test qL [DATE]"
click at [128, 144] on div "0 Selected" at bounding box center [352, 147] width 489 height 18
click at [119, 142] on span "dialog" at bounding box center [123, 143] width 8 height 8
click at [127, 139] on input "dialog" at bounding box center [127, 139] width 0 height 0
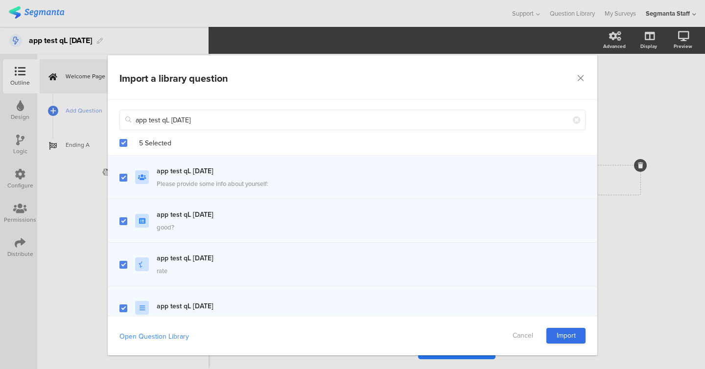
click at [560, 336] on link "Import" at bounding box center [565, 336] width 39 height 16
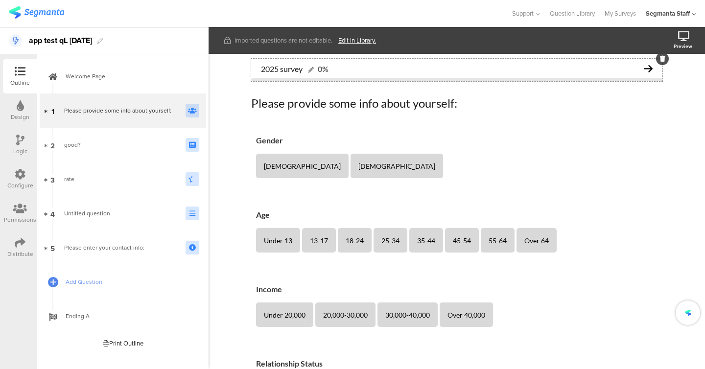
click at [245, 85] on div "2025 survey 0% Please provide some info about yourself: Please provide some inf…" at bounding box center [456, 298] width 431 height 488
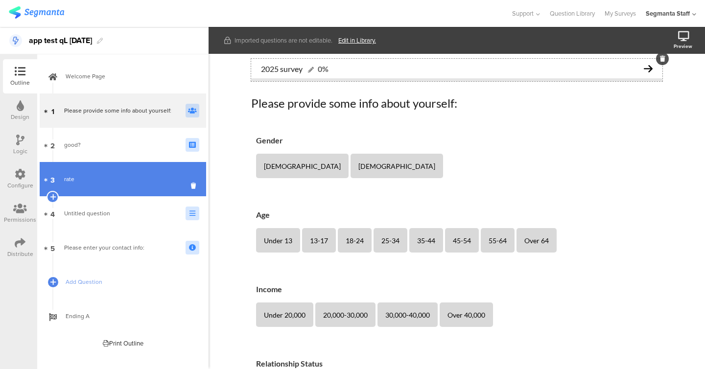
click at [153, 169] on link "3 rate" at bounding box center [123, 179] width 166 height 34
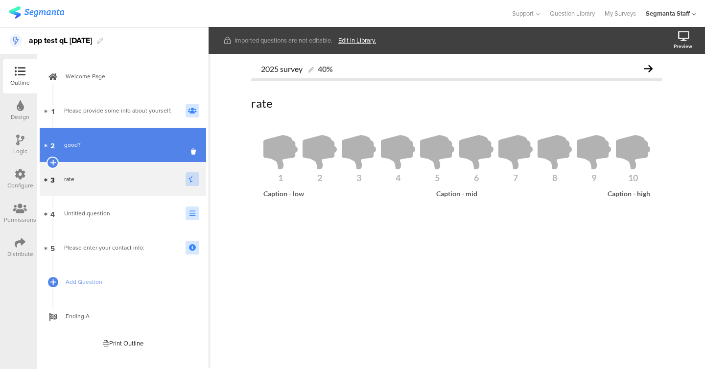
click at [140, 157] on link "2 good?" at bounding box center [123, 145] width 166 height 34
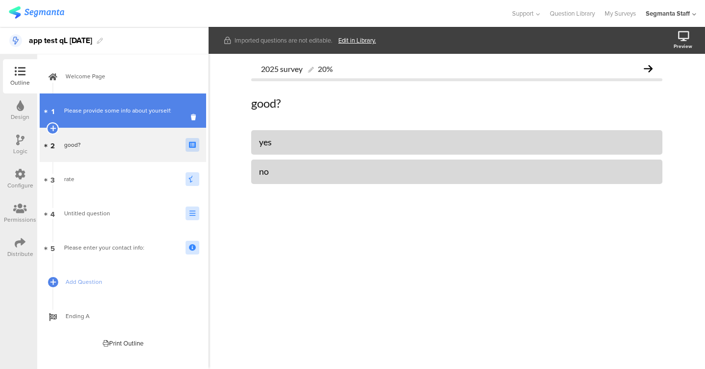
click at [133, 115] on div "Please provide some info about yourself:" at bounding box center [121, 111] width 114 height 10
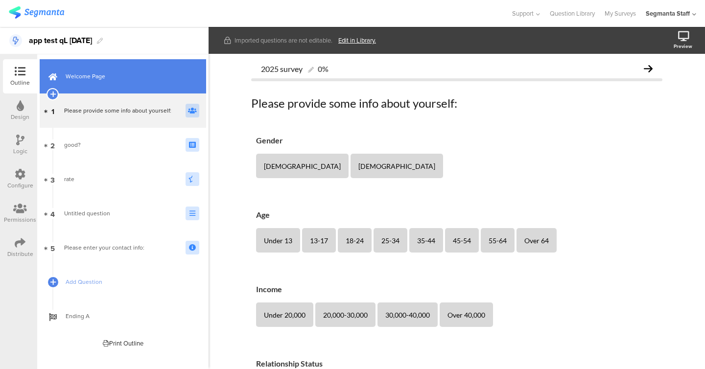
click at [119, 90] on link "Welcome Page" at bounding box center [123, 76] width 166 height 34
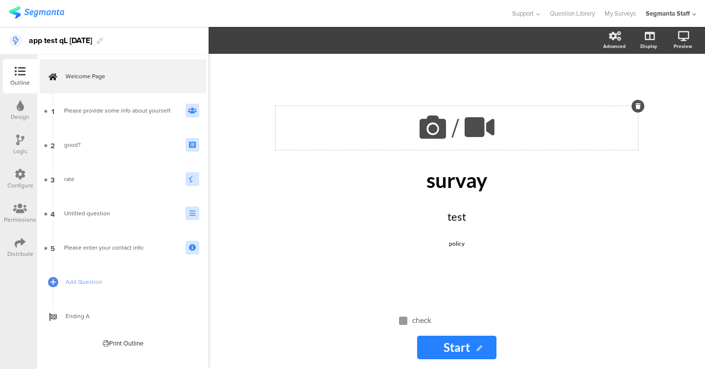
click at [430, 133] on icon at bounding box center [432, 127] width 33 height 33
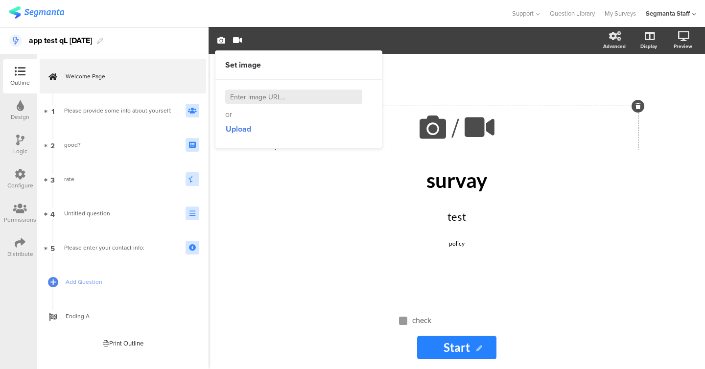
click at [351, 99] on input at bounding box center [293, 97] width 137 height 15
paste input "https://cdn.pixabay.com/photo/2022/08/21/08/02/animal-7400625_1280.jpg"
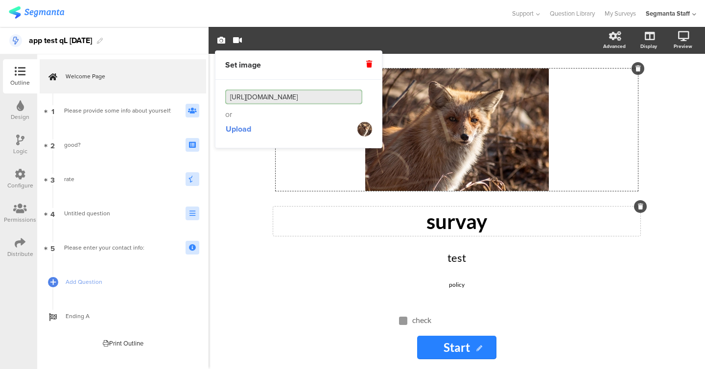
type input "https://cdn.pixabay.com/photo/2022/08/21/08/02/animal-7400625_1280.jpg"
click at [294, 232] on p "survay" at bounding box center [457, 221] width 362 height 24
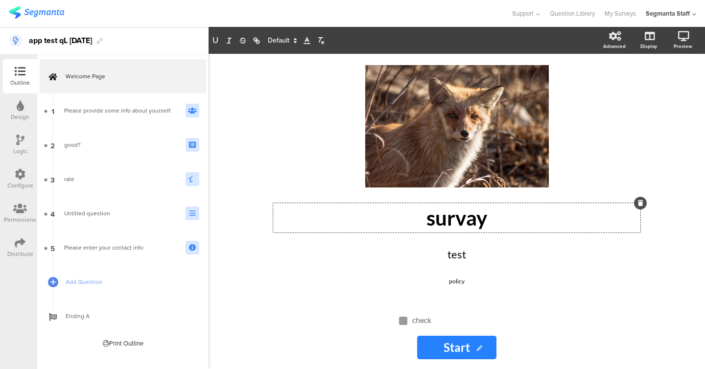
scroll to position [0, 0]
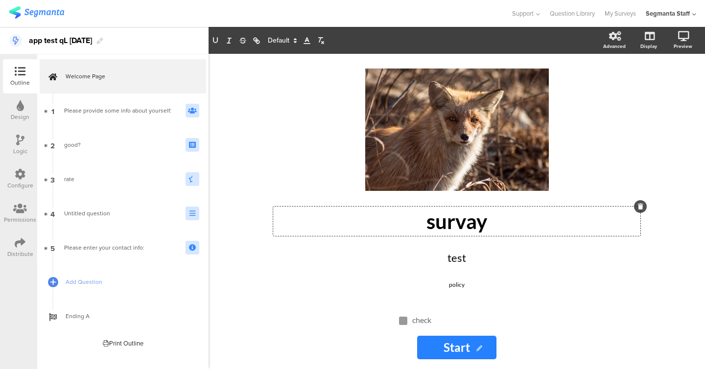
click at [472, 228] on p "survay" at bounding box center [457, 221] width 362 height 24
click at [670, 93] on icon at bounding box center [671, 88] width 8 height 12
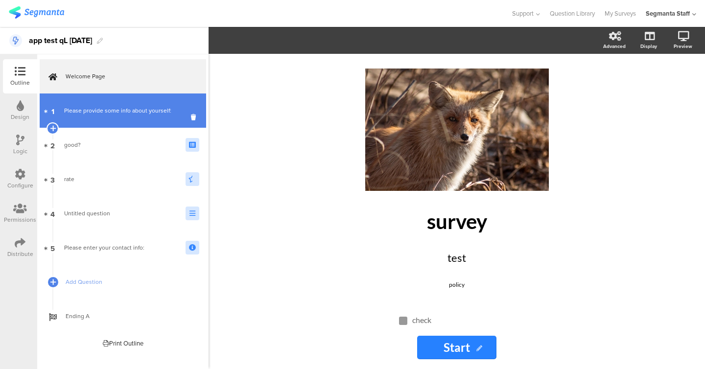
click at [78, 119] on link "1 Please provide some info about yourself:" at bounding box center [123, 110] width 166 height 34
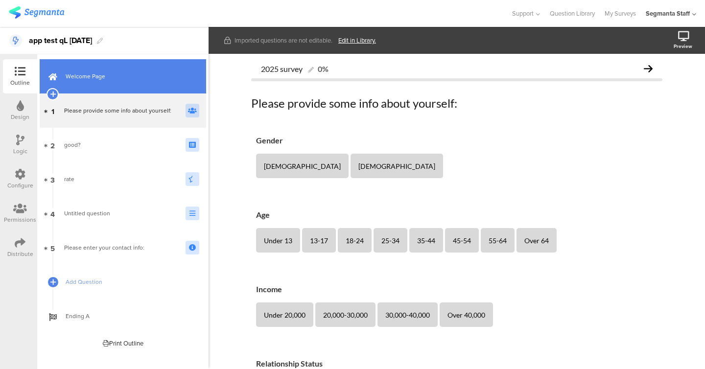
click at [96, 80] on span "Welcome Page" at bounding box center [128, 76] width 125 height 10
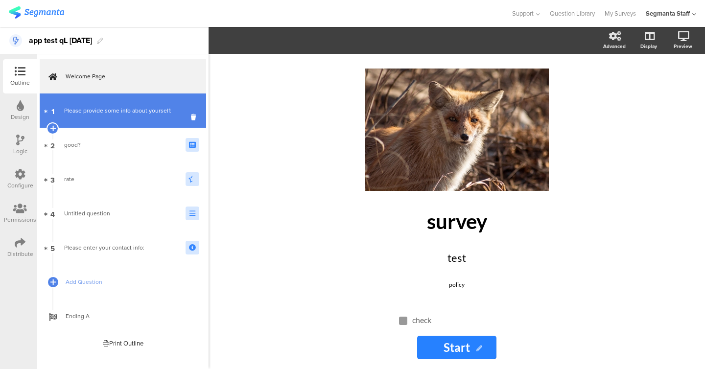
click at [99, 105] on link "1 Please provide some info about yourself:" at bounding box center [123, 110] width 166 height 34
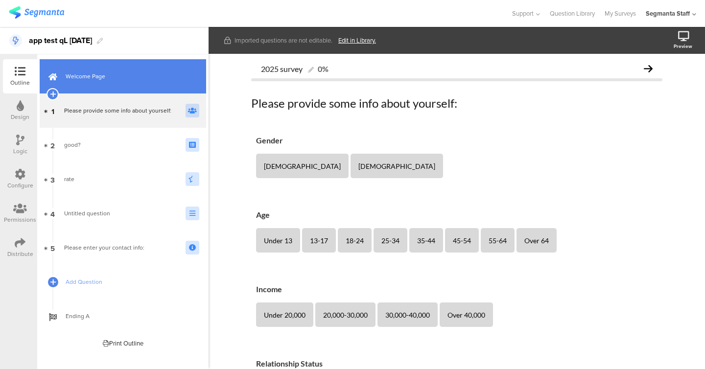
click at [104, 78] on span "Welcome Page" at bounding box center [128, 76] width 125 height 10
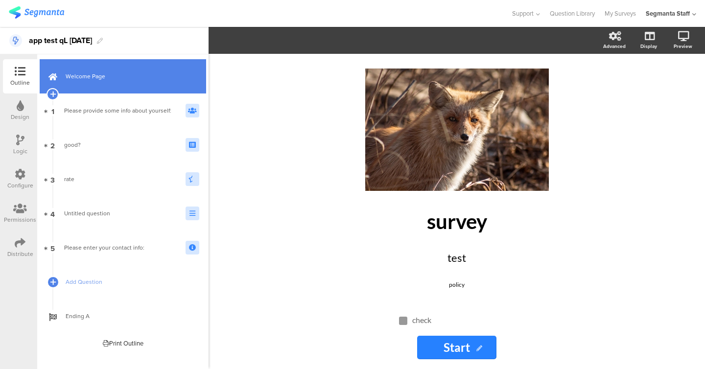
click at [106, 73] on span "Welcome Page" at bounding box center [128, 76] width 125 height 10
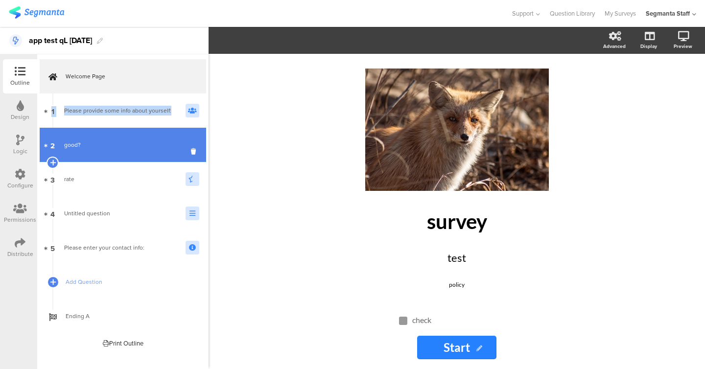
click at [98, 134] on link "2 good?" at bounding box center [123, 145] width 166 height 34
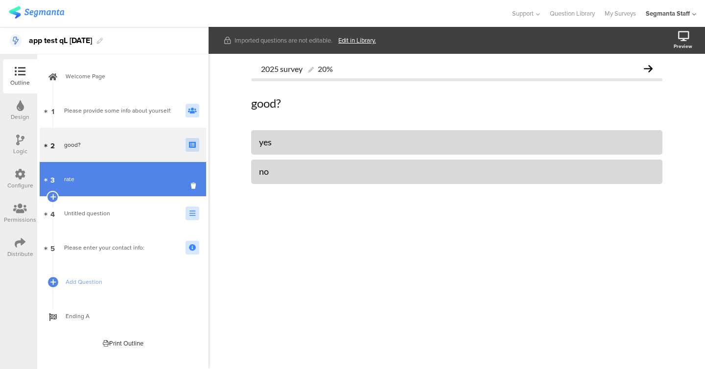
click at [96, 178] on div "rate" at bounding box center [121, 179] width 114 height 10
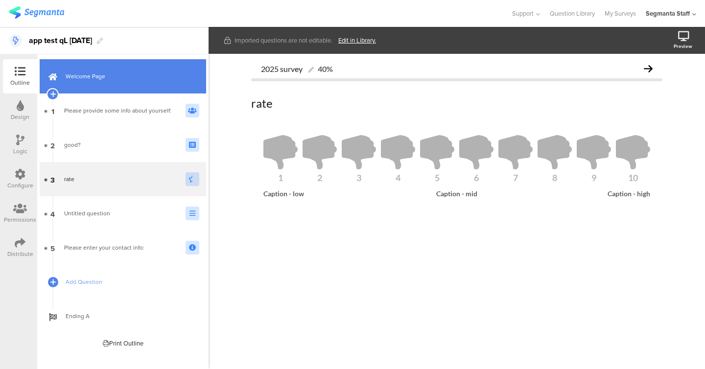
click at [106, 78] on span "Welcome Page" at bounding box center [128, 76] width 125 height 10
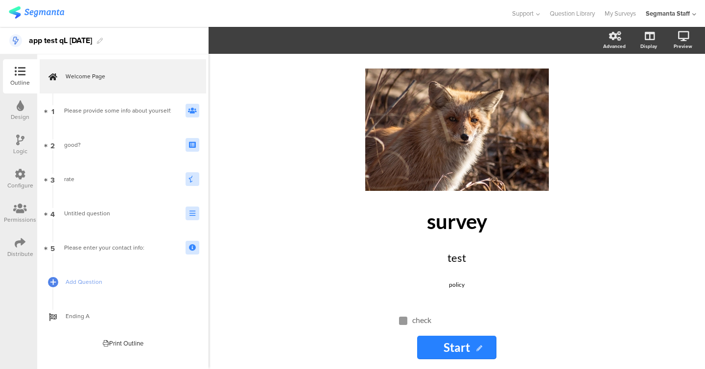
click at [21, 122] on div "Design" at bounding box center [20, 110] width 34 height 34
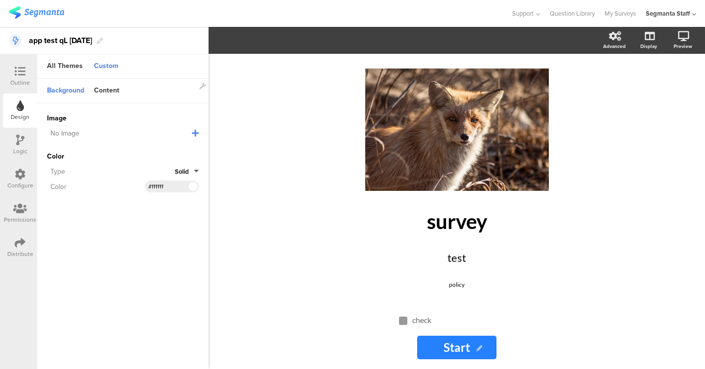
click at [196, 133] on icon at bounding box center [195, 133] width 7 height 8
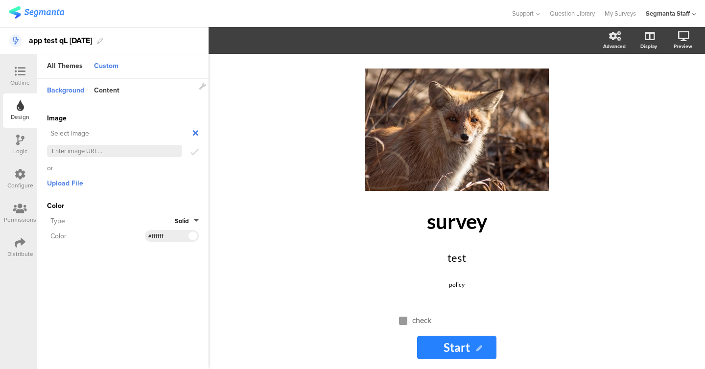
click at [135, 157] on form "Invalid URL" at bounding box center [123, 152] width 152 height 12
click at [136, 149] on input "text" at bounding box center [114, 151] width 135 height 12
paste input "https://cdn.pixabay.com/photo/2022/08/21/08/02/animal-7400625_1280.jpg"
type input "https://cdn.pixabay.com/photo/2022/08/21/08/02/animal-7400625_1280.jpg"
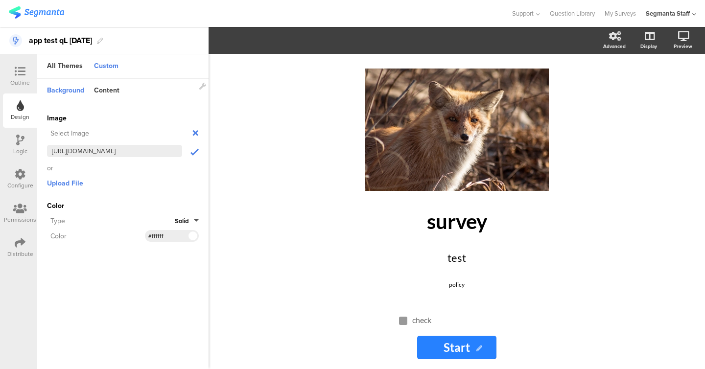
click at [196, 154] on icon "submit" at bounding box center [194, 152] width 8 height 10
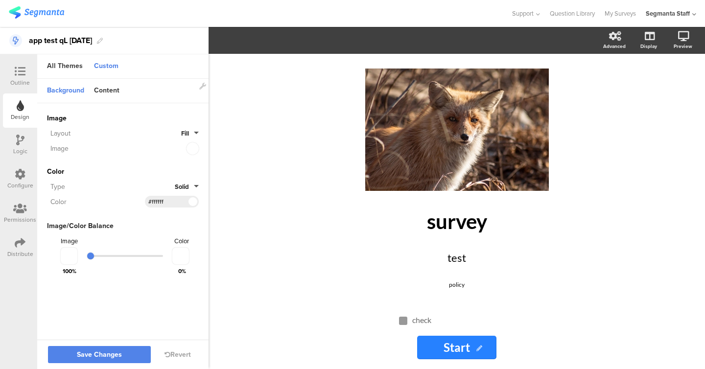
click at [191, 204] on span at bounding box center [192, 201] width 7 height 7
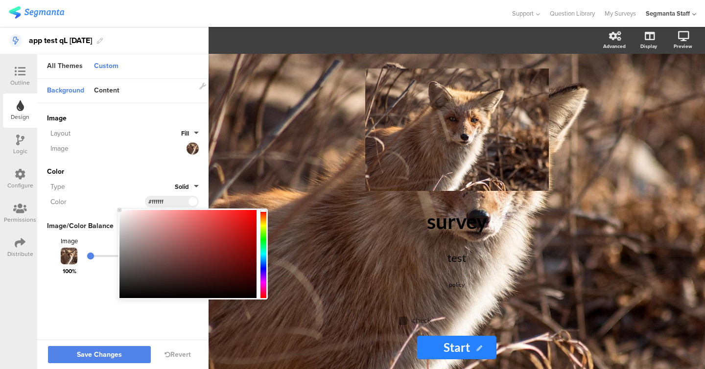
type input "#aa5c5c"
click at [183, 239] on div at bounding box center [187, 254] width 137 height 88
click at [139, 170] on div "Color" at bounding box center [123, 171] width 152 height 10
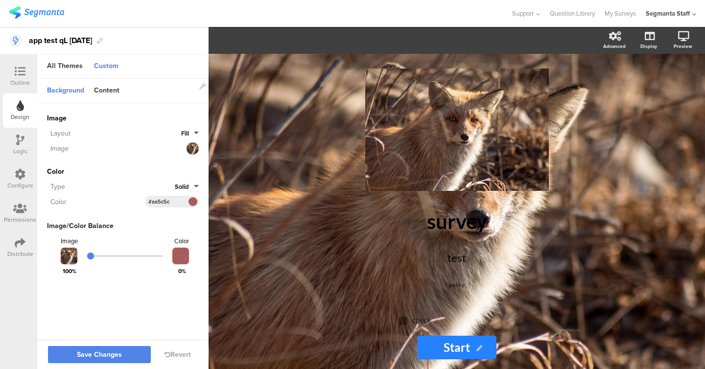
click at [195, 177] on div "Color Type Solid Color #aa5c5c" at bounding box center [123, 186] width 152 height 41
click at [195, 183] on button "Solid" at bounding box center [187, 186] width 24 height 9
click at [186, 229] on button "Gradient" at bounding box center [161, 229] width 73 height 21
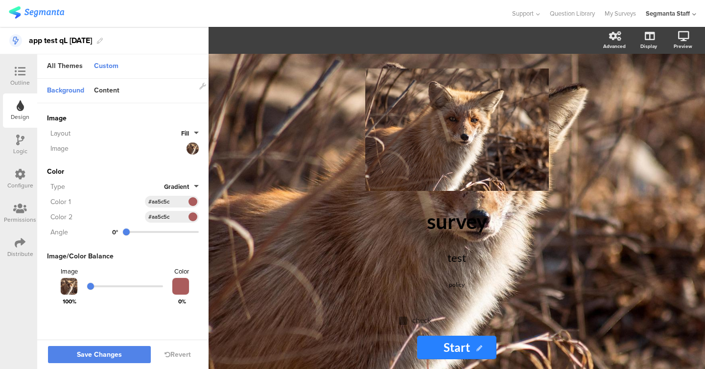
click at [182, 211] on div "#aa5c5c" at bounding box center [172, 217] width 54 height 12
click at [196, 211] on div at bounding box center [192, 217] width 12 height 12
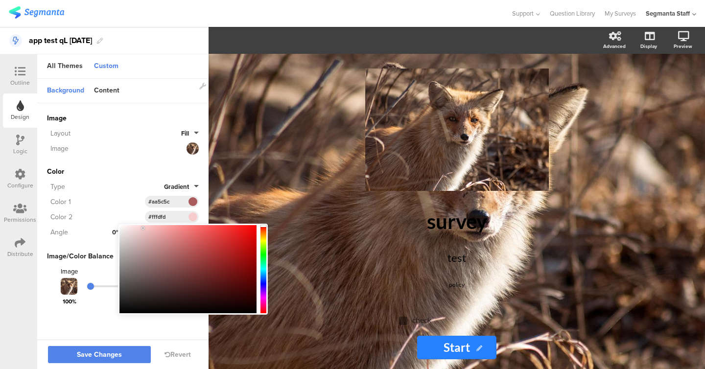
type input "#ffffff"
drag, startPoint x: 189, startPoint y: 229, endPoint x: 114, endPoint y: 190, distance: 84.3
click at [114, 190] on body "You are using an unsupported version of Internet Explorer. Unsupported browsers…" at bounding box center [352, 184] width 705 height 369
click at [114, 190] on div "Type Gradient" at bounding box center [123, 187] width 152 height 12
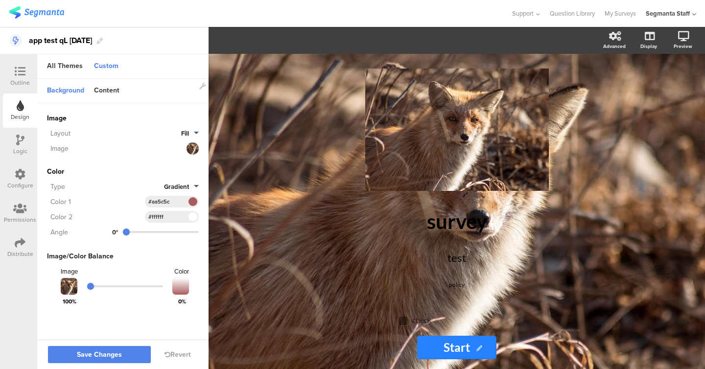
click at [200, 236] on div "Image https://cdn.pixabay.com/photo/2022/08/21/08/02/animal-7400625_1280.jpg In…" at bounding box center [122, 210] width 171 height 214
type input "325"
click at [188, 232] on input "range" at bounding box center [161, 232] width 76 height 2
click at [148, 286] on input "range" at bounding box center [125, 286] width 76 height 2
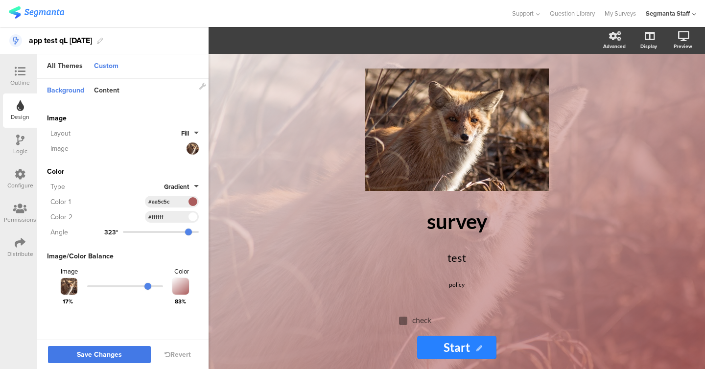
click at [127, 347] on button "Save Changes" at bounding box center [99, 354] width 103 height 17
click at [16, 150] on div "Logic" at bounding box center [20, 151] width 14 height 9
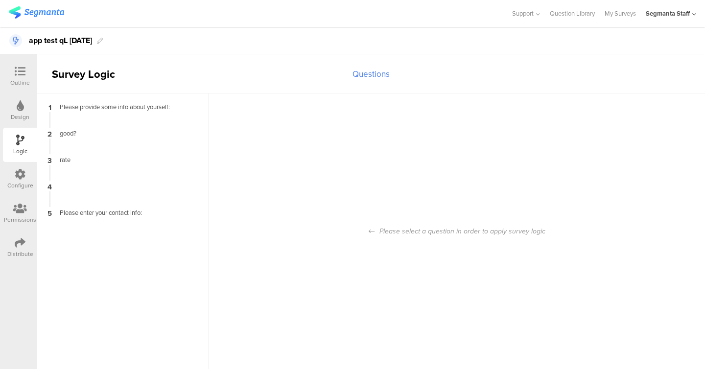
click at [19, 85] on div "Outline" at bounding box center [20, 82] width 20 height 9
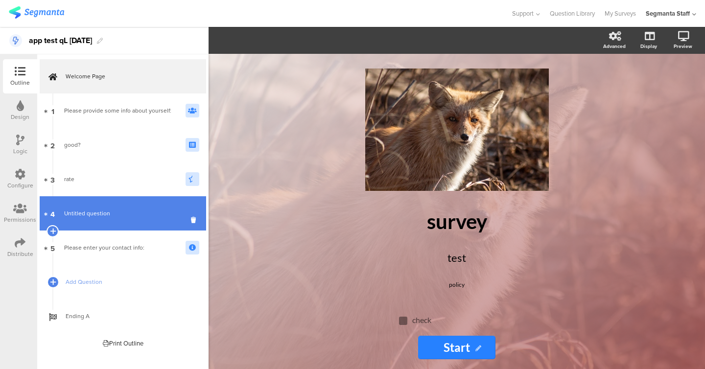
click at [81, 207] on link "4 Untitled question" at bounding box center [123, 213] width 166 height 34
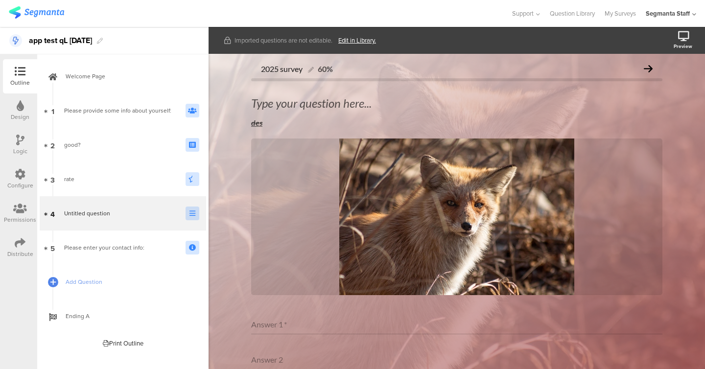
click at [302, 108] on div "2025 survey 60% Type your question here... des des / Answer 1 * Answer 2 Answer…" at bounding box center [456, 310] width 411 height 502
click at [302, 103] on div "2025 survey 60% Type your question here... des des / Answer 1 * Answer 2 Answer…" at bounding box center [456, 310] width 411 height 502
click at [356, 41] on link "Edit in Library." at bounding box center [357, 40] width 38 height 9
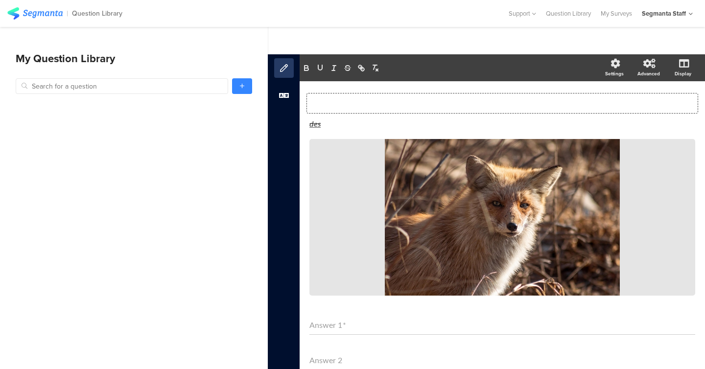
click at [372, 98] on div "Type your question here..." at bounding box center [502, 103] width 391 height 20
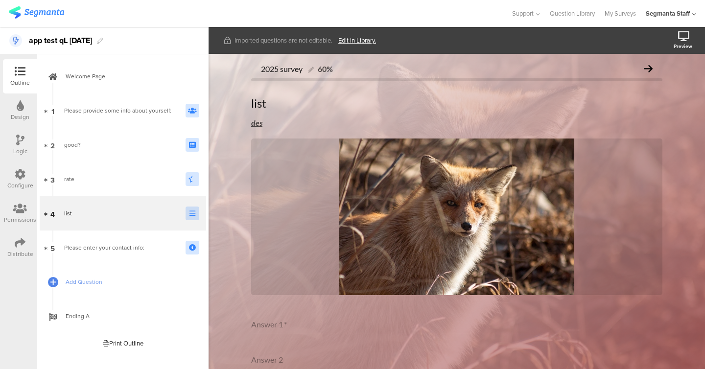
click at [22, 146] on div at bounding box center [20, 141] width 8 height 12
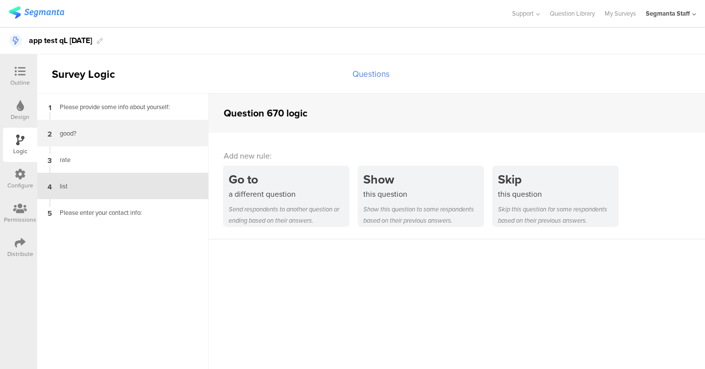
click at [153, 138] on div "2 good?" at bounding box center [122, 133] width 171 height 26
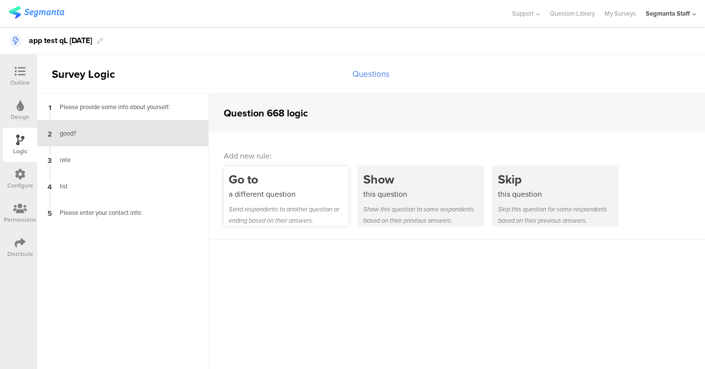
click at [303, 201] on div "Go to a different question Send respondents to another question or ending based…" at bounding box center [286, 196] width 125 height 60
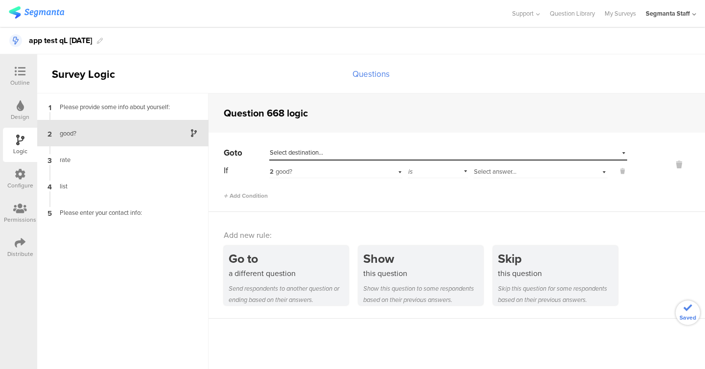
click at [313, 163] on div "2 good?" at bounding box center [335, 170] width 133 height 15
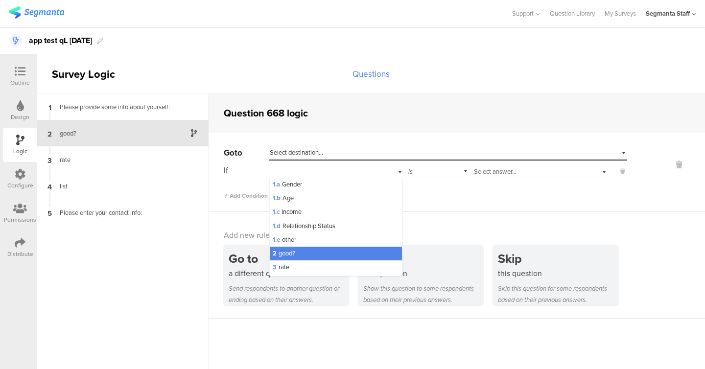
click at [313, 155] on span "Select destination..." at bounding box center [296, 152] width 53 height 9
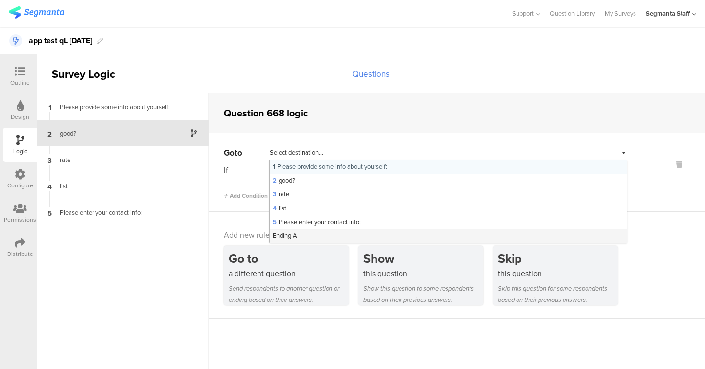
click at [300, 240] on div "Ending A" at bounding box center [448, 236] width 357 height 14
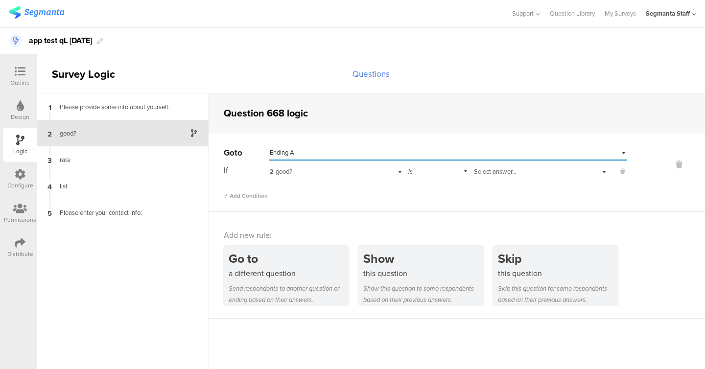
click at [497, 173] on span "Select answer..." at bounding box center [495, 171] width 43 height 9
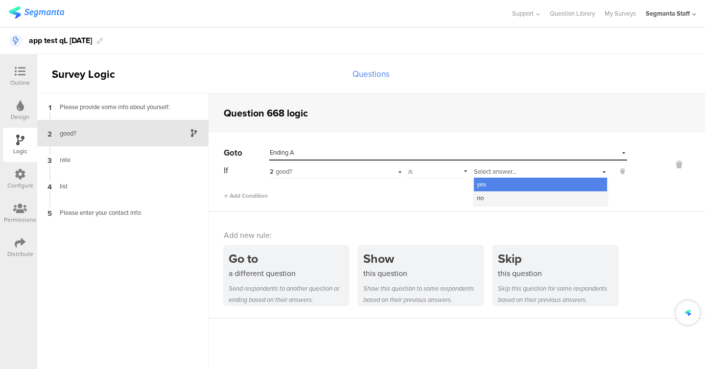
click at [491, 198] on div "no" at bounding box center [540, 198] width 133 height 14
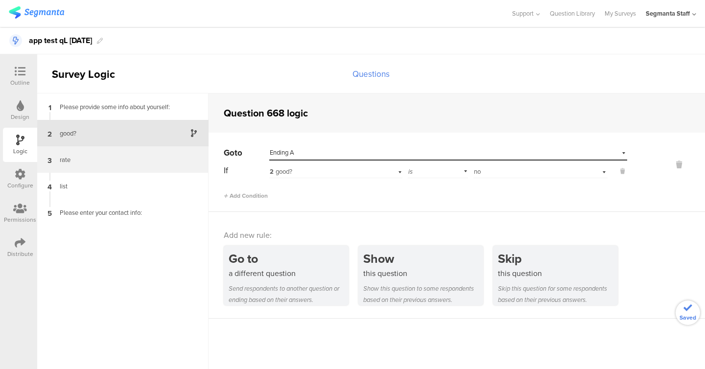
click at [139, 161] on div "rate" at bounding box center [115, 159] width 122 height 9
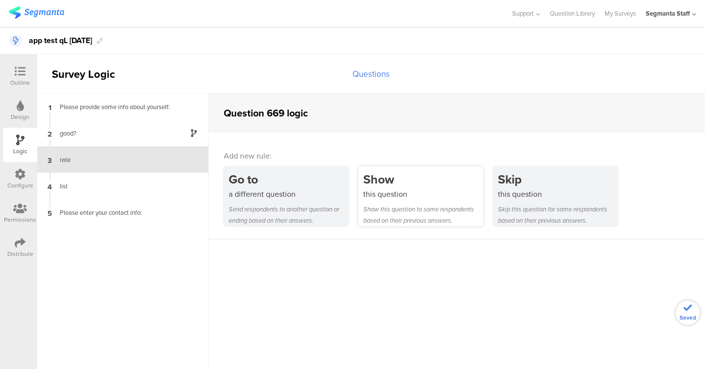
click at [397, 188] on div "this question" at bounding box center [423, 193] width 120 height 11
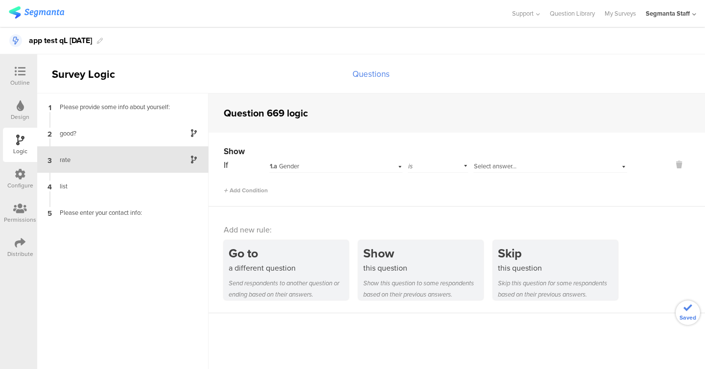
click at [342, 156] on div "Show" at bounding box center [425, 151] width 403 height 12
click at [342, 160] on div "1.a Gender" at bounding box center [335, 165] width 133 height 15
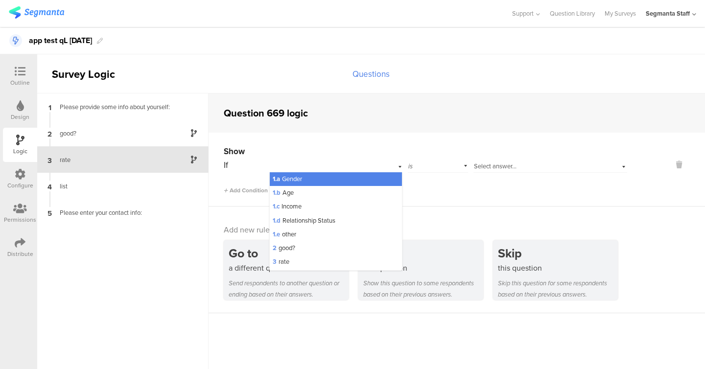
click at [343, 183] on div "1.a Gender" at bounding box center [336, 179] width 132 height 14
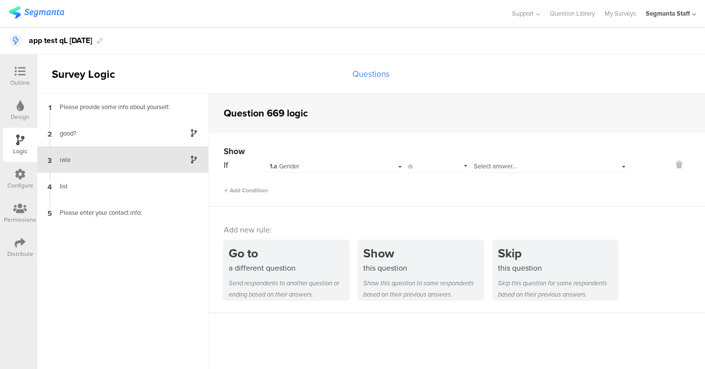
click at [549, 151] on div "Show" at bounding box center [425, 151] width 403 height 12
click at [521, 164] on div "Select answer..." at bounding box center [537, 166] width 126 height 9
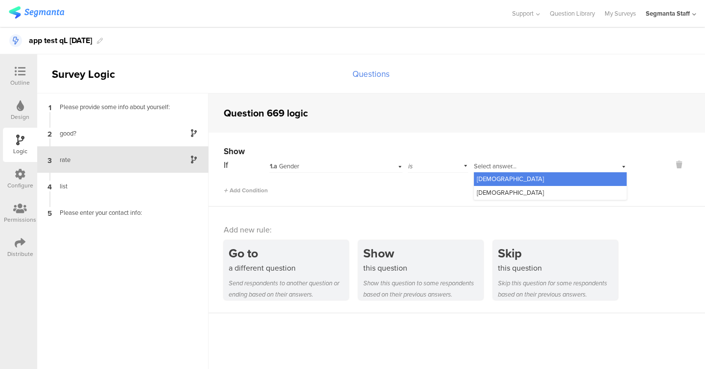
click at [514, 173] on div "[DEMOGRAPHIC_DATA]" at bounding box center [550, 179] width 153 height 14
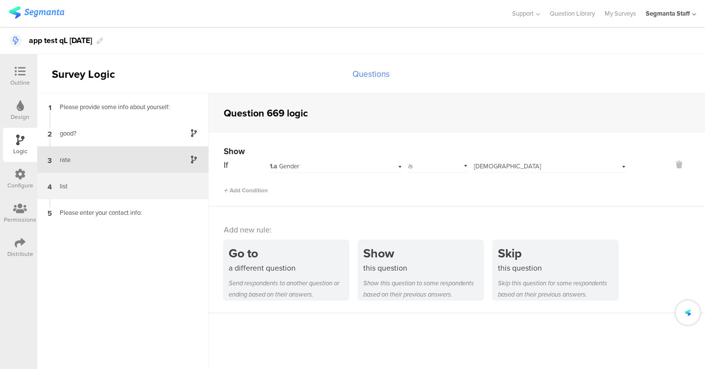
click at [109, 182] on div "list" at bounding box center [115, 186] width 122 height 9
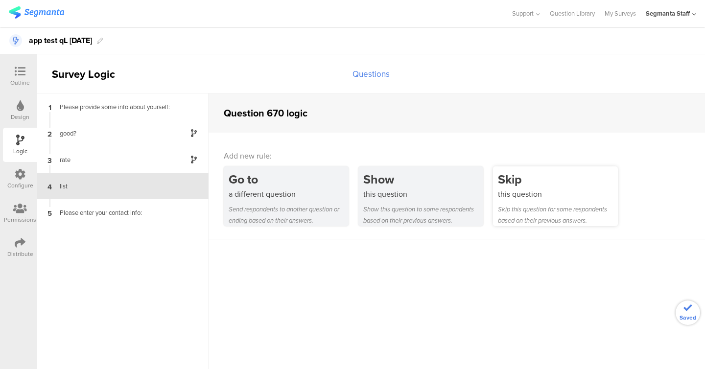
click at [499, 200] on div "Skip this question Skip this question for some respondents based on their previ…" at bounding box center [555, 196] width 125 height 60
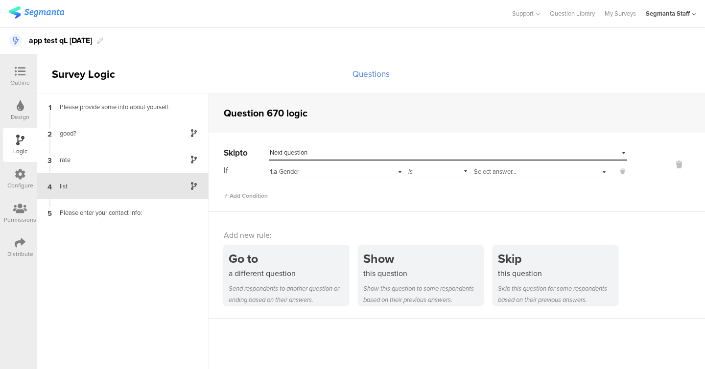
click at [346, 170] on div "1.a Gender" at bounding box center [324, 171] width 108 height 9
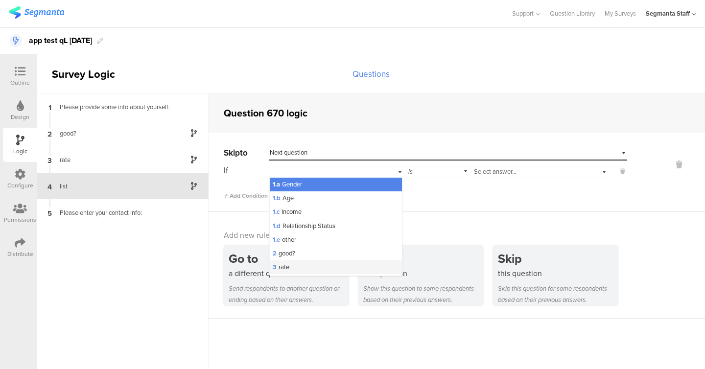
click at [330, 270] on div "3 rate" at bounding box center [336, 267] width 132 height 14
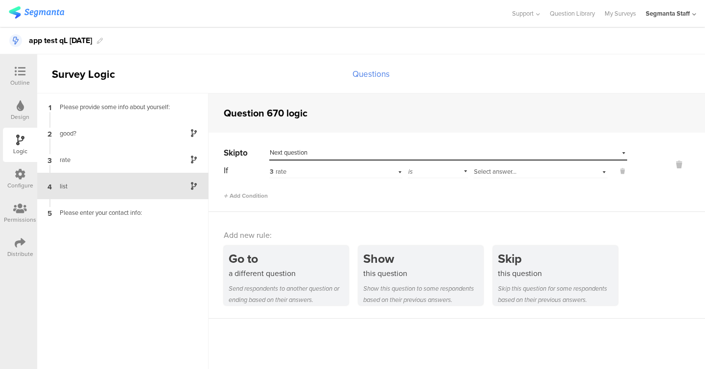
click at [528, 168] on div "Select answer..." at bounding box center [528, 171] width 109 height 9
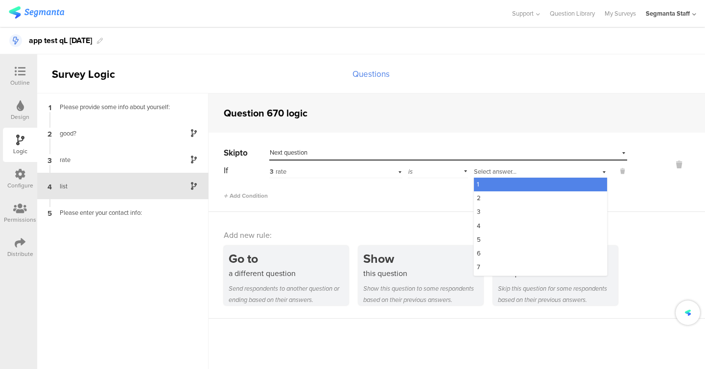
click at [509, 187] on div "1" at bounding box center [540, 185] width 133 height 14
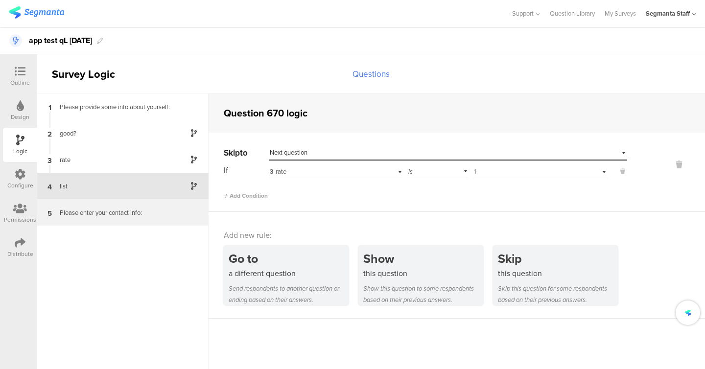
click at [114, 212] on div "Please enter your contact info:" at bounding box center [115, 212] width 122 height 9
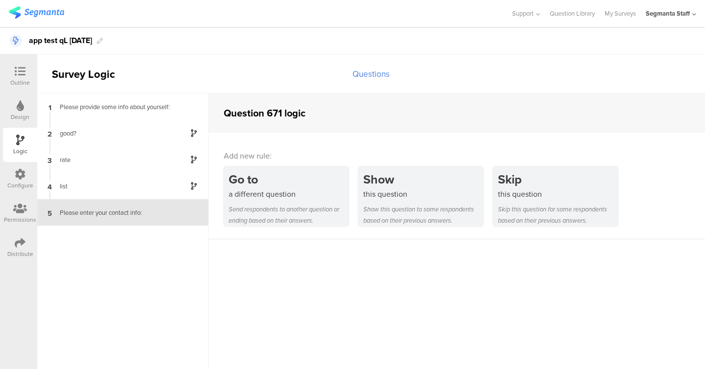
click at [154, 88] on sg-section-page-header "Survey Logic Questions" at bounding box center [371, 73] width 668 height 39
click at [25, 261] on div "Distribute" at bounding box center [20, 248] width 34 height 34
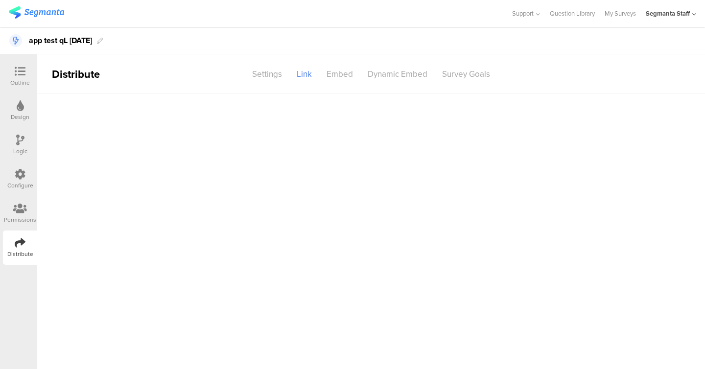
click at [22, 249] on div "Distribute" at bounding box center [20, 248] width 34 height 34
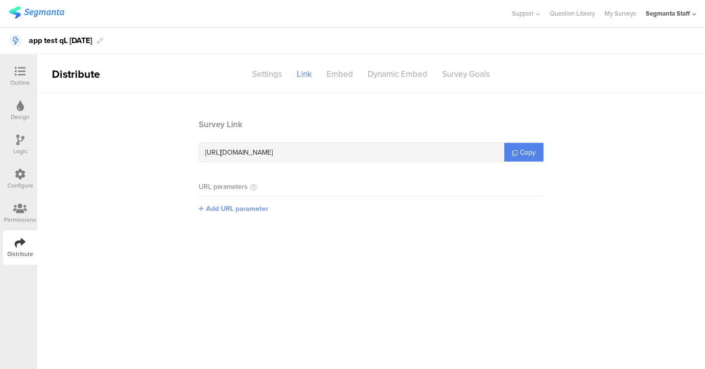
click at [229, 209] on span "Add URL parameter" at bounding box center [237, 209] width 62 height 10
click at [266, 205] on input "text" at bounding box center [263, 208] width 129 height 16
type input "seg_erid"
click at [340, 207] on button "Save" at bounding box center [343, 208] width 15 height 10
click at [517, 156] on link "Copy" at bounding box center [523, 152] width 39 height 19
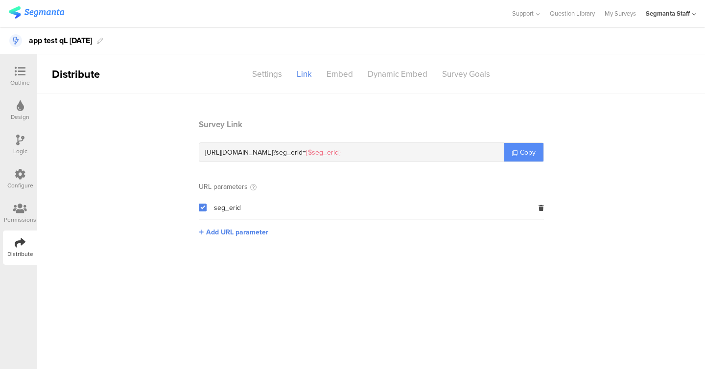
click at [517, 156] on link "Copy" at bounding box center [523, 152] width 39 height 19
click at [469, 82] on sg-section-page-header "Distribute Settings Link Embed Dynamic Embed Survey Goals" at bounding box center [371, 73] width 668 height 39
click at [462, 76] on div "Survey Goals" at bounding box center [466, 74] width 63 height 17
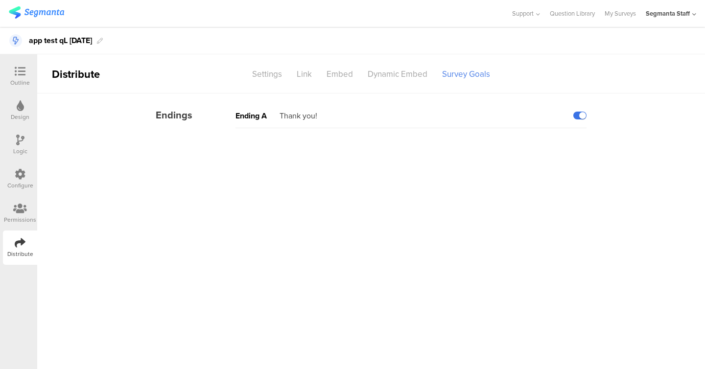
click at [582, 117] on label at bounding box center [579, 116] width 13 height 8
click at [0, 0] on input "checkbox" at bounding box center [0, 0] width 0 height 0
click at [302, 74] on div "Link" at bounding box center [304, 74] width 30 height 17
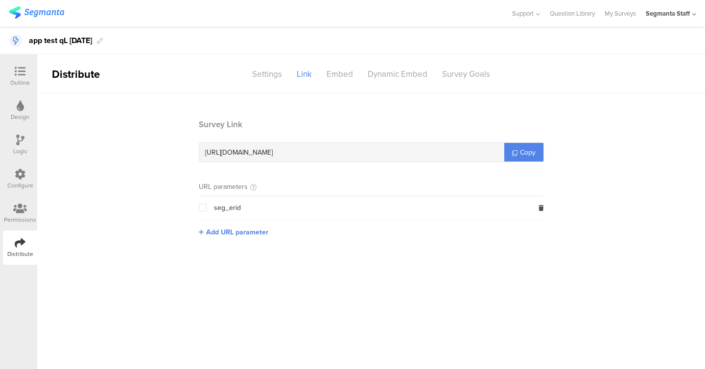
click at [203, 209] on span at bounding box center [203, 208] width 8 height 8
click at [207, 204] on input "checkbox" at bounding box center [207, 204] width 0 height 0
click at [537, 149] on link "Copy" at bounding box center [523, 152] width 39 height 19
